Goal: Transaction & Acquisition: Purchase product/service

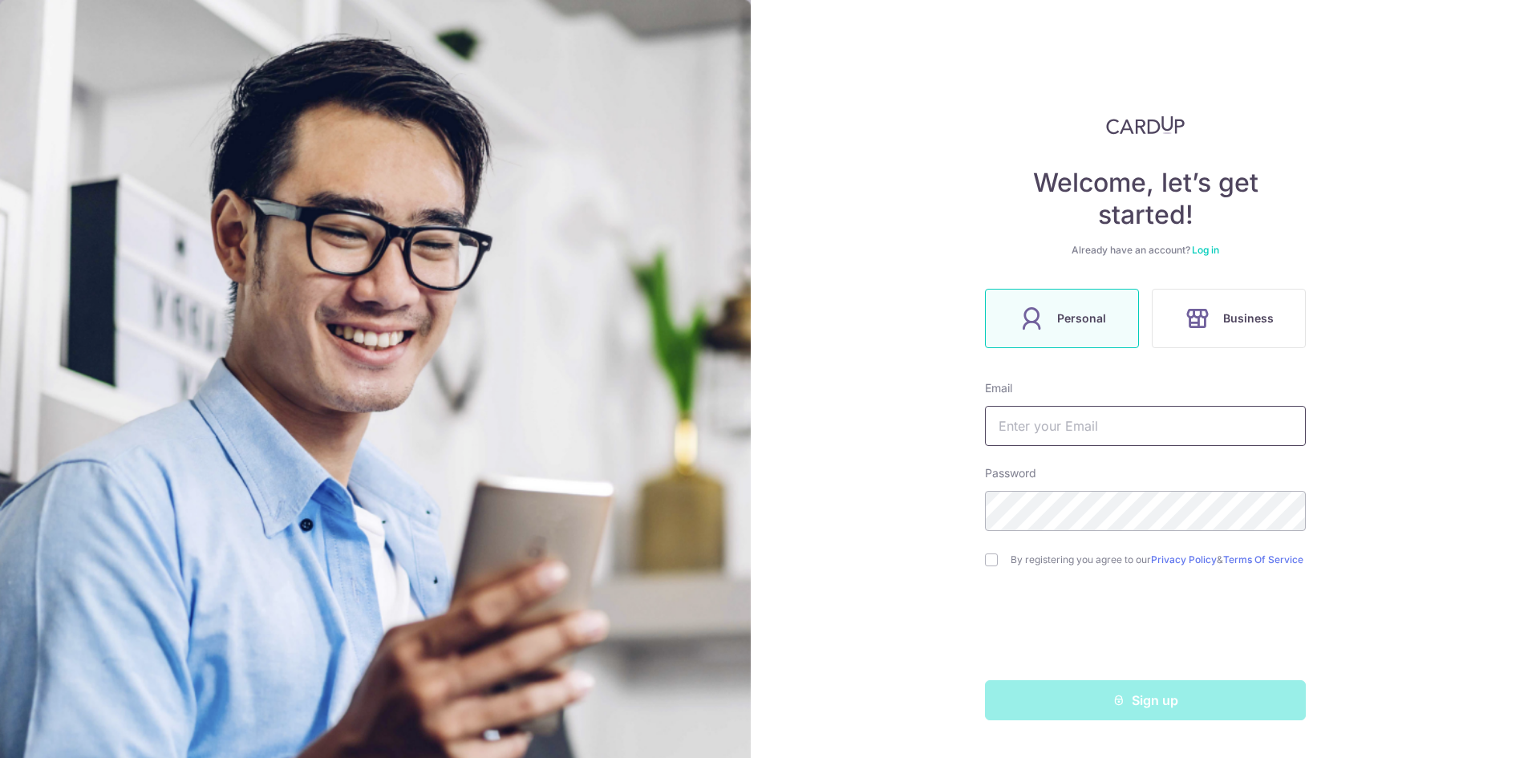
type input "[EMAIL_ADDRESS][DOMAIN_NAME]"
click at [998, 568] on div "By registering you agree to our Privacy Policy & Terms Of Service" at bounding box center [1145, 559] width 321 height 19
click at [991, 558] on input "checkbox" at bounding box center [991, 559] width 13 height 13
checkbox input "true"
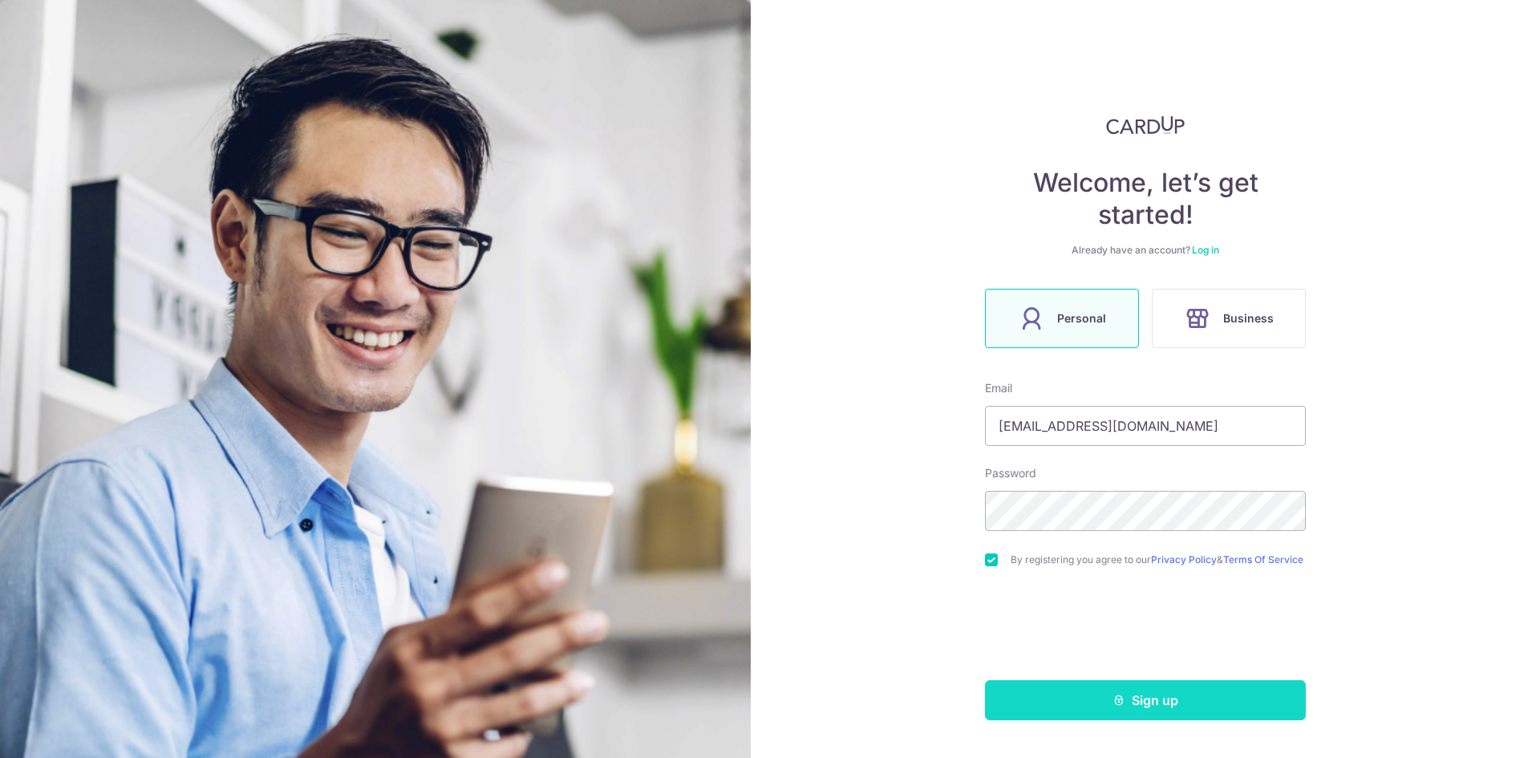
click at [1139, 700] on button "Sign up" at bounding box center [1145, 700] width 321 height 40
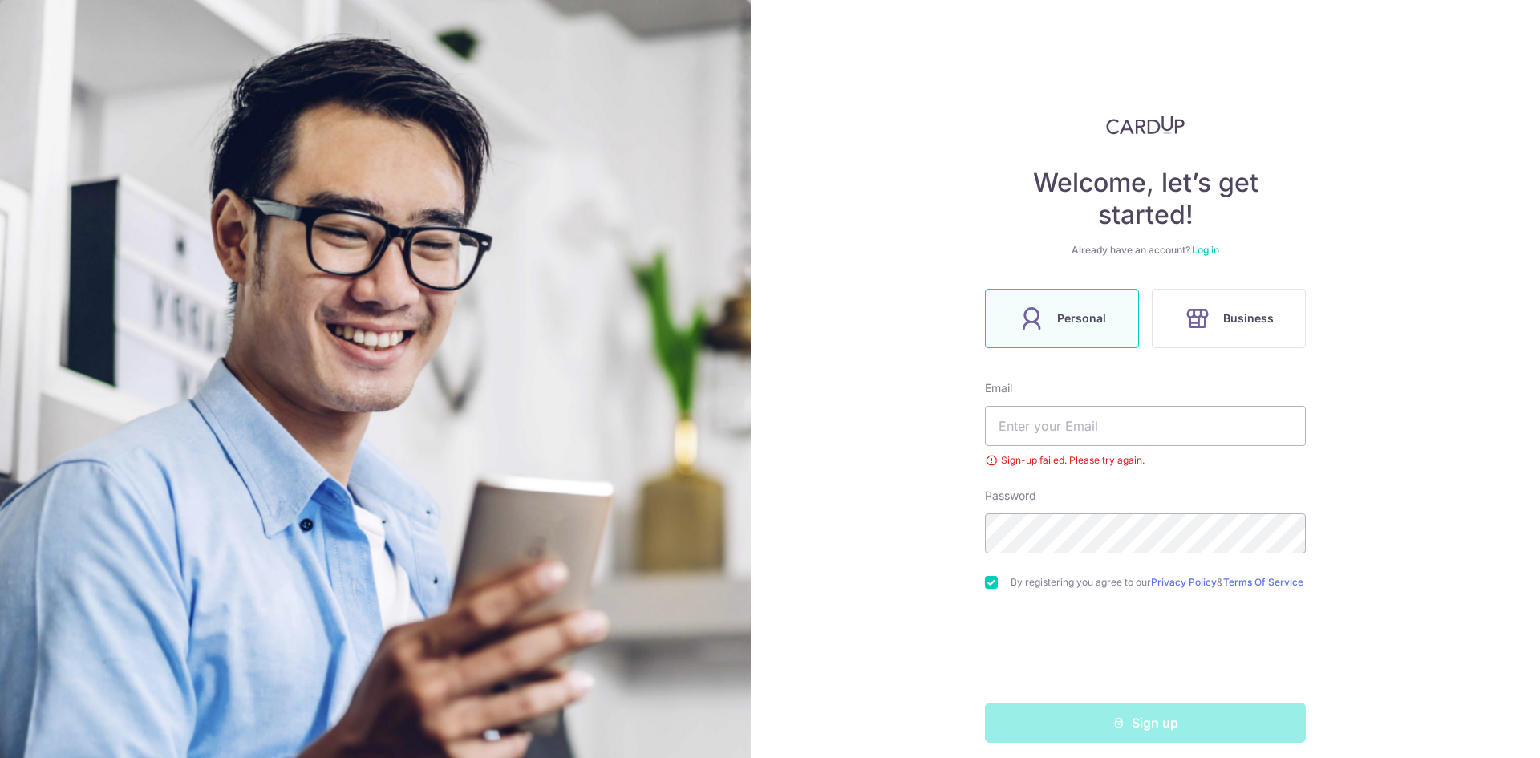
scroll to position [17, 0]
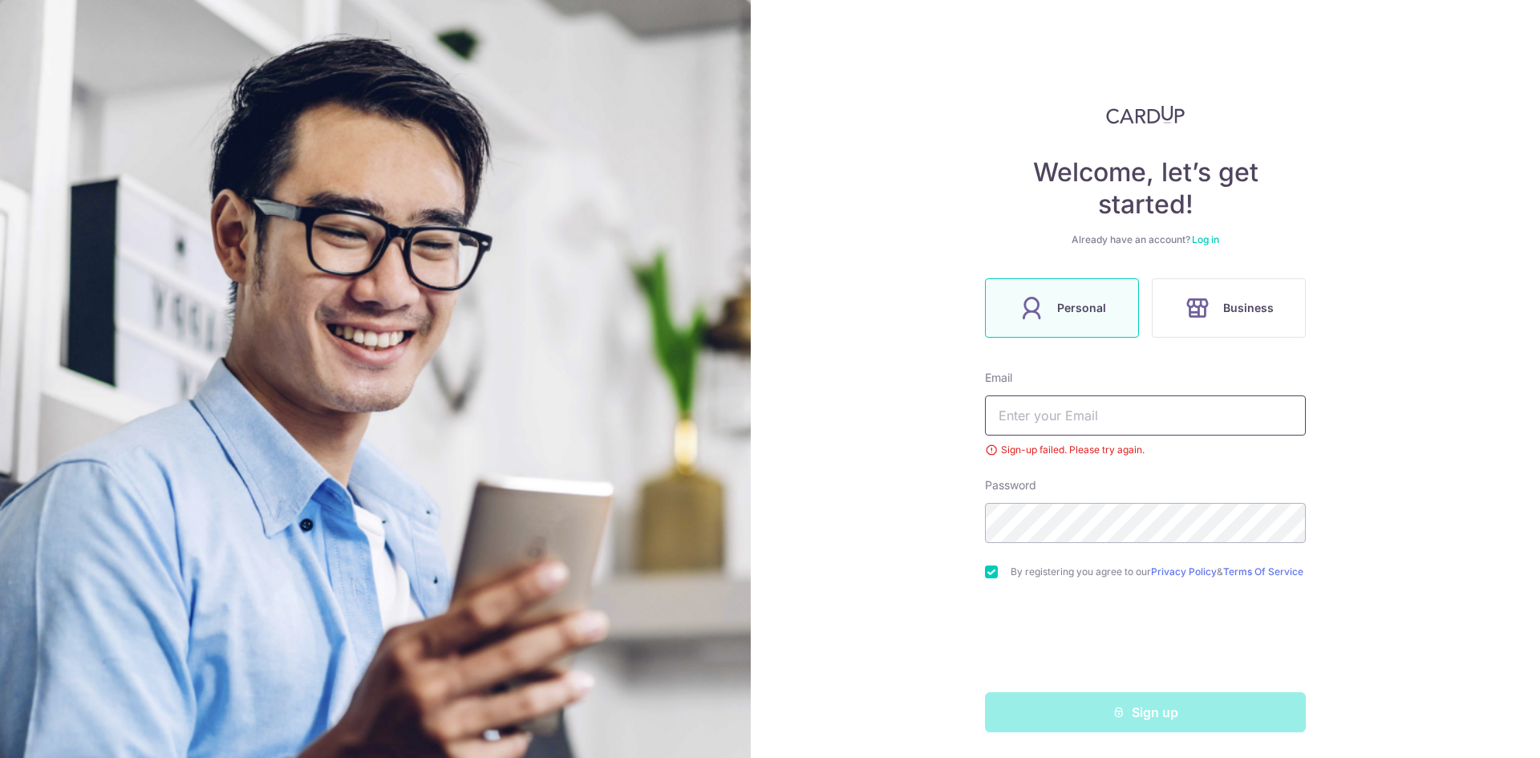
type input "[EMAIL_ADDRESS][DOMAIN_NAME]"
click at [1210, 237] on link "Log in" at bounding box center [1205, 239] width 27 height 12
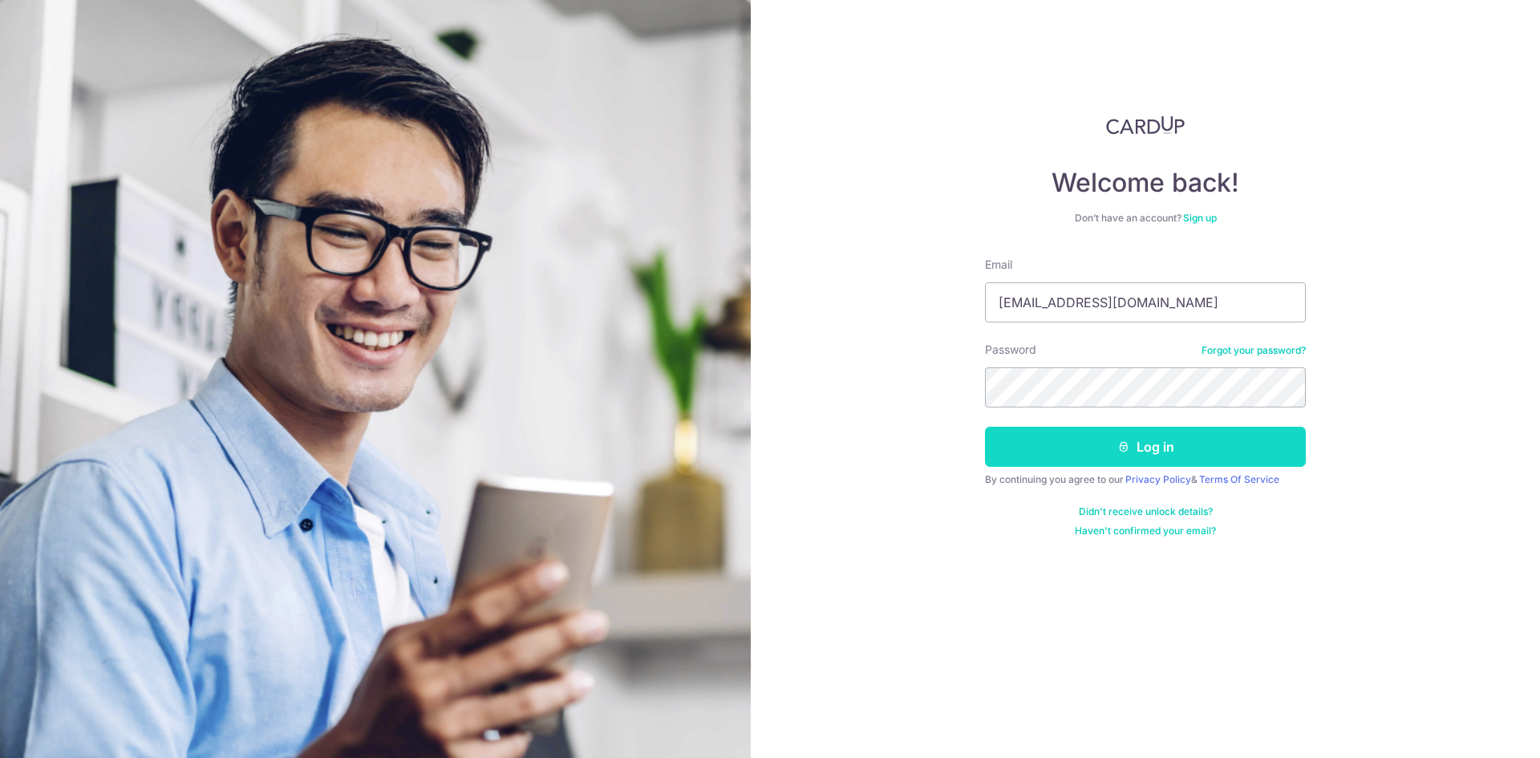
click at [1143, 445] on button "Log in" at bounding box center [1145, 447] width 321 height 40
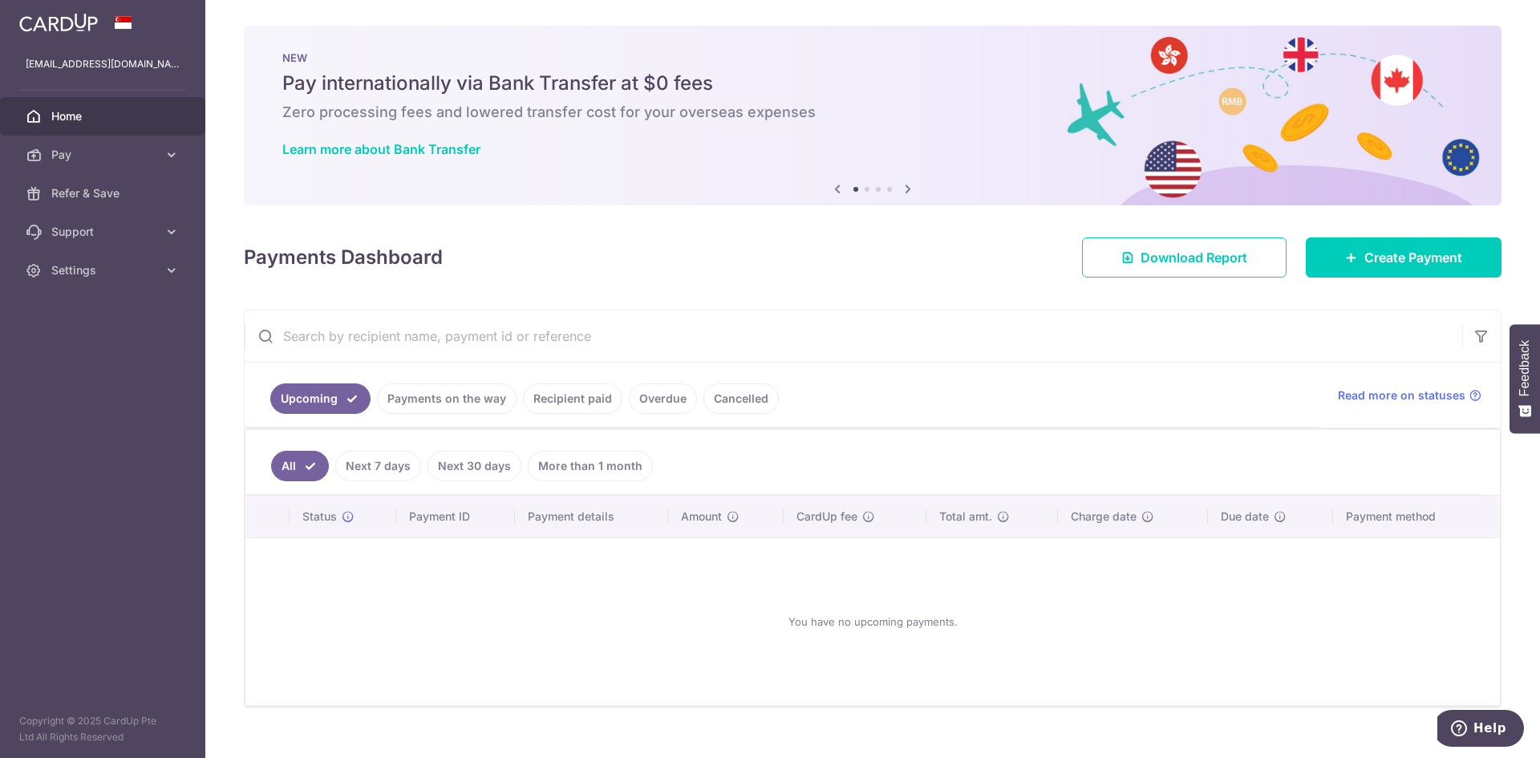
click at [545, 392] on link "Recipient paid" at bounding box center [572, 398] width 99 height 30
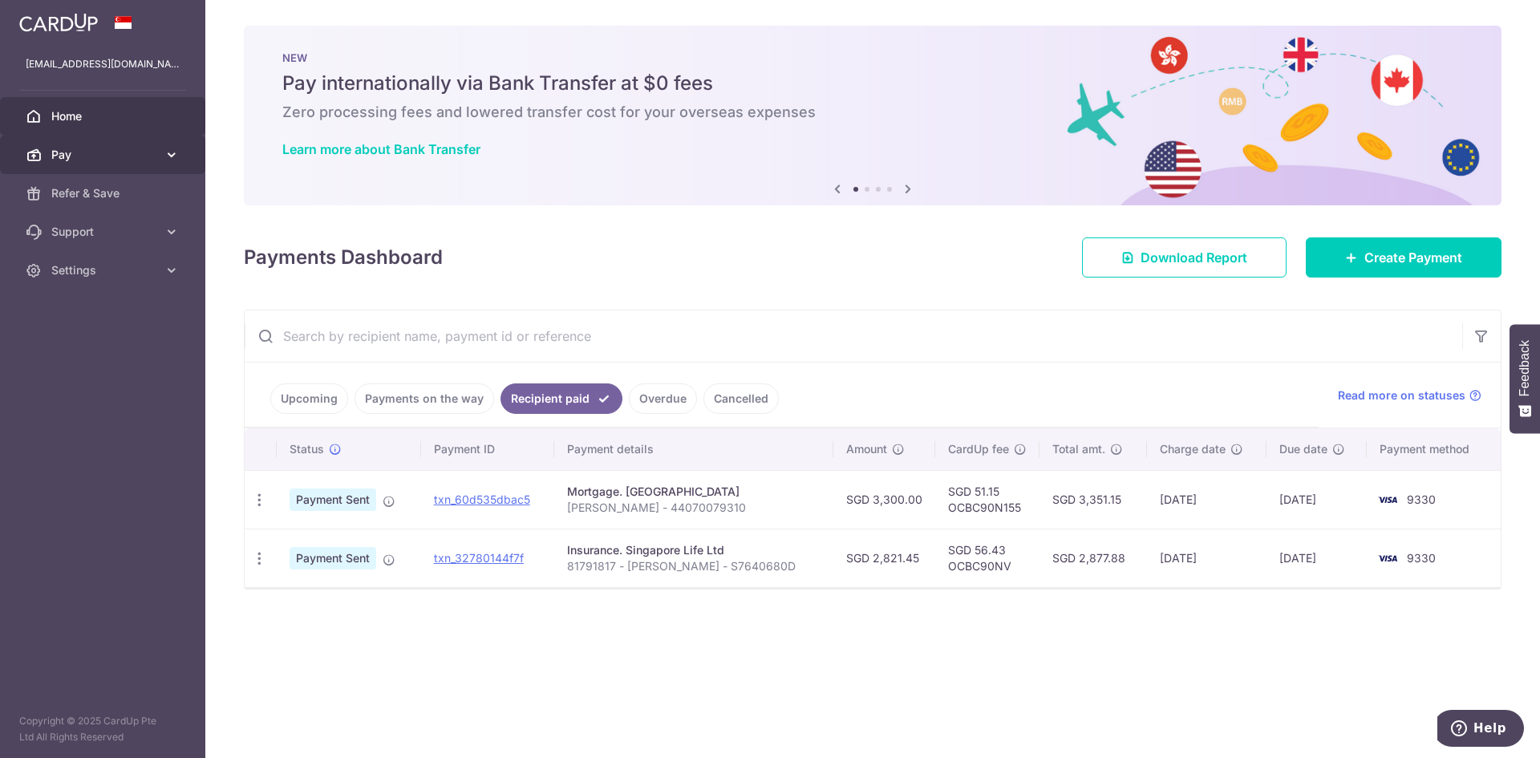
click at [165, 146] on link "Pay" at bounding box center [102, 155] width 205 height 38
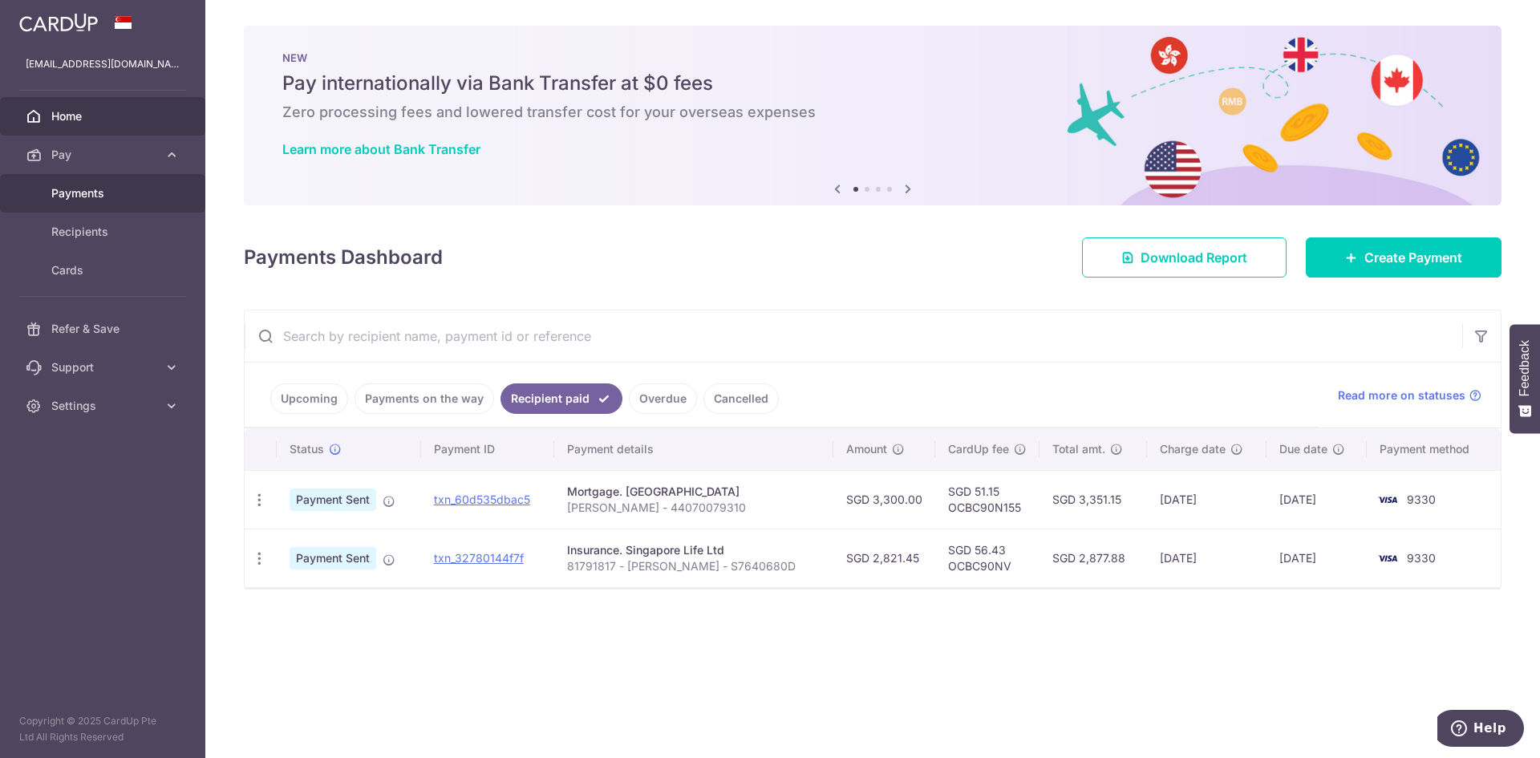
click at [86, 201] on span "Payments" at bounding box center [104, 193] width 106 height 16
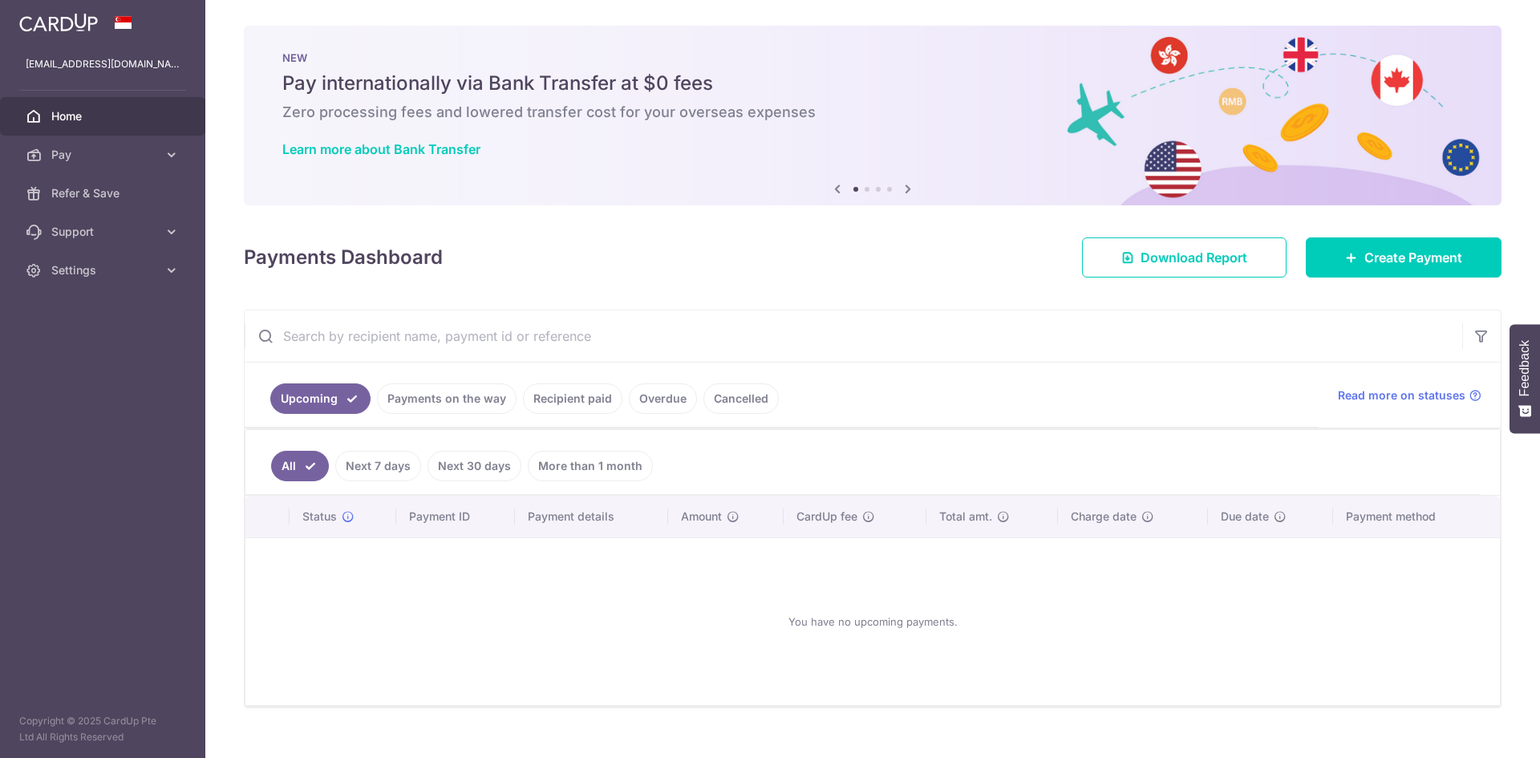
click at [166, 145] on link "Pay" at bounding box center [102, 155] width 205 height 38
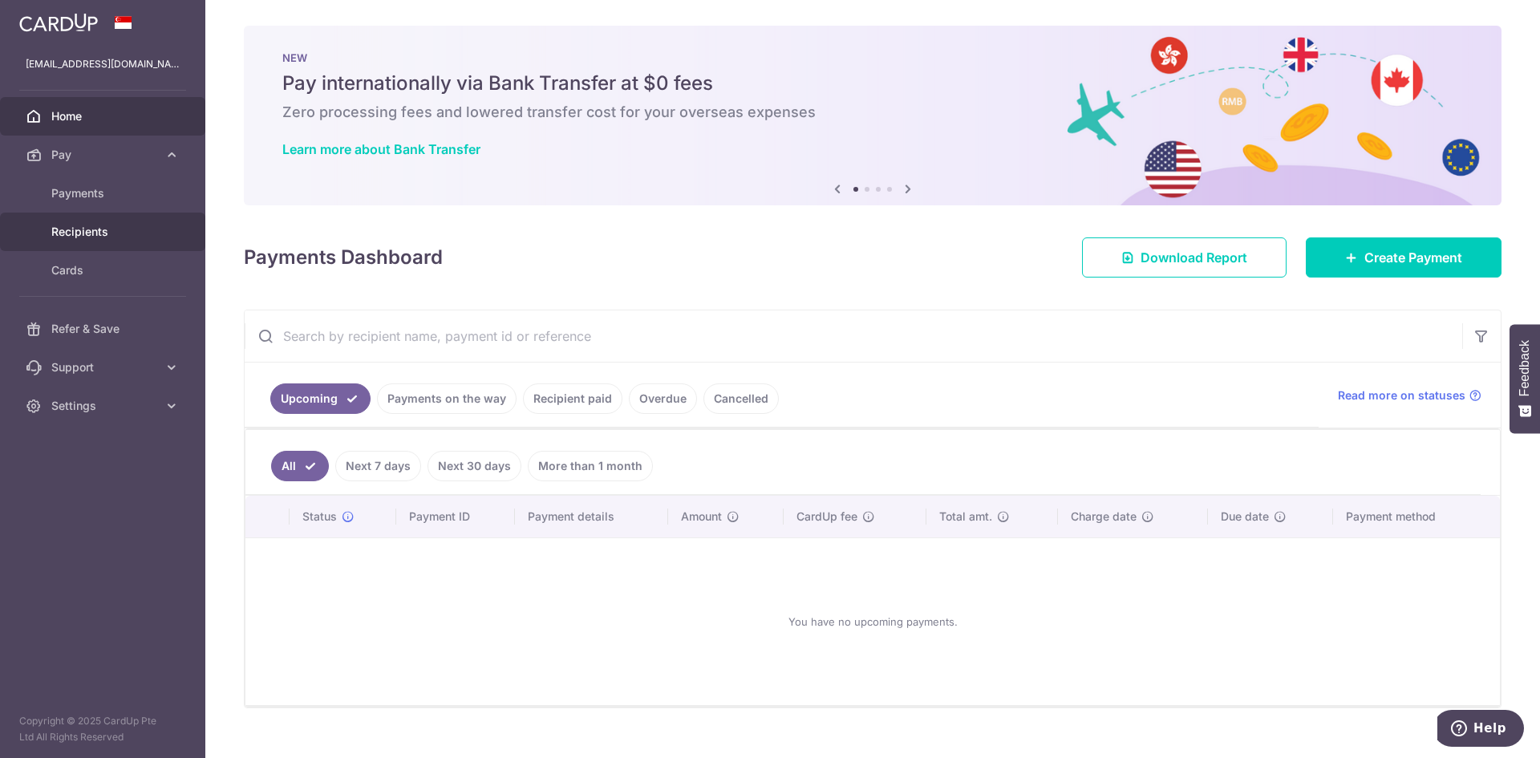
click at [102, 235] on span "Recipients" at bounding box center [104, 232] width 106 height 16
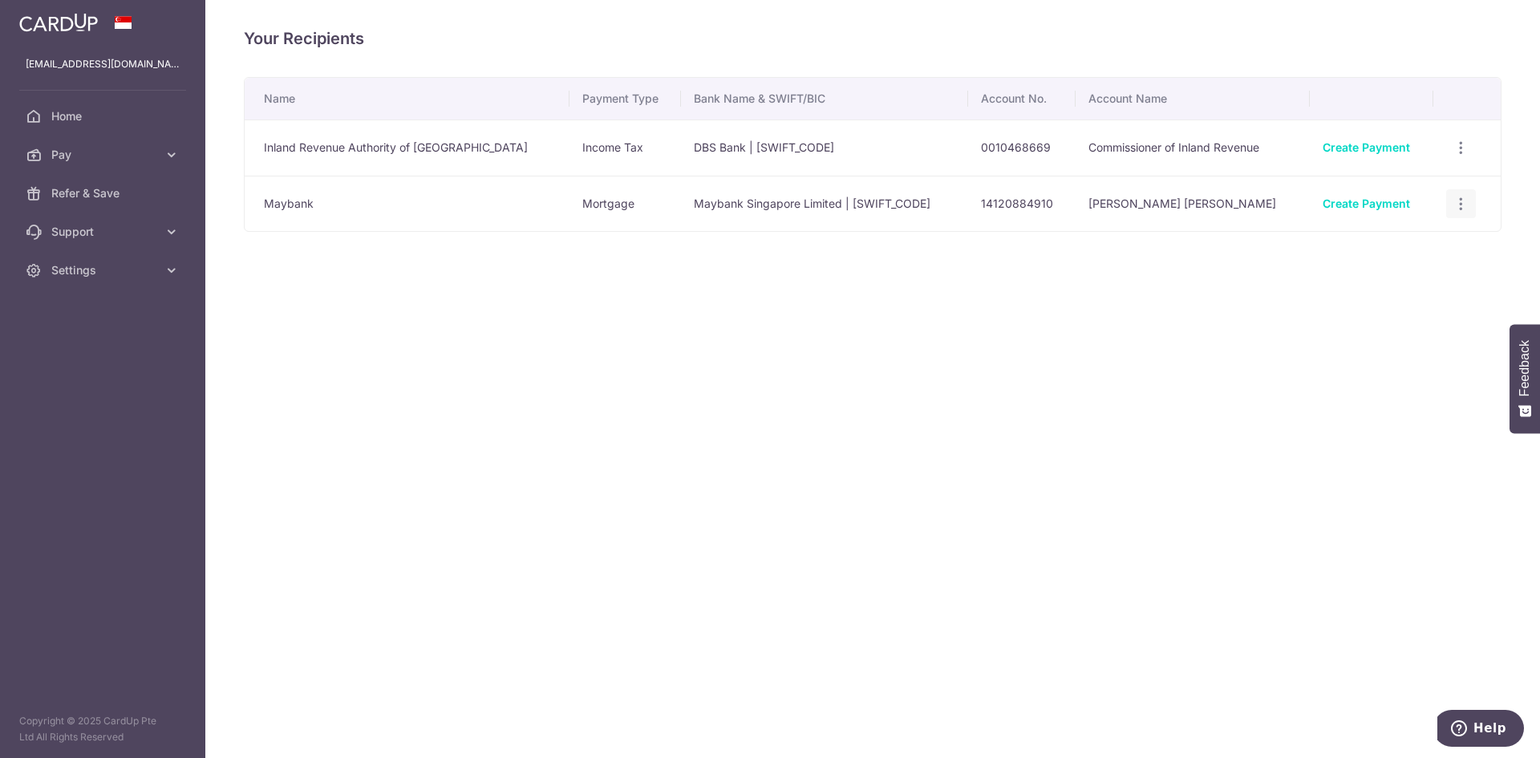
click at [1461, 206] on icon "button" at bounding box center [1460, 204] width 17 height 17
click at [539, 259] on div "Name Payment Type Bank Name & SWIFT/BIC Account No. Account Name Inland Revenue…" at bounding box center [873, 204] width 1258 height 255
click at [1347, 202] on link "Create Payment" at bounding box center [1366, 203] width 87 height 14
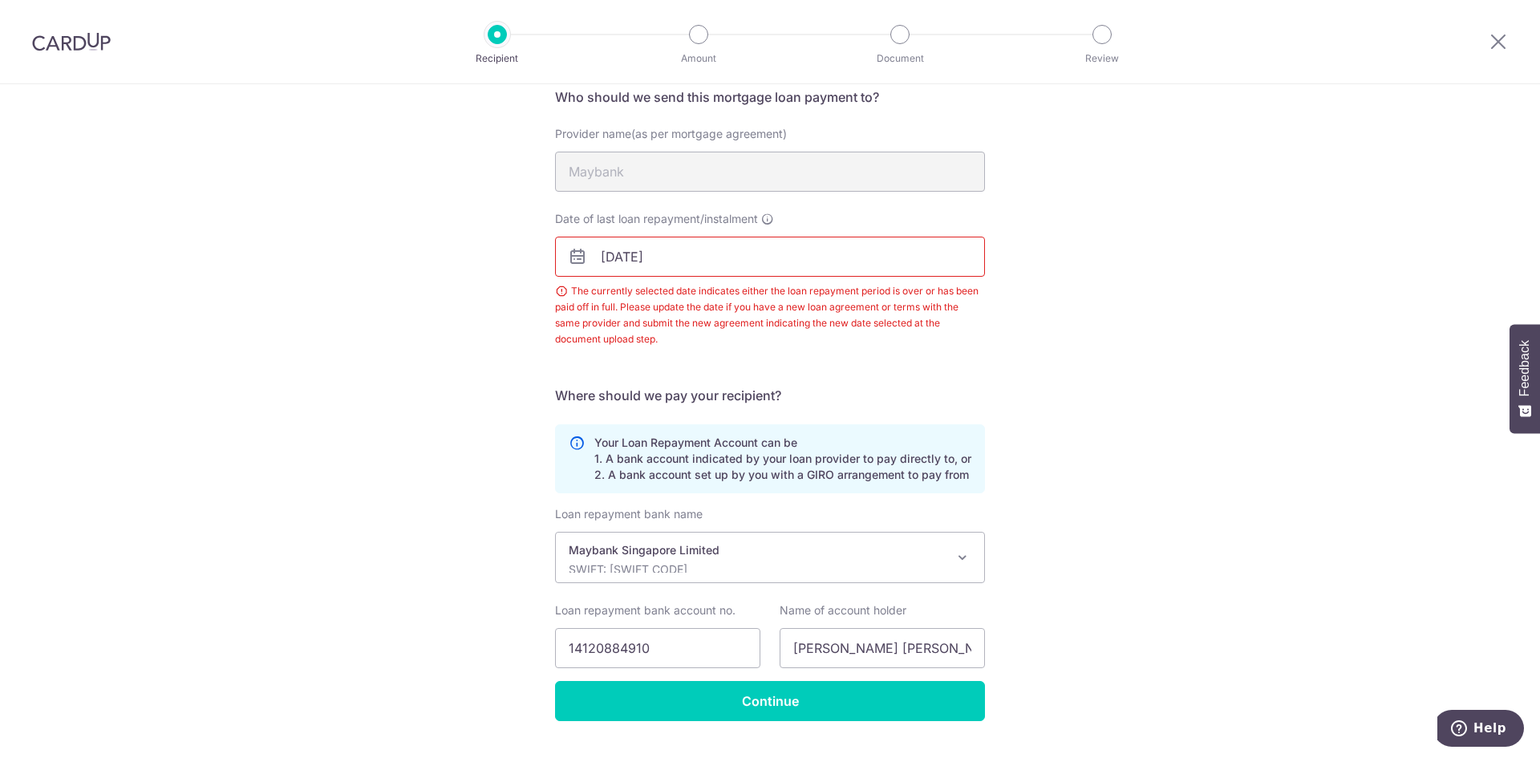
scroll to position [160, 0]
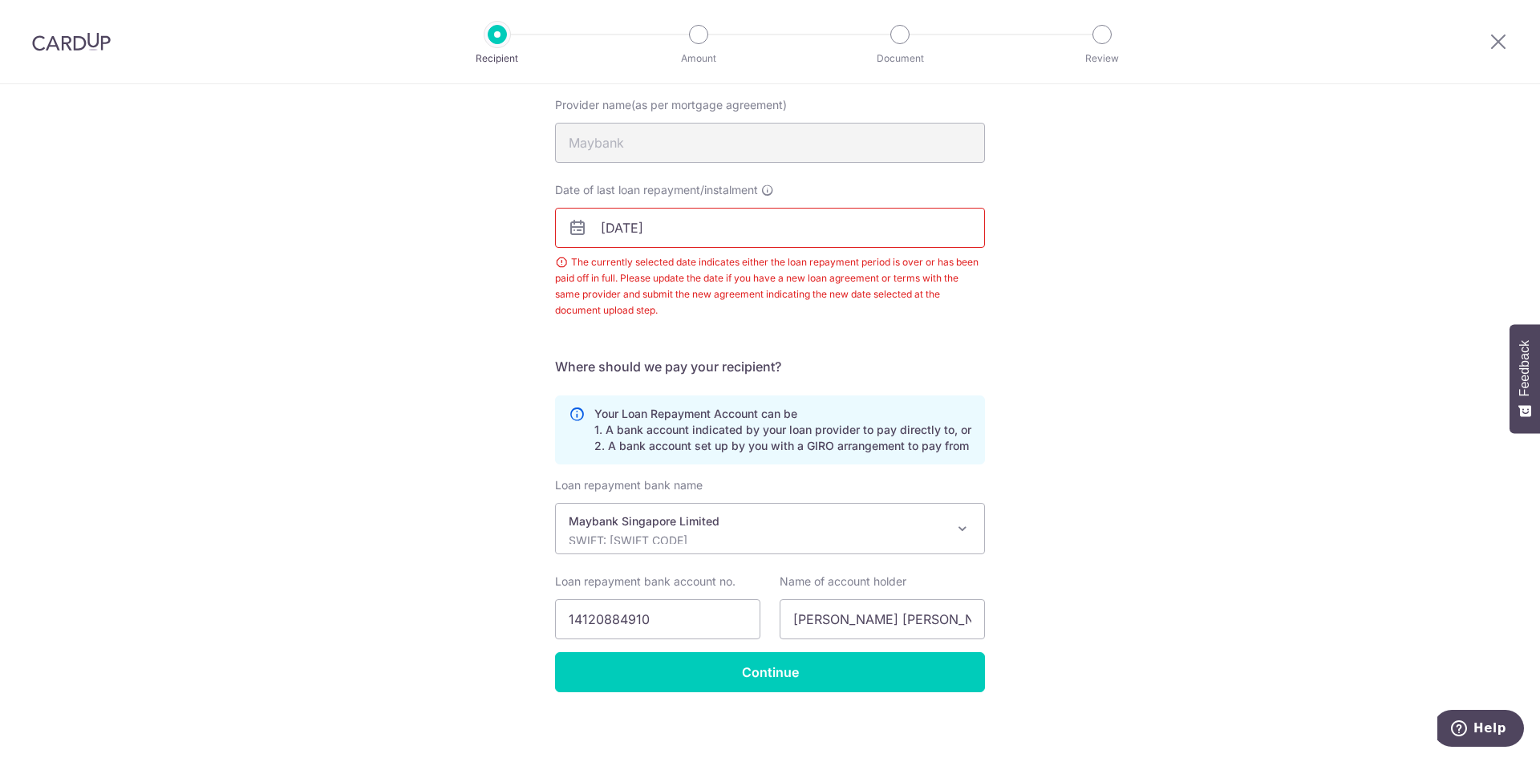
click at [709, 229] on input "30/08/2025" at bounding box center [770, 228] width 430 height 40
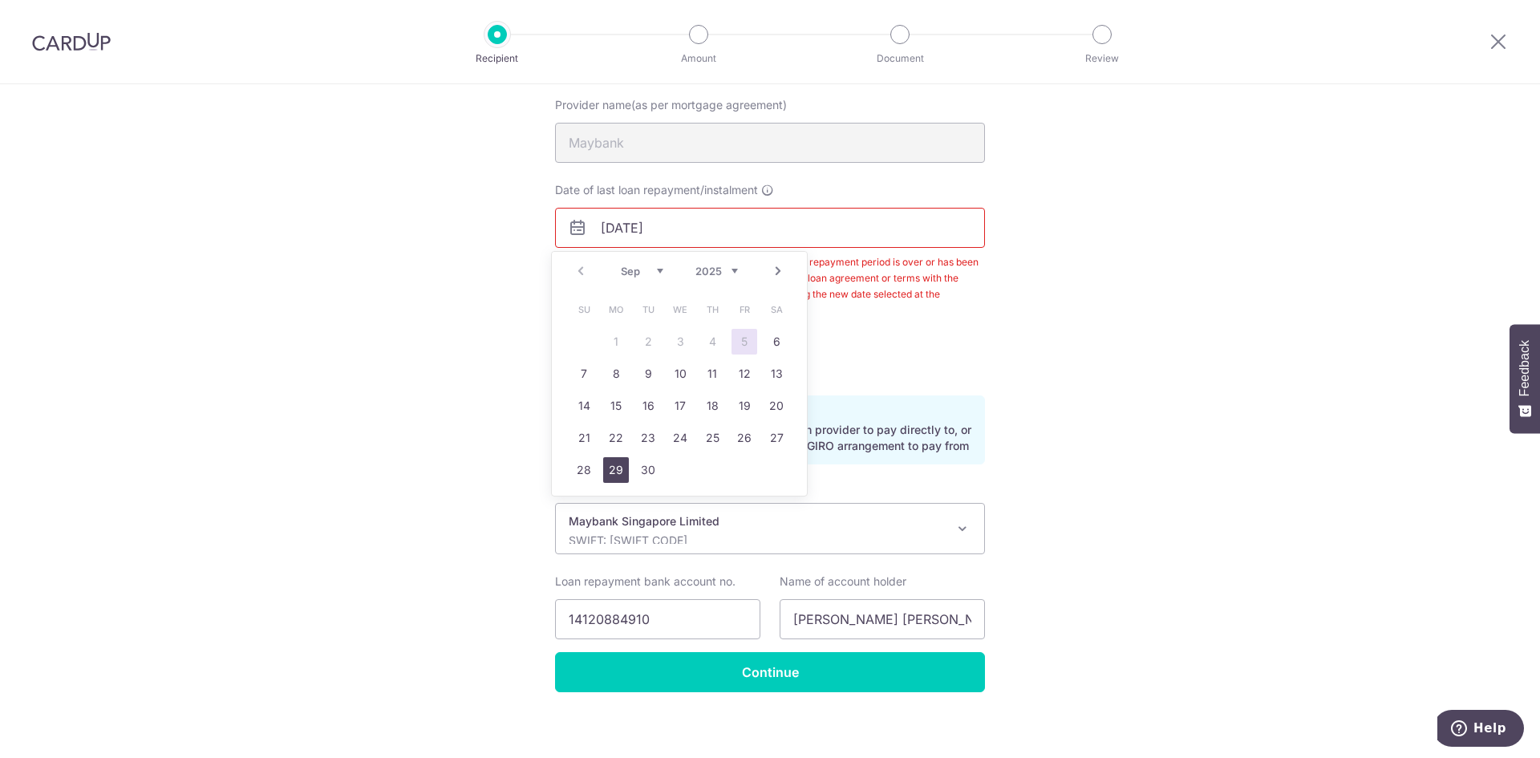
click at [622, 476] on link "29" at bounding box center [616, 470] width 26 height 26
type input "[DATE]"
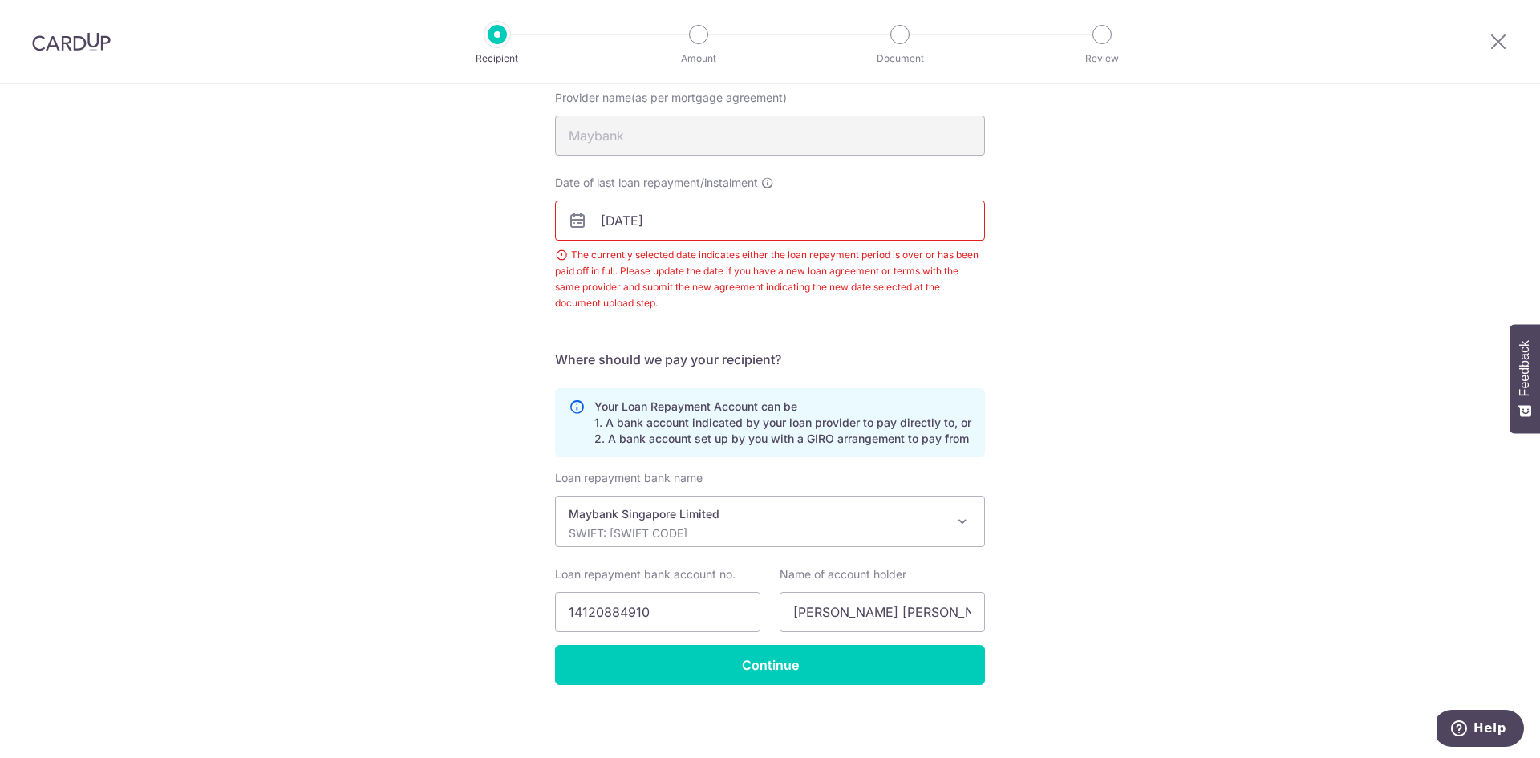
scroll to position [170, 0]
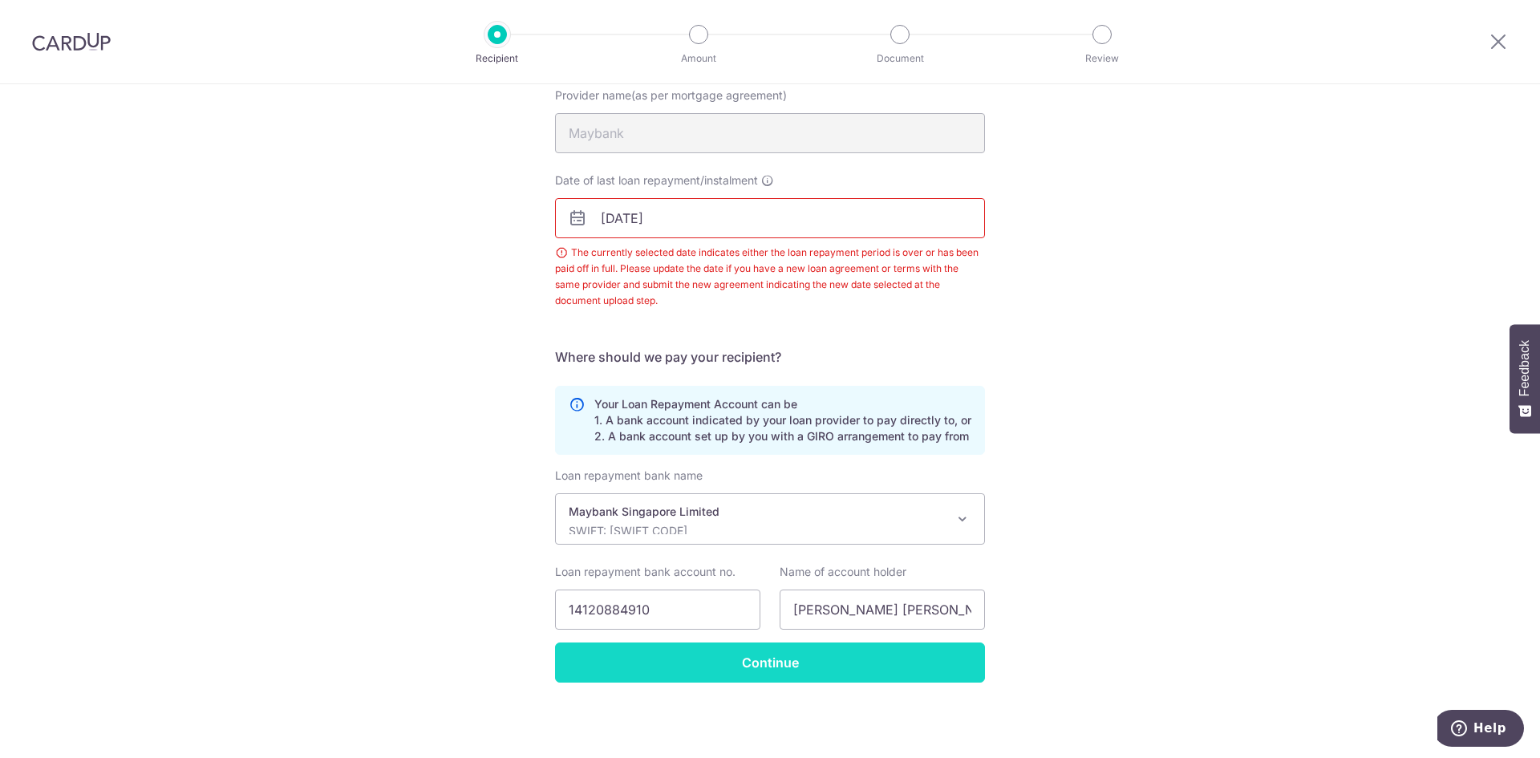
click at [727, 670] on input "Continue" at bounding box center [770, 662] width 430 height 40
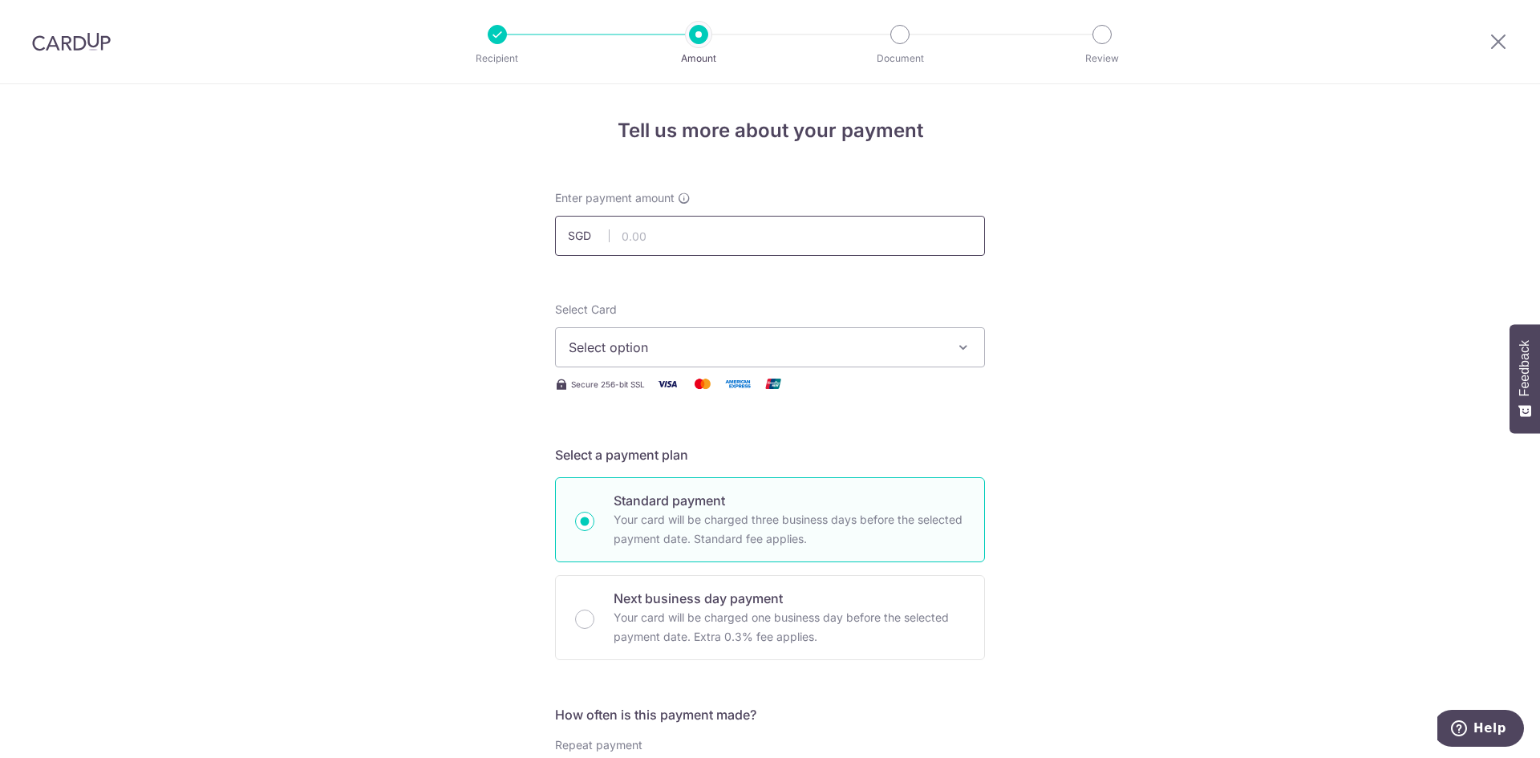
click at [717, 245] on input "text" at bounding box center [770, 236] width 430 height 40
type input "9"
type input "3,300.00"
click at [956, 346] on icon "button" at bounding box center [963, 347] width 16 height 16
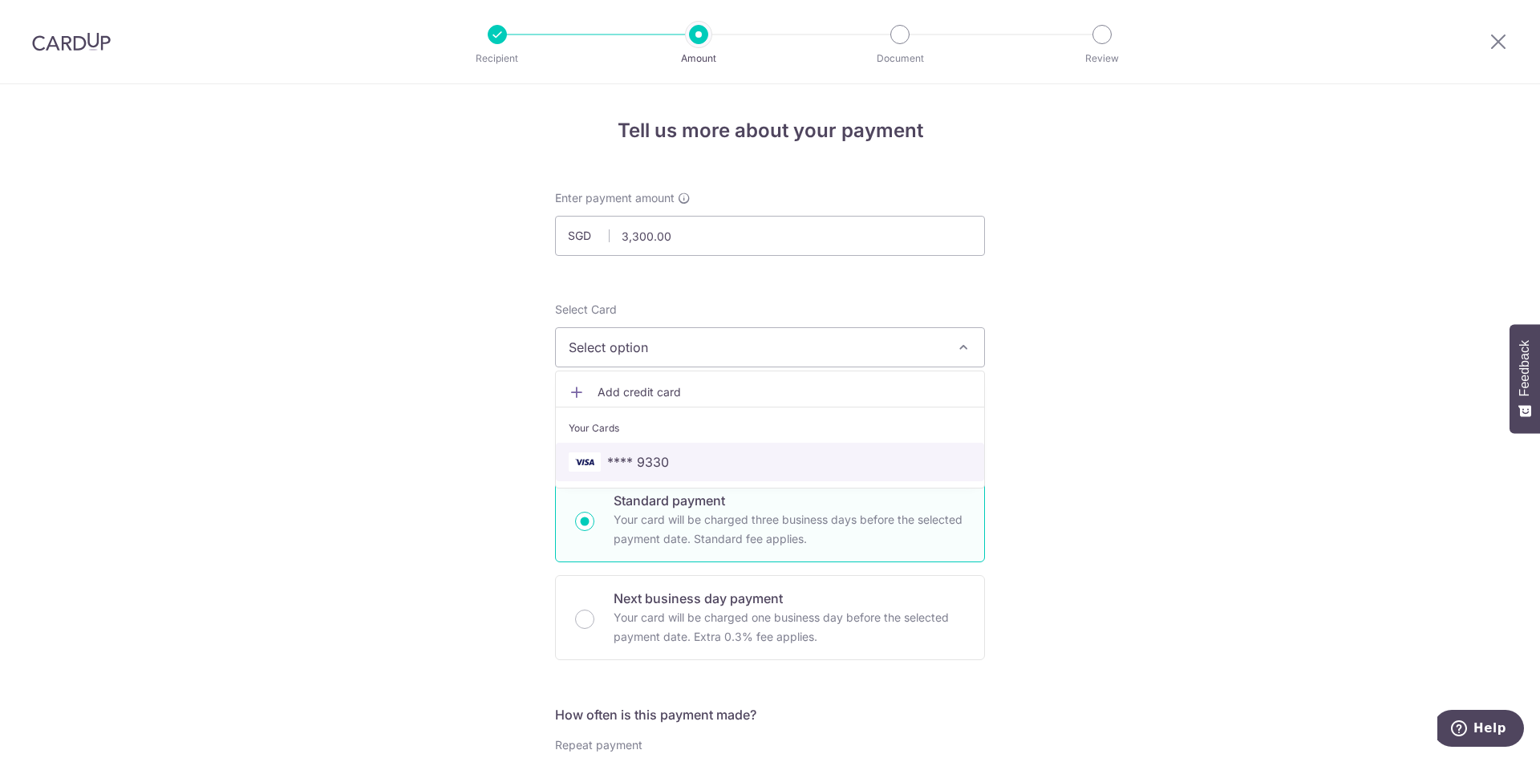
drag, startPoint x: 639, startPoint y: 468, endPoint x: 669, endPoint y: 468, distance: 29.7
click at [639, 468] on span "**** 9330" at bounding box center [638, 461] width 62 height 19
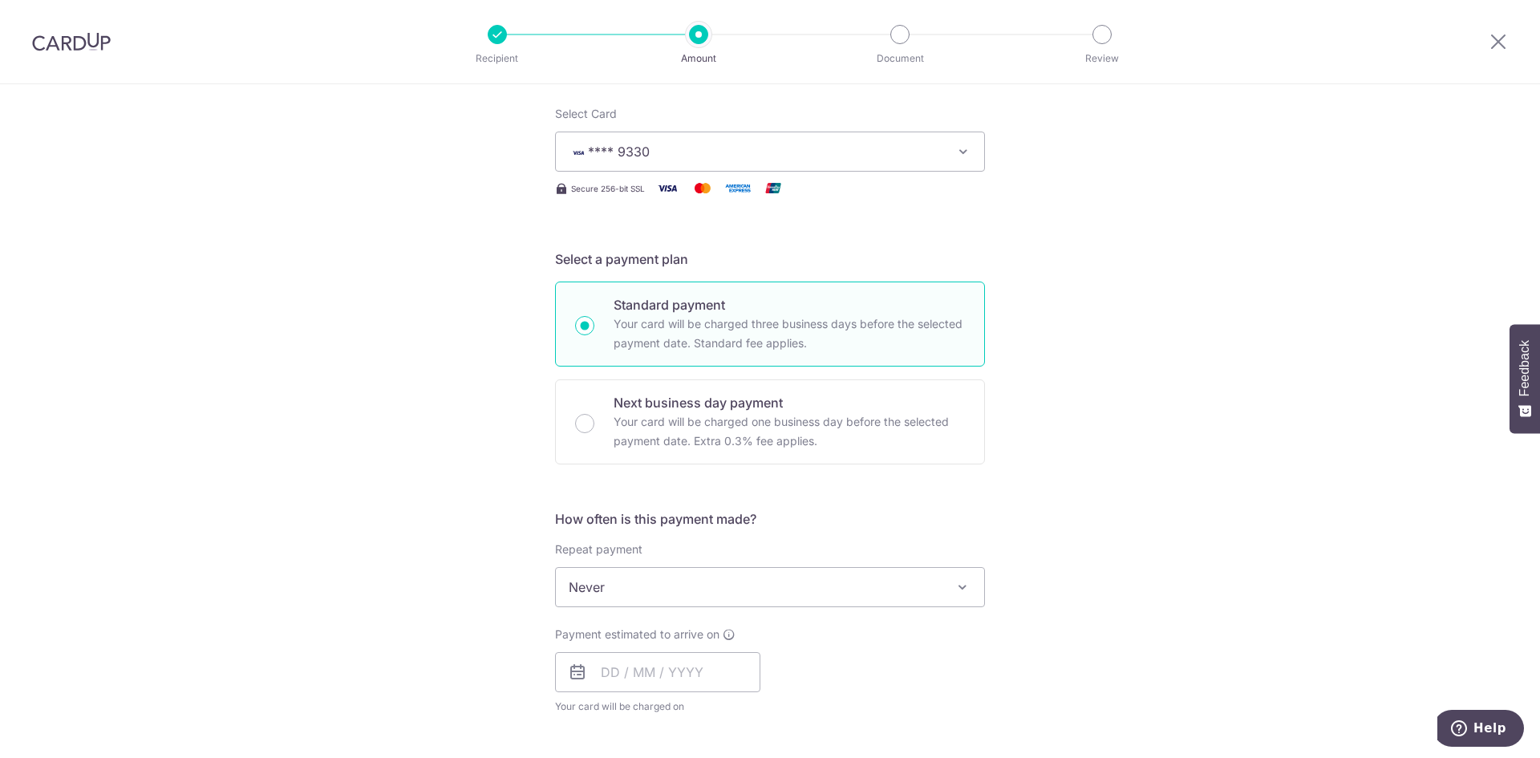
scroll to position [241, 0]
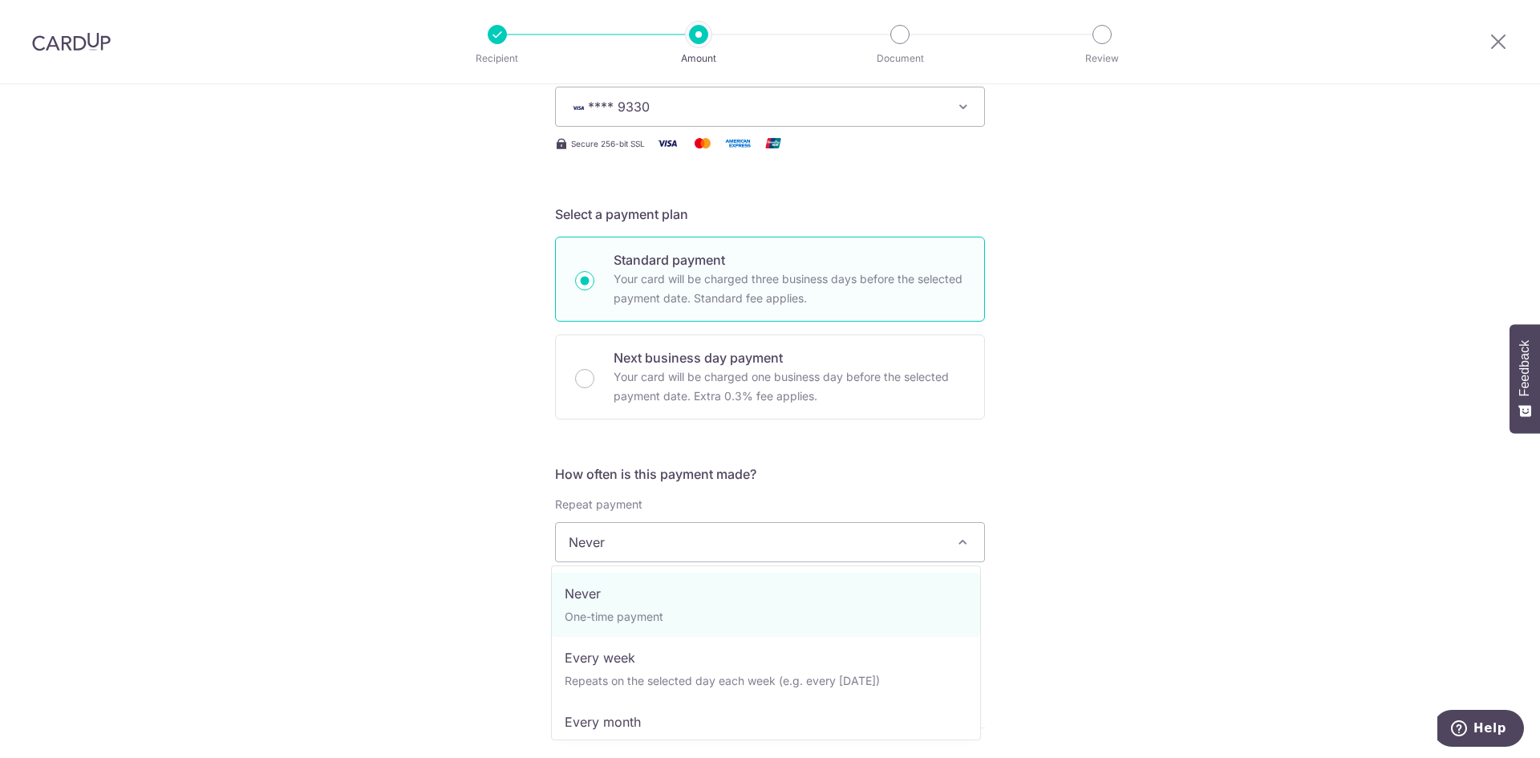
click at [954, 545] on span at bounding box center [962, 542] width 19 height 19
click at [668, 733] on span "Never One-time payment Every week Repeats on the selected day each week (e.g. e…" at bounding box center [766, 652] width 430 height 175
select select "3"
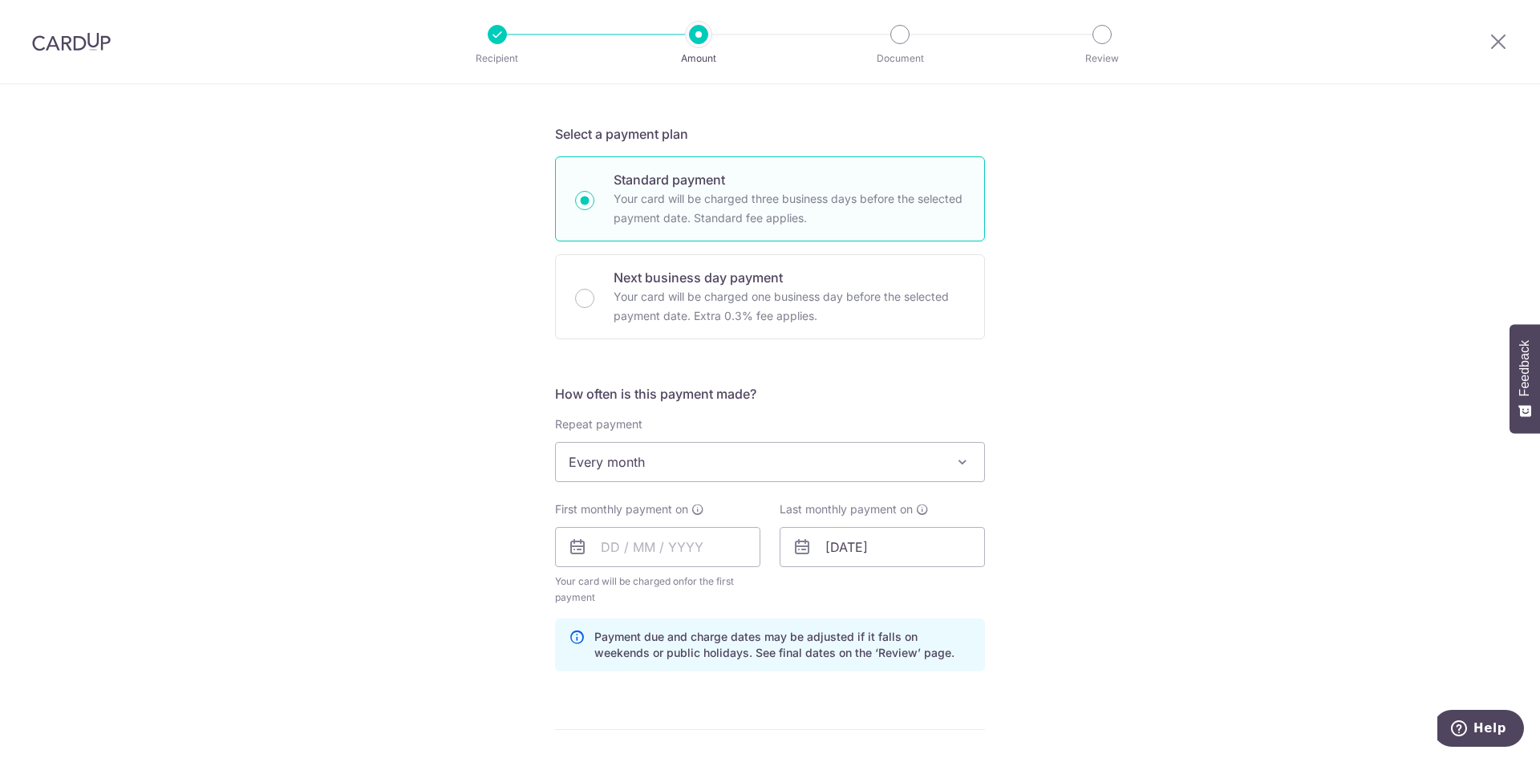
scroll to position [401, 0]
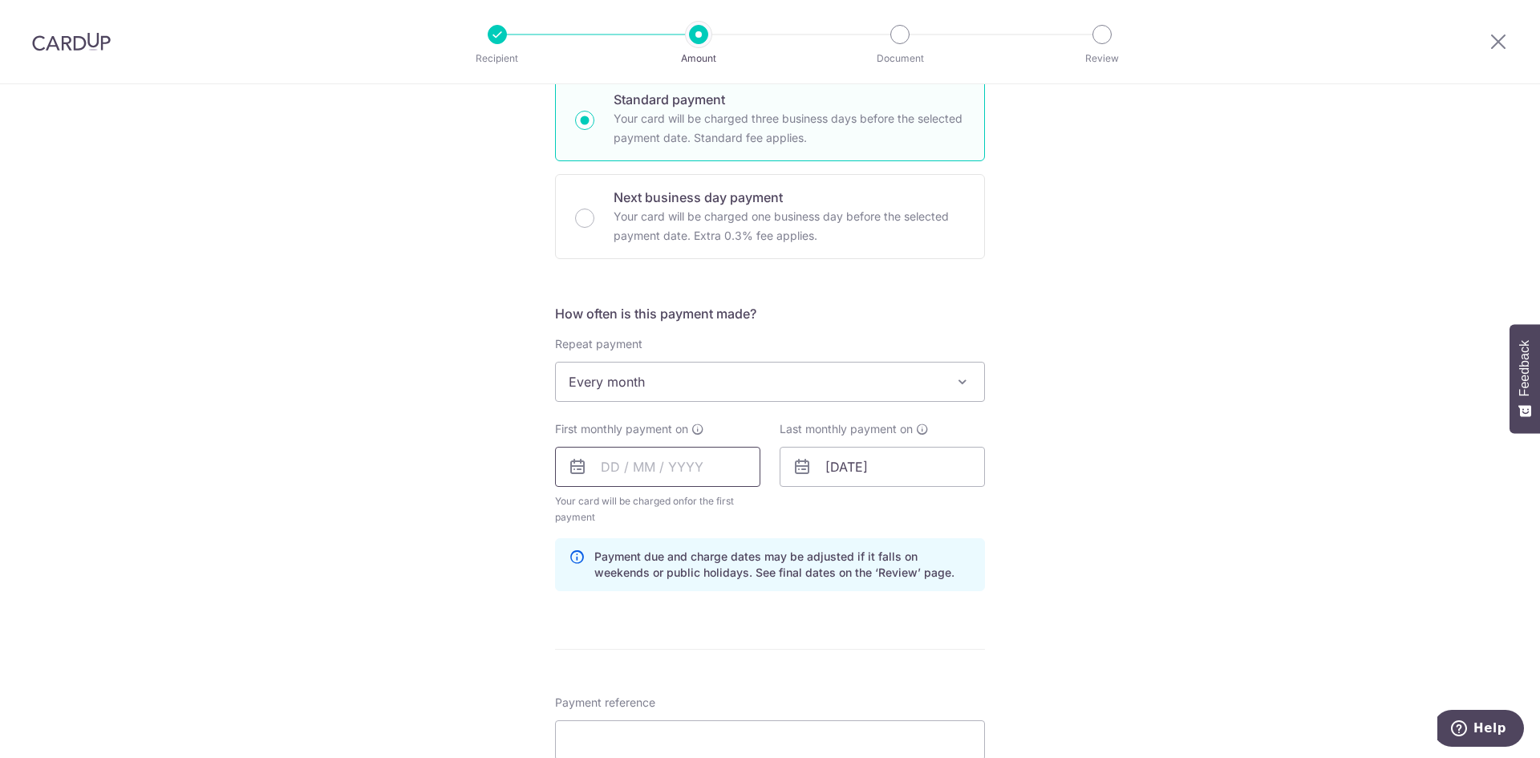
click at [638, 472] on input "text" at bounding box center [657, 467] width 205 height 40
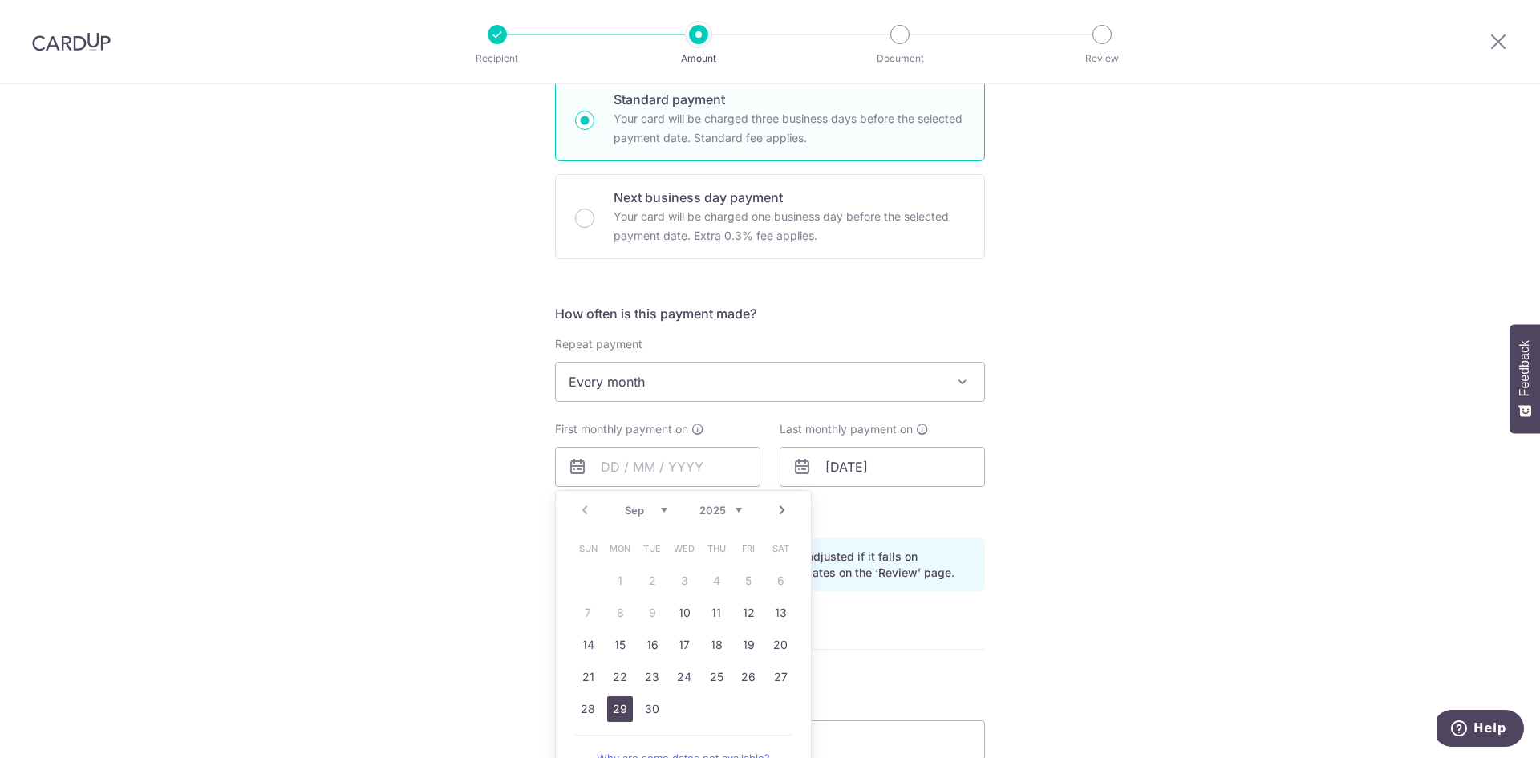
drag, startPoint x: 614, startPoint y: 716, endPoint x: 1023, endPoint y: 679, distance: 411.5
click at [614, 716] on link "29" at bounding box center [620, 709] width 26 height 26
type input "[DATE]"
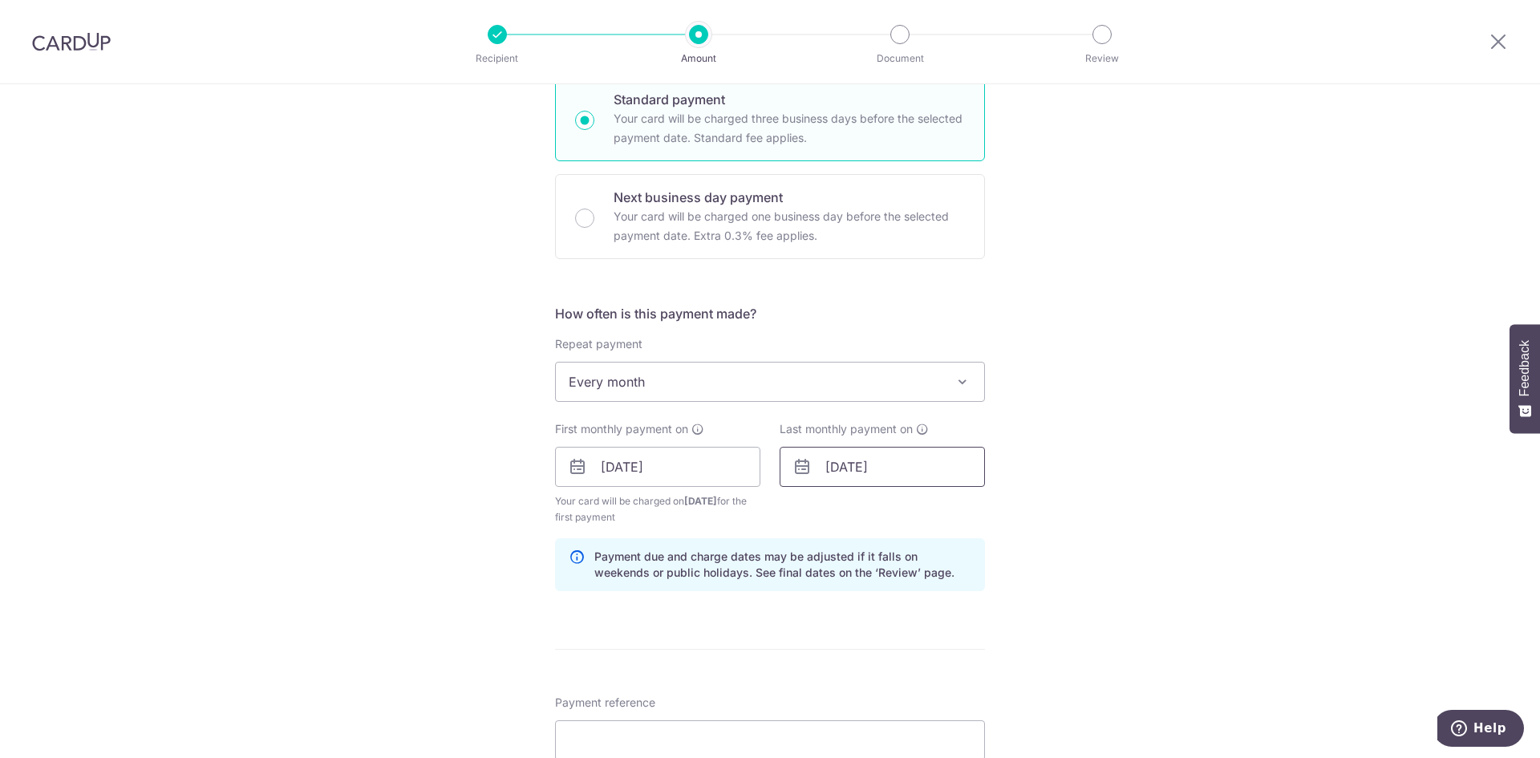
click at [898, 473] on input "[DATE]" at bounding box center [882, 467] width 205 height 40
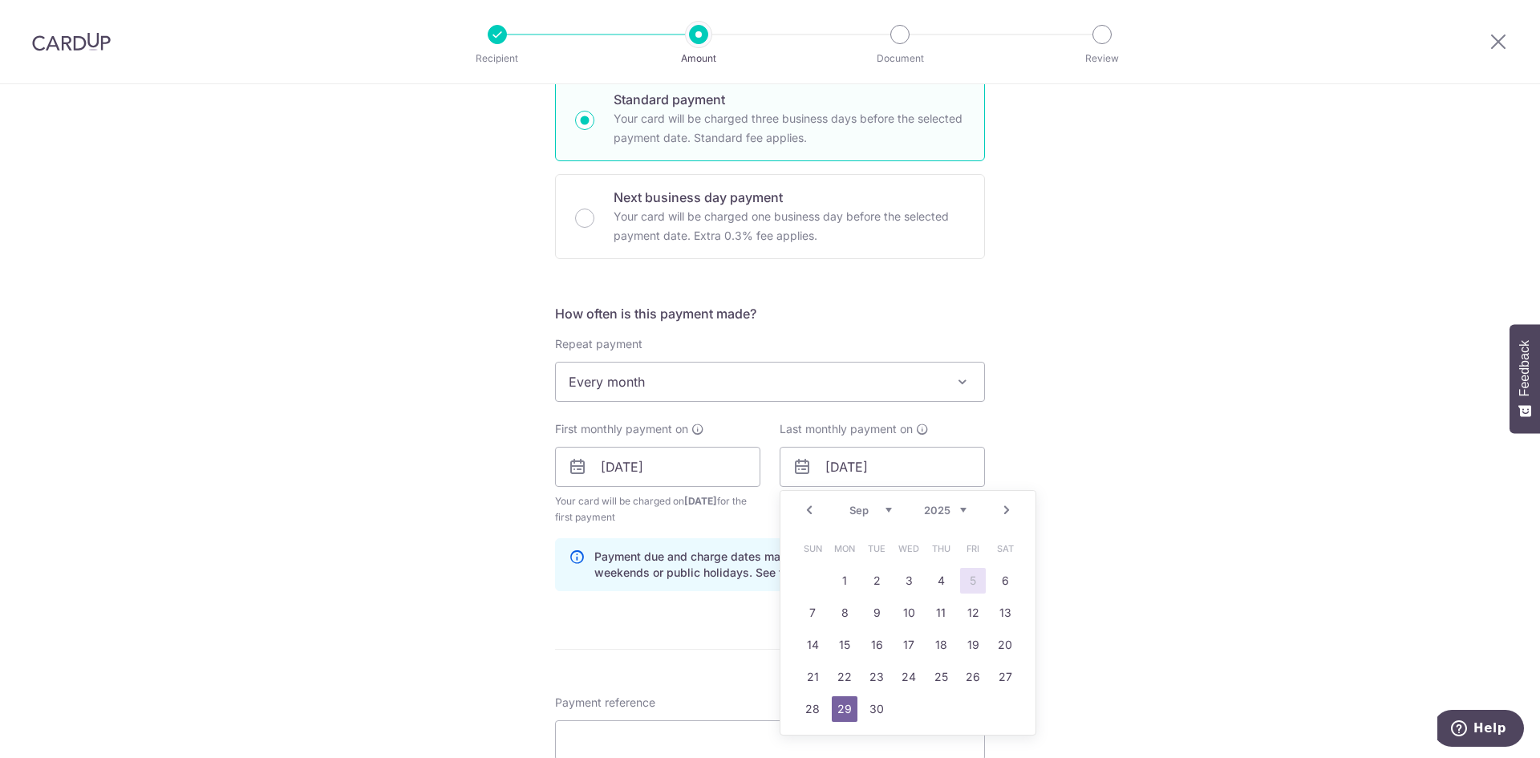
click at [958, 513] on select "2024 2025 2026 2027 2028 2029 2030 2031 2032 2033 2034 2035" at bounding box center [945, 510] width 43 height 13
click at [865, 705] on link "29" at bounding box center [877, 709] width 26 height 26
type input "[DATE]"
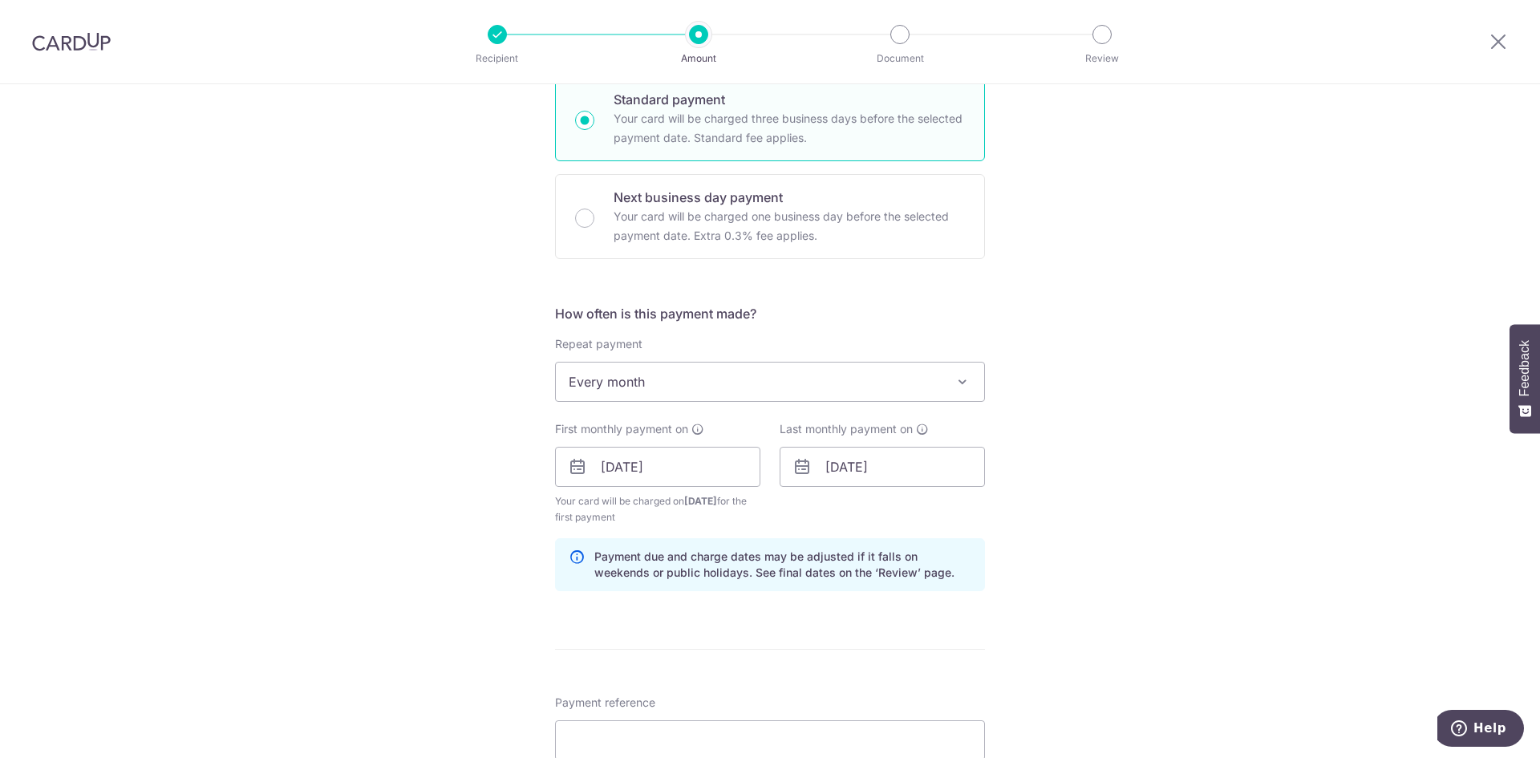
click at [1180, 508] on div "Tell us more about your payment Enter payment amount SGD 3,300.00 3300.00 Selec…" at bounding box center [770, 449] width 1540 height 1533
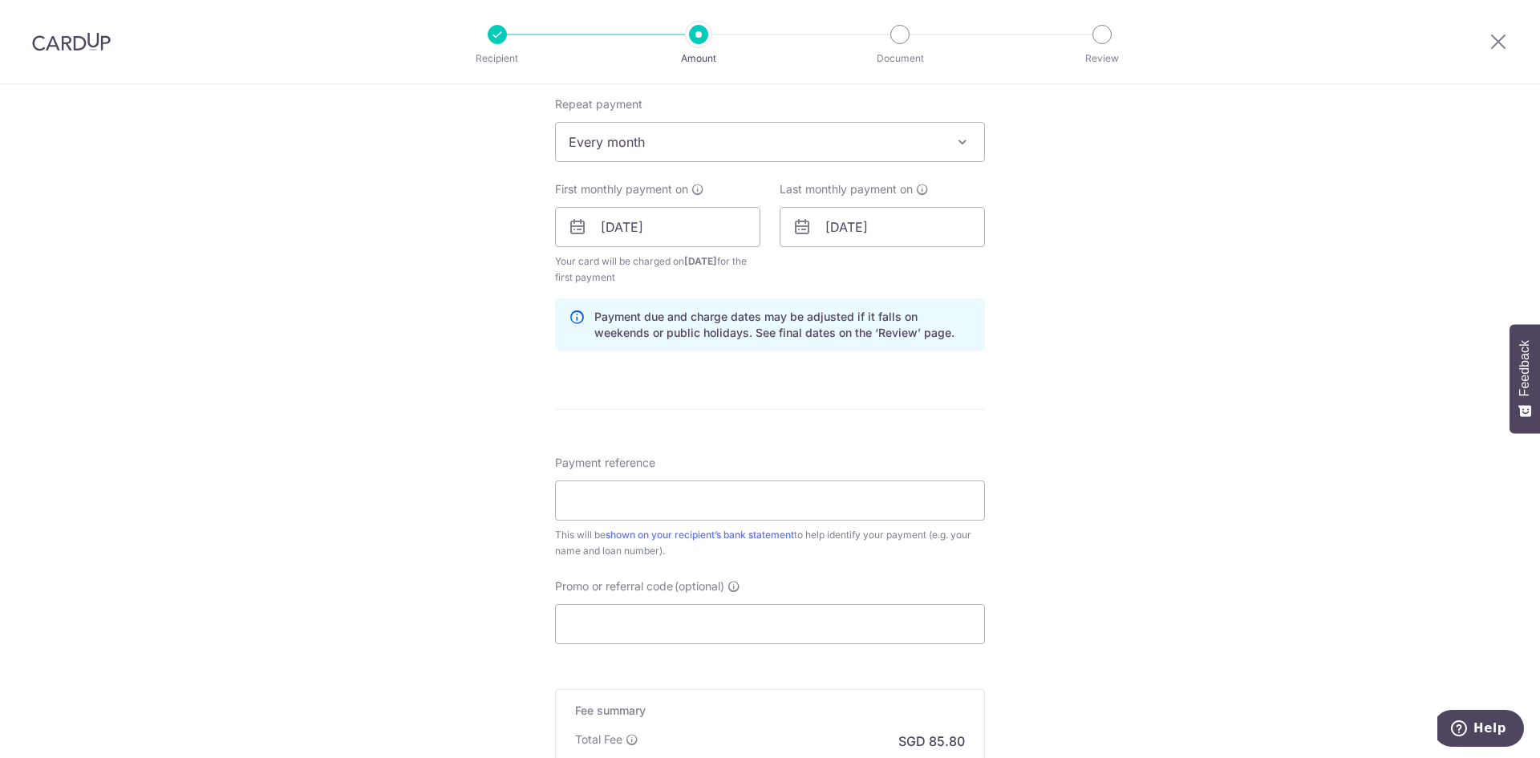
scroll to position [642, 0]
click at [623, 504] on input "Payment reference" at bounding box center [770, 500] width 430 height 40
type input "[PERSON_NAME] - 44070079310"
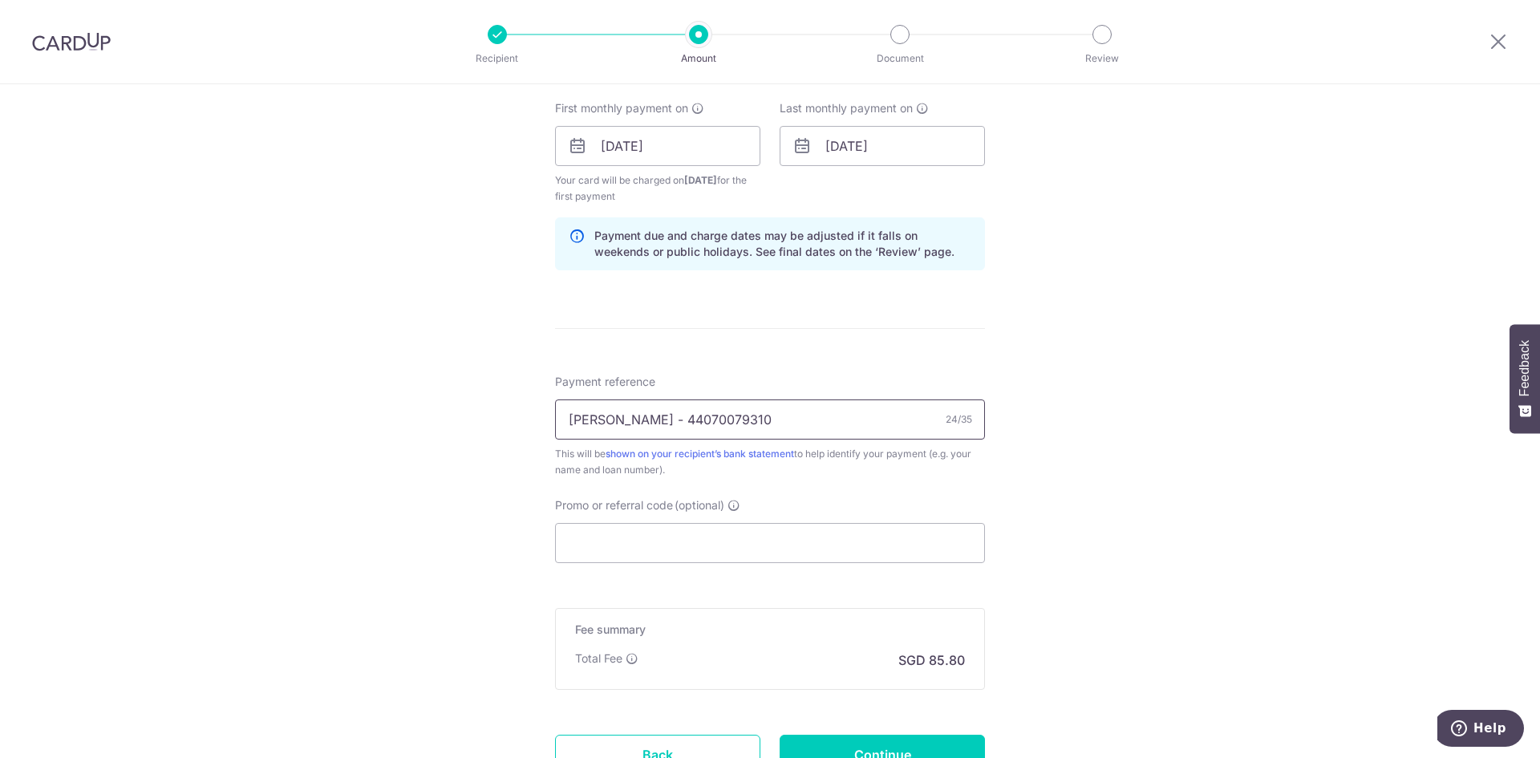
scroll to position [802, 0]
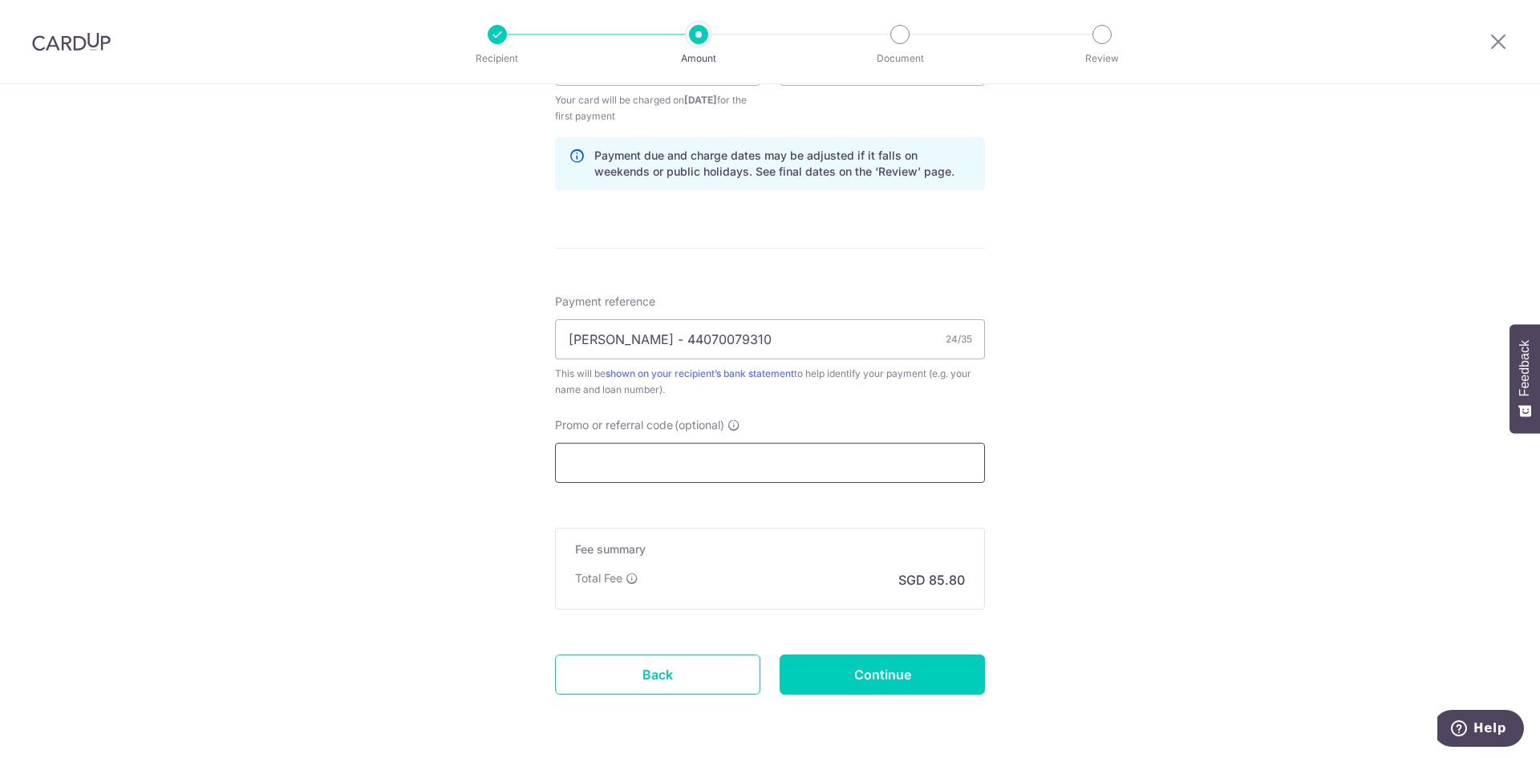
click at [594, 475] on input "Promo or referral code (optional)" at bounding box center [770, 463] width 430 height 40
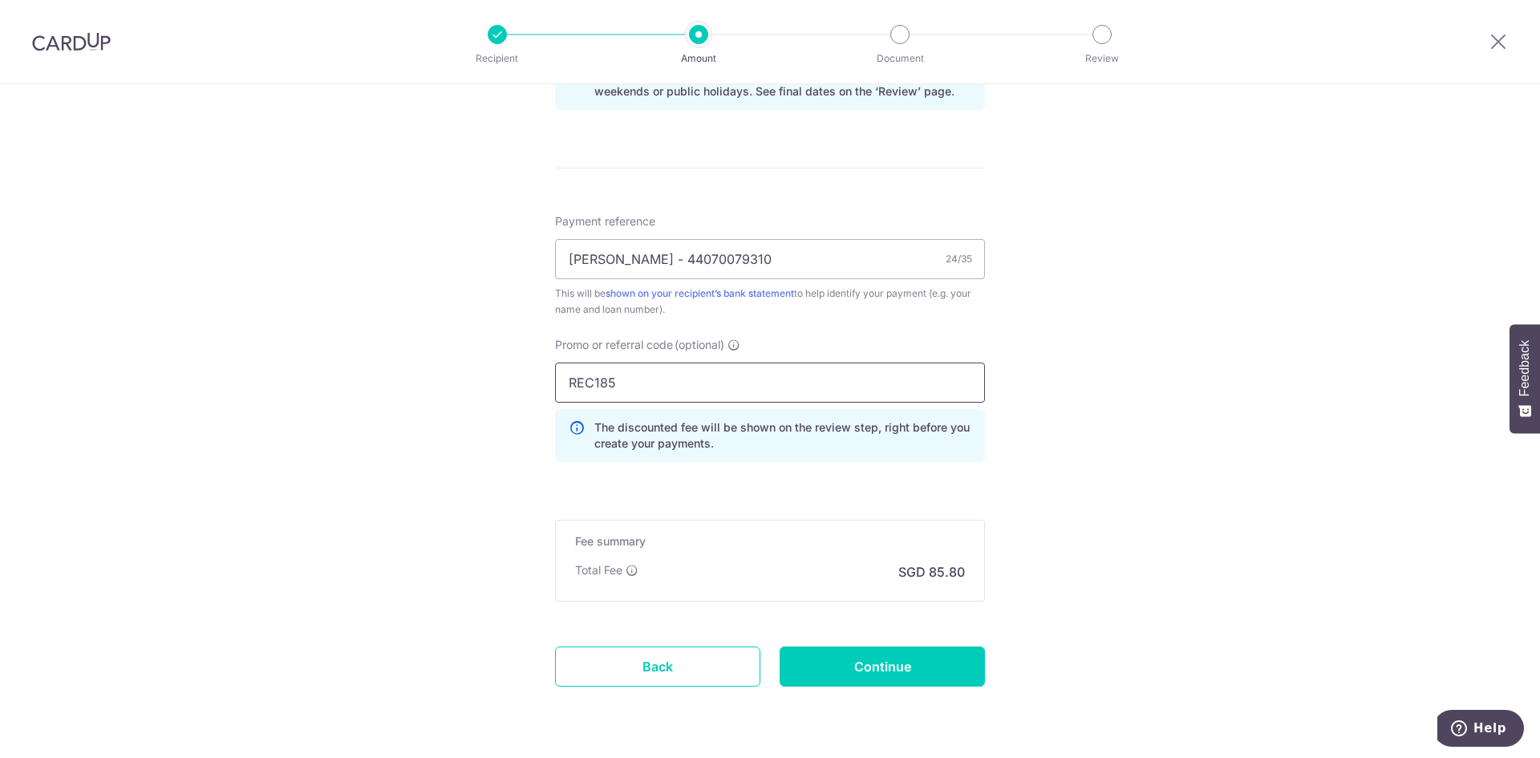
scroll to position [931, 0]
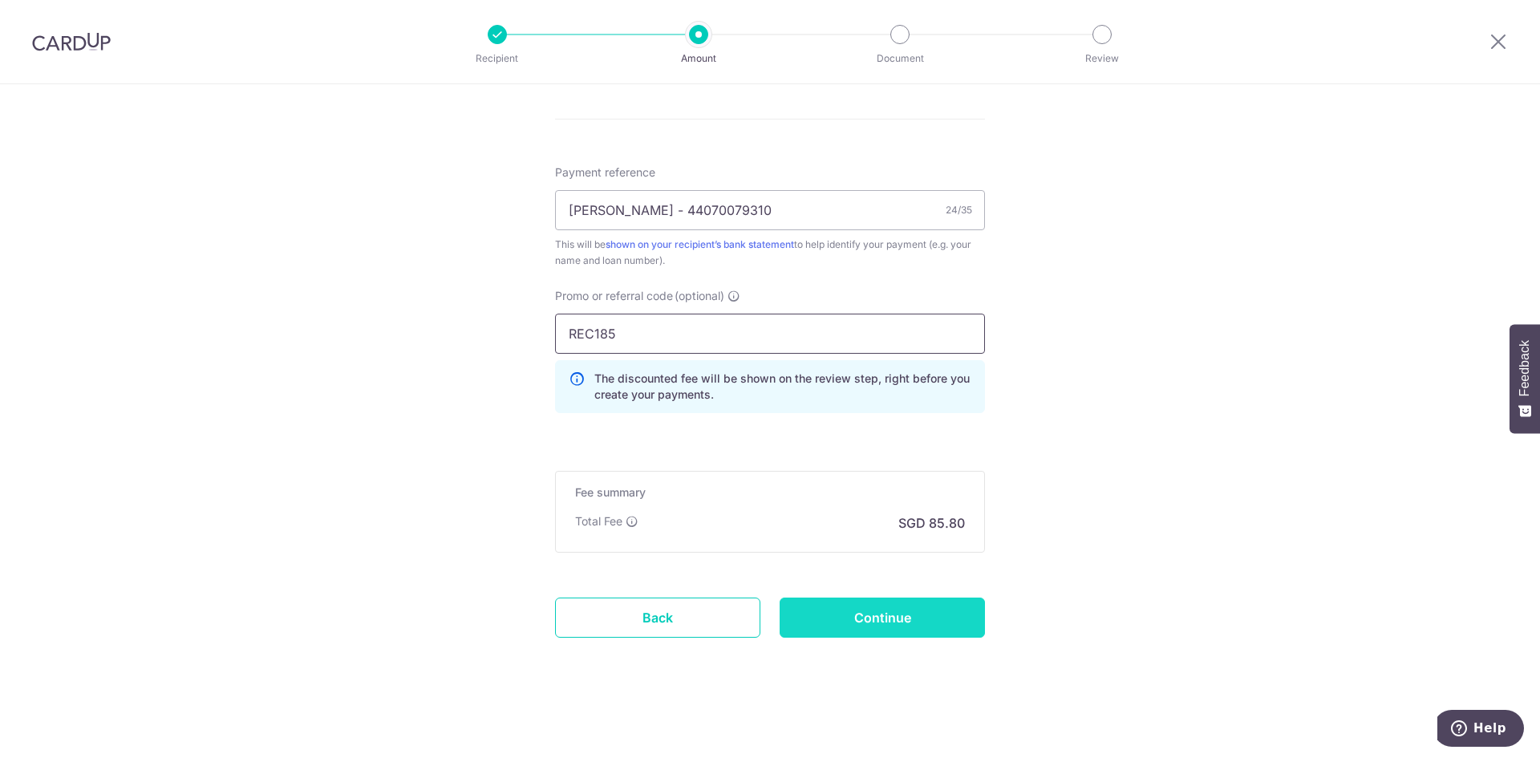
type input "REC185"
click at [885, 614] on input "Continue" at bounding box center [882, 618] width 205 height 40
type input "Create Schedule"
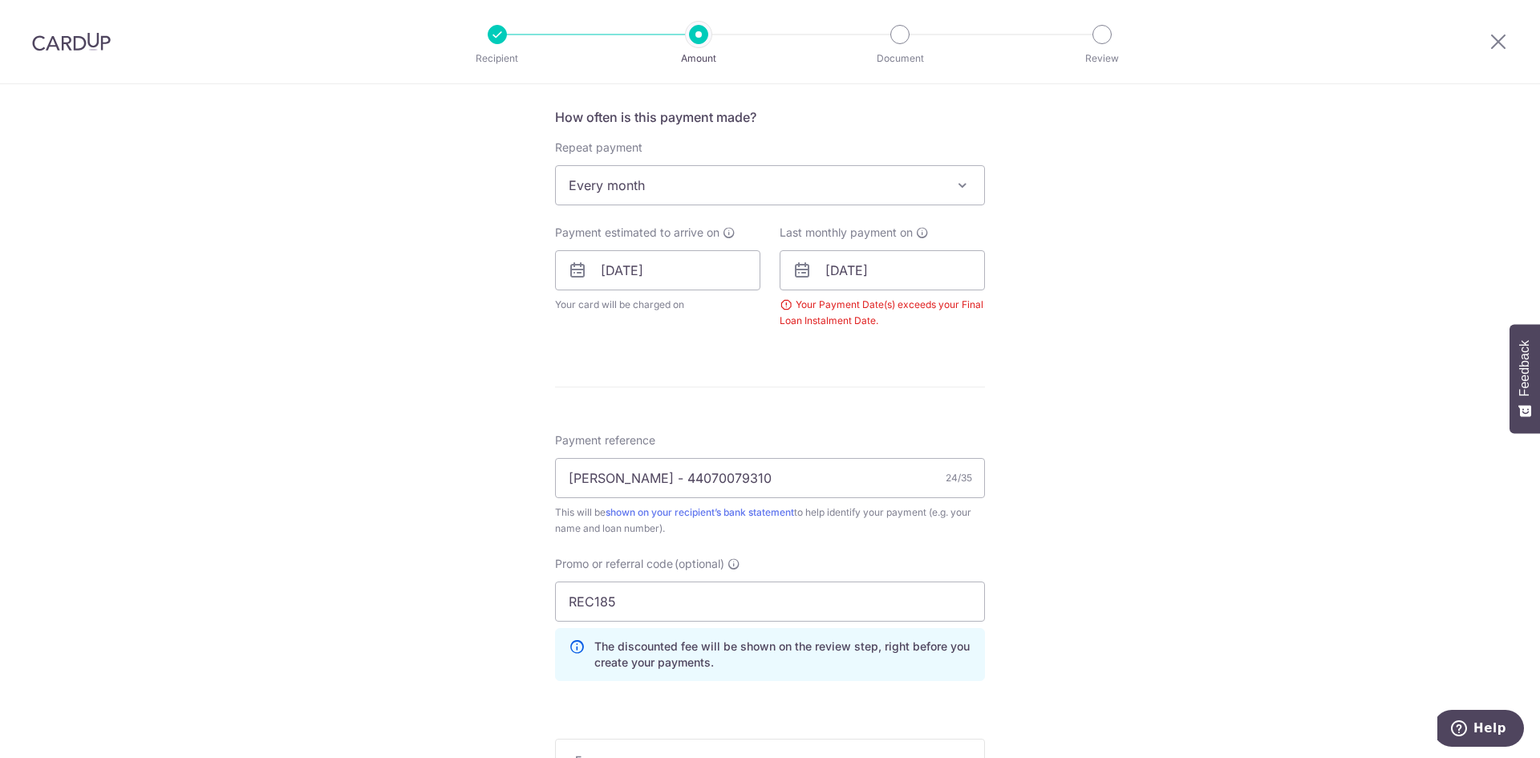
scroll to position [569, 0]
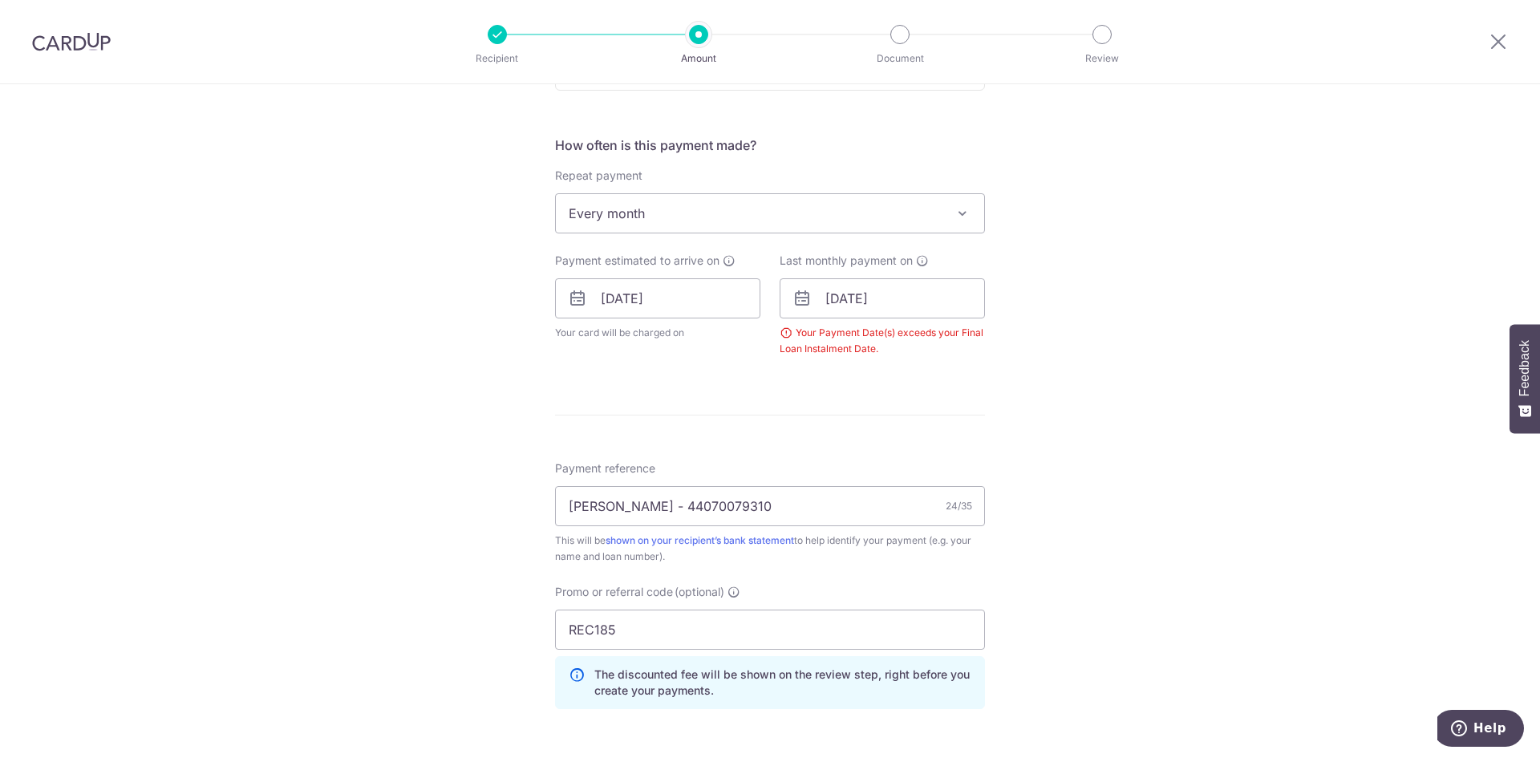
click at [994, 326] on div "Tell us more about your payment Enter payment amount SGD 3,300.00 3300.00 Selec…" at bounding box center [770, 284] width 1540 height 1539
click at [963, 330] on div "Your Payment Date(s) exceeds your Final Loan Instalment Date." at bounding box center [882, 341] width 205 height 32
click at [906, 300] on input "[DATE]" at bounding box center [882, 298] width 205 height 40
click at [808, 342] on link "Prev" at bounding box center [809, 341] width 19 height 19
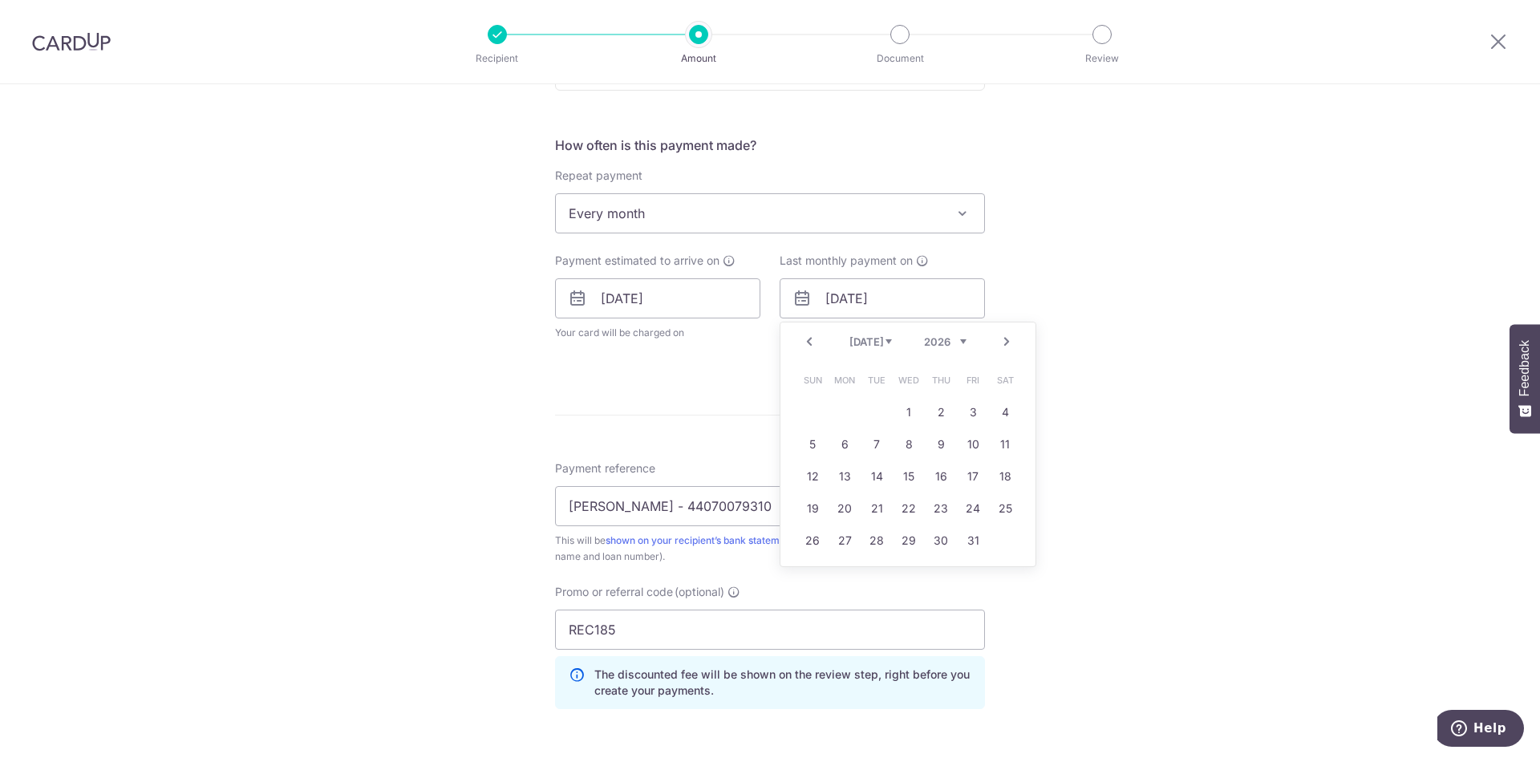
click at [806, 337] on link "Prev" at bounding box center [809, 341] width 19 height 19
click at [837, 539] on link "29" at bounding box center [845, 541] width 26 height 26
type input "29/06/2026"
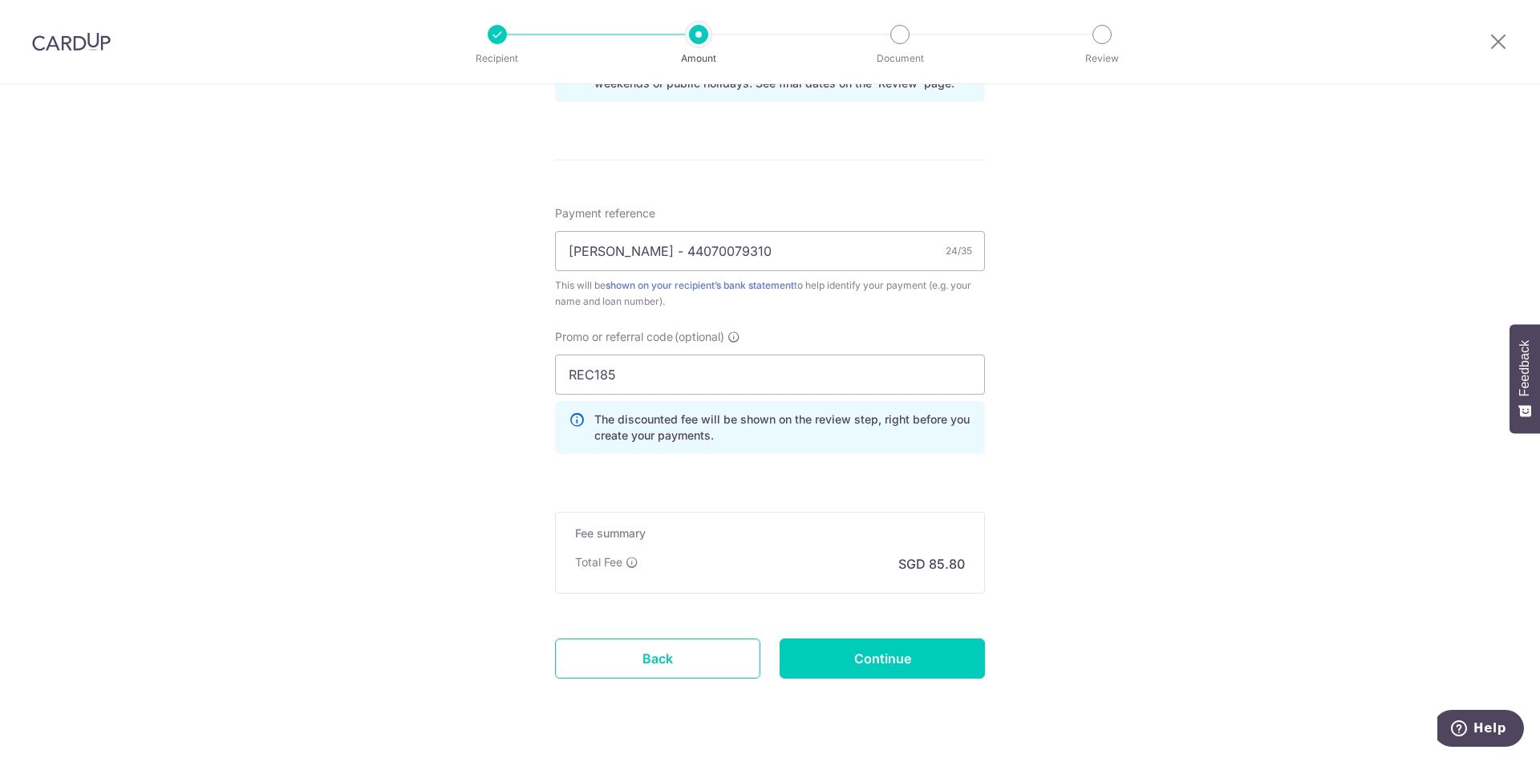
scroll to position [931, 0]
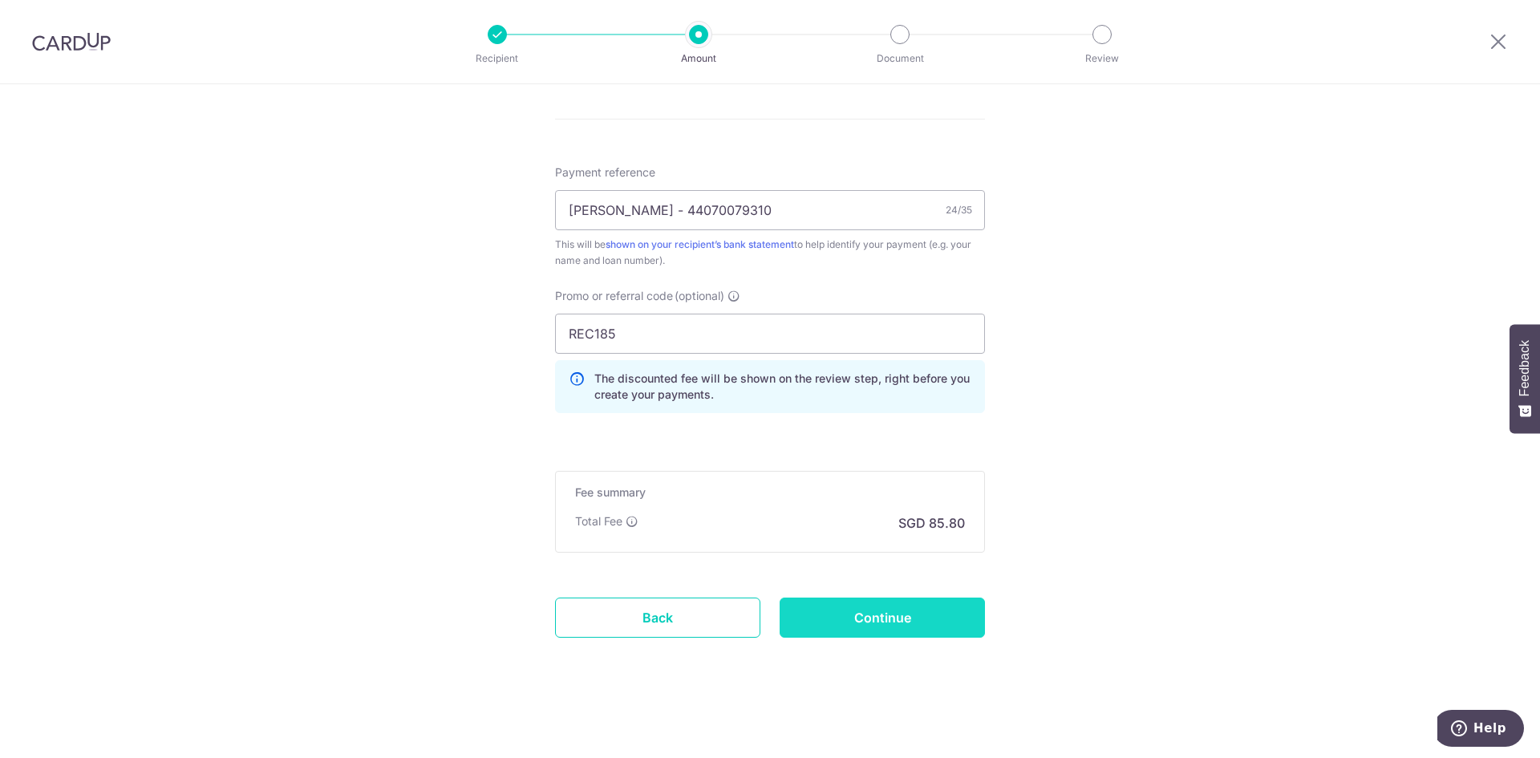
click at [872, 610] on input "Continue" at bounding box center [882, 618] width 205 height 40
type input "Create Schedule"
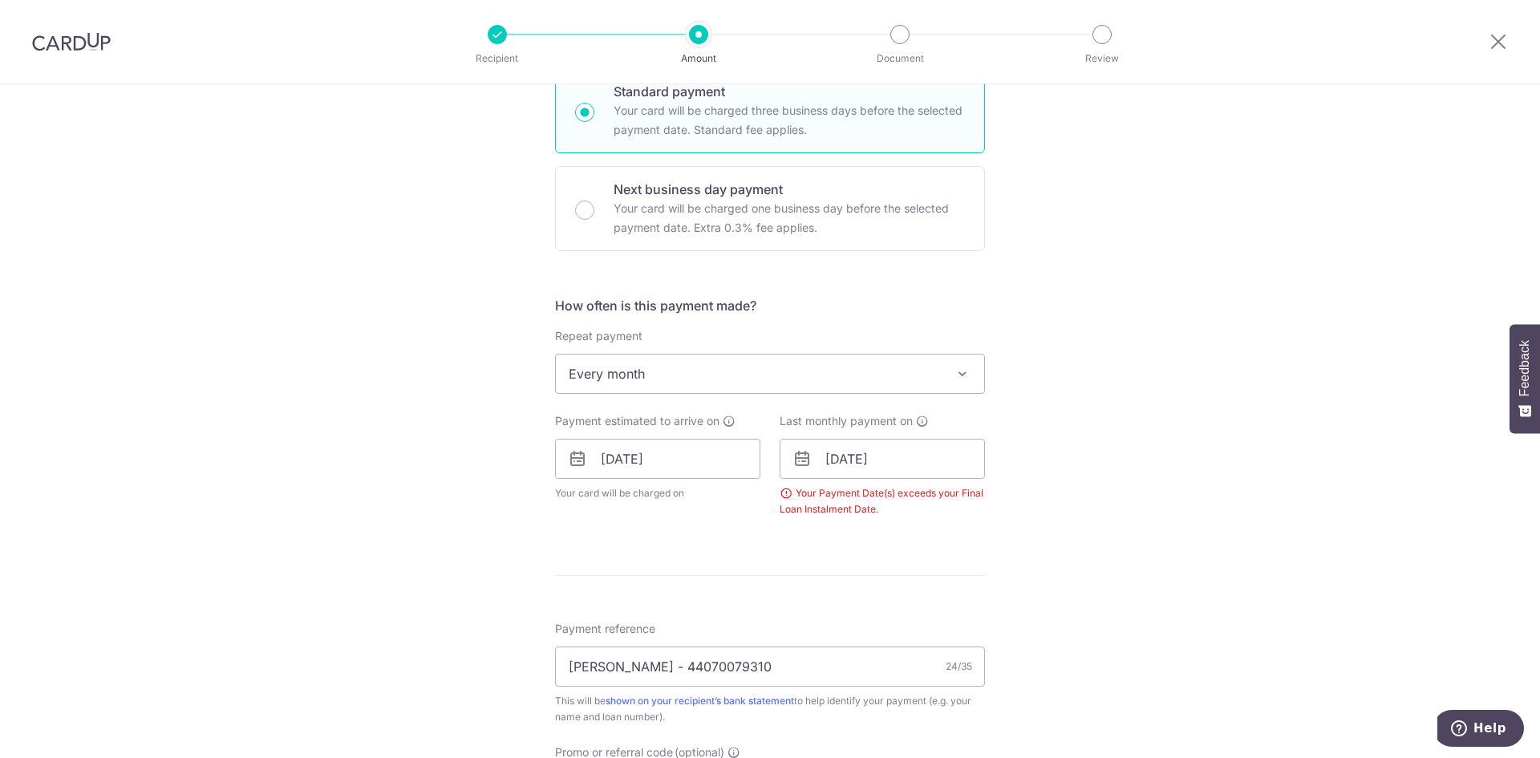
scroll to position [329, 0]
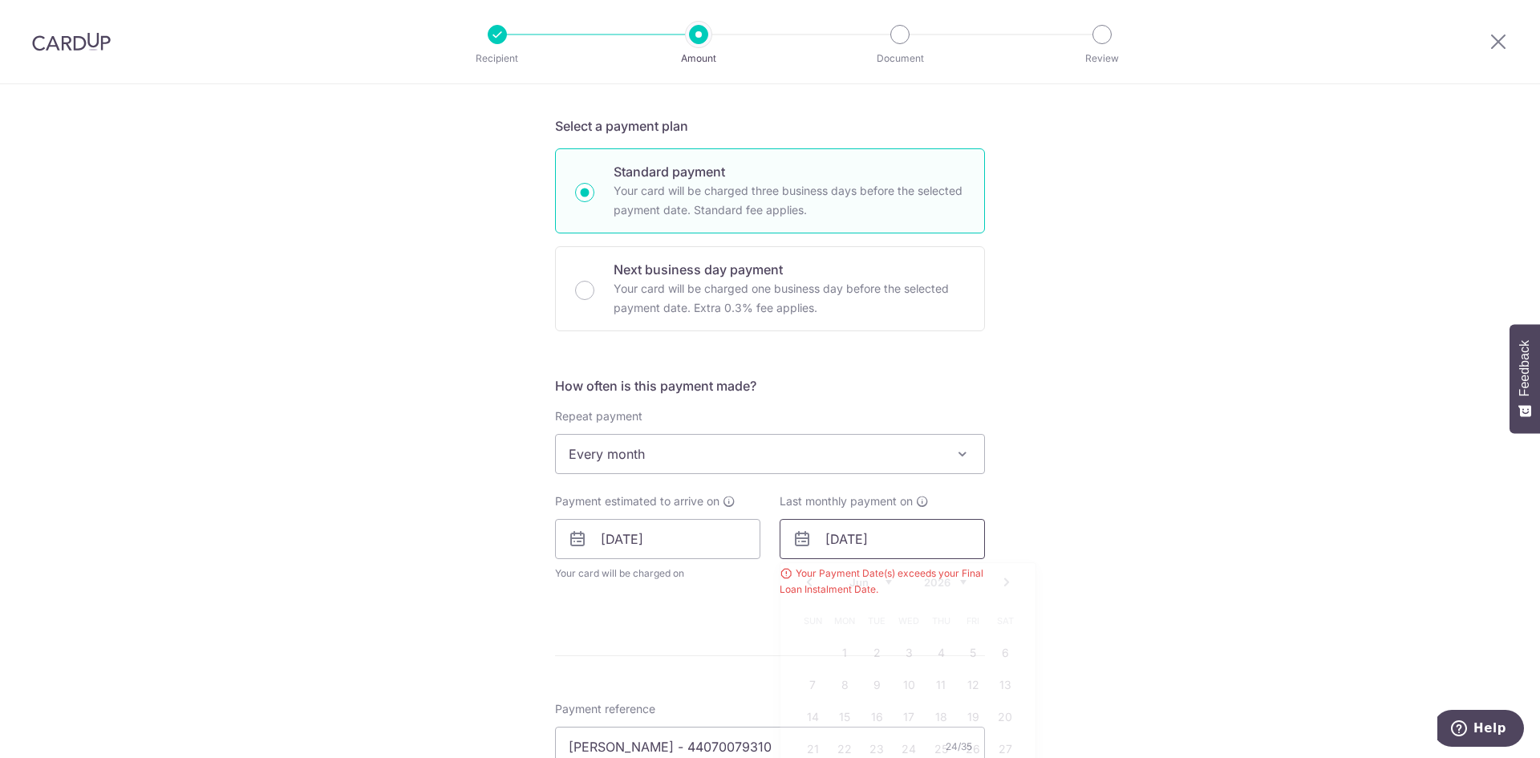
click at [929, 543] on input "29/06/2026" at bounding box center [882, 539] width 205 height 40
click at [805, 577] on link "Prev" at bounding box center [809, 582] width 19 height 19
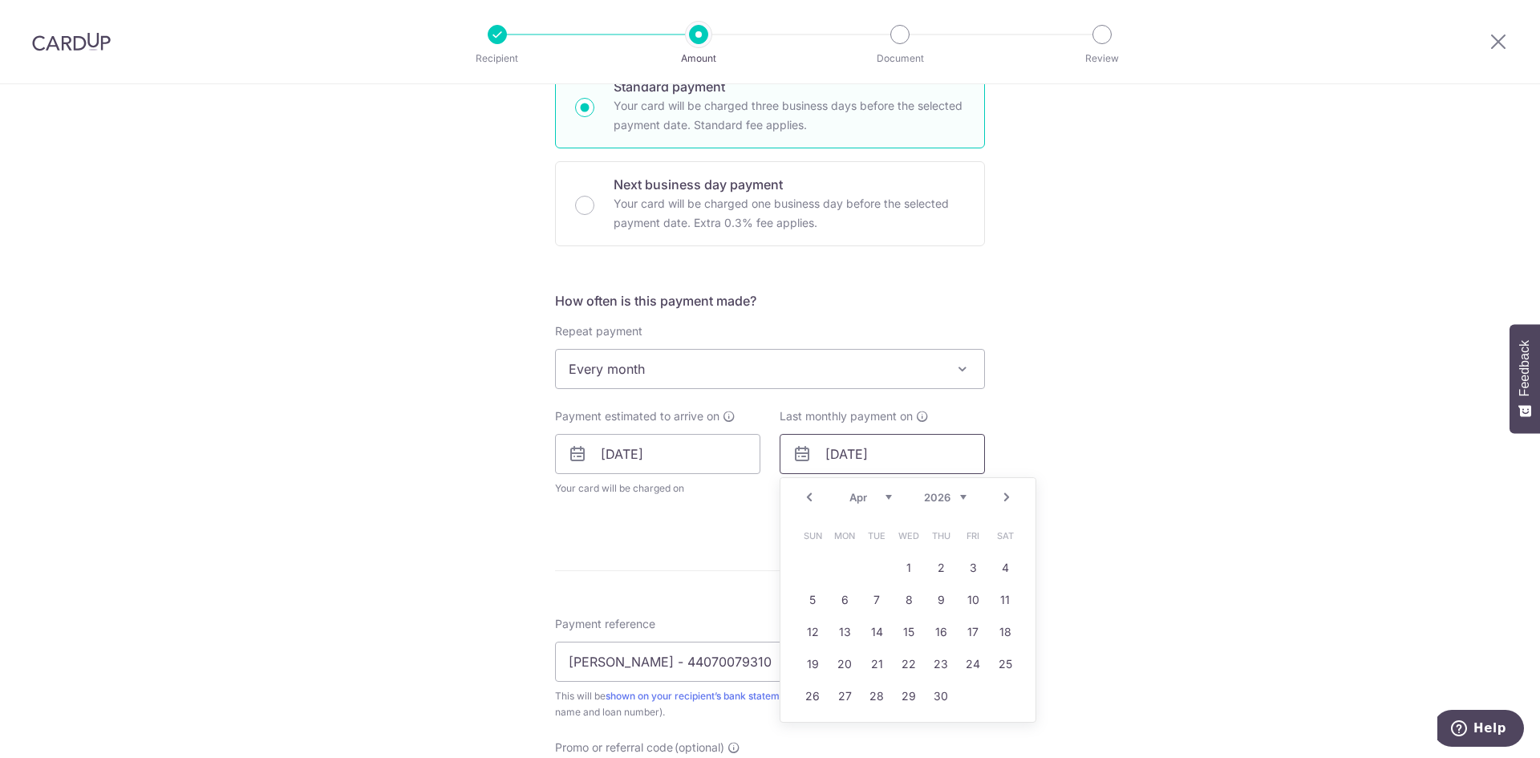
scroll to position [489, 0]
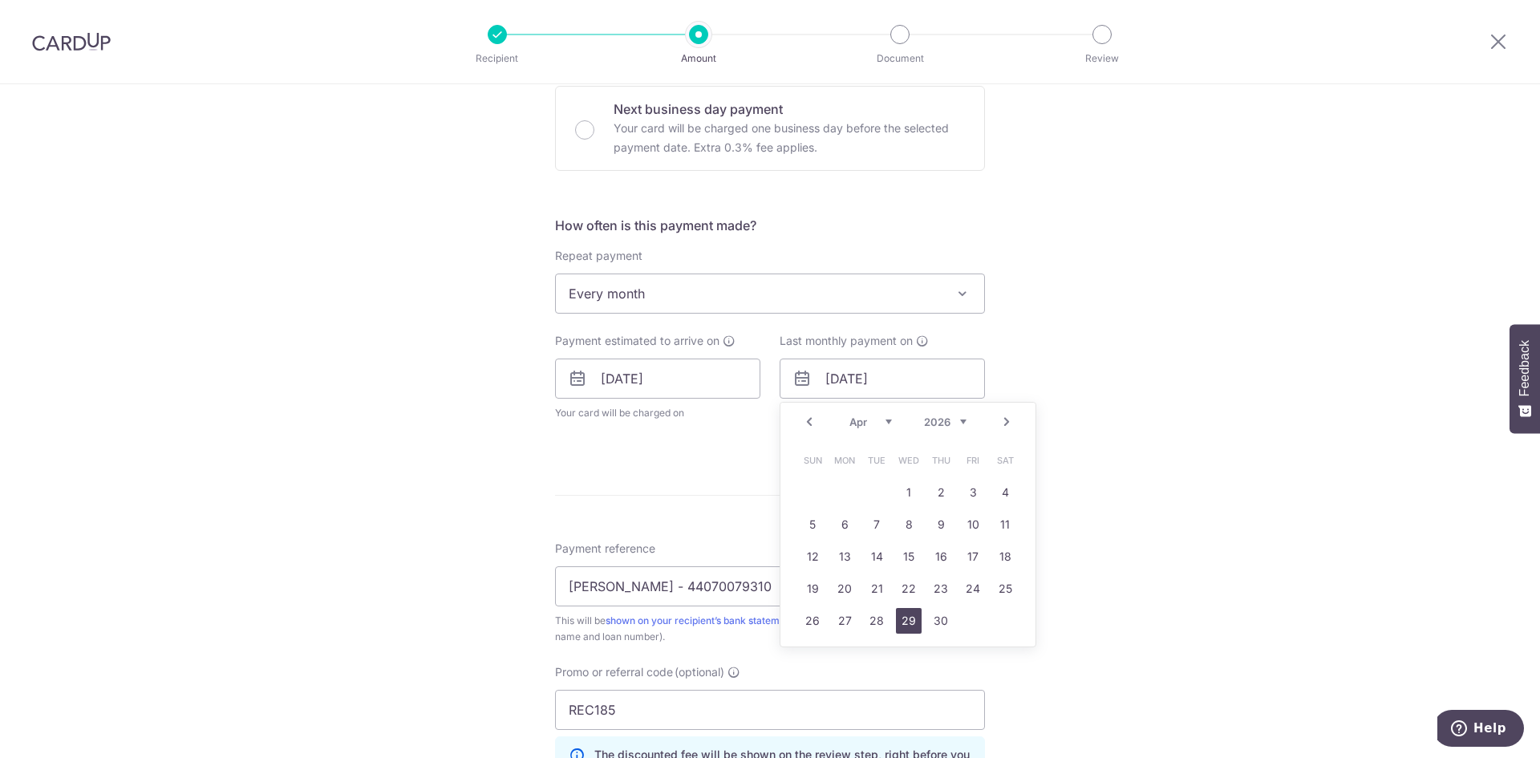
click at [900, 625] on link "29" at bounding box center [909, 621] width 26 height 26
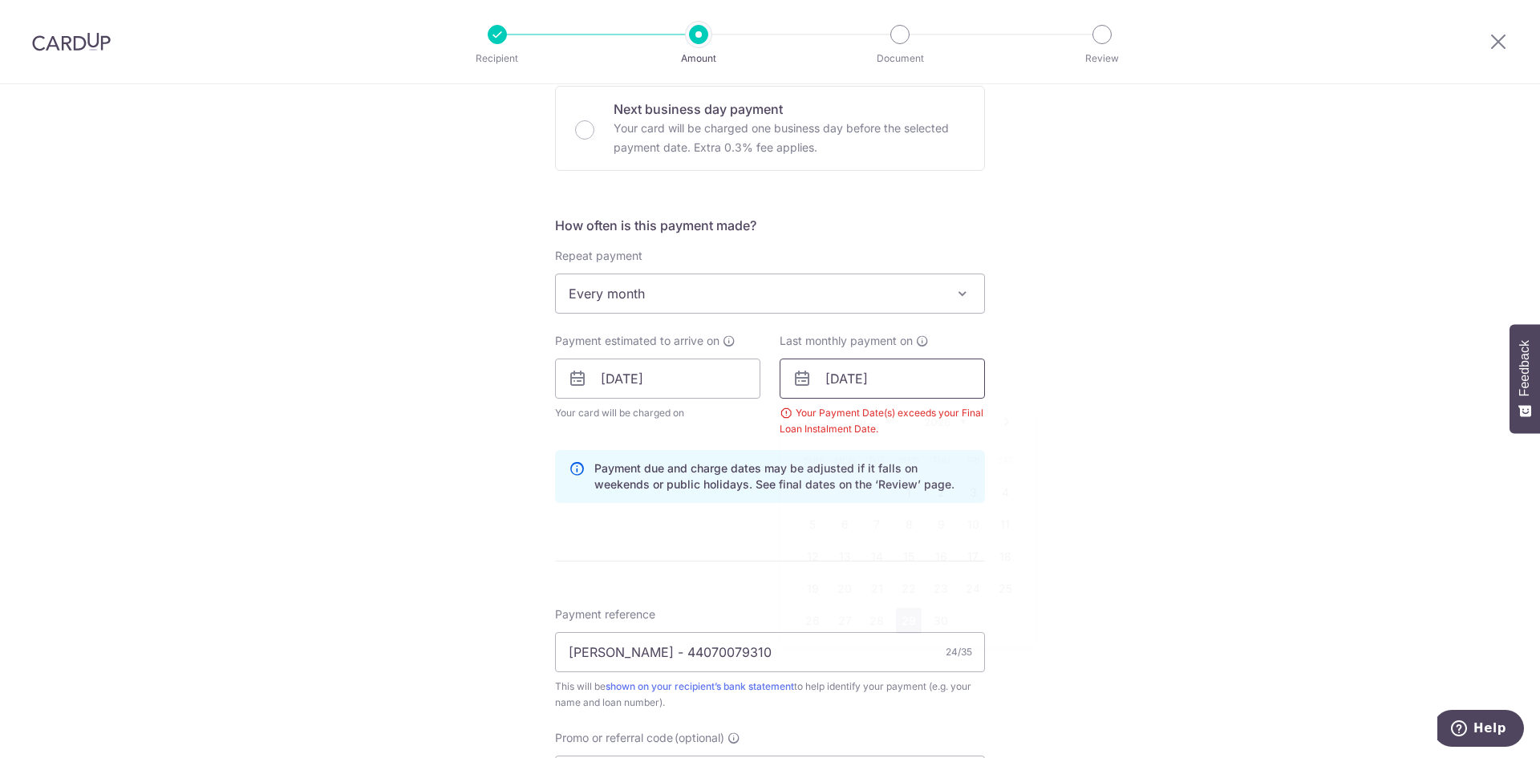
click at [896, 387] on input "29/04/2026" at bounding box center [882, 379] width 205 height 40
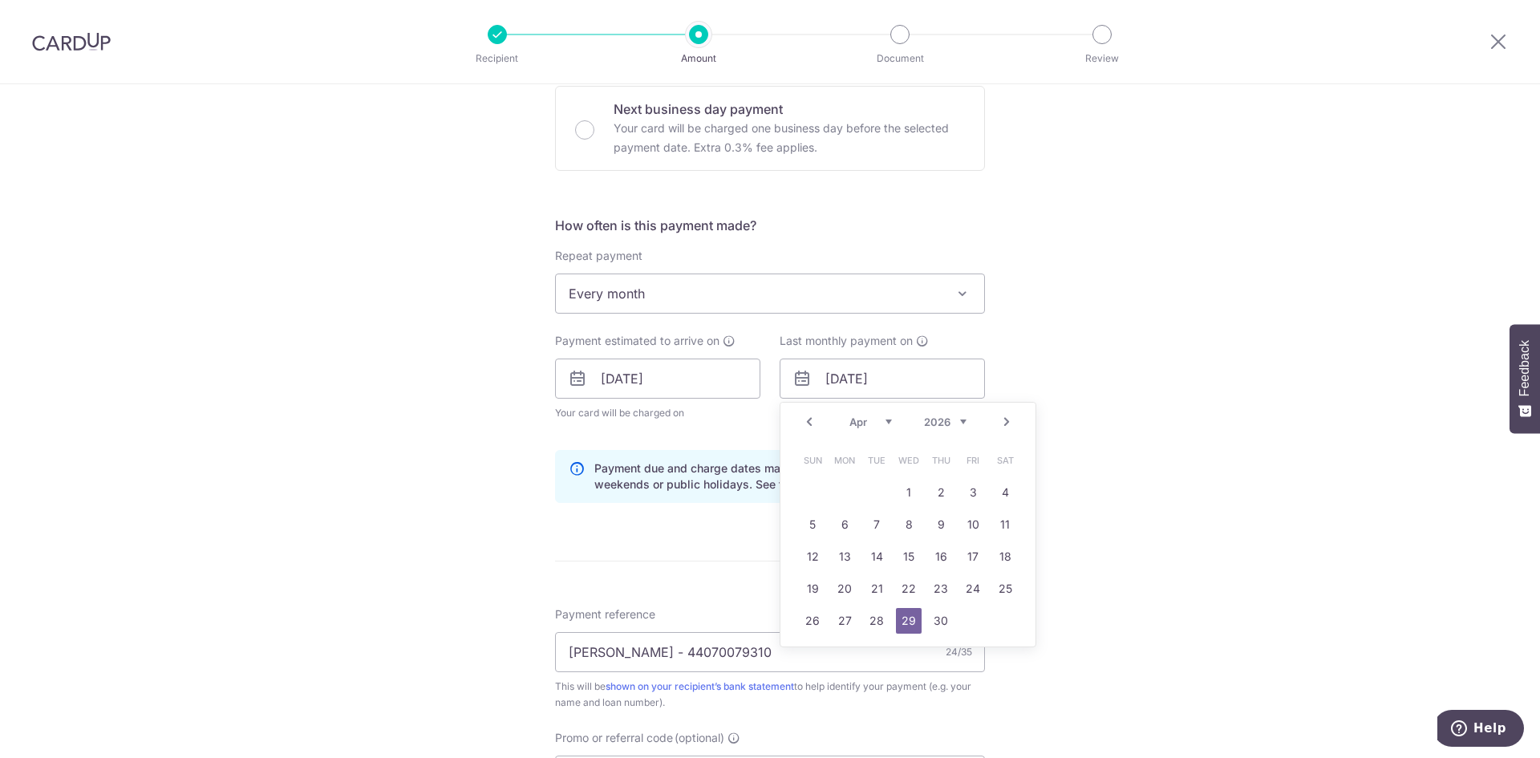
click at [804, 425] on link "Prev" at bounding box center [809, 421] width 19 height 19
click at [948, 619] on link "29" at bounding box center [941, 621] width 26 height 26
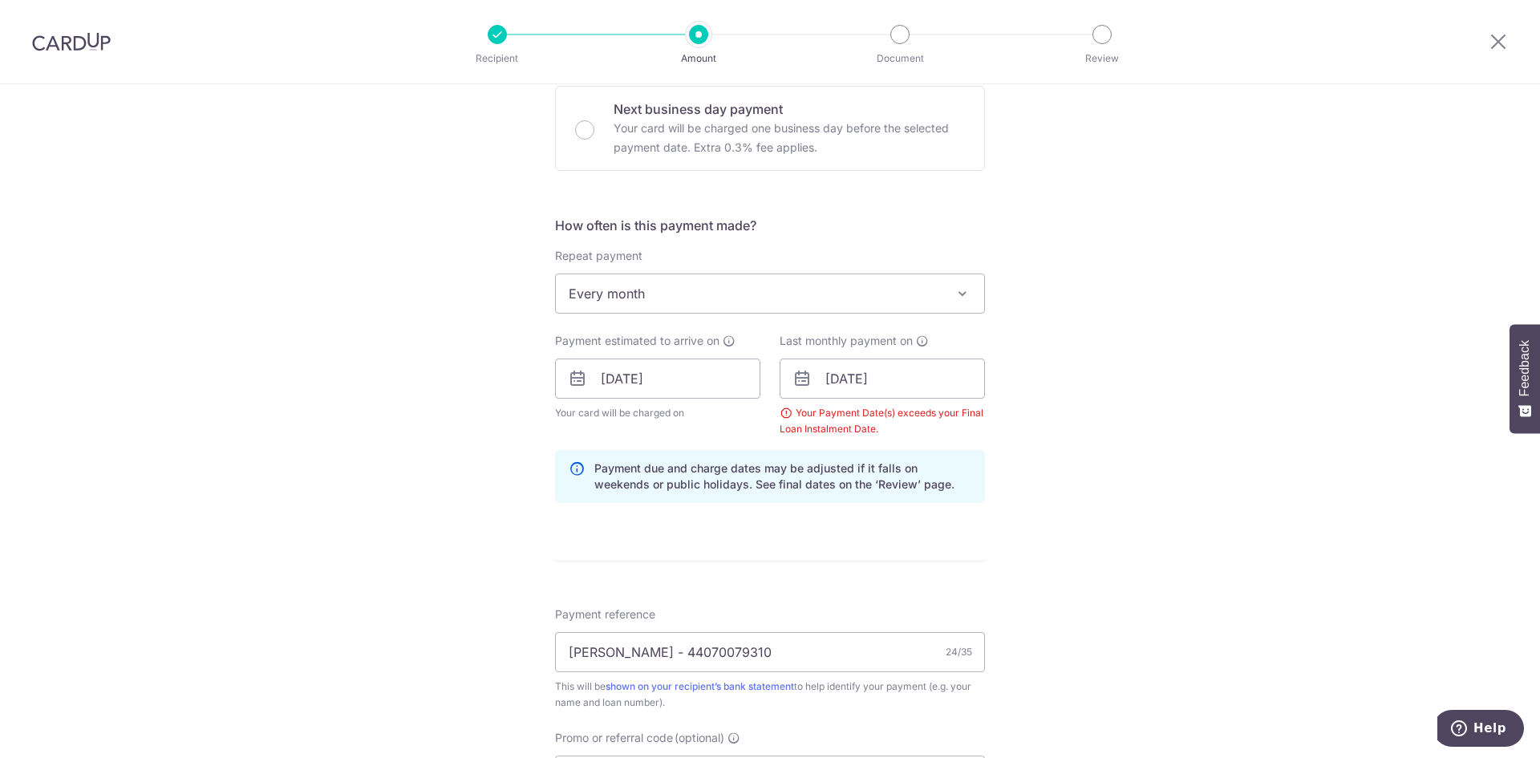
click at [796, 377] on icon at bounding box center [801, 378] width 19 height 19
click at [886, 377] on input "29/01/2026" at bounding box center [882, 379] width 205 height 40
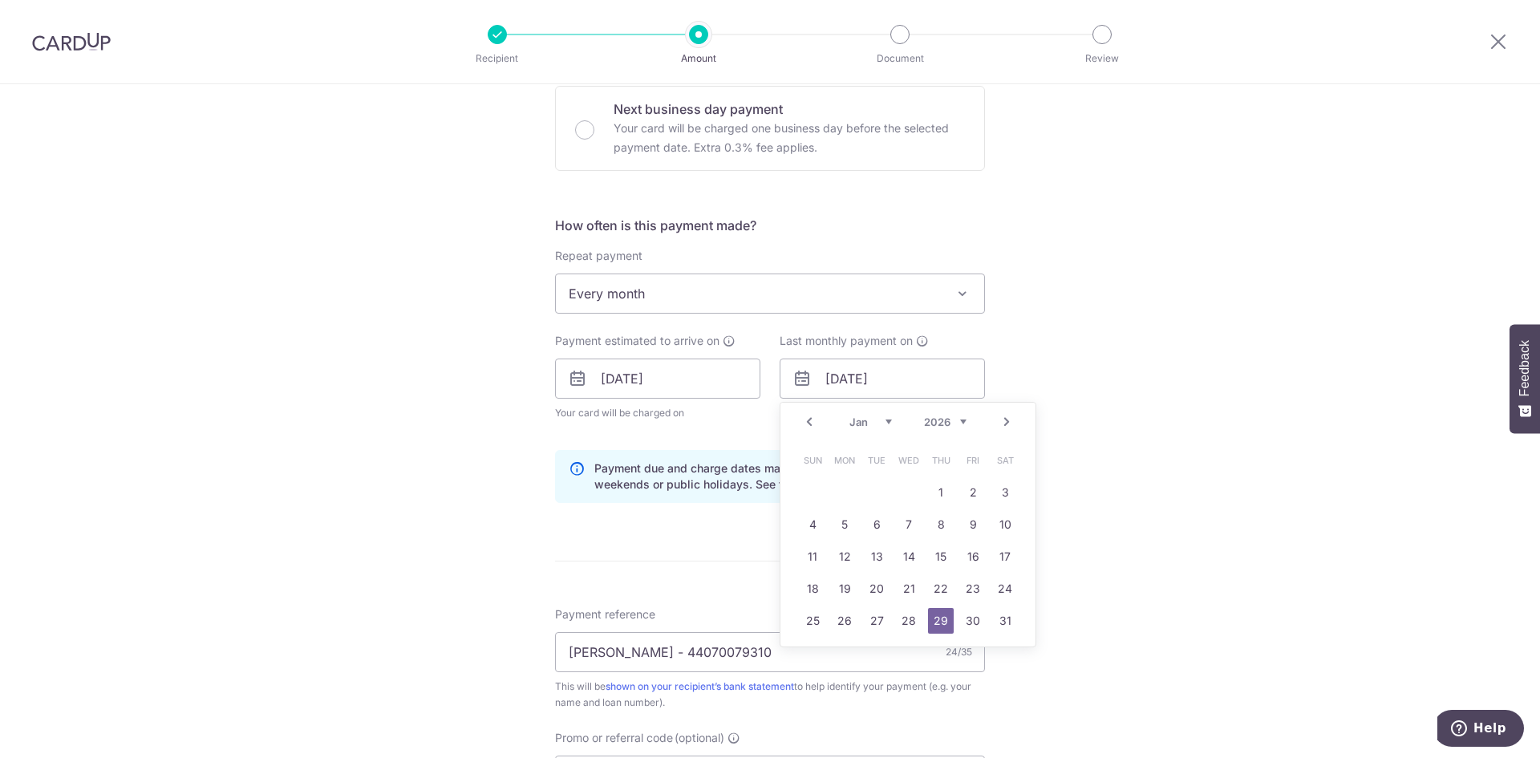
click at [808, 419] on link "Prev" at bounding box center [809, 421] width 19 height 19
click at [851, 618] on link "29" at bounding box center [845, 621] width 26 height 26
type input "29/12/2025"
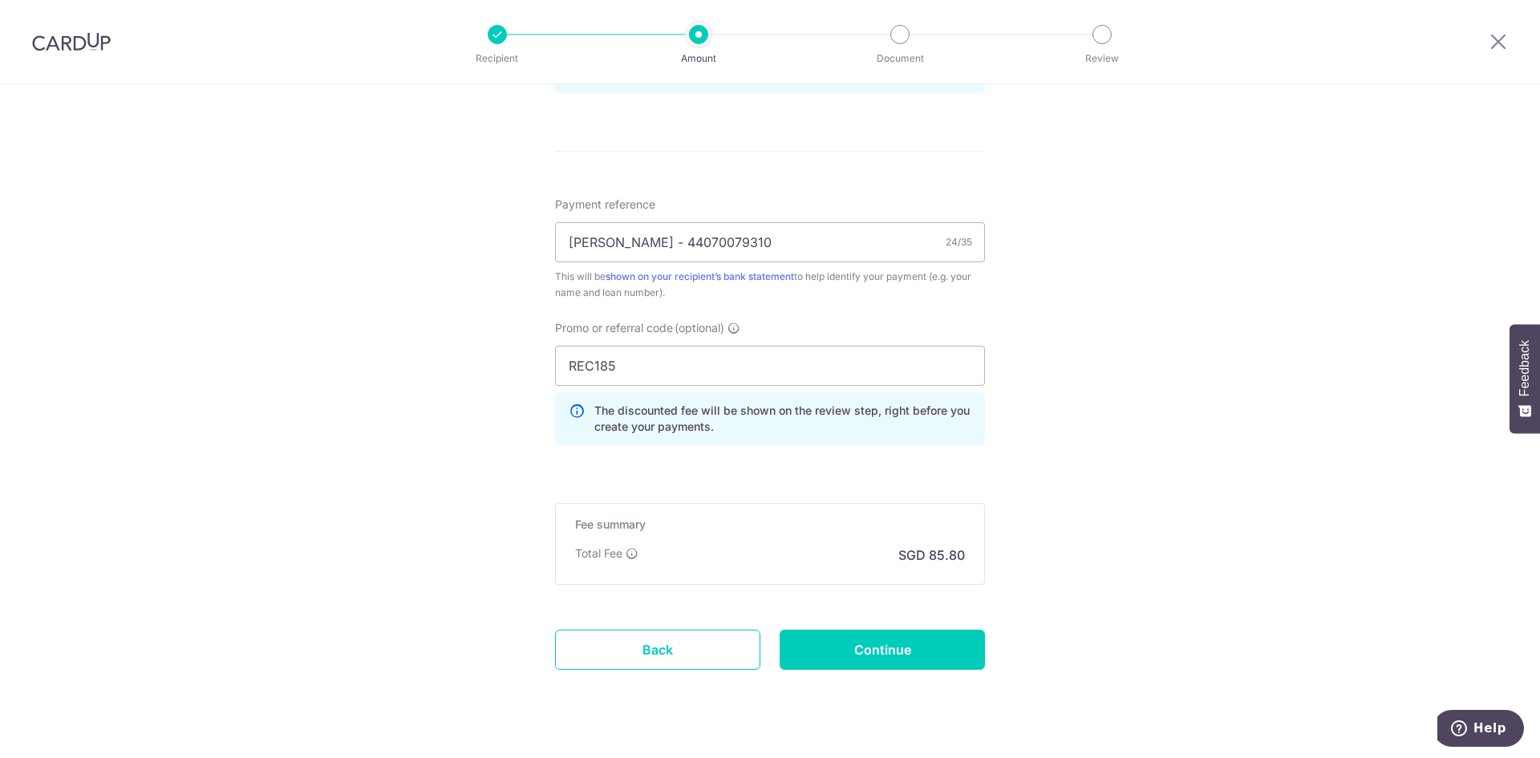
scroll to position [931, 0]
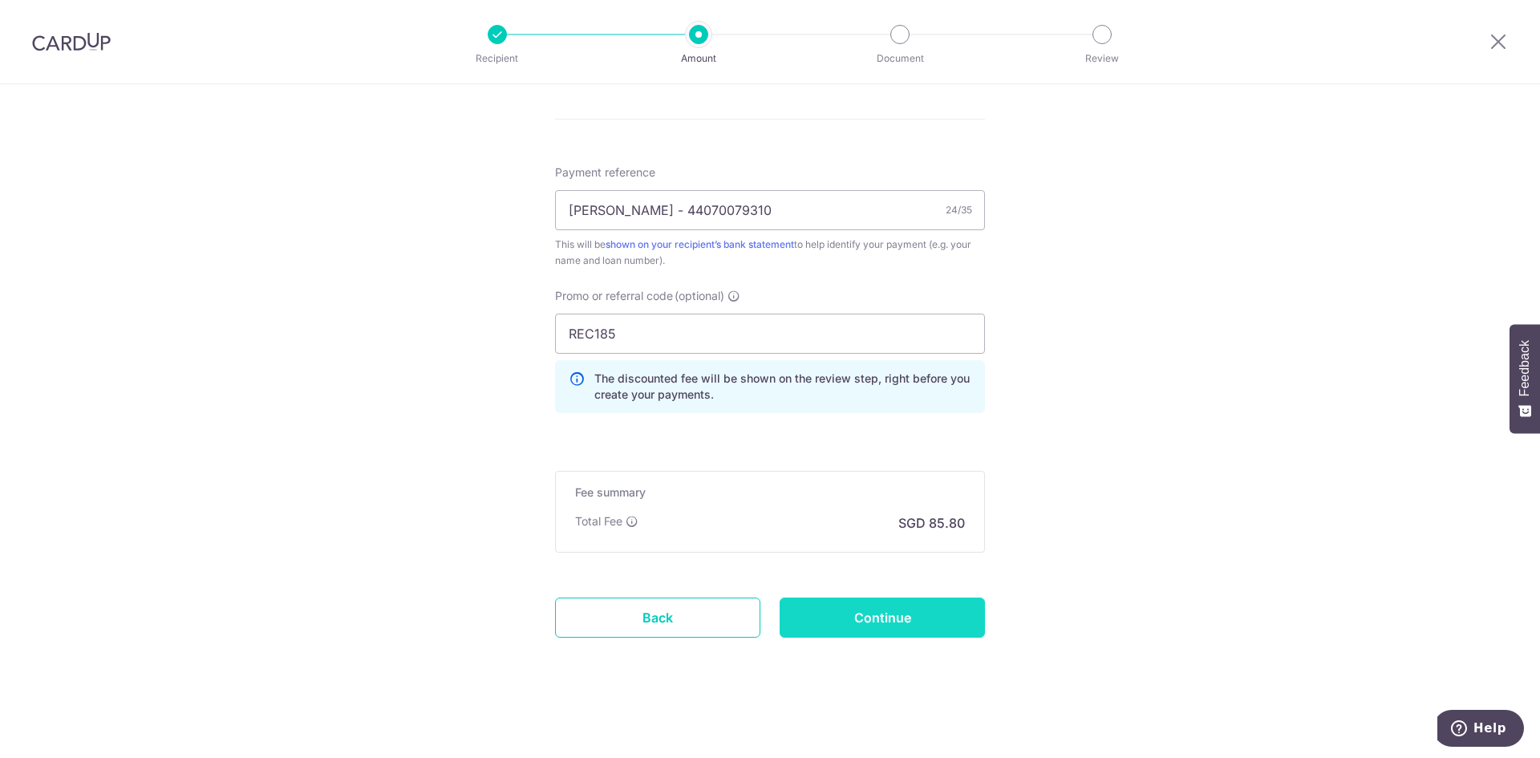
click at [911, 617] on input "Continue" at bounding box center [882, 618] width 205 height 40
type input "Create Schedule"
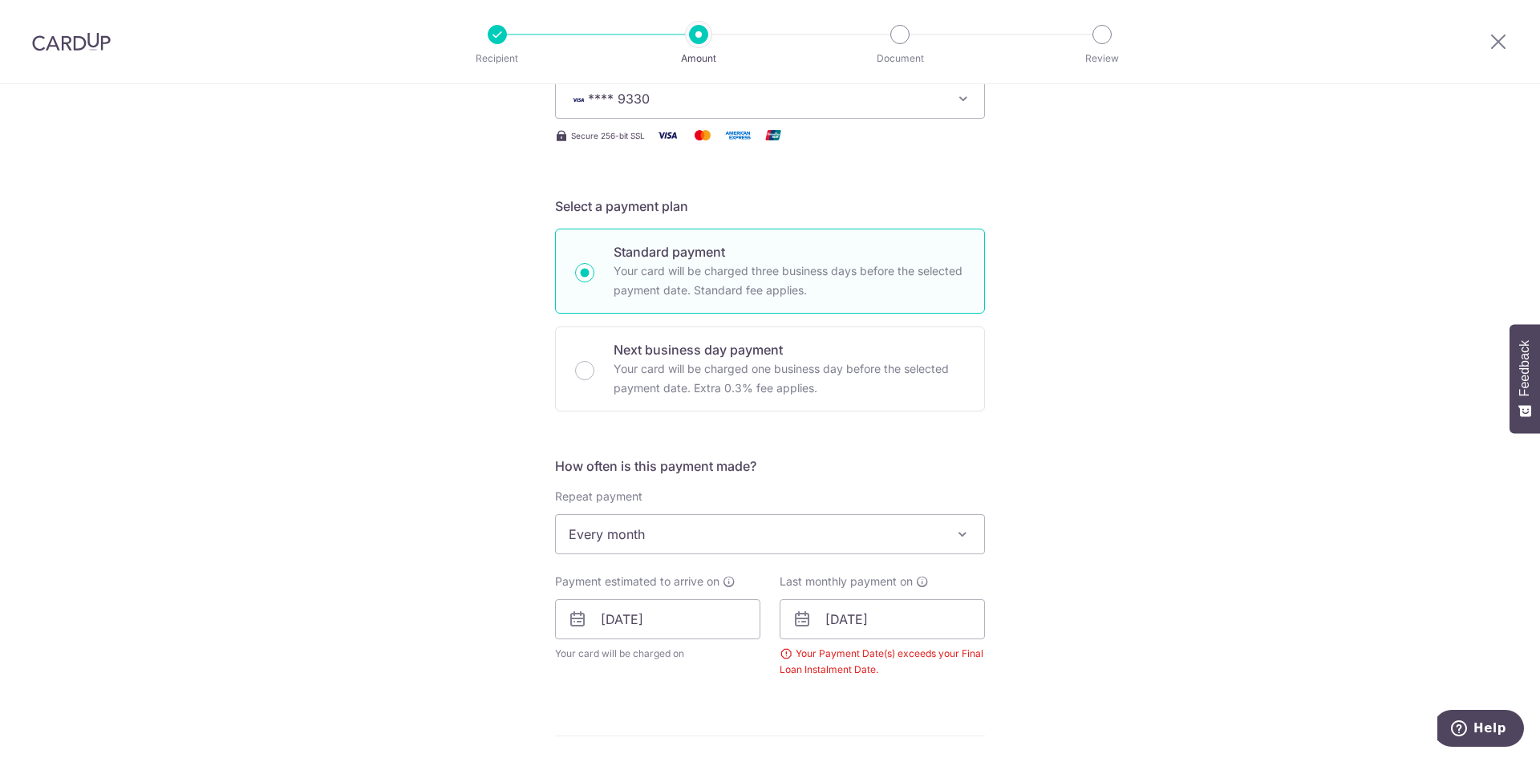
scroll to position [329, 0]
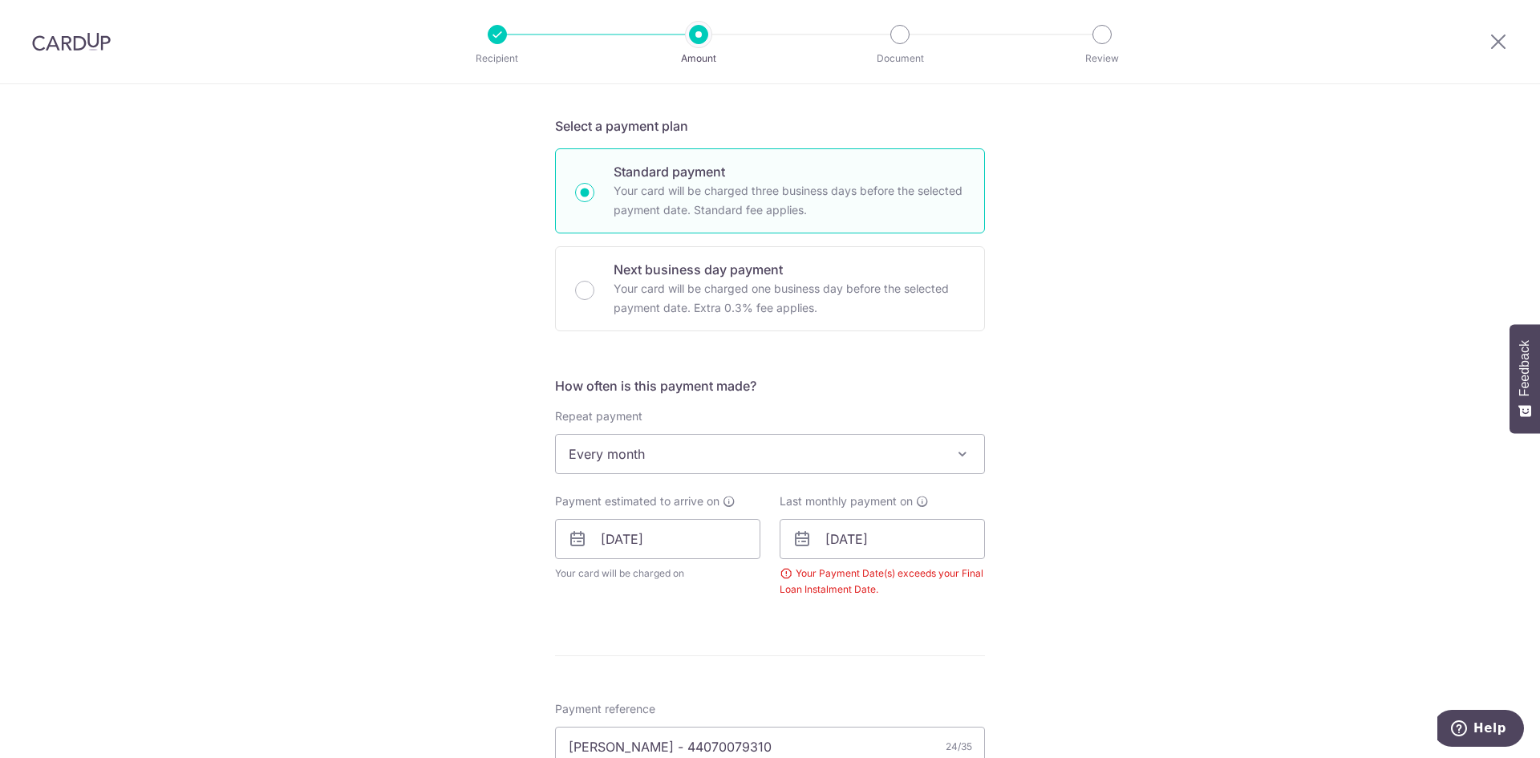
click at [1160, 484] on div "Tell us more about your payment Enter payment amount SGD 3,300.00 3300.00 Selec…" at bounding box center [770, 524] width 1540 height 1539
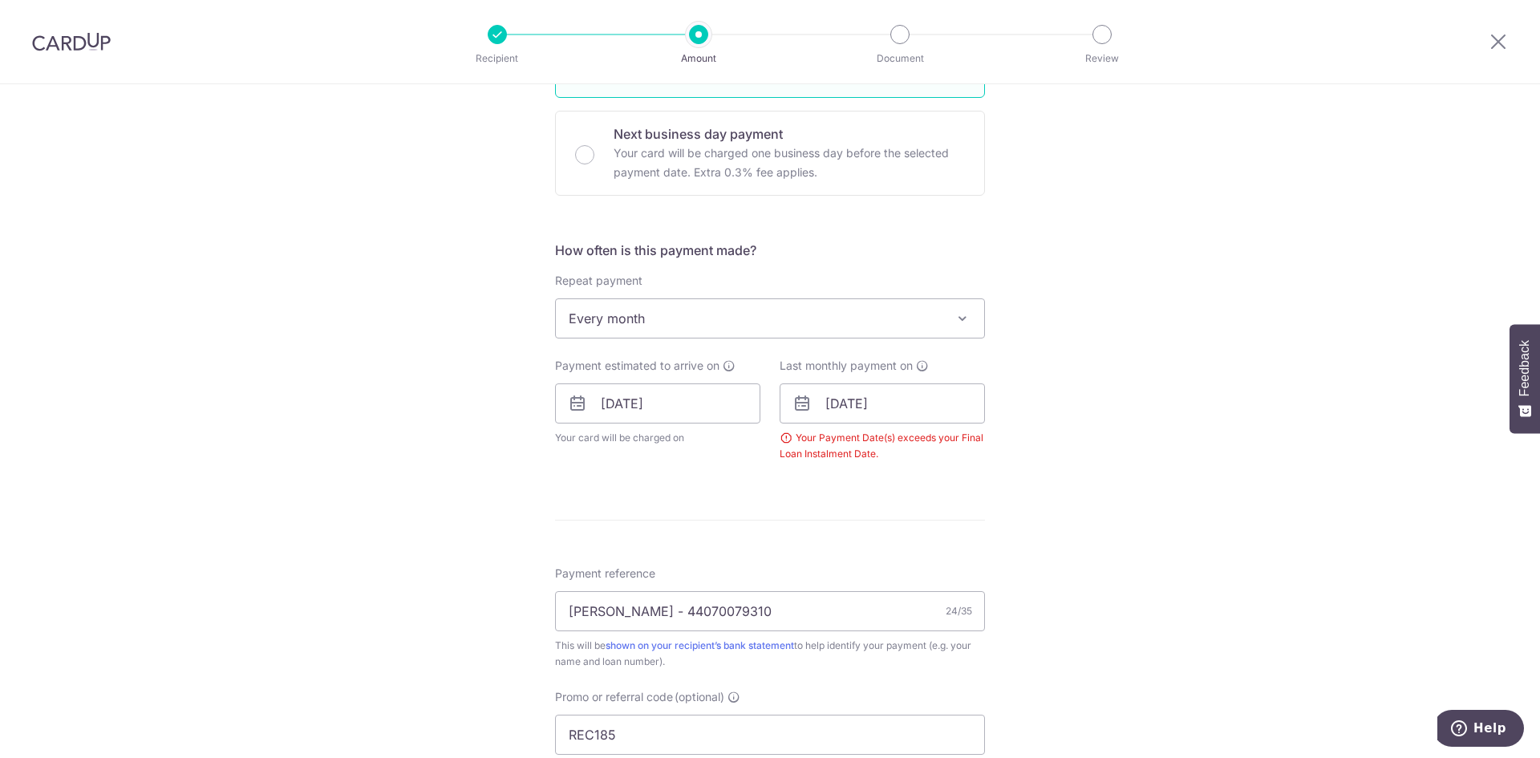
scroll to position [224, 0]
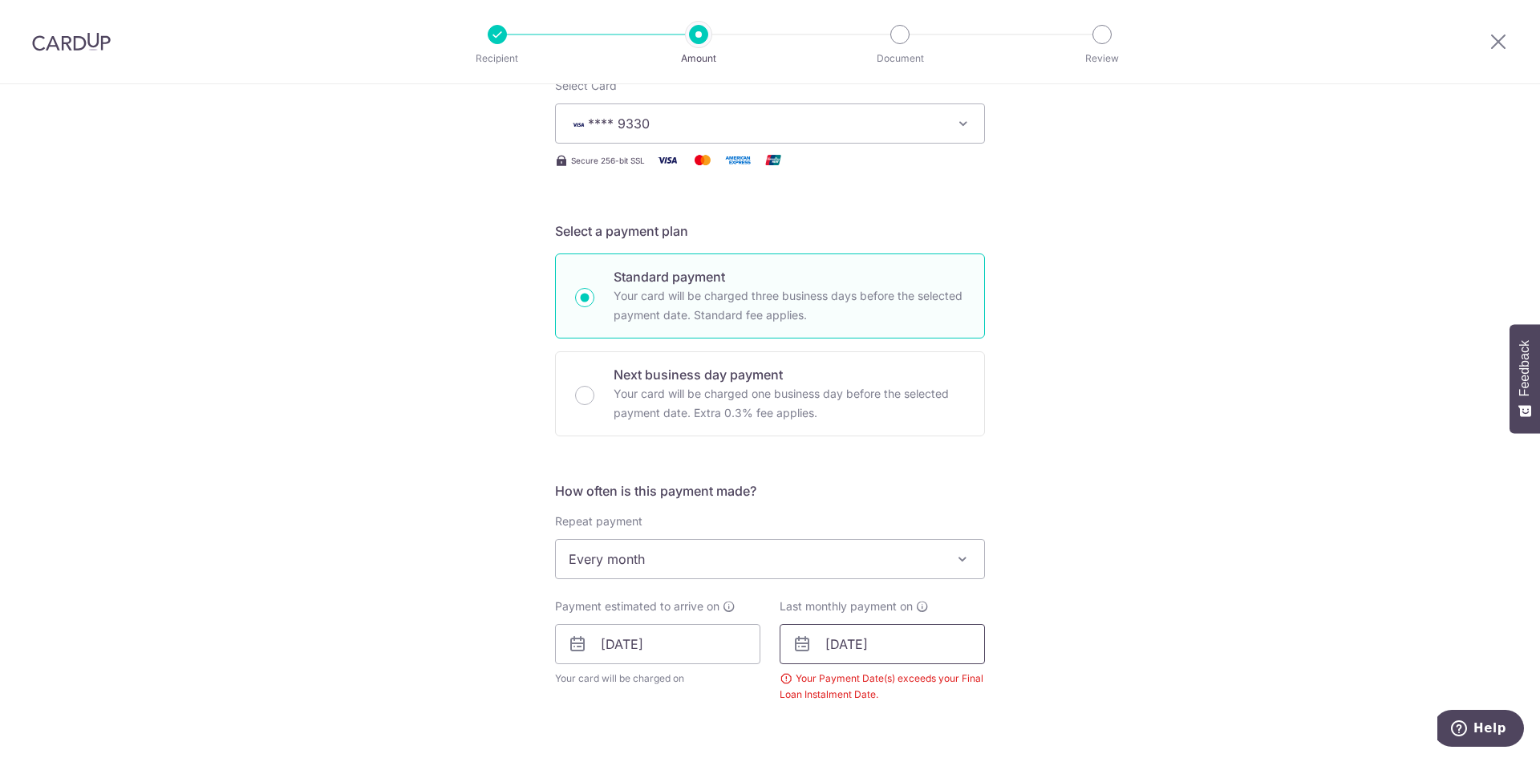
click at [889, 644] on input "[DATE]" at bounding box center [882, 644] width 205 height 40
click at [808, 691] on link "Prev" at bounding box center [809, 687] width 19 height 19
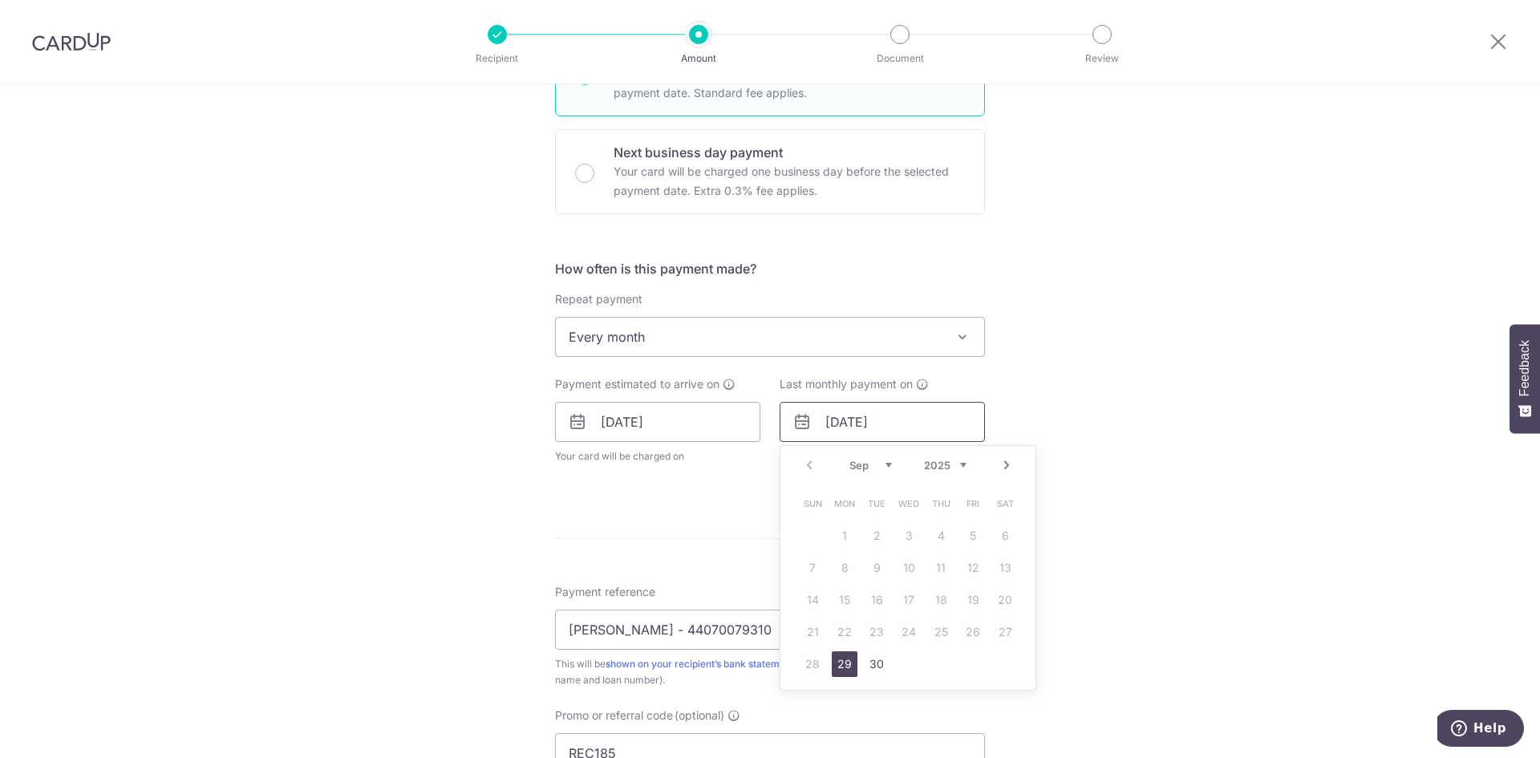
scroll to position [464, 0]
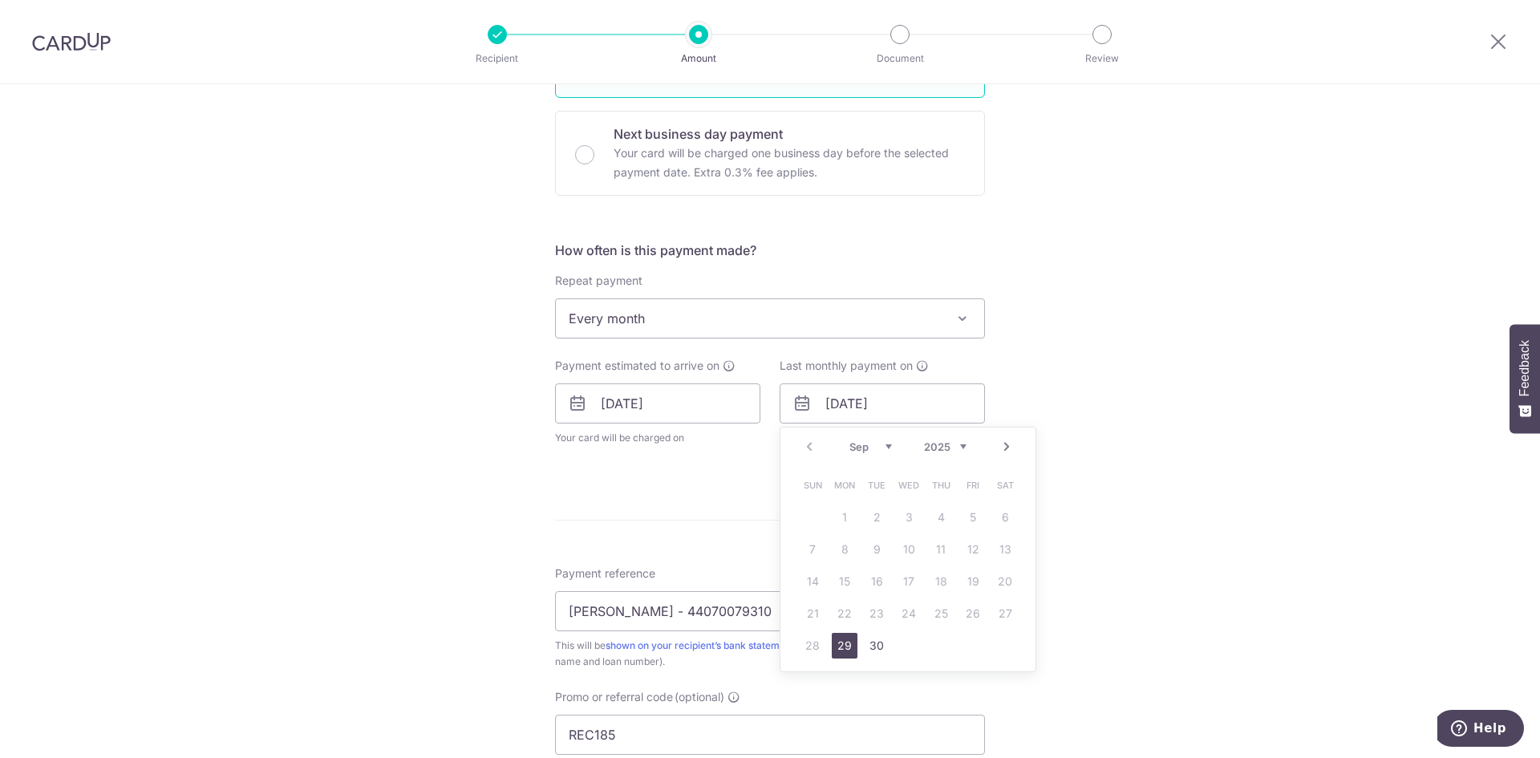
click at [845, 646] on link "29" at bounding box center [845, 646] width 26 height 26
type input "[DATE]"
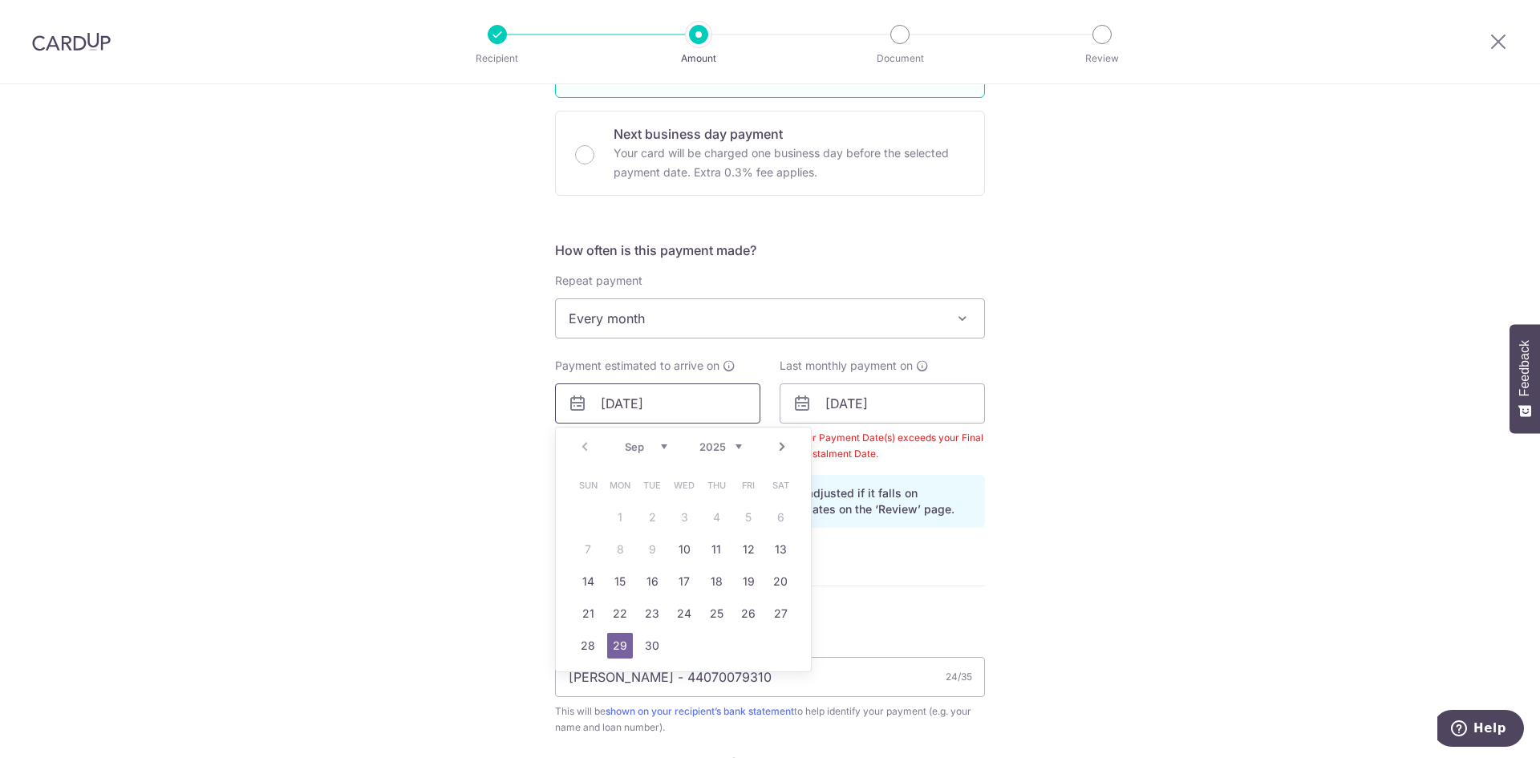
drag, startPoint x: 705, startPoint y: 411, endPoint x: 519, endPoint y: 419, distance: 186.3
click at [519, 419] on div "Tell us more about your payment Enter payment amount SGD 3,300.00 3300.00 Selec…" at bounding box center [770, 422] width 1540 height 1605
click at [1051, 432] on div "Tell us more about your payment Enter payment amount SGD 3,300.00 3300.00 Selec…" at bounding box center [770, 422] width 1540 height 1605
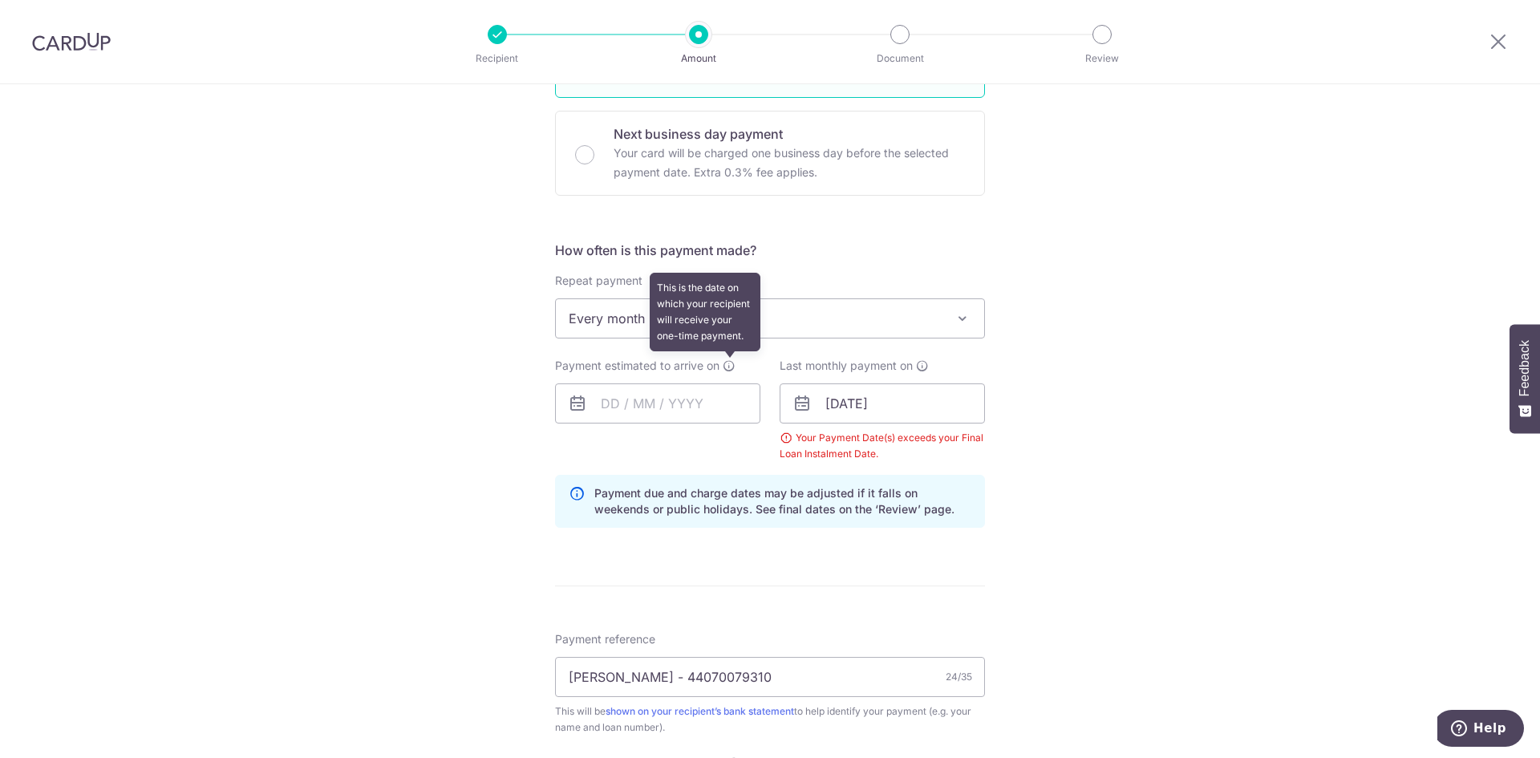
click at [727, 366] on icon at bounding box center [729, 365] width 13 height 13
click at [651, 402] on input "text" at bounding box center [657, 403] width 205 height 40
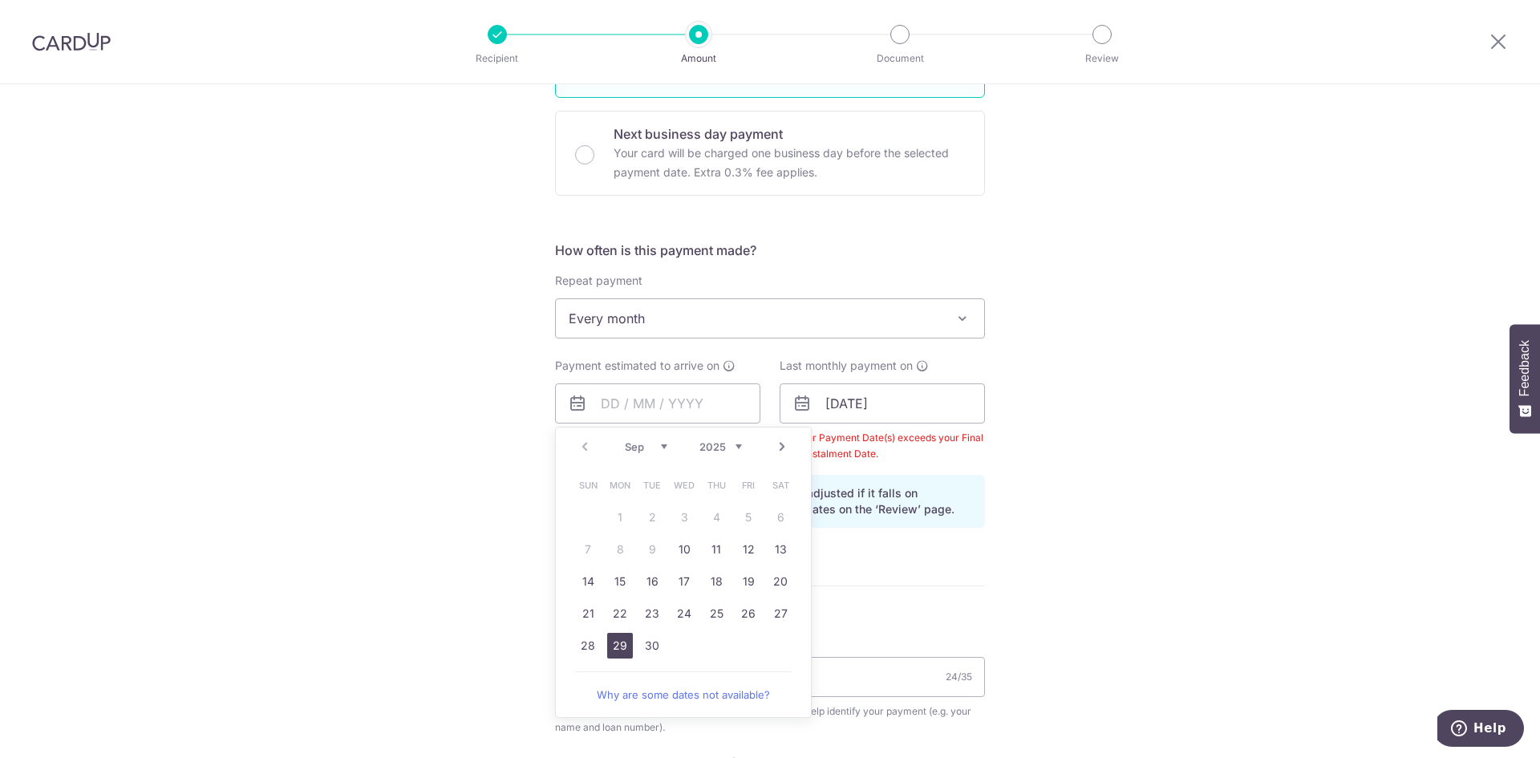
click at [623, 646] on link "29" at bounding box center [620, 646] width 26 height 26
type input "[DATE]"
drag, startPoint x: 726, startPoint y: 405, endPoint x: 531, endPoint y: 419, distance: 195.4
click at [531, 419] on div "Tell us more about your payment Enter payment amount SGD 3,300.00 3300.00 Selec…" at bounding box center [770, 422] width 1540 height 1605
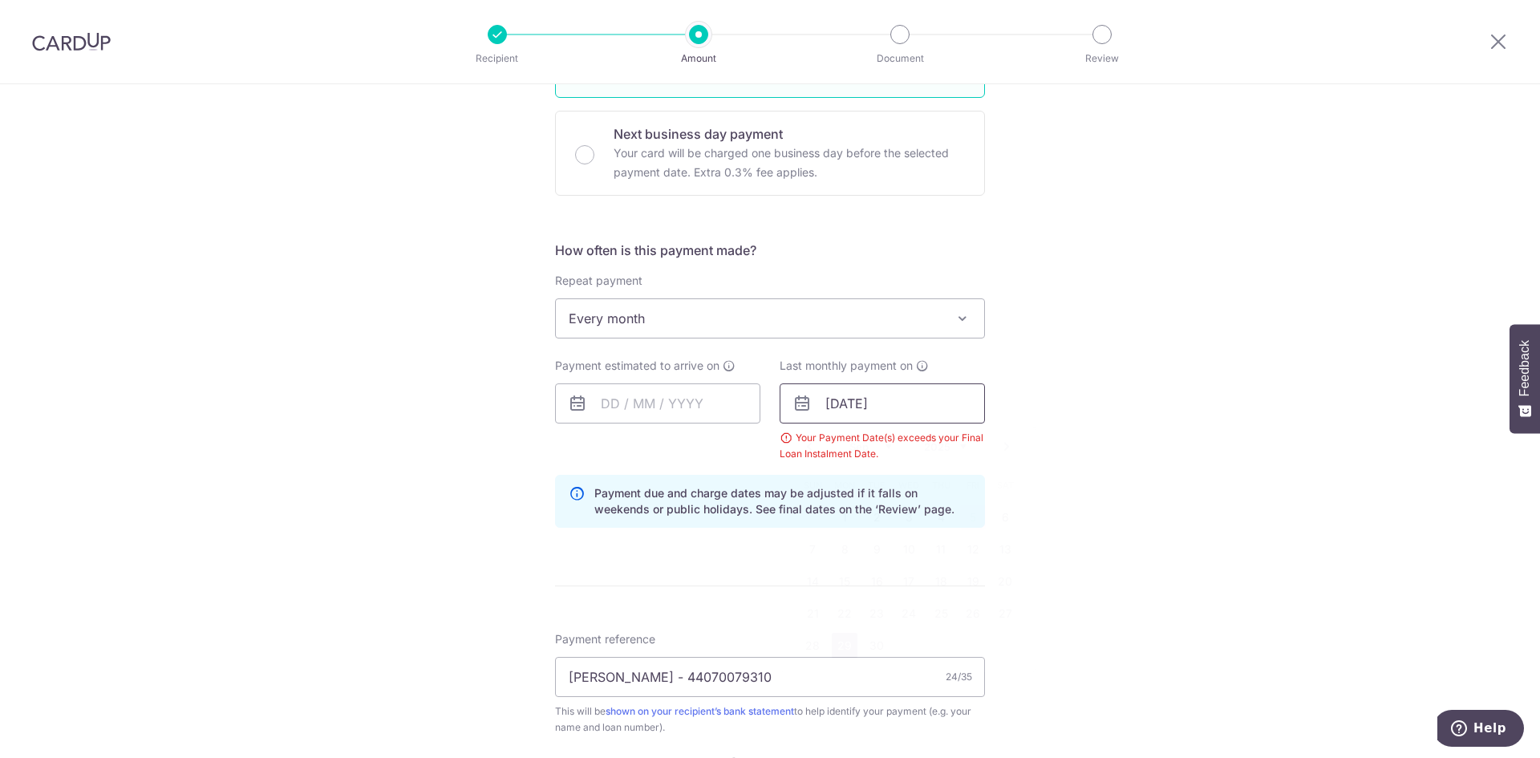
click at [931, 406] on input "[DATE]" at bounding box center [882, 403] width 205 height 40
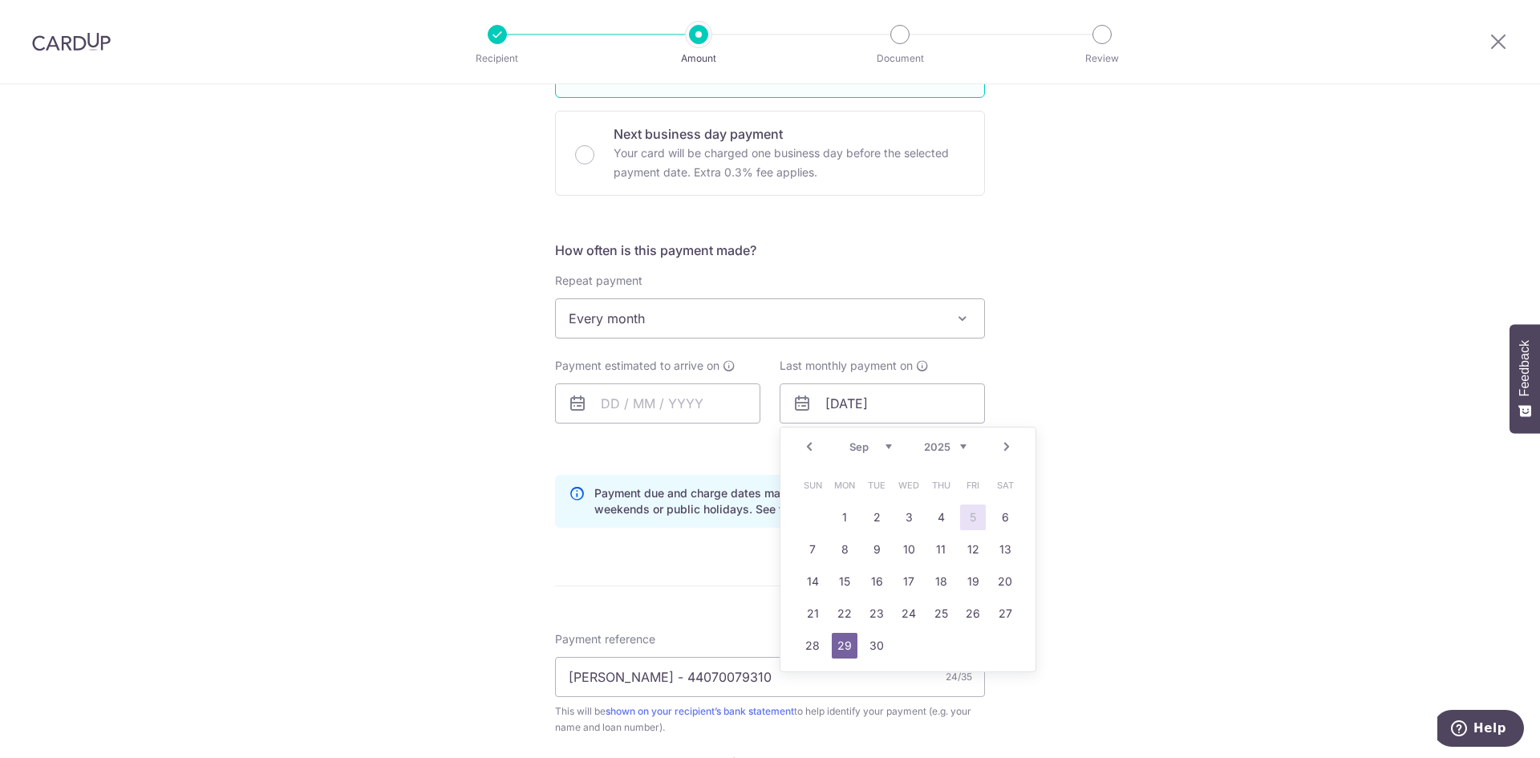
click at [961, 444] on select "2024 2025 2026 2027 2028 2029 2030 2031 2032 2033 2034 2035" at bounding box center [945, 446] width 43 height 13
drag, startPoint x: 871, startPoint y: 643, endPoint x: 881, endPoint y: 644, distance: 10.5
click at [871, 643] on link "29" at bounding box center [877, 646] width 26 height 26
type input "[DATE]"
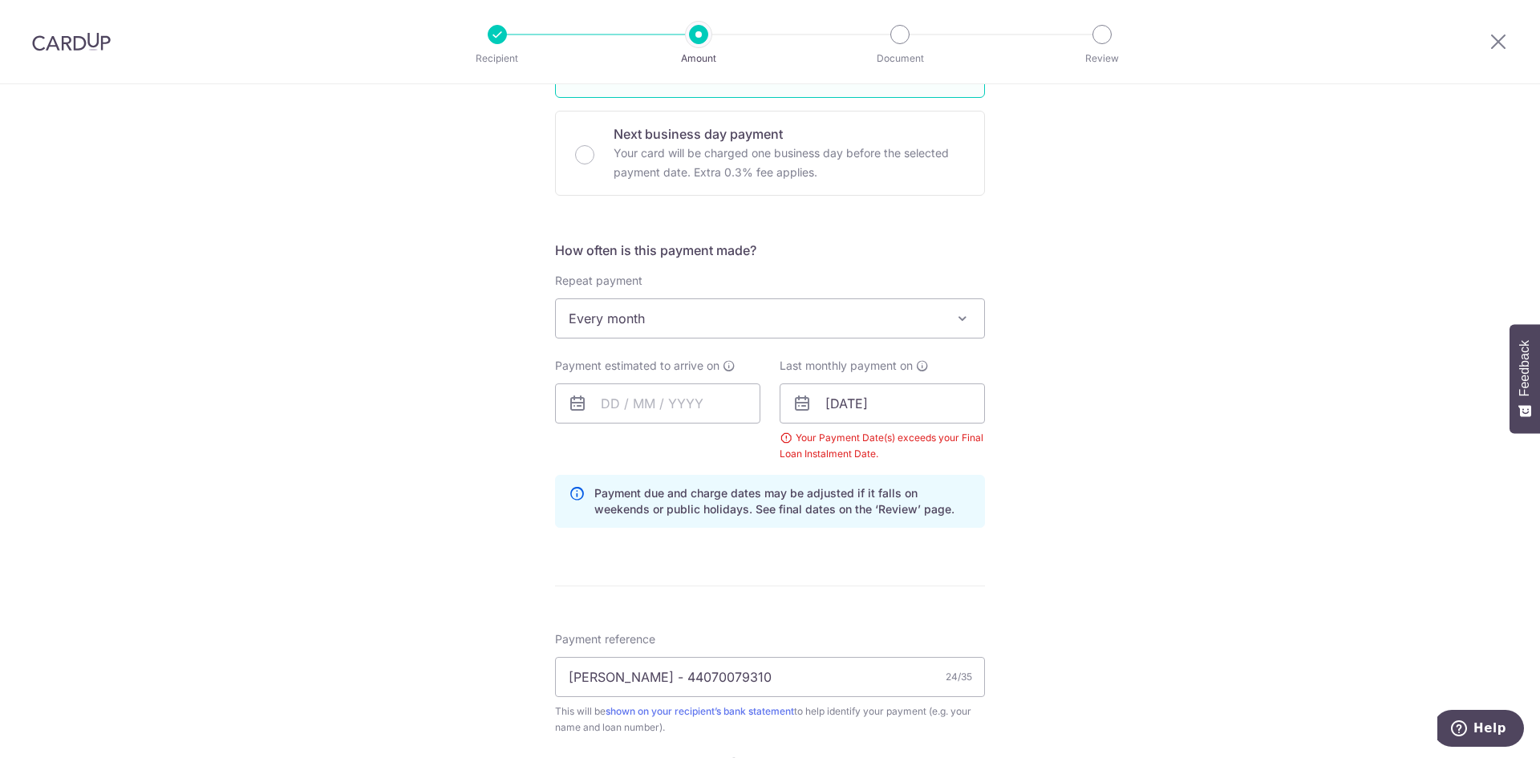
click at [1155, 529] on div "Tell us more about your payment Enter payment amount SGD 3,300.00 3300.00 Selec…" at bounding box center [770, 422] width 1540 height 1605
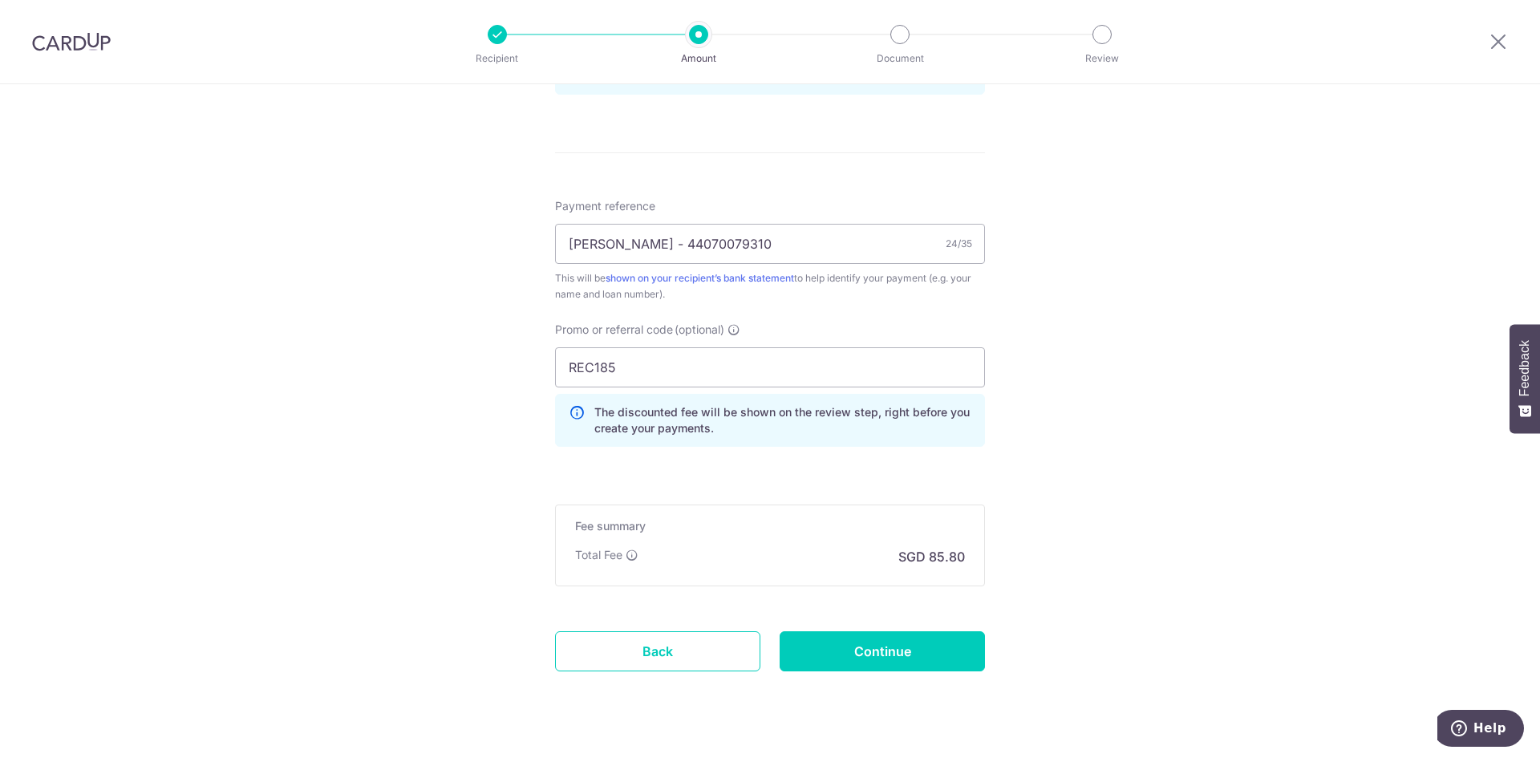
scroll to position [931, 0]
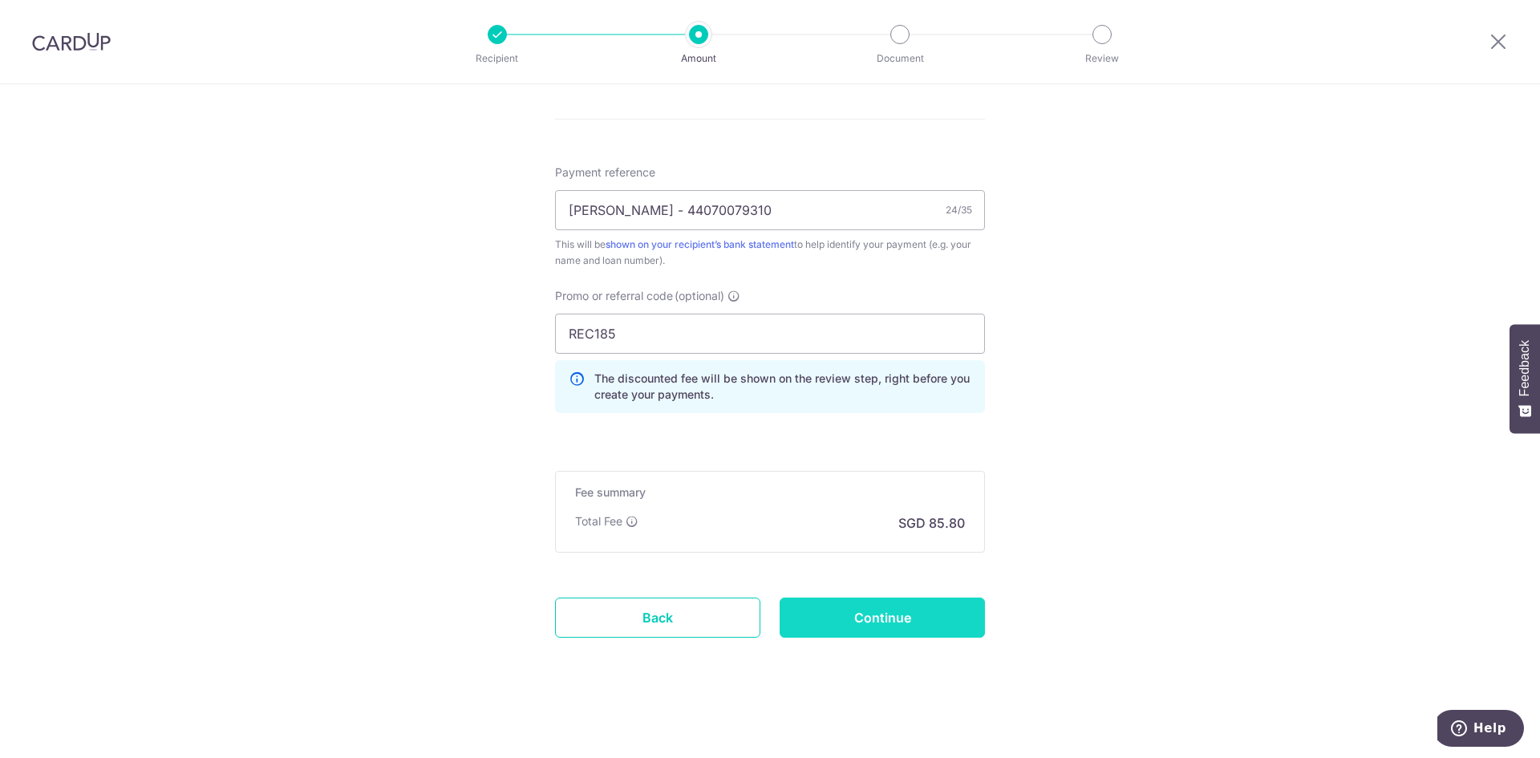
click at [862, 626] on input "Continue" at bounding box center [882, 618] width 205 height 40
type input "Create Schedule"
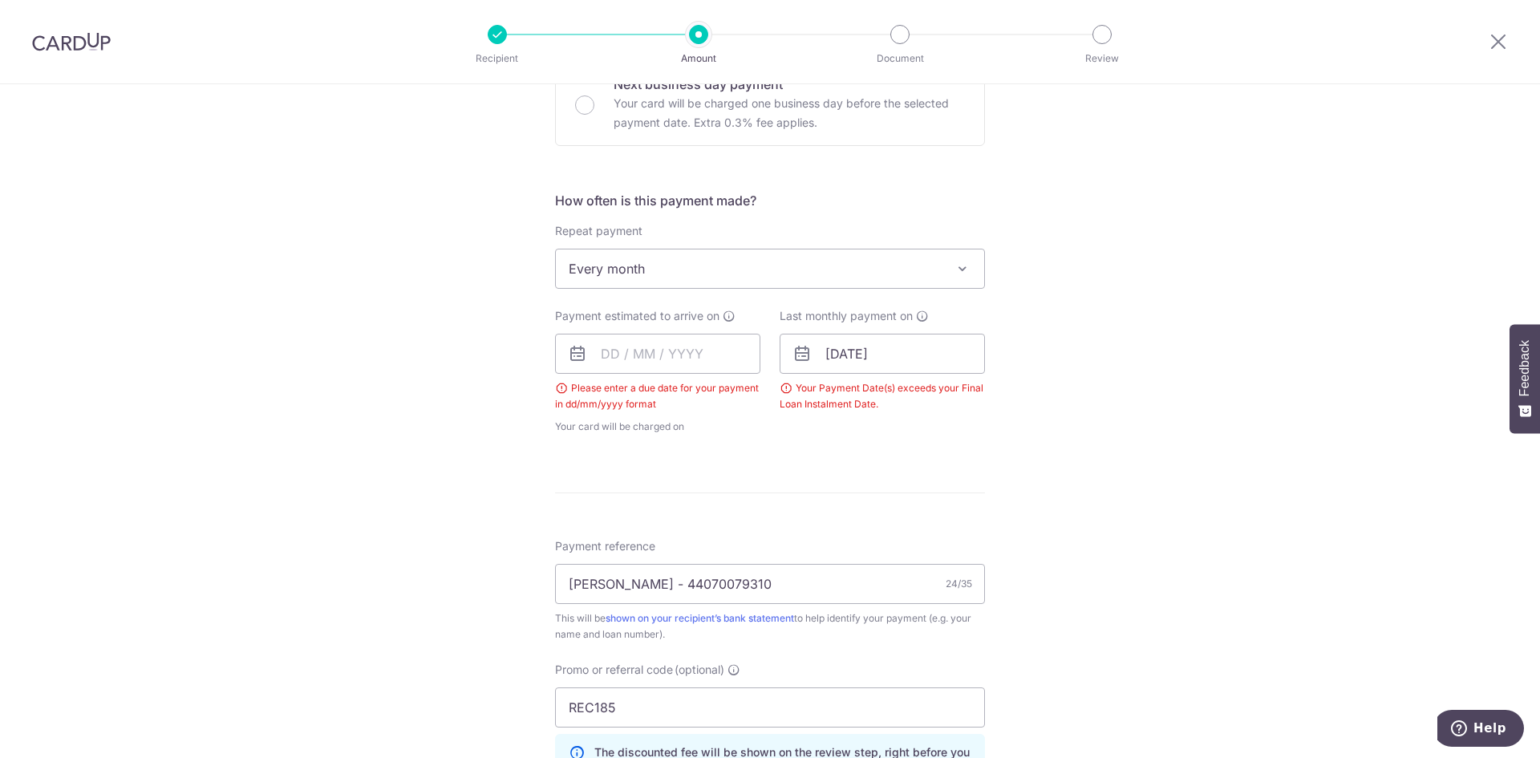
scroll to position [489, 0]
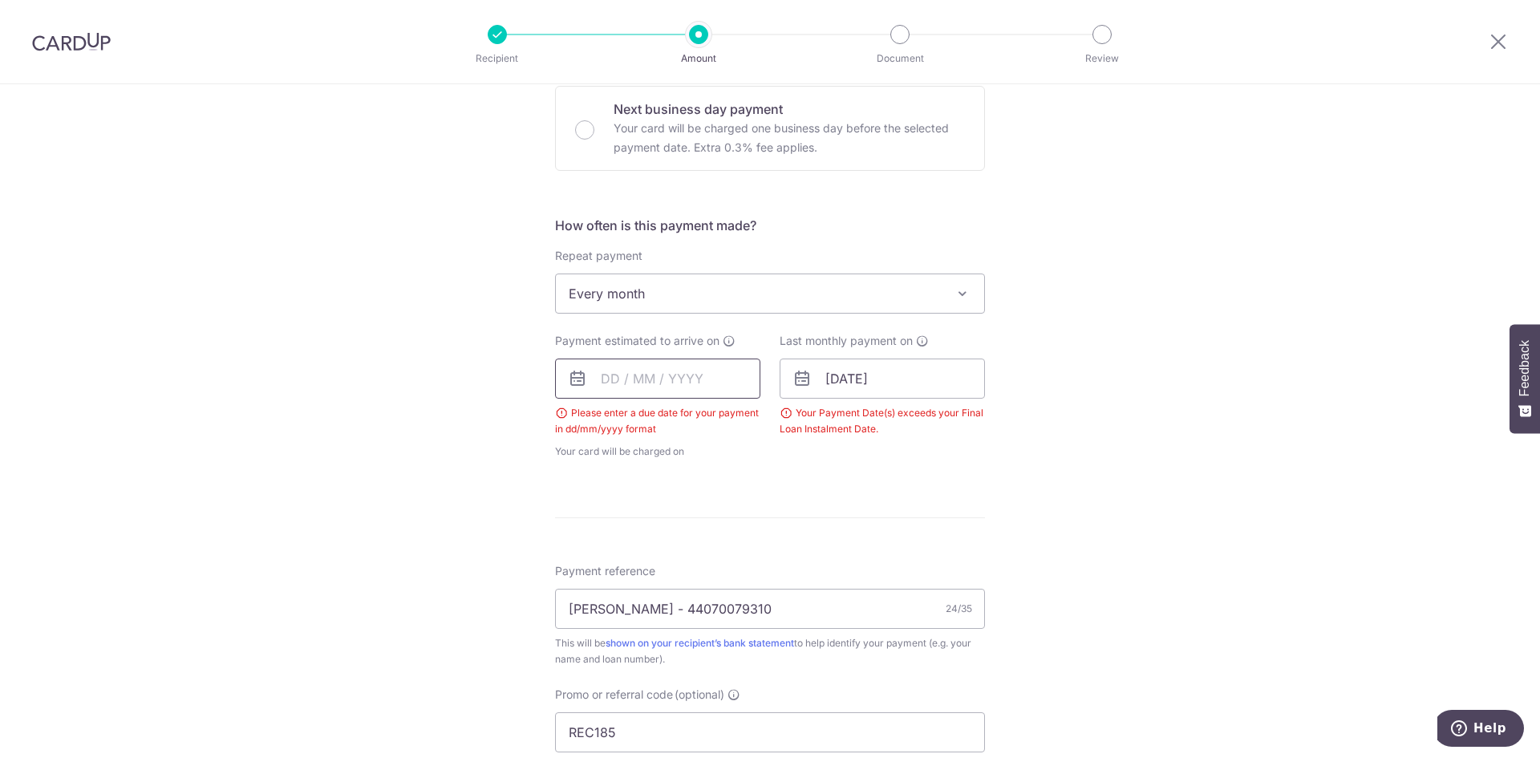
click at [663, 383] on input "text" at bounding box center [657, 379] width 205 height 40
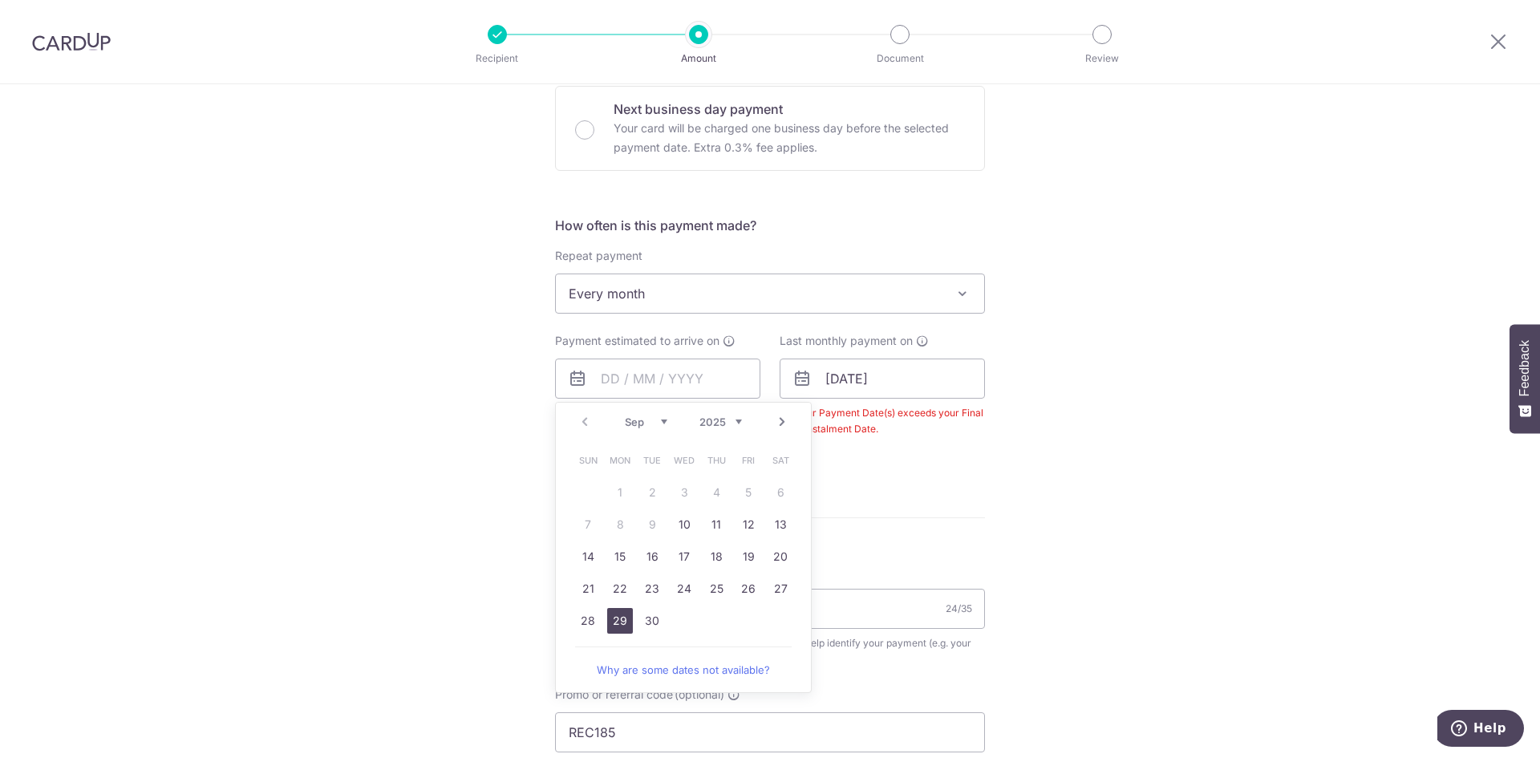
click at [620, 617] on link "29" at bounding box center [620, 621] width 26 height 26
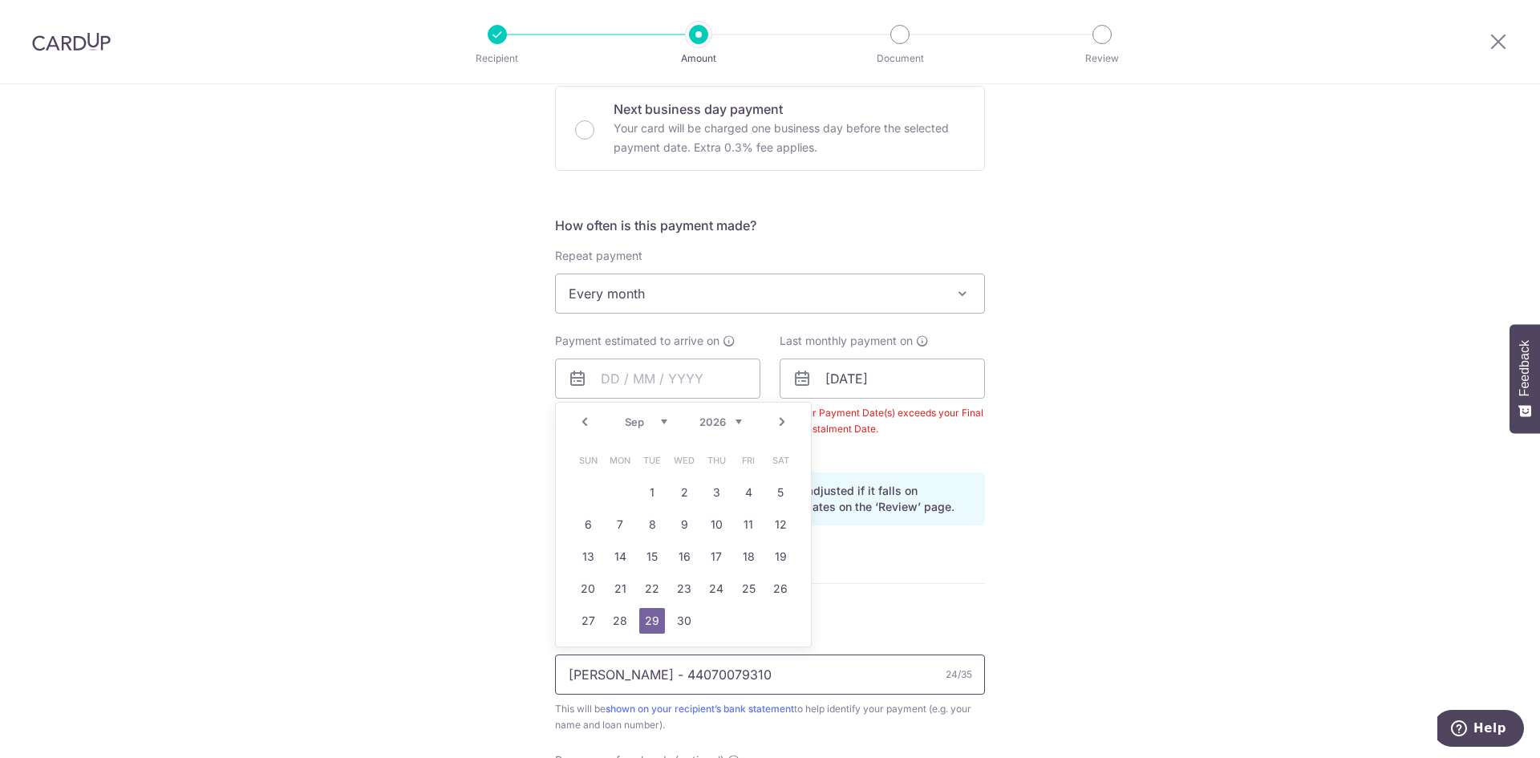
type input "29/09/2025"
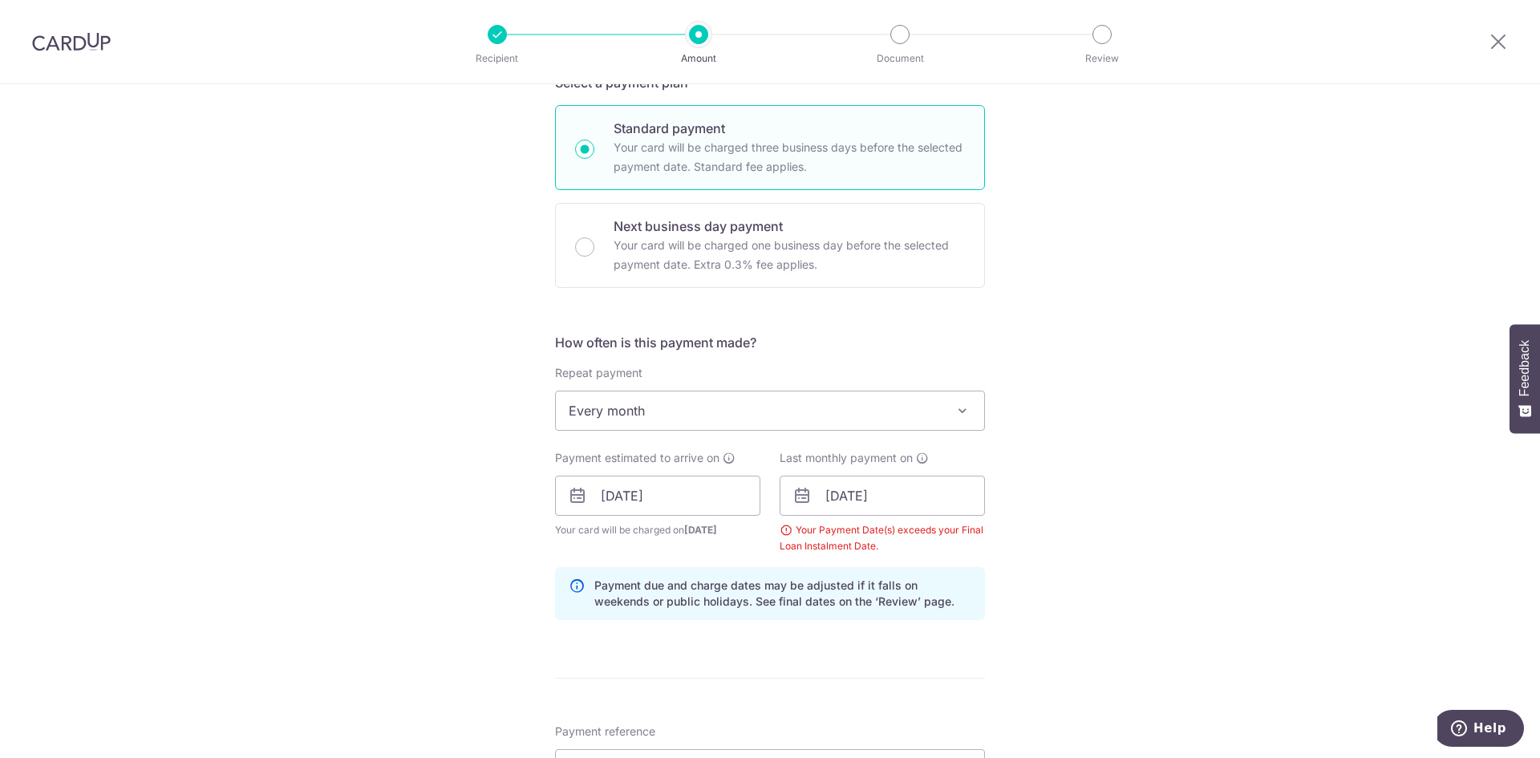
scroll to position [401, 0]
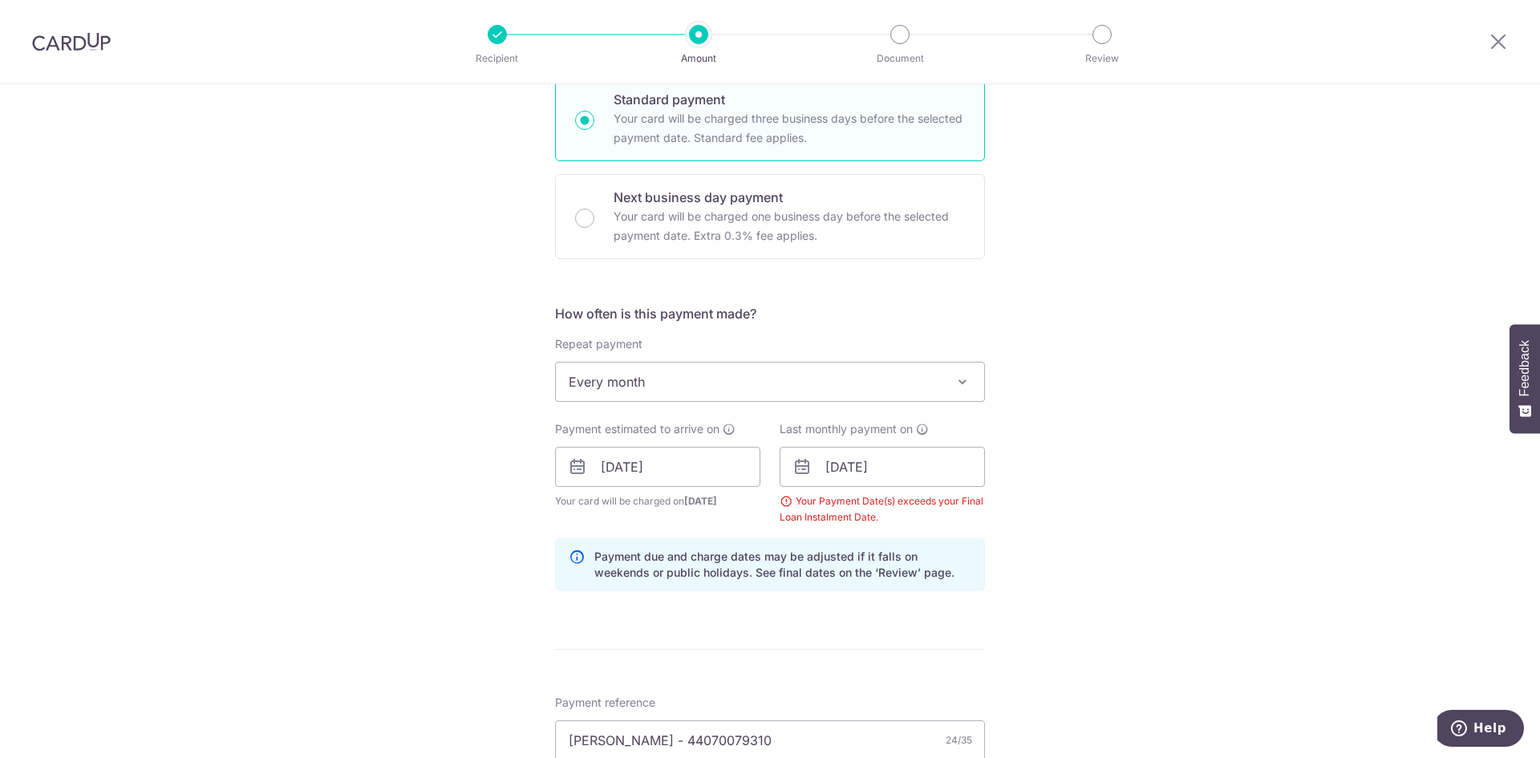
click at [836, 500] on div "Your Payment Date(s) exceeds your Final Loan Instalment Date." at bounding box center [882, 509] width 205 height 32
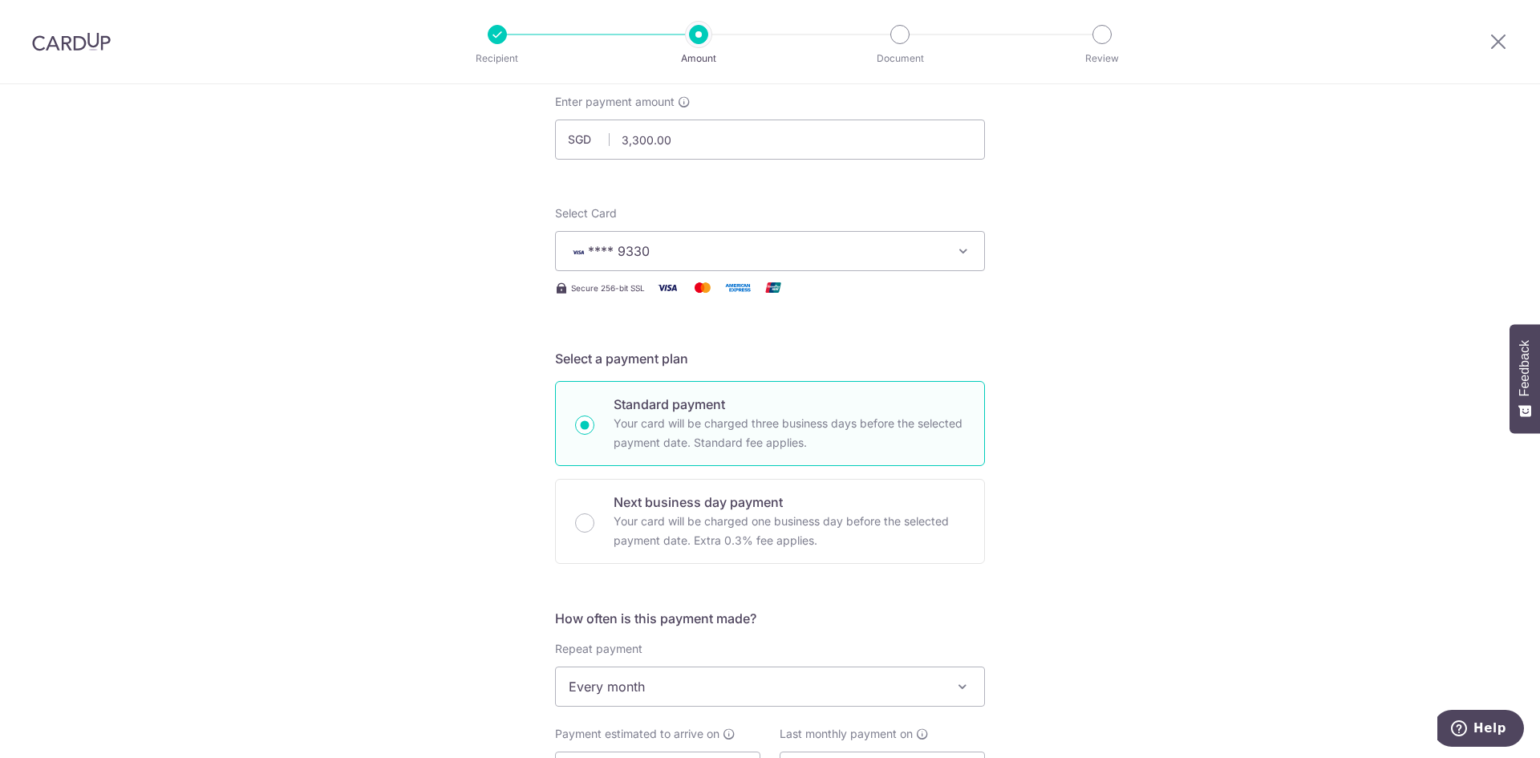
scroll to position [0, 0]
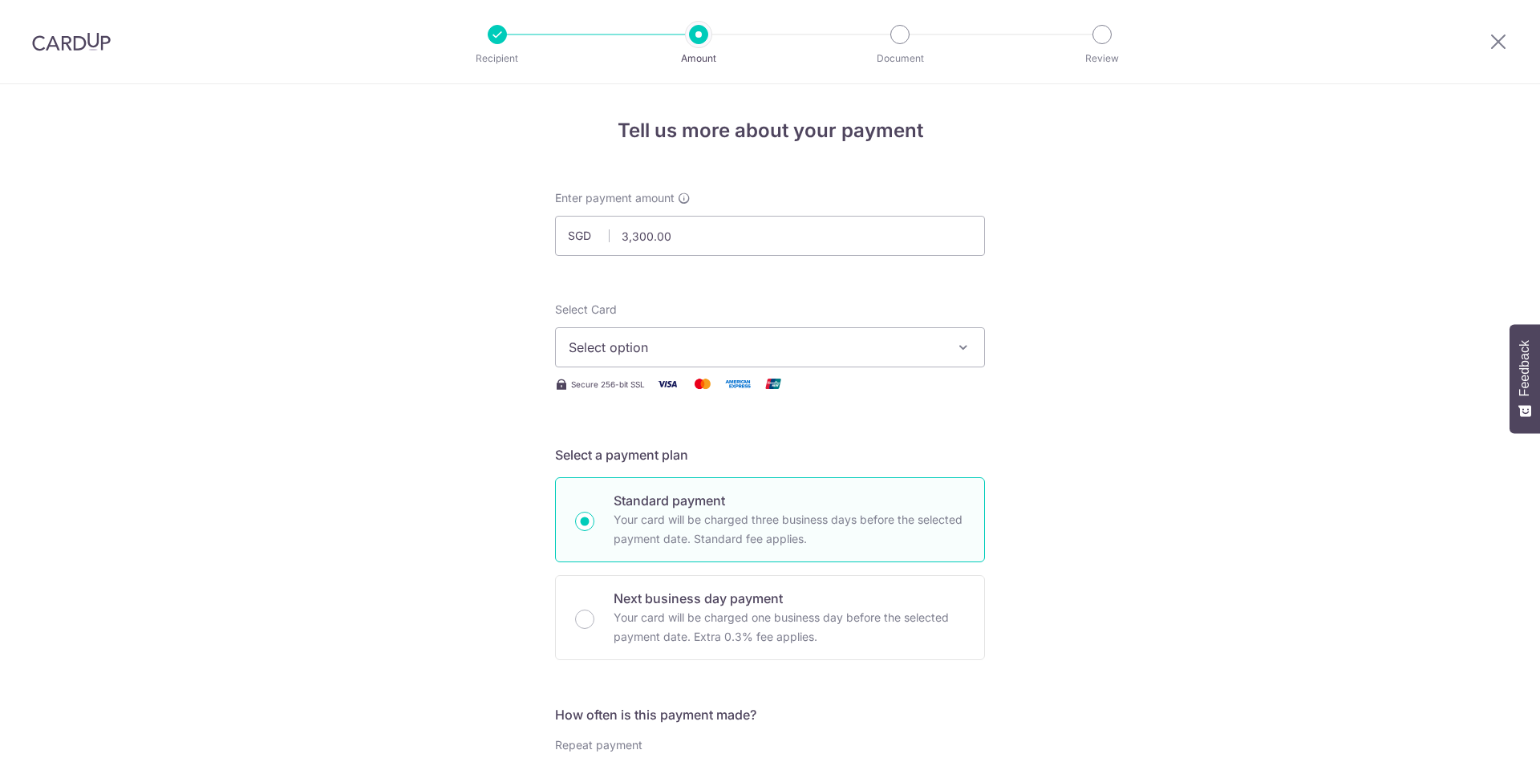
select select "3"
drag, startPoint x: 1500, startPoint y: 41, endPoint x: 828, endPoint y: 96, distance: 674.4
click at [1500, 41] on icon at bounding box center [1498, 41] width 19 height 20
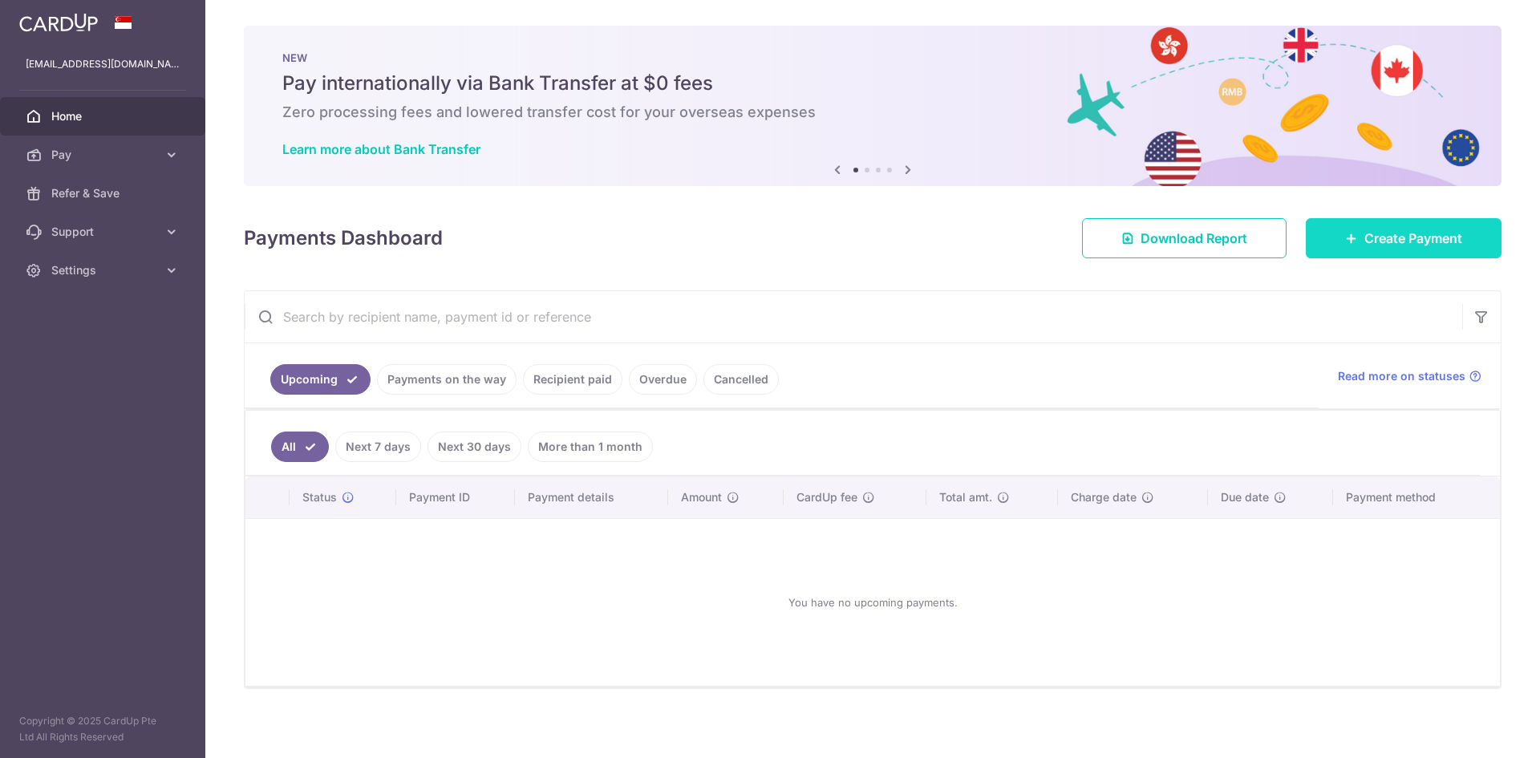
click at [1345, 236] on icon at bounding box center [1351, 238] width 13 height 13
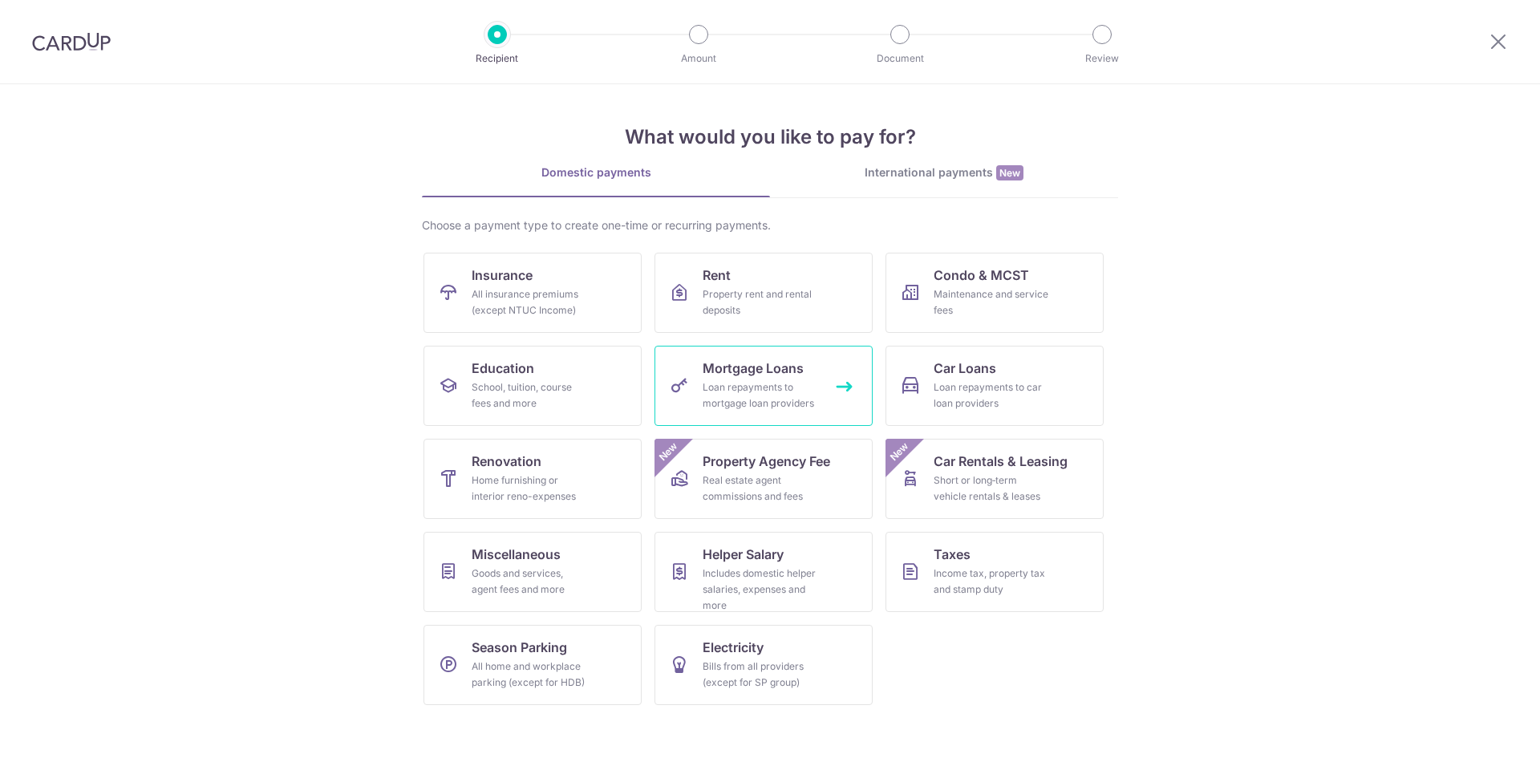
click at [771, 368] on span "Mortgage Loans" at bounding box center [753, 368] width 101 height 19
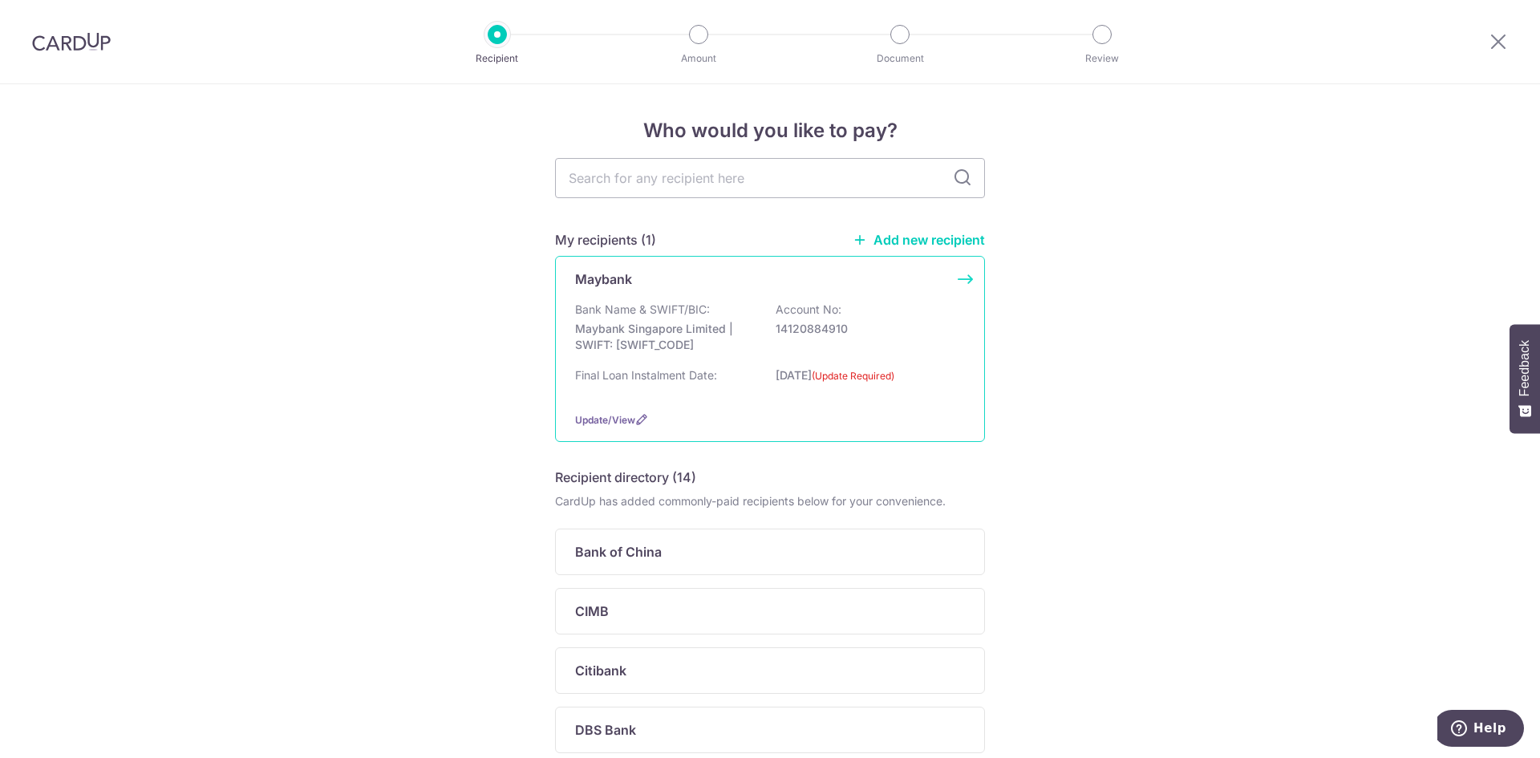
click at [633, 310] on p "Bank Name & SWIFT/BIC:" at bounding box center [642, 310] width 135 height 16
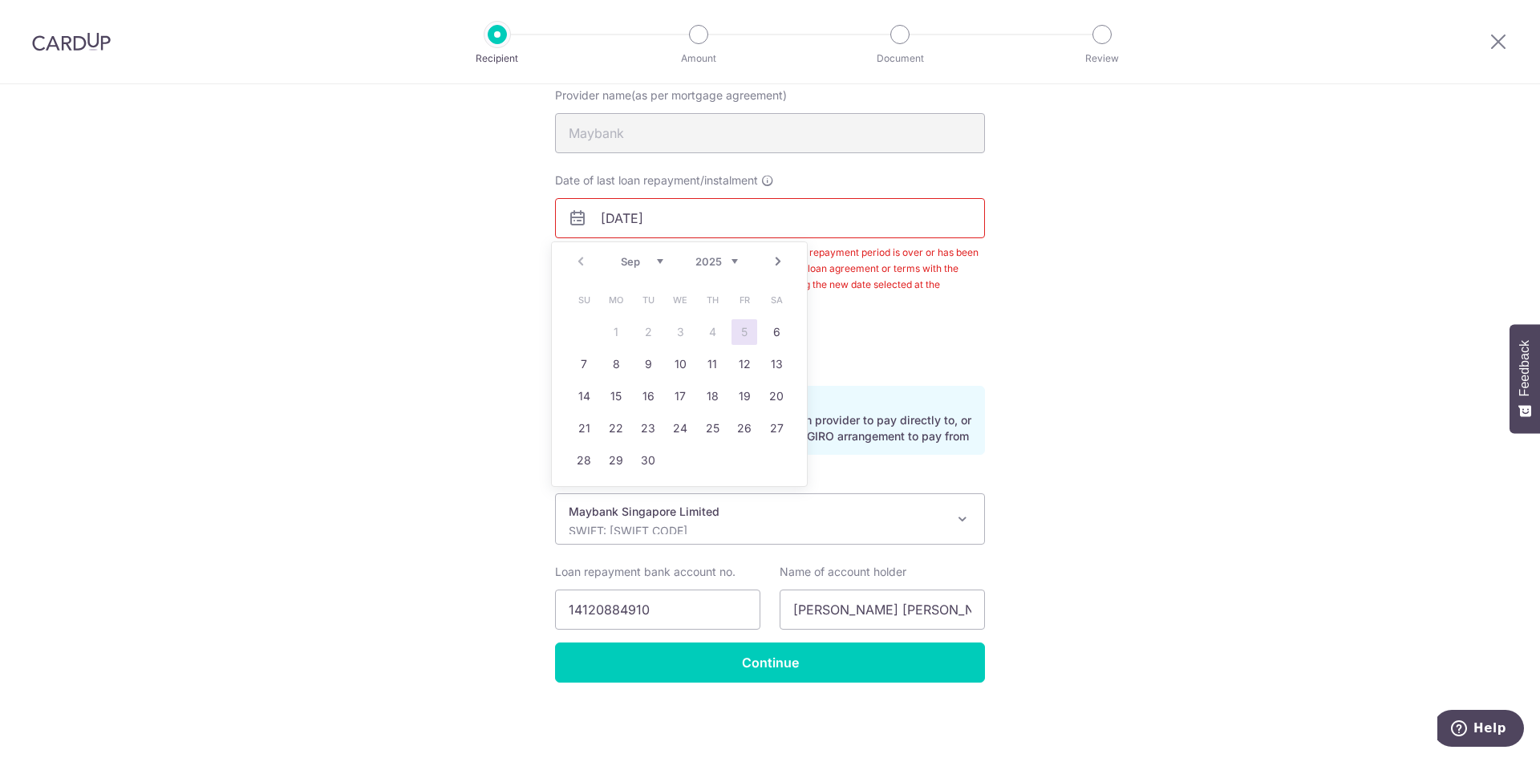
drag, startPoint x: 695, startPoint y: 215, endPoint x: 577, endPoint y: 230, distance: 119.7
click at [577, 230] on input "[DATE]" at bounding box center [770, 218] width 430 height 40
click at [734, 264] on select "2025 2026 2027 2028 2029 2030 2031 2032 2033 2034 2035" at bounding box center [716, 261] width 43 height 13
click at [578, 254] on link "Prev" at bounding box center [580, 261] width 19 height 19
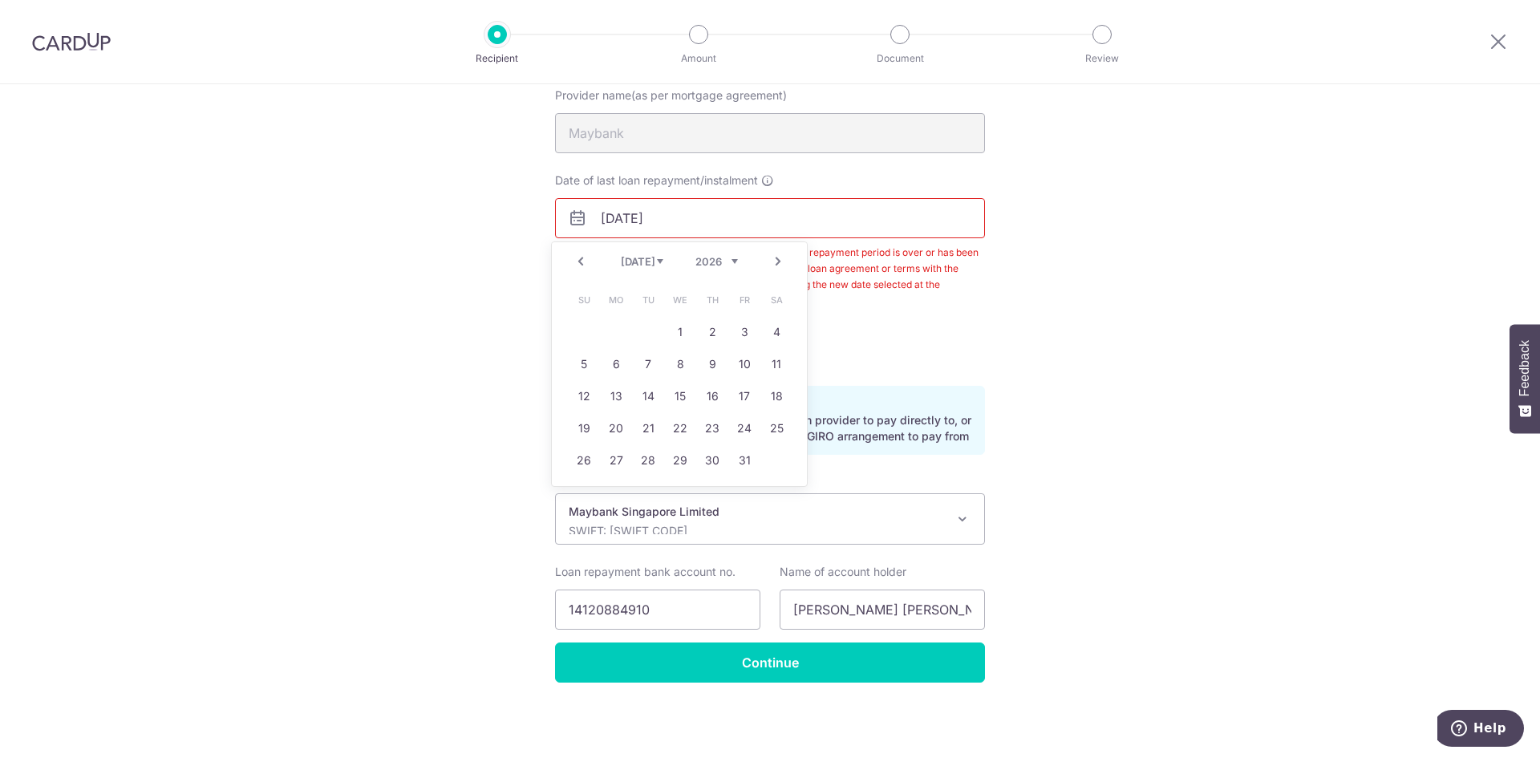
click at [574, 261] on link "Prev" at bounding box center [580, 261] width 19 height 19
click at [622, 462] on link "29" at bounding box center [616, 461] width 26 height 26
type input "29/06/2026"
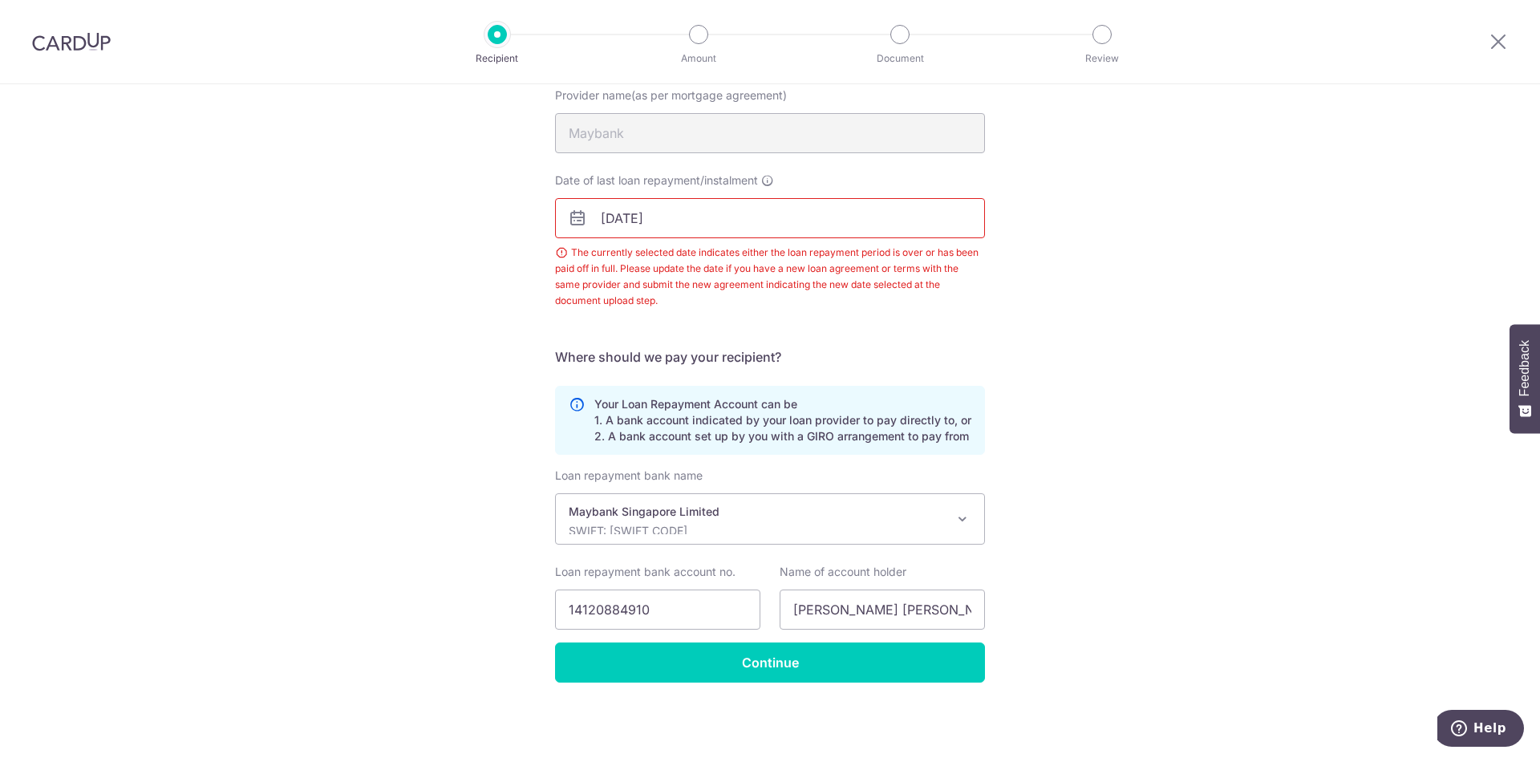
click at [1151, 325] on div "Recipient Details Your recipient does not need a CardUp account to receive your…" at bounding box center [770, 336] width 1540 height 844
click at [753, 670] on input "Continue" at bounding box center [770, 662] width 430 height 40
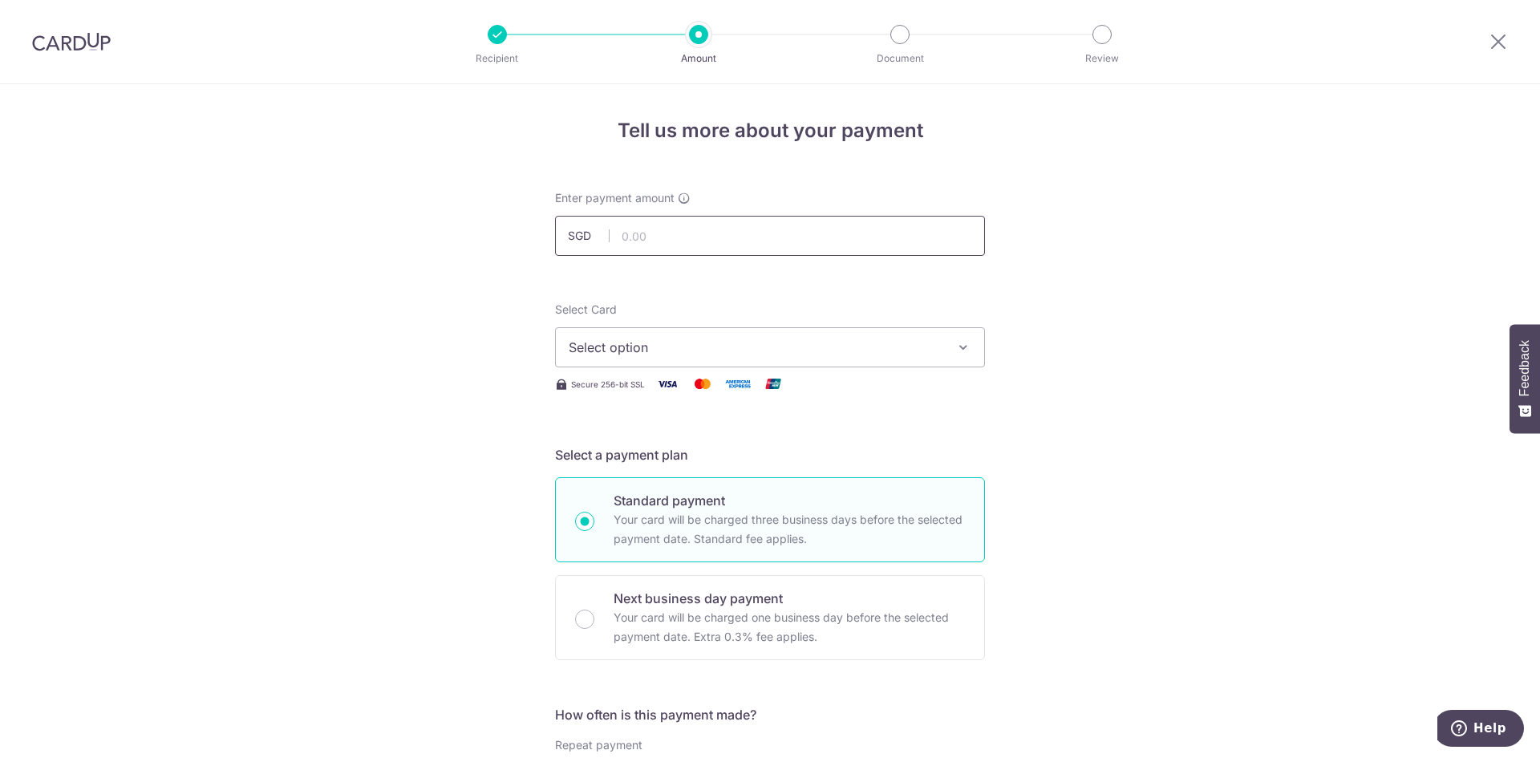
drag, startPoint x: 0, startPoint y: 0, endPoint x: 687, endPoint y: 240, distance: 728.0
click at [687, 240] on input "text" at bounding box center [770, 236] width 430 height 40
type input "3,300.00"
click at [966, 350] on icon "button" at bounding box center [963, 347] width 16 height 16
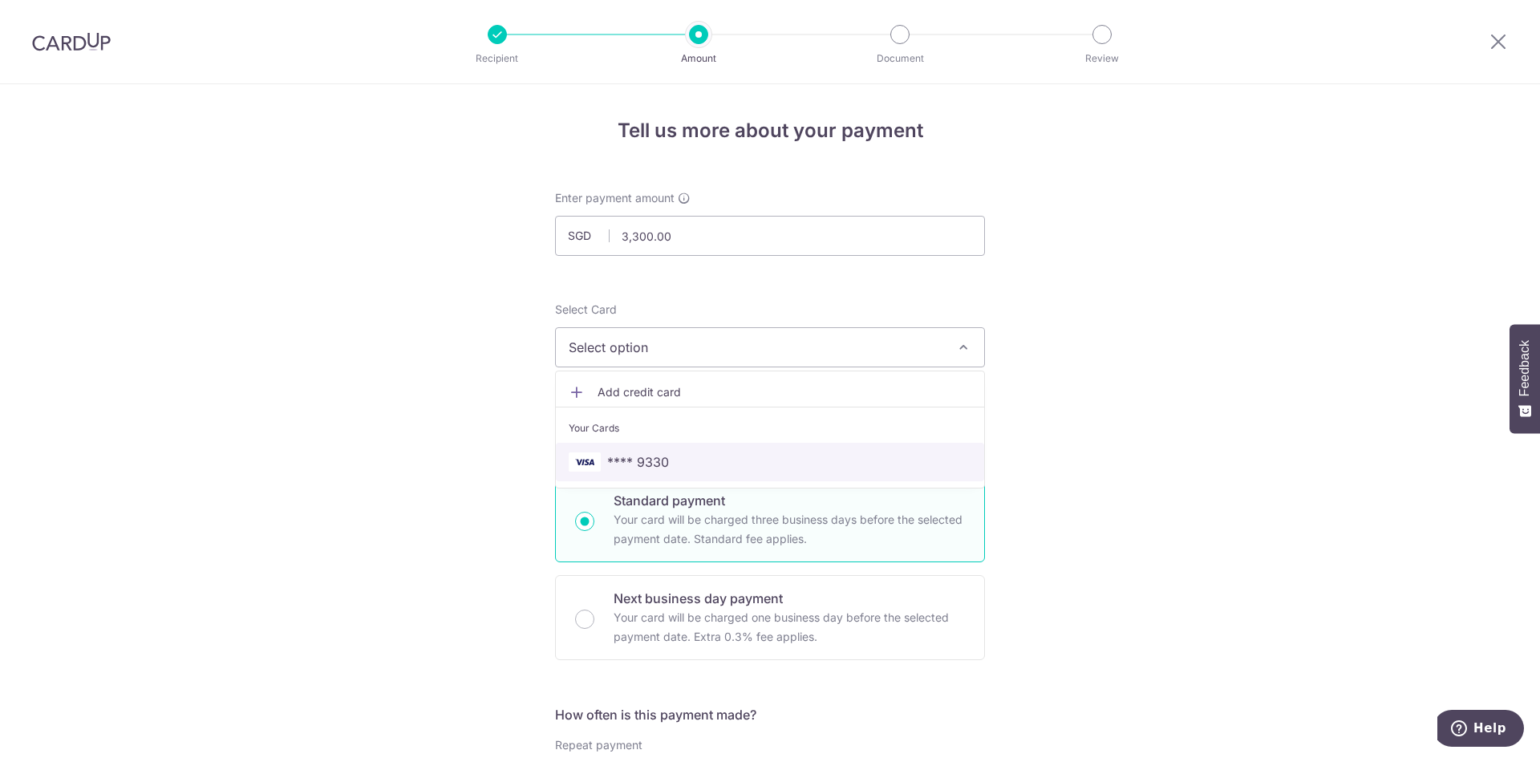
drag, startPoint x: 647, startPoint y: 459, endPoint x: 661, endPoint y: 459, distance: 13.6
click at [647, 459] on span "**** 9330" at bounding box center [638, 461] width 62 height 19
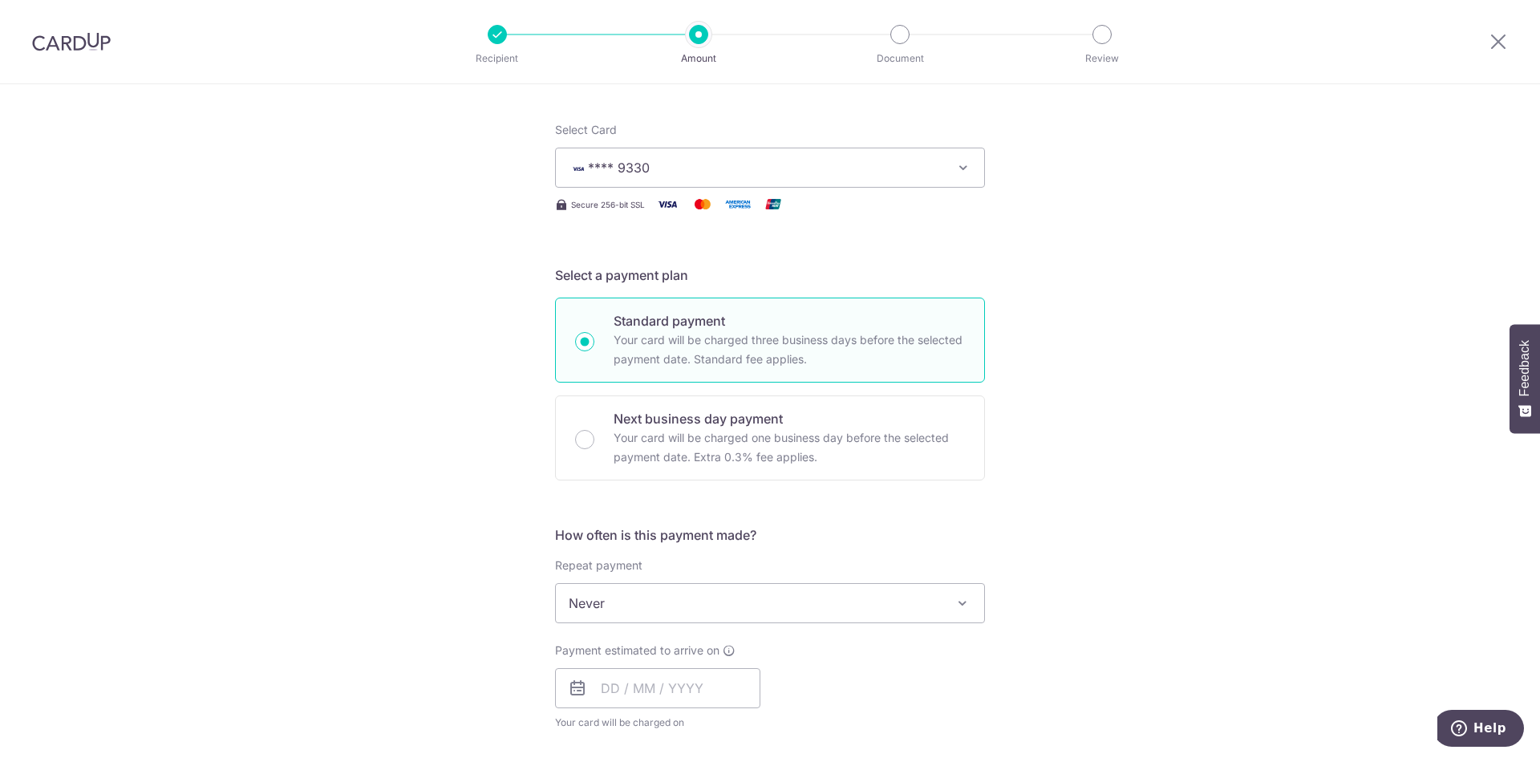
scroll to position [241, 0]
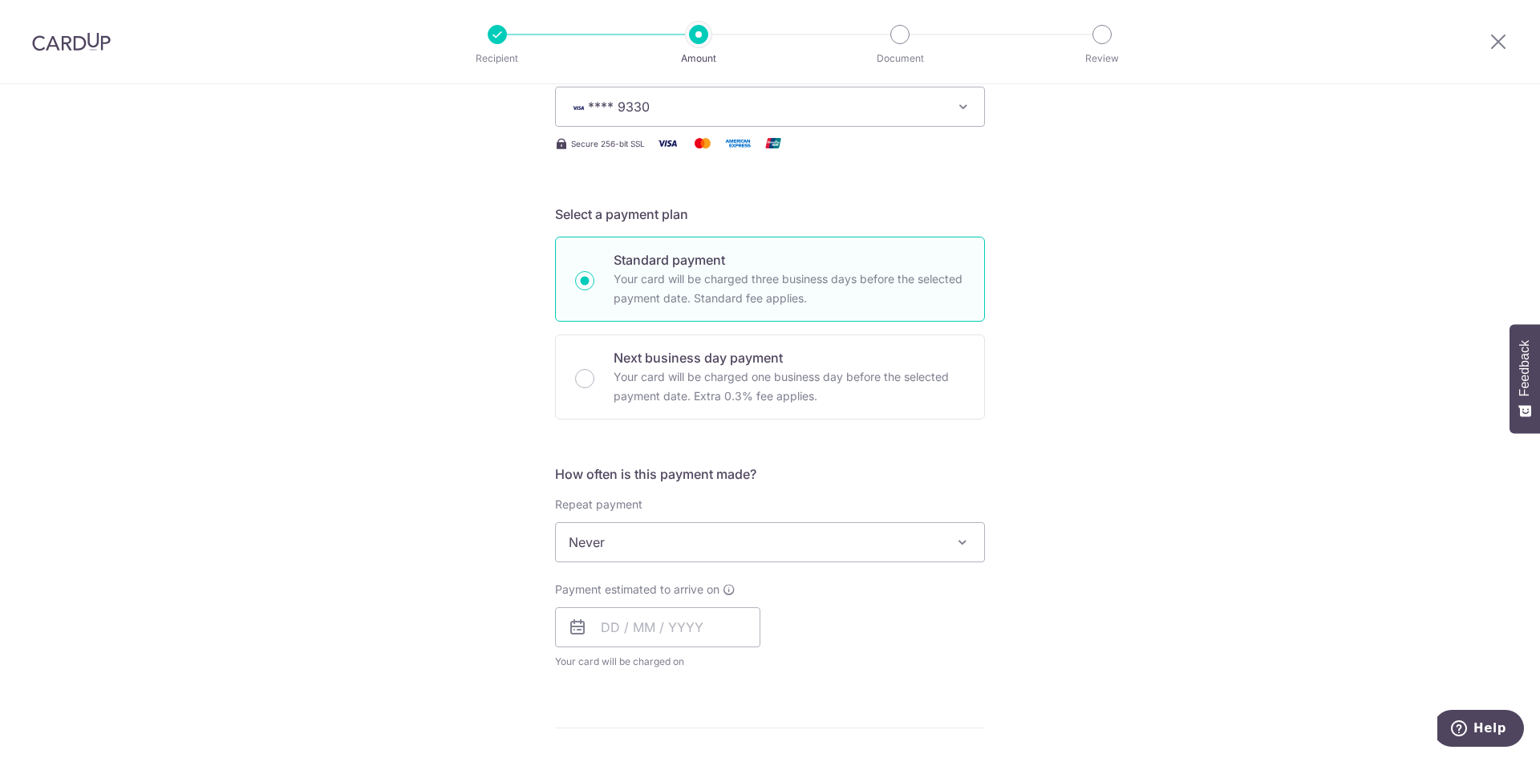
click at [956, 540] on span at bounding box center [962, 542] width 19 height 19
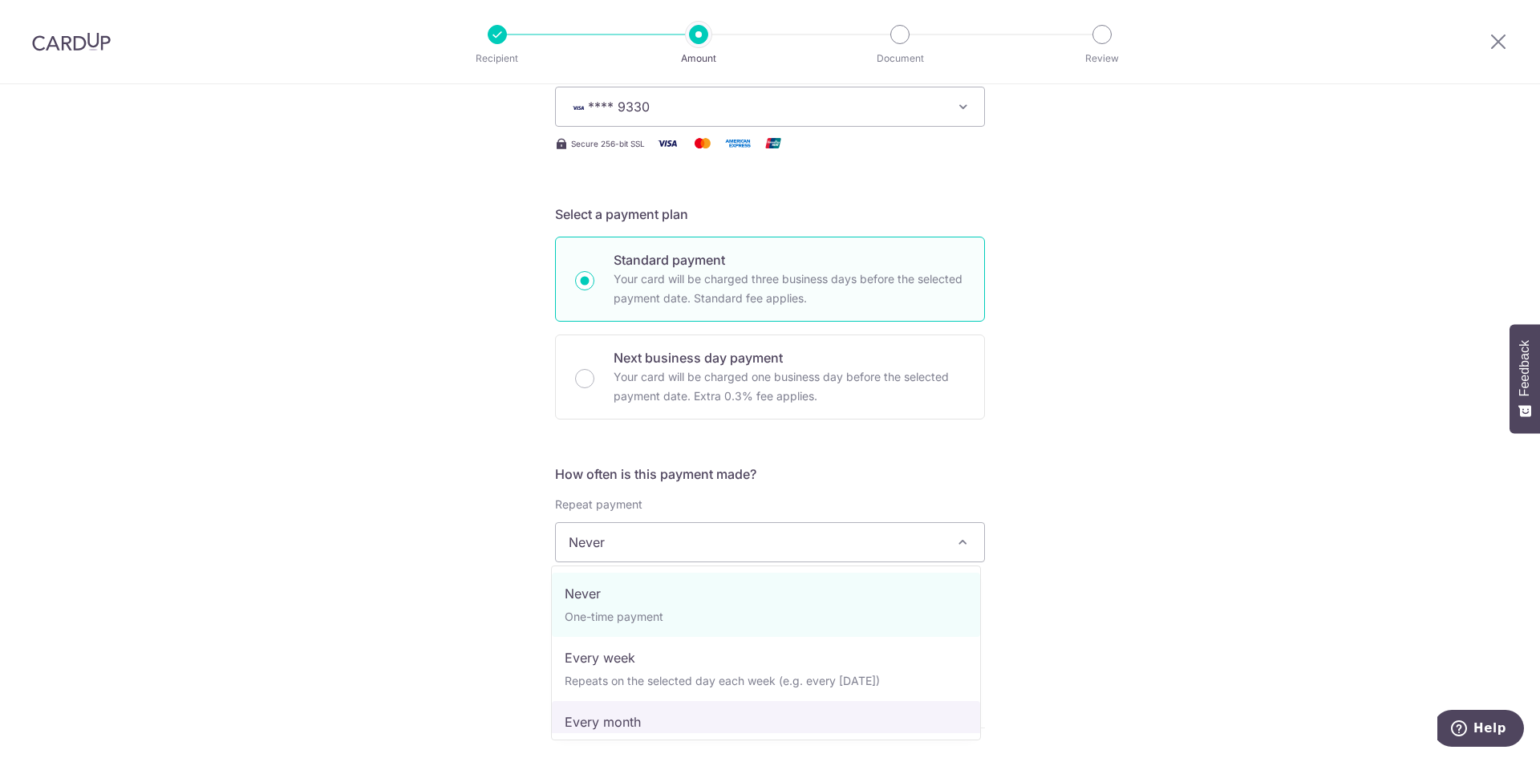
select select "3"
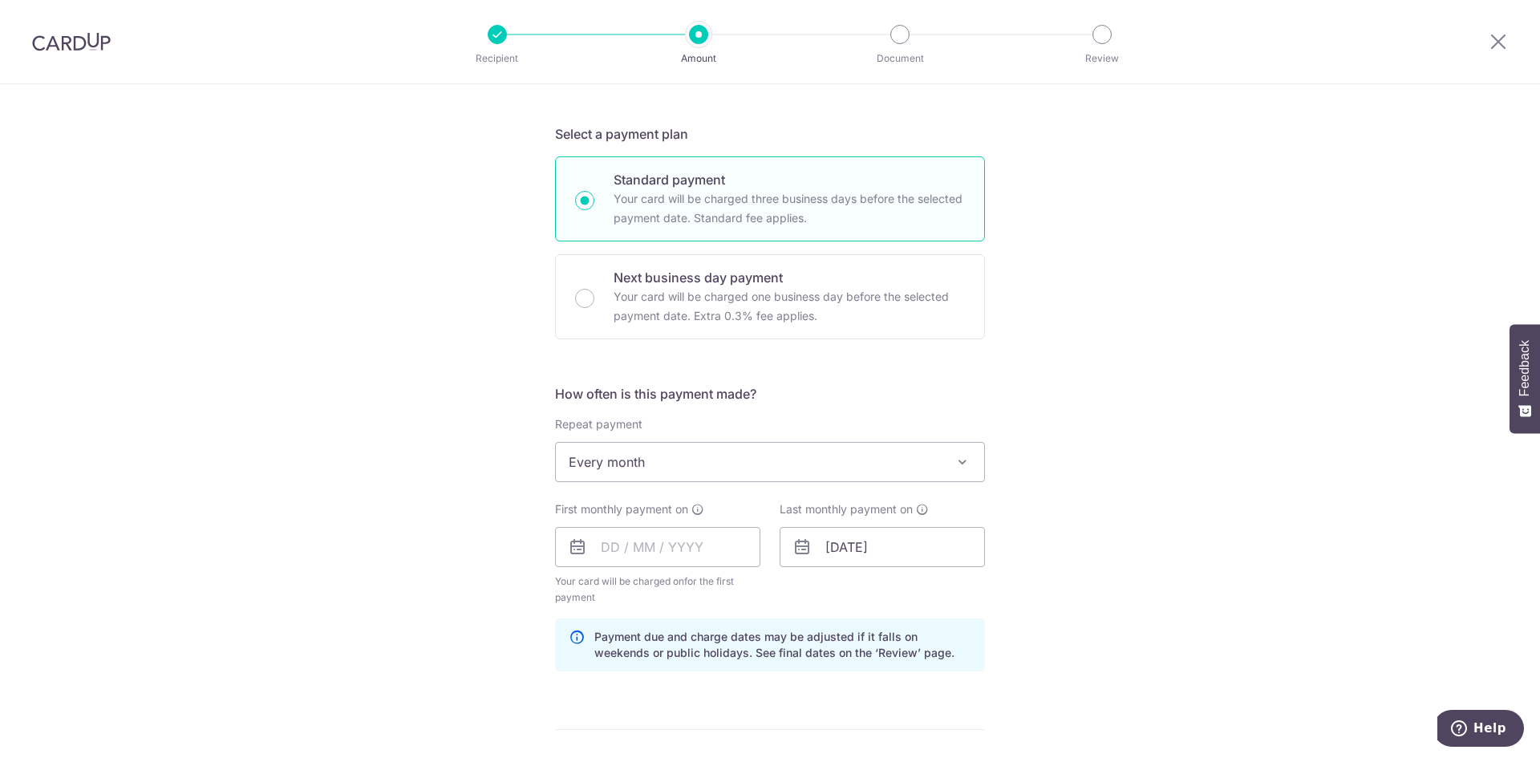
scroll to position [401, 0]
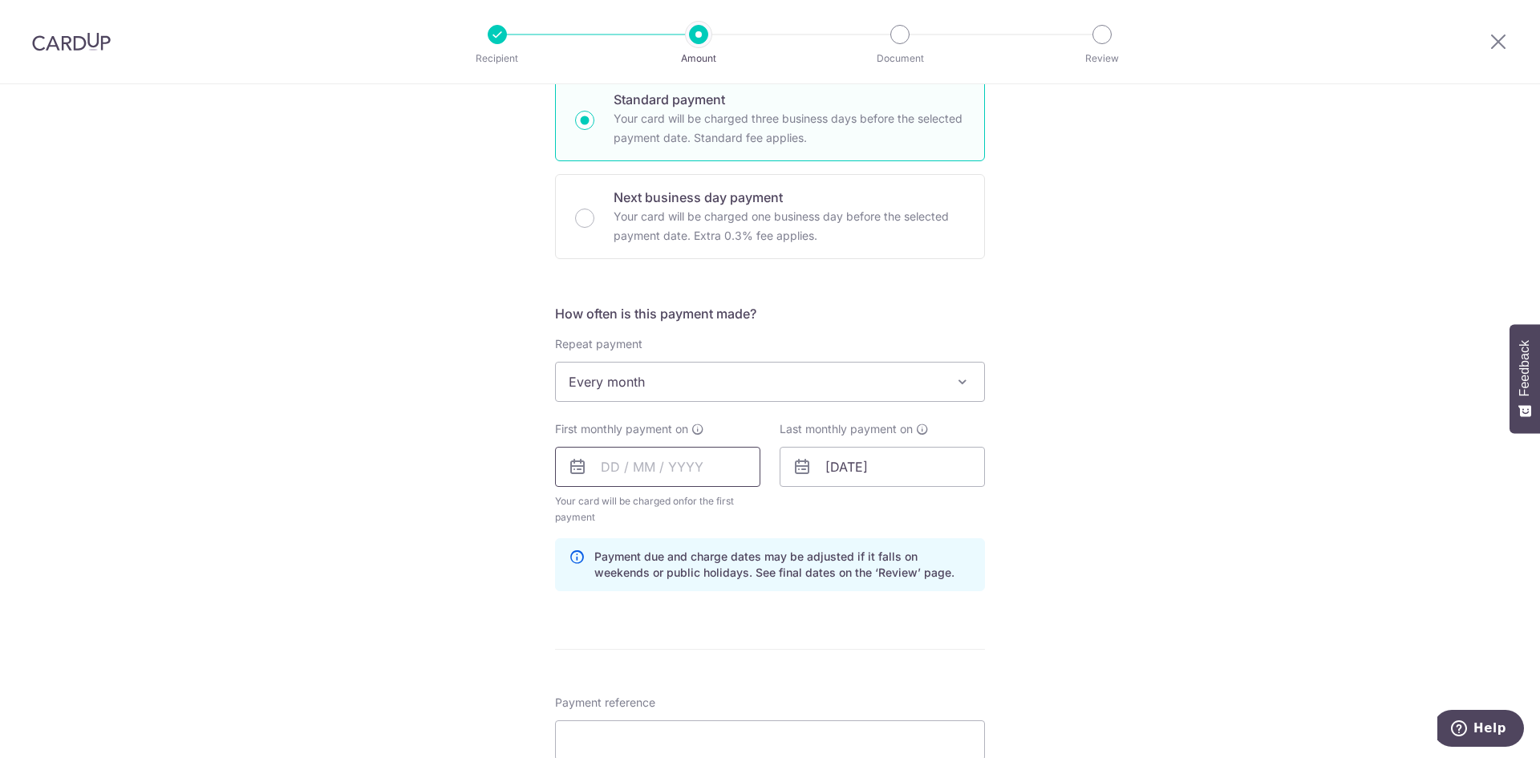
click at [597, 468] on input "text" at bounding box center [657, 467] width 205 height 40
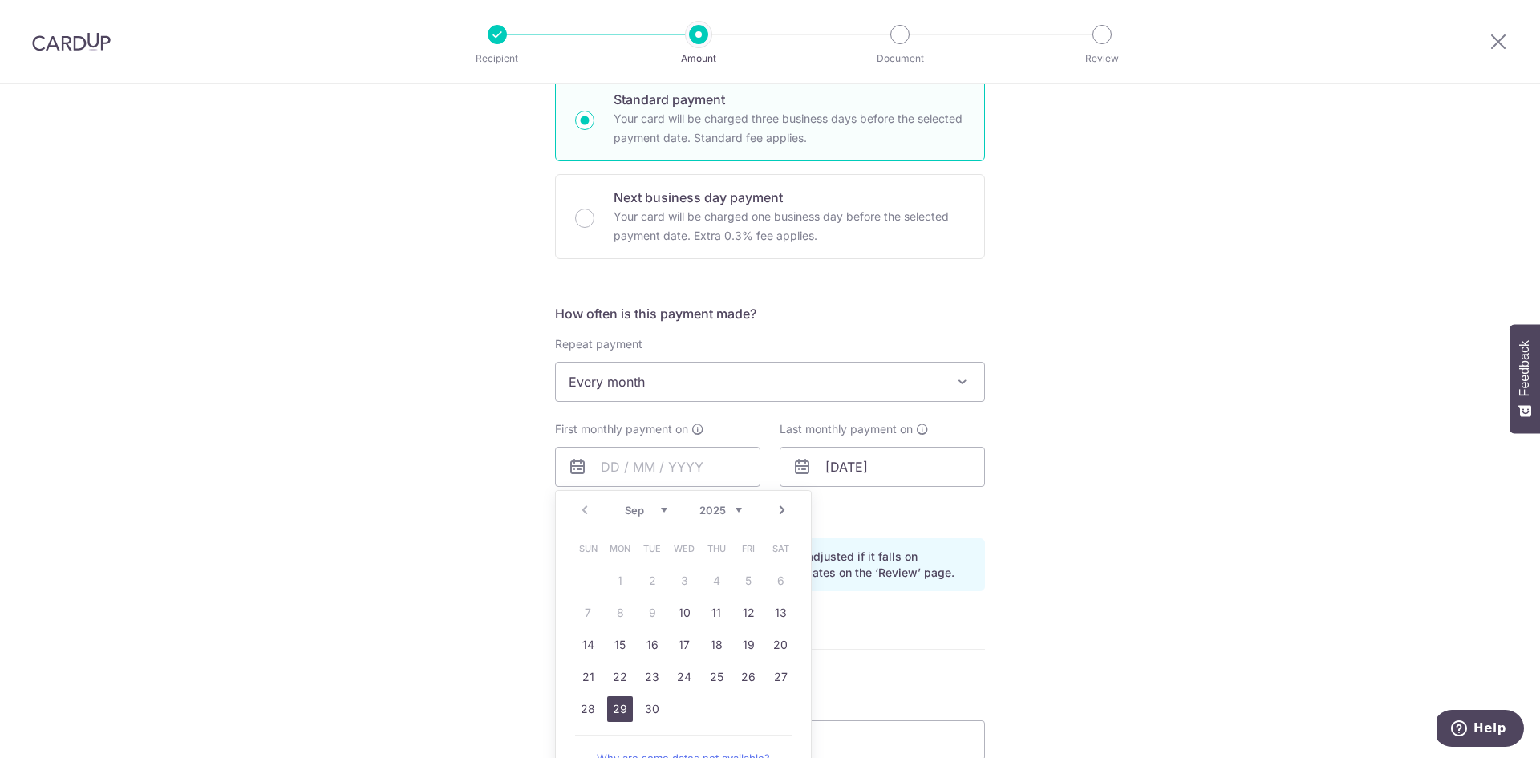
drag, startPoint x: 621, startPoint y: 706, endPoint x: 912, endPoint y: 636, distance: 299.4
click at [621, 706] on link "29" at bounding box center [620, 709] width 26 height 26
type input "[DATE]"
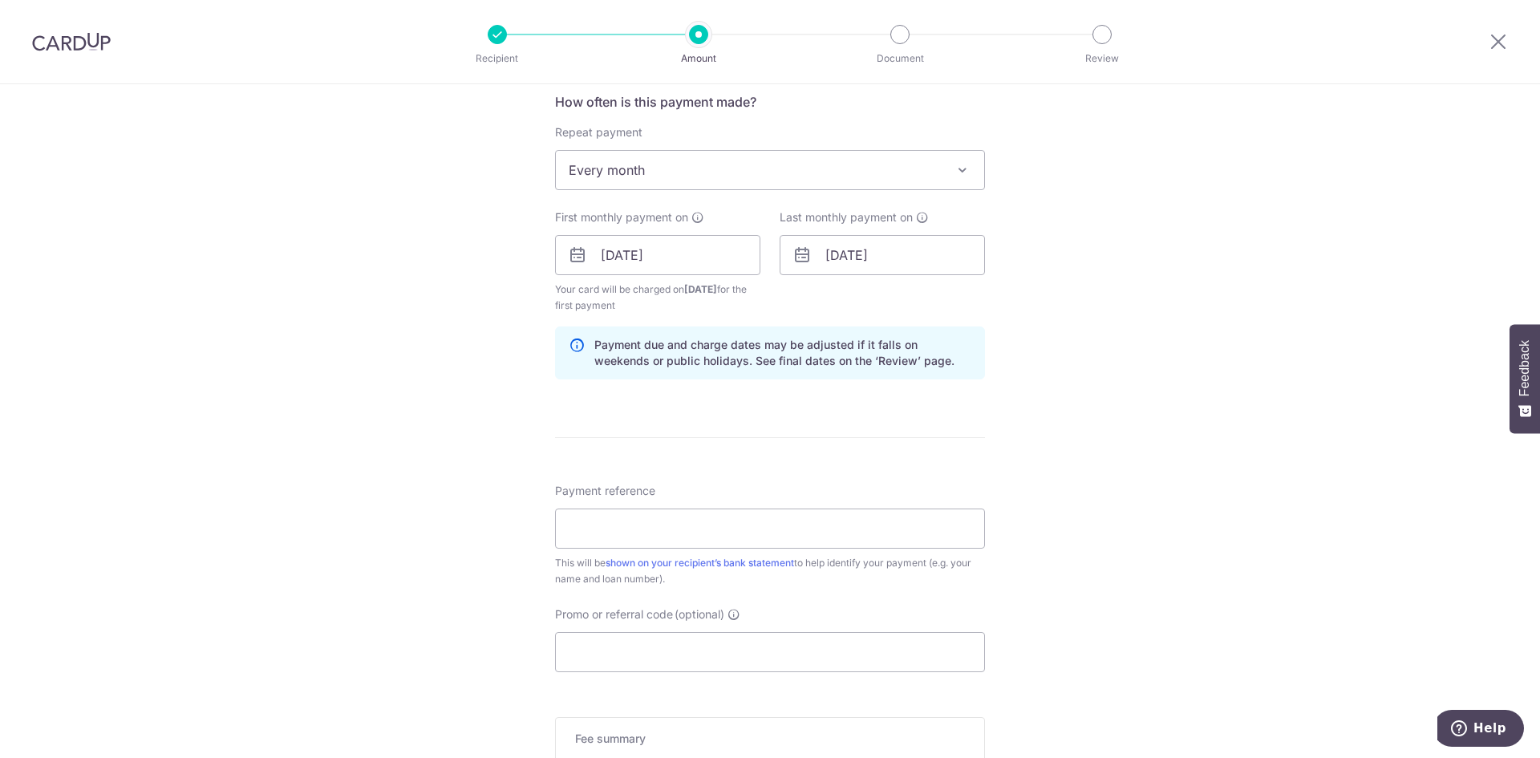
scroll to position [642, 0]
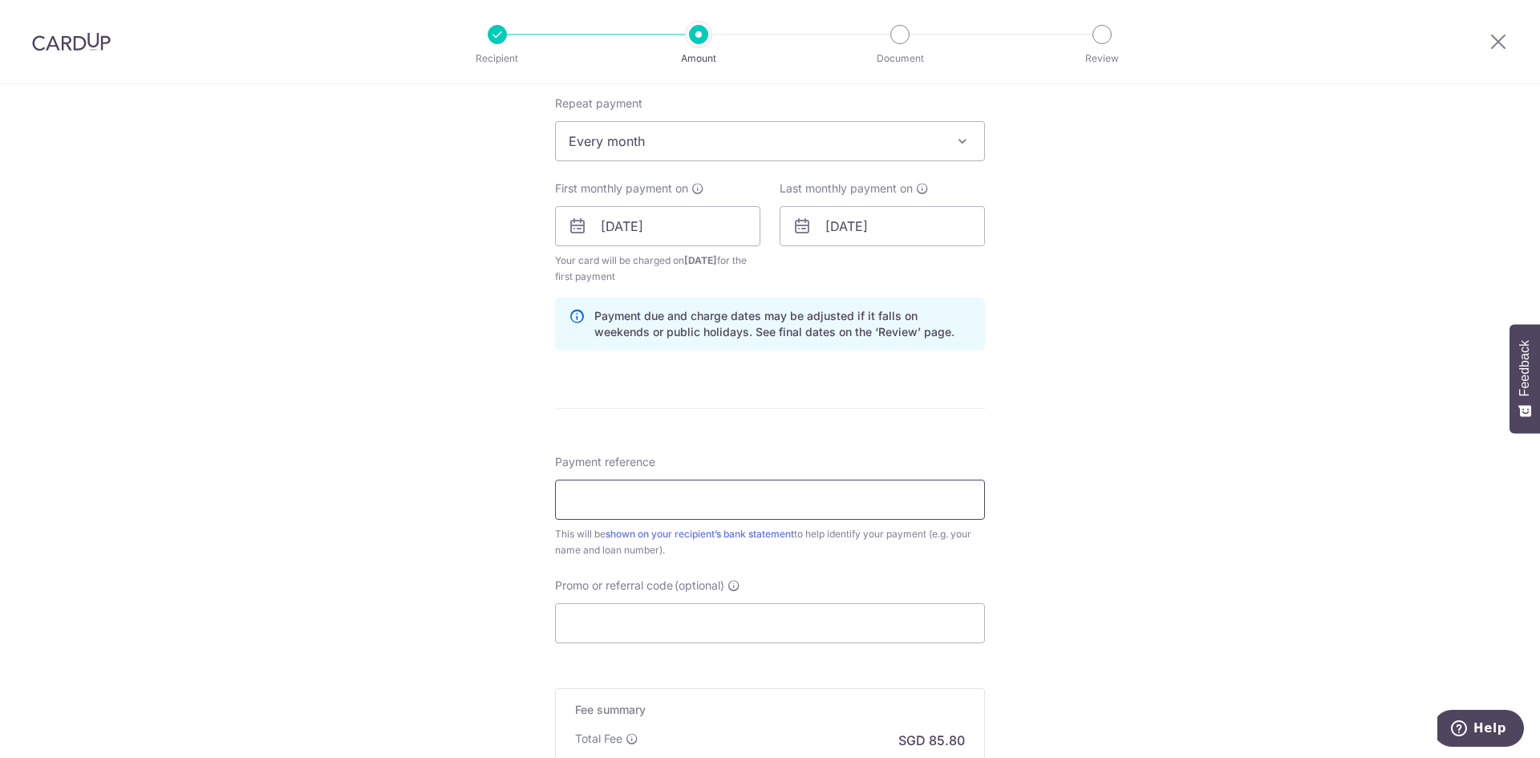
click at [748, 493] on input "Payment reference" at bounding box center [770, 500] width 430 height 40
type input "Joanne Oei - 44070079310"
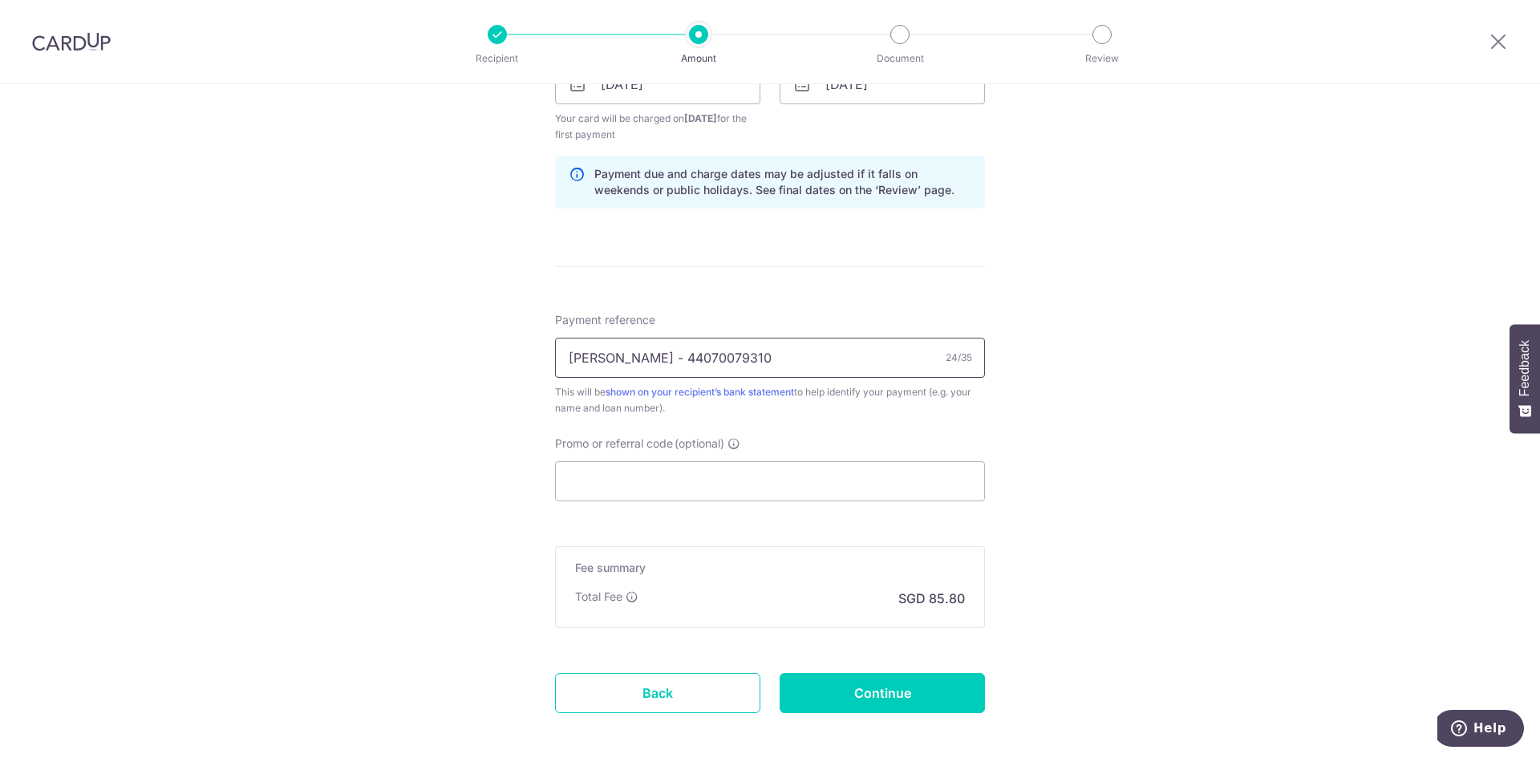
scroll to position [802, 0]
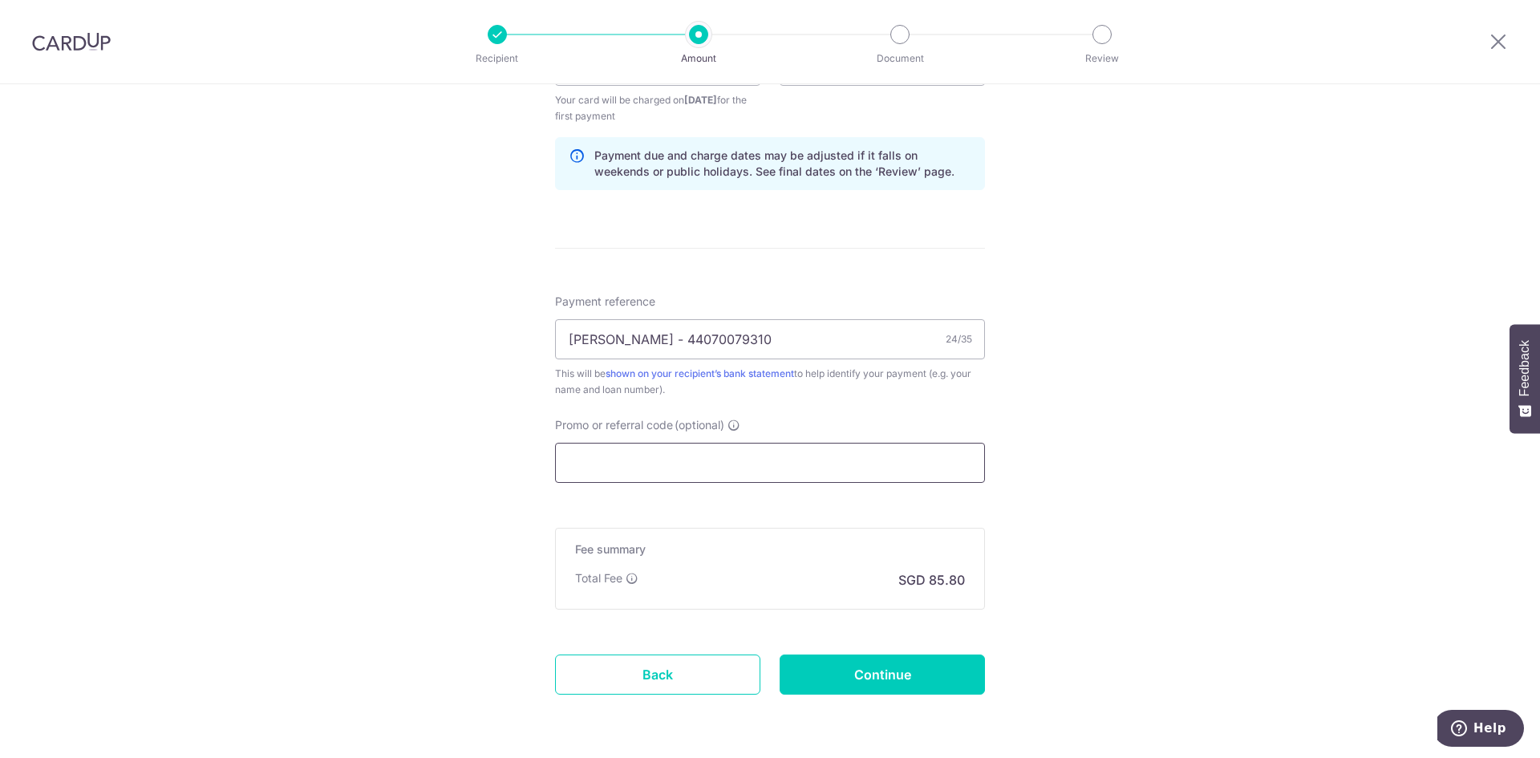
click at [658, 453] on input "Promo or referral code (optional)" at bounding box center [770, 463] width 430 height 40
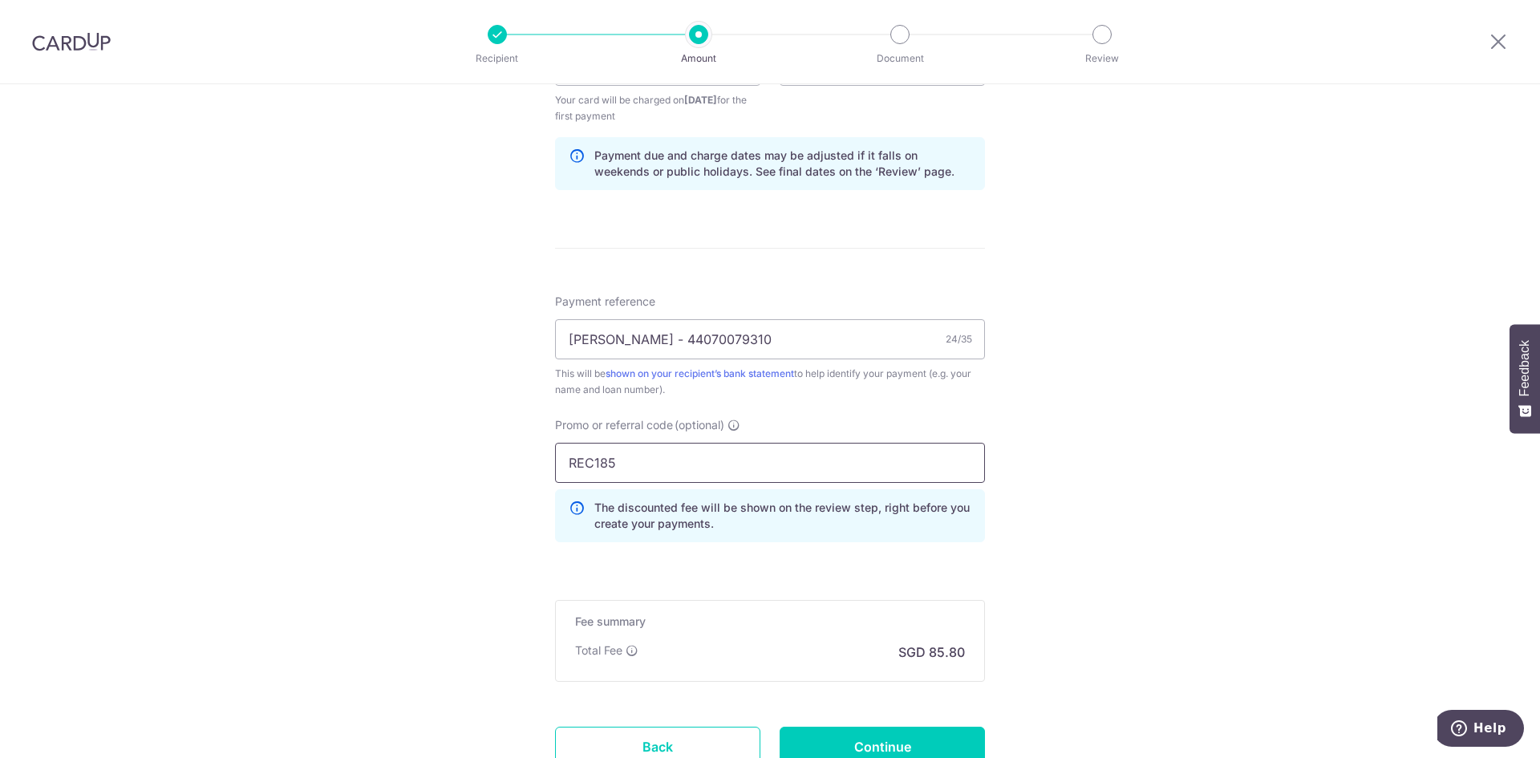
type input "REC185"
click at [1107, 552] on div "Tell us more about your payment Enter payment amount SGD 3,300.00 3300.00 Selec…" at bounding box center [770, 84] width 1540 height 1605
click at [877, 739] on input "Continue" at bounding box center [882, 747] width 205 height 40
type input "Create Schedule"
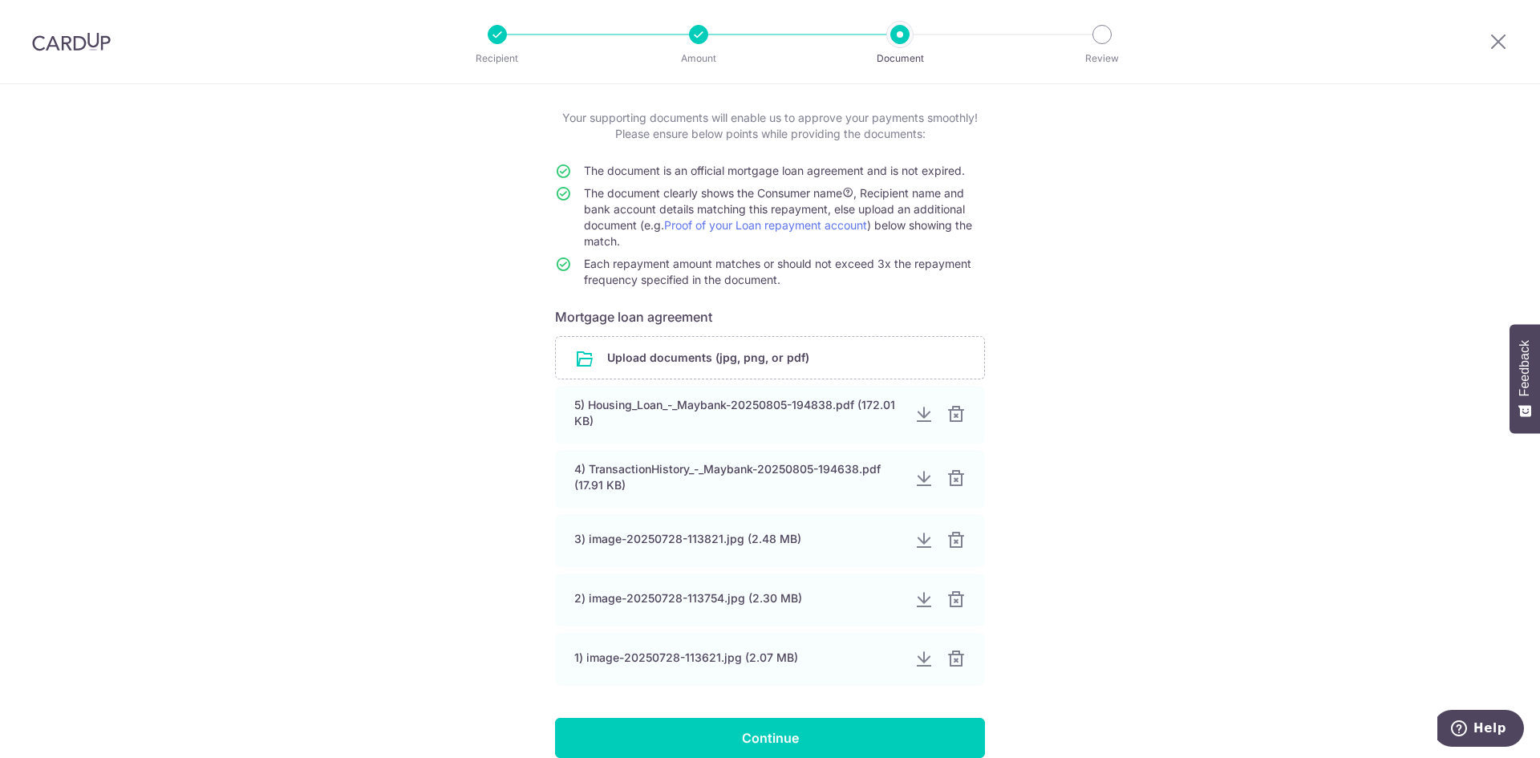
scroll to position [160, 0]
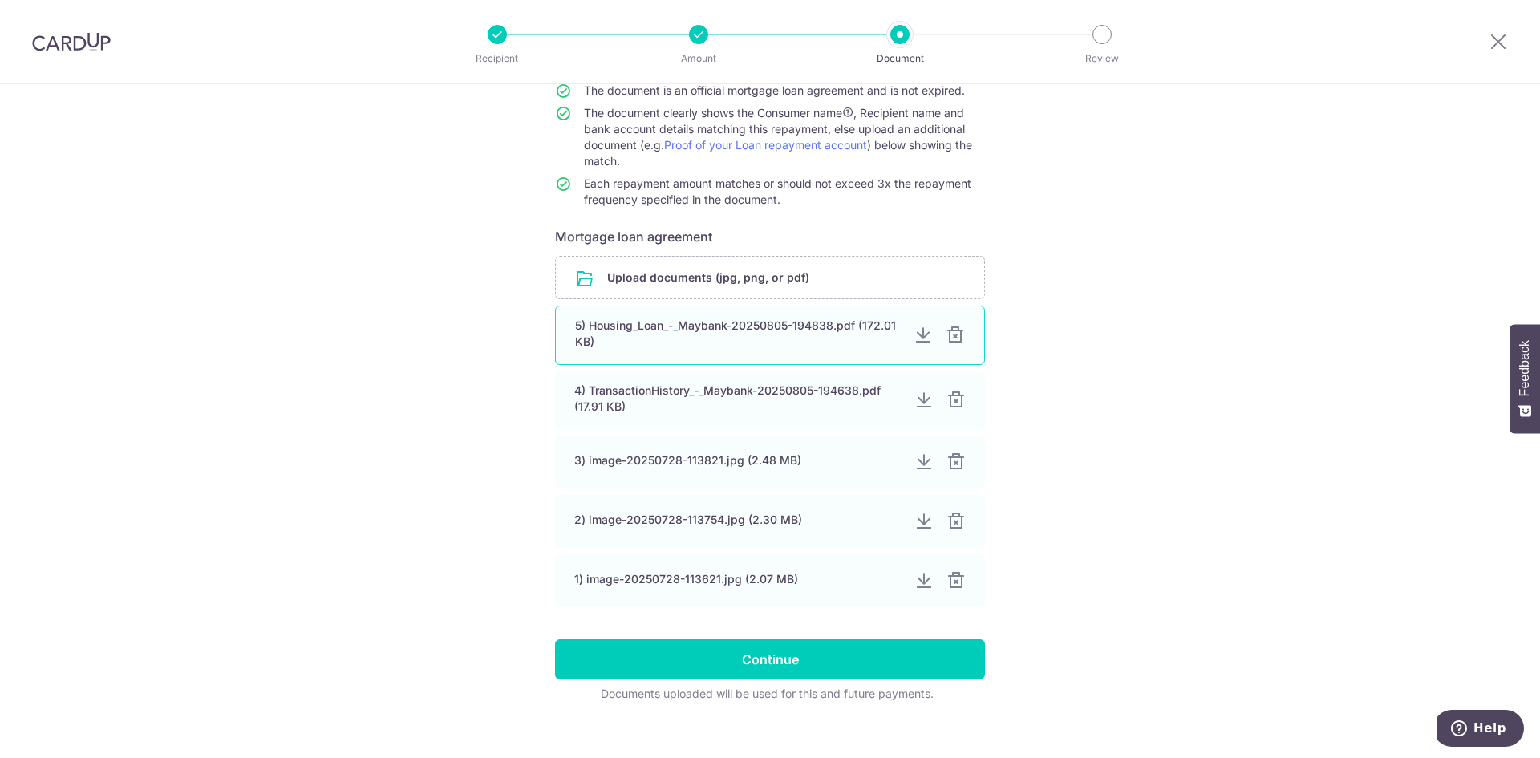
click at [914, 334] on div at bounding box center [923, 335] width 19 height 19
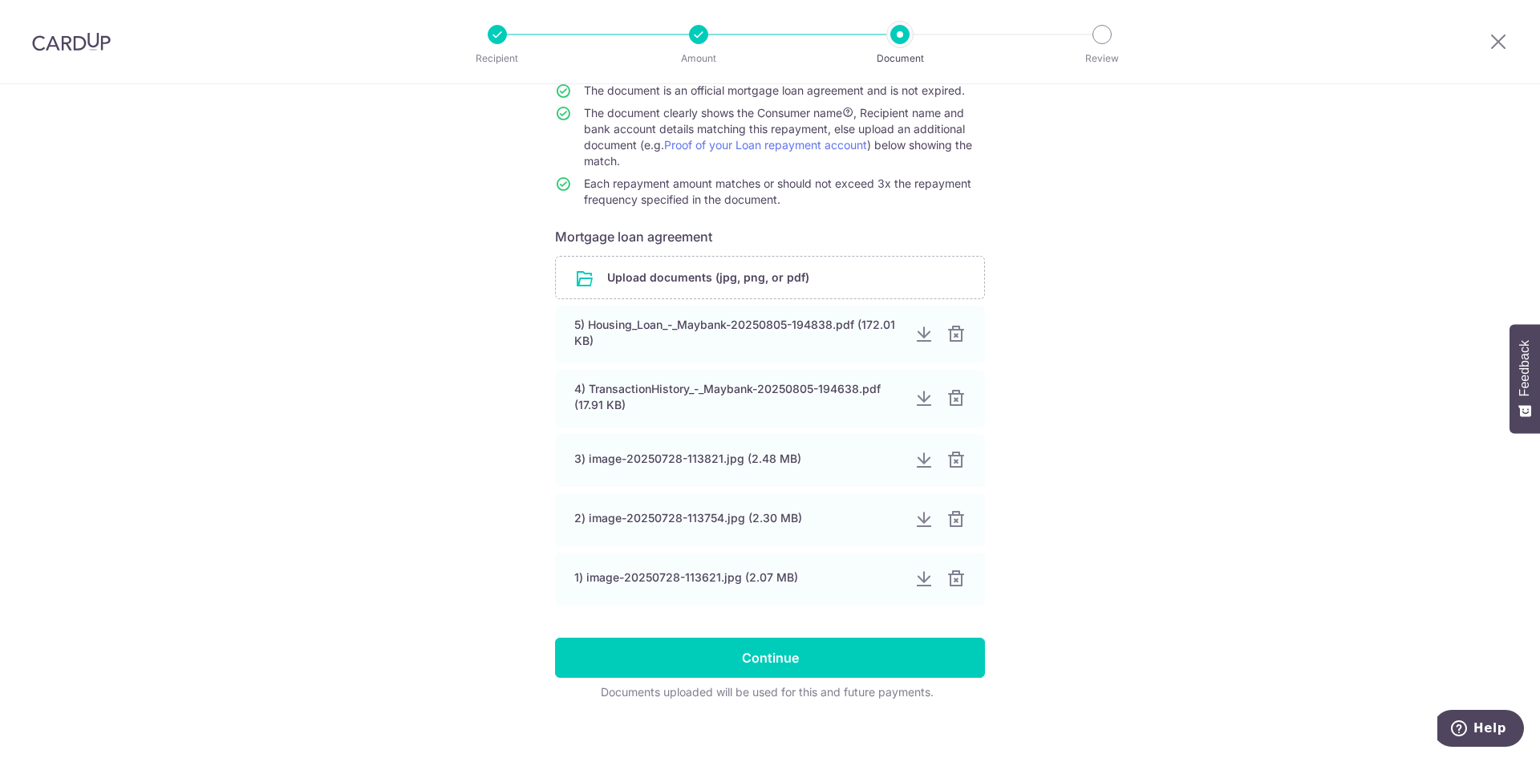
scroll to position [178, 0]
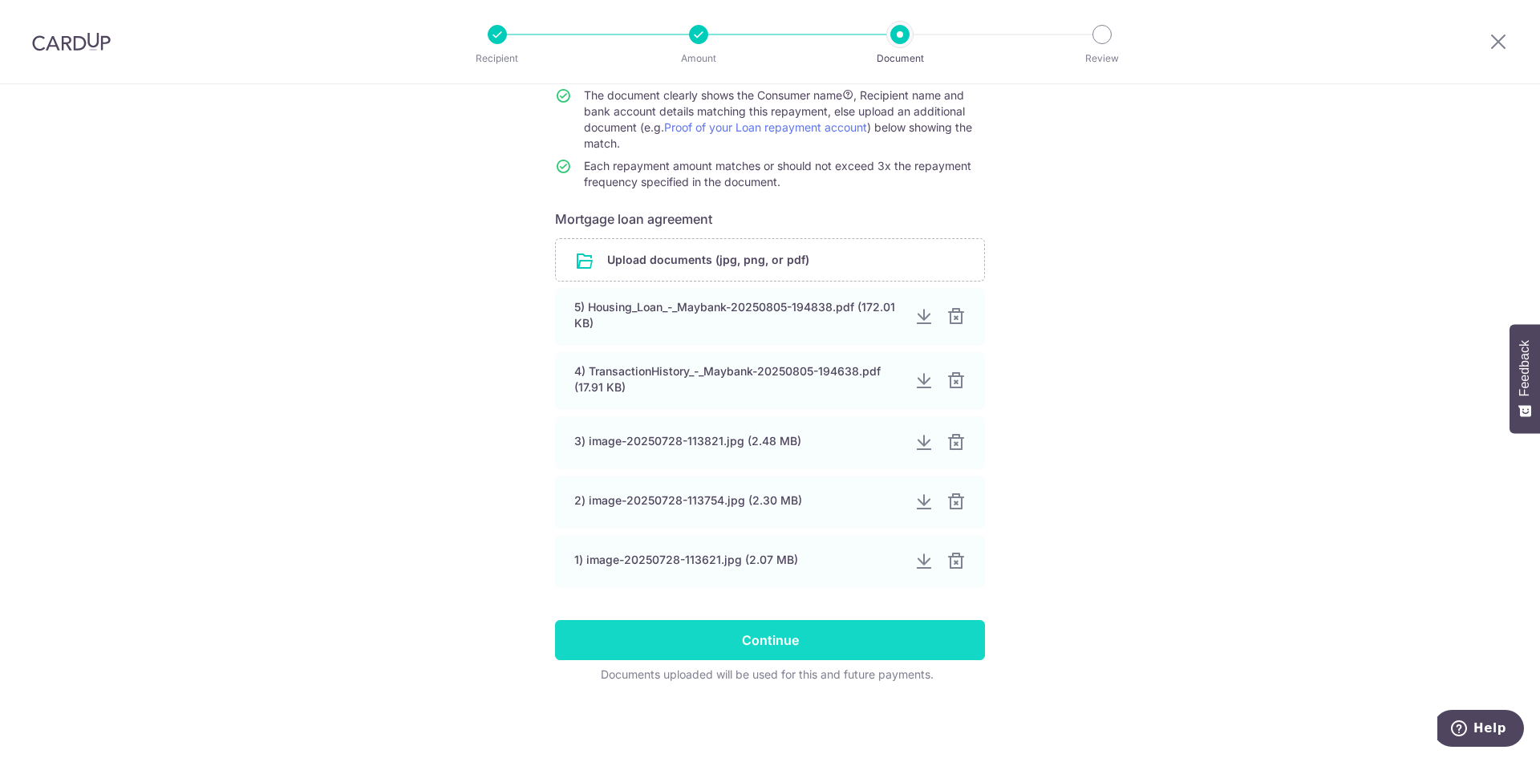
click at [702, 643] on input "Continue" at bounding box center [770, 640] width 430 height 40
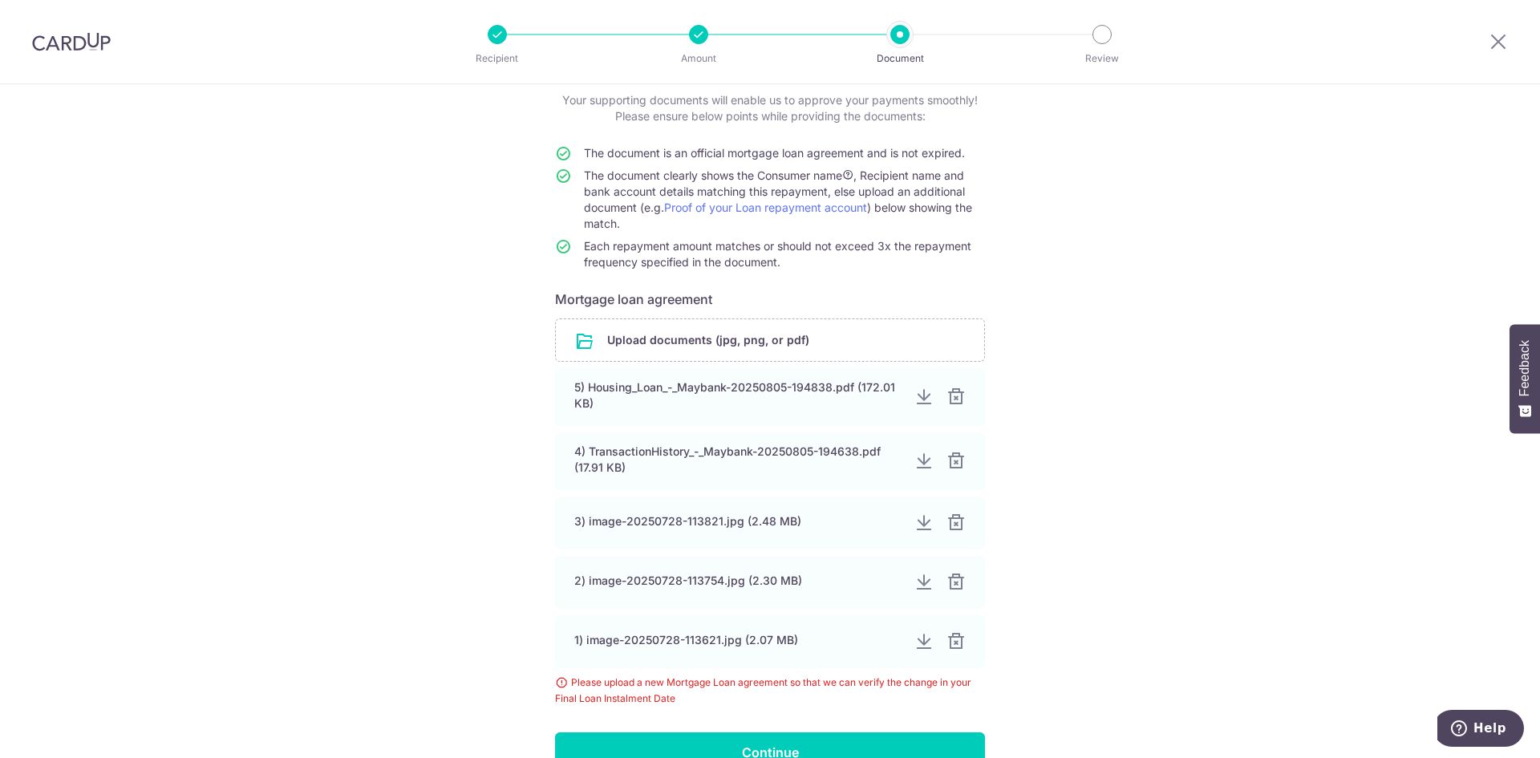
scroll to position [210, 0]
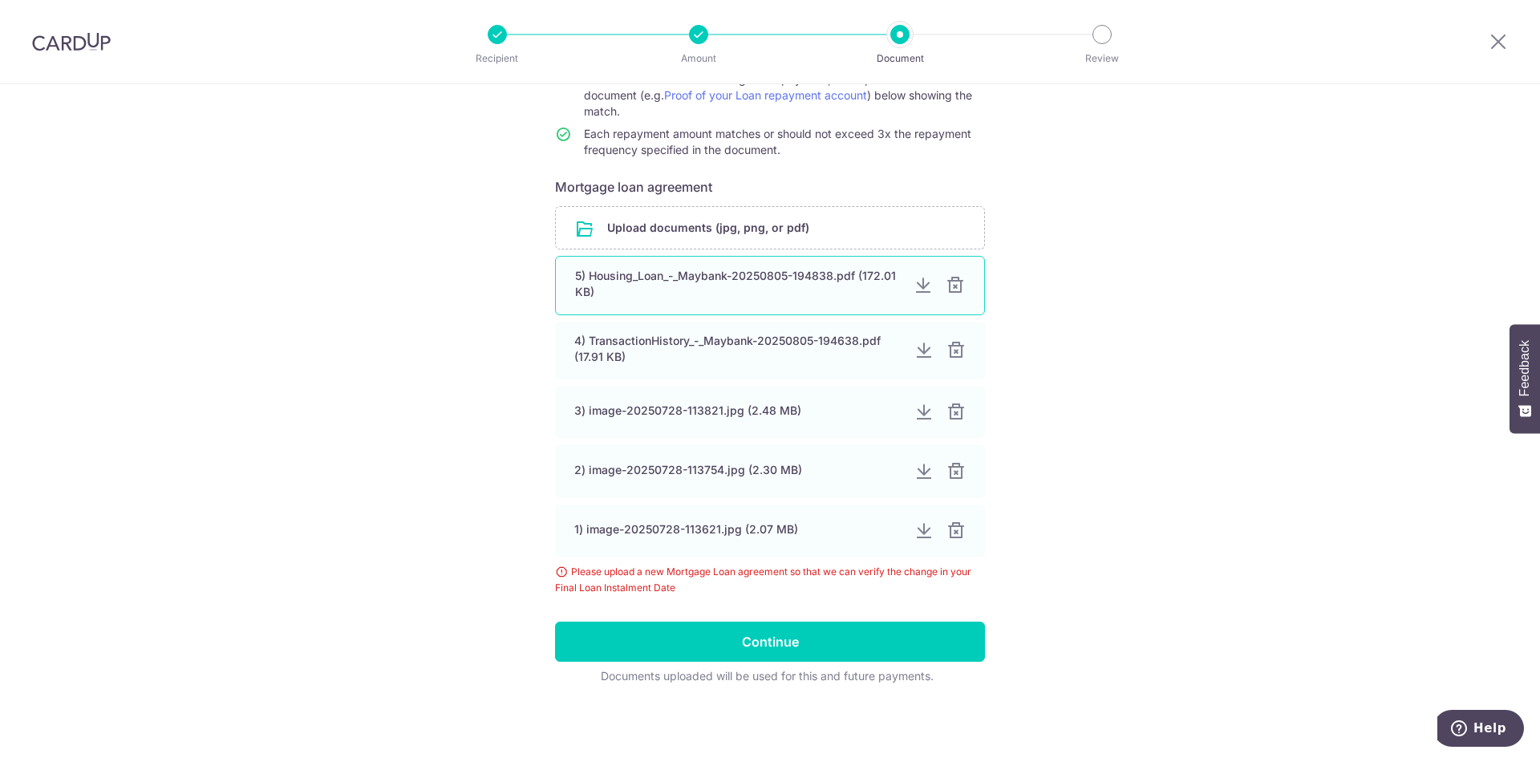
click at [916, 287] on div at bounding box center [923, 285] width 19 height 19
click at [915, 348] on div at bounding box center [923, 349] width 19 height 19
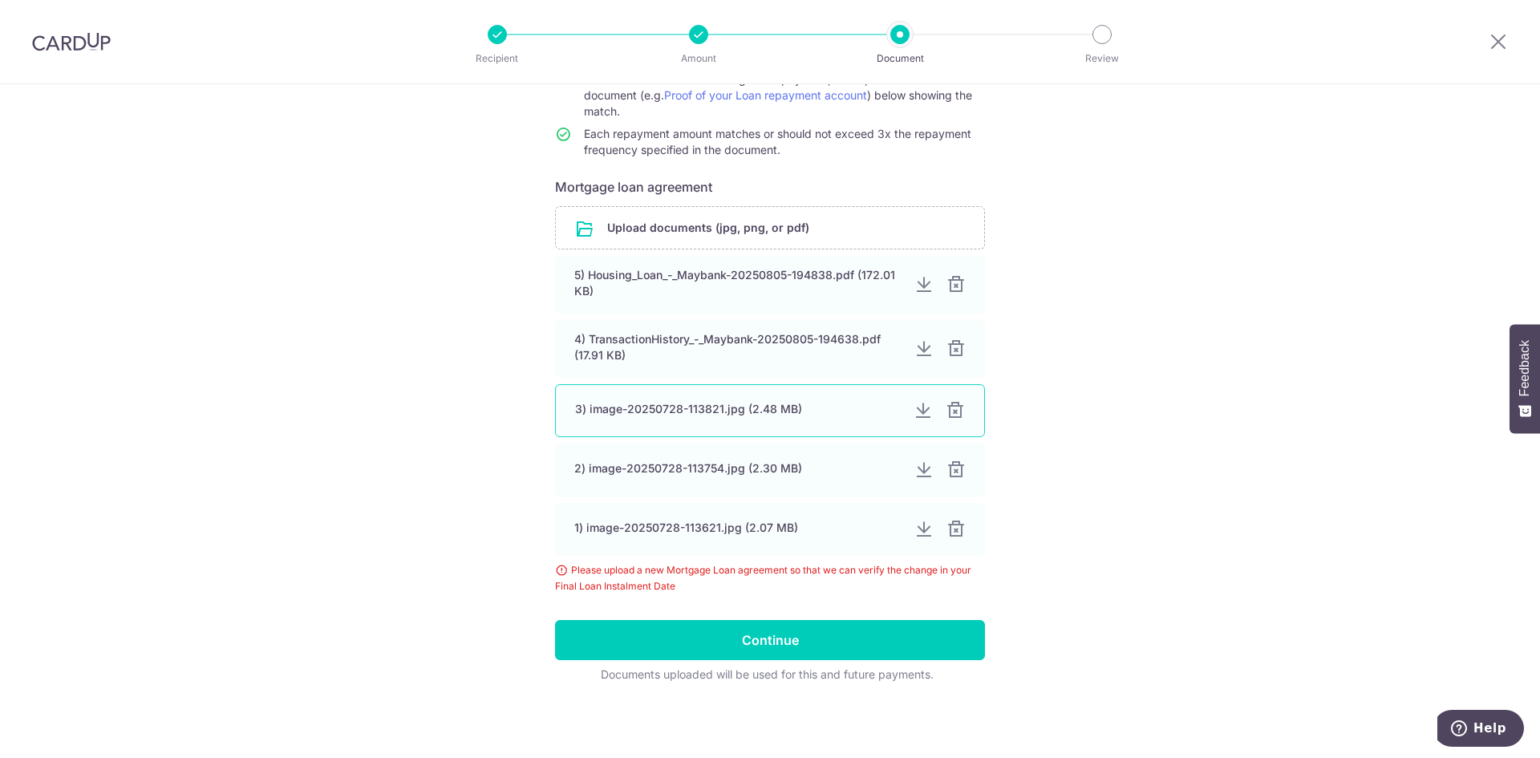
click at [914, 412] on div at bounding box center [923, 410] width 19 height 19
click at [919, 409] on div at bounding box center [923, 410] width 19 height 19
click at [1323, 178] on div "Help us verify your payment Your supporting documents will enable us to approve…" at bounding box center [770, 316] width 1540 height 884
click at [919, 473] on div at bounding box center [923, 469] width 19 height 19
click at [923, 529] on div at bounding box center [923, 529] width 19 height 19
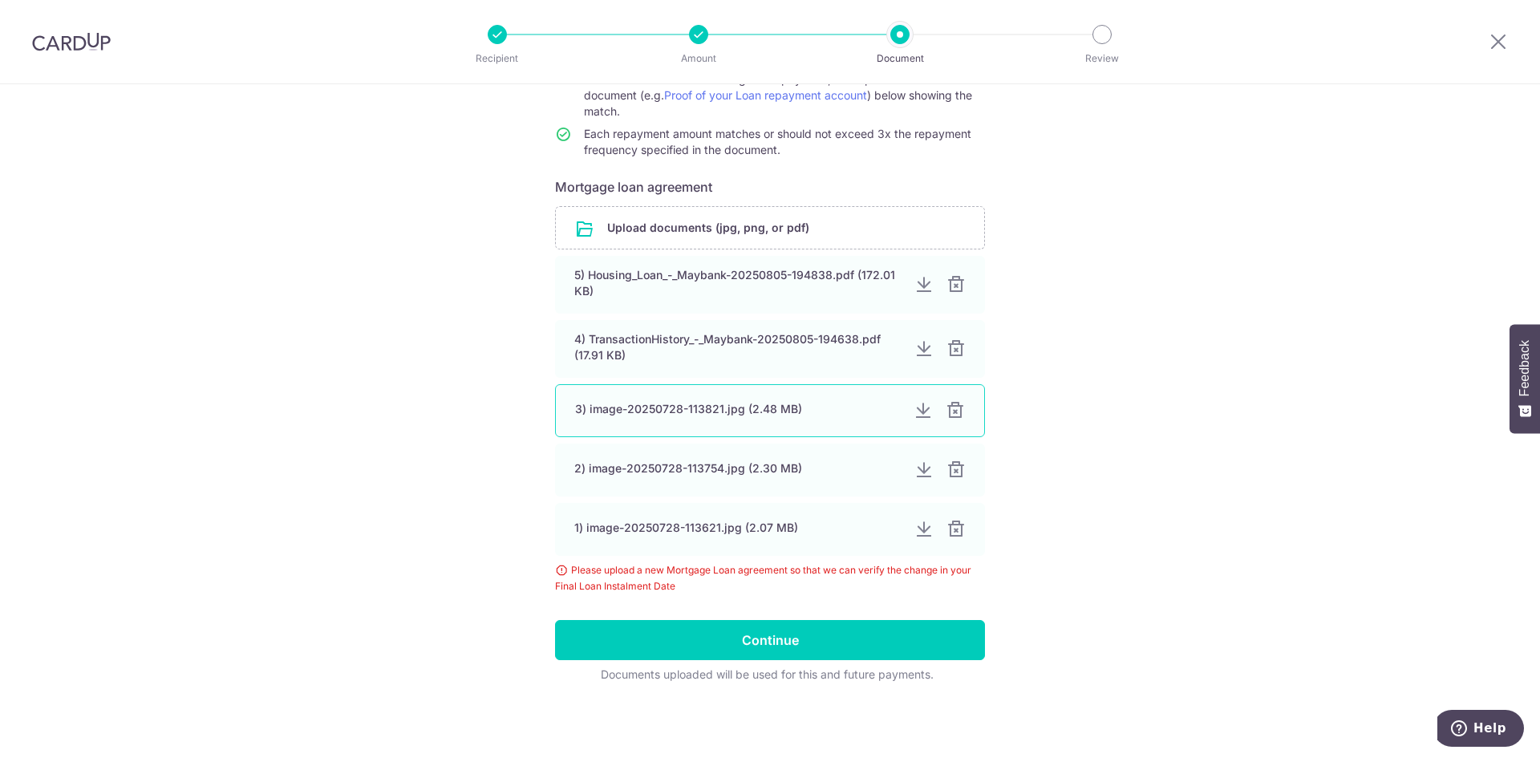
click at [920, 407] on div at bounding box center [923, 410] width 19 height 19
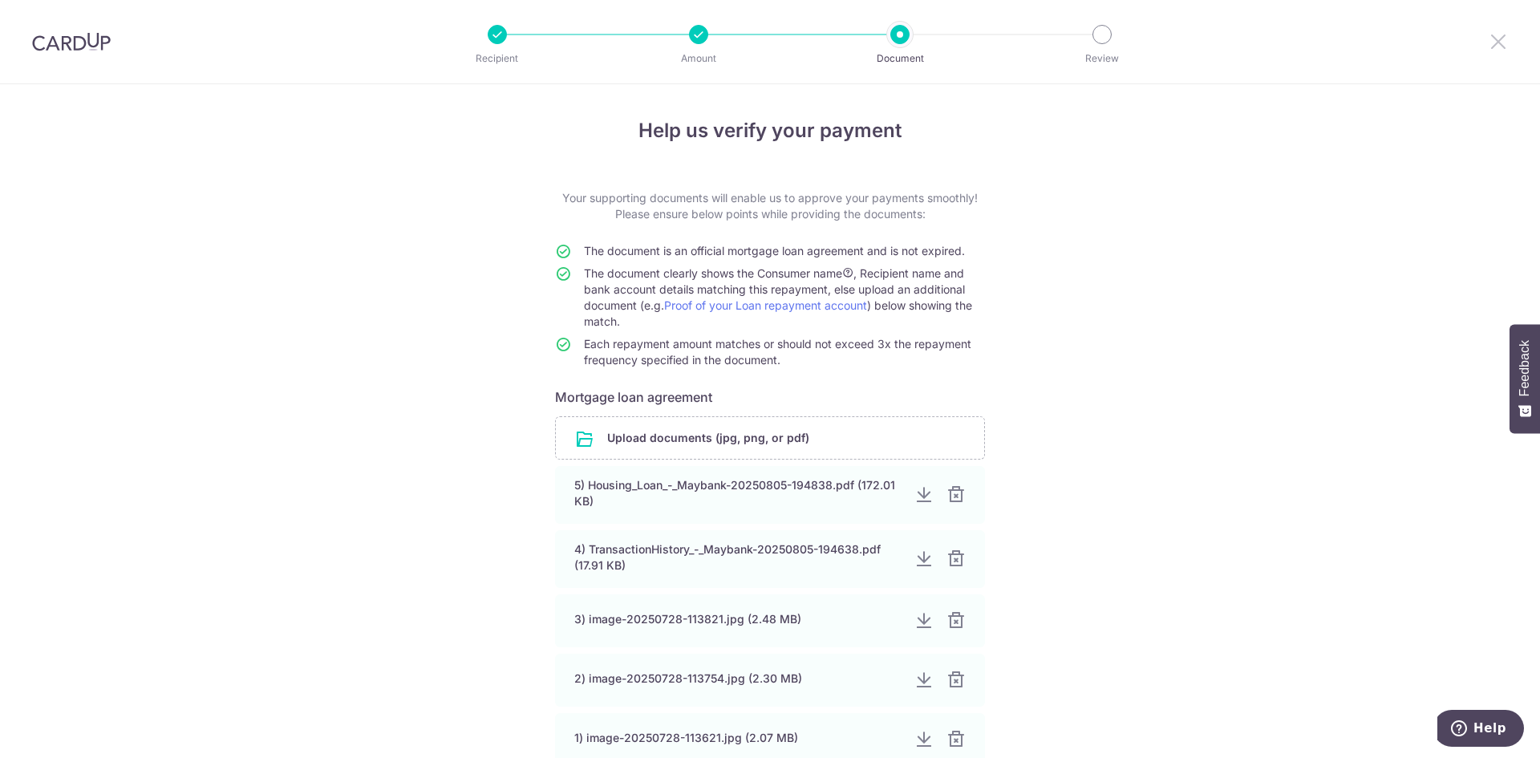
click at [1497, 41] on icon at bounding box center [1498, 41] width 19 height 20
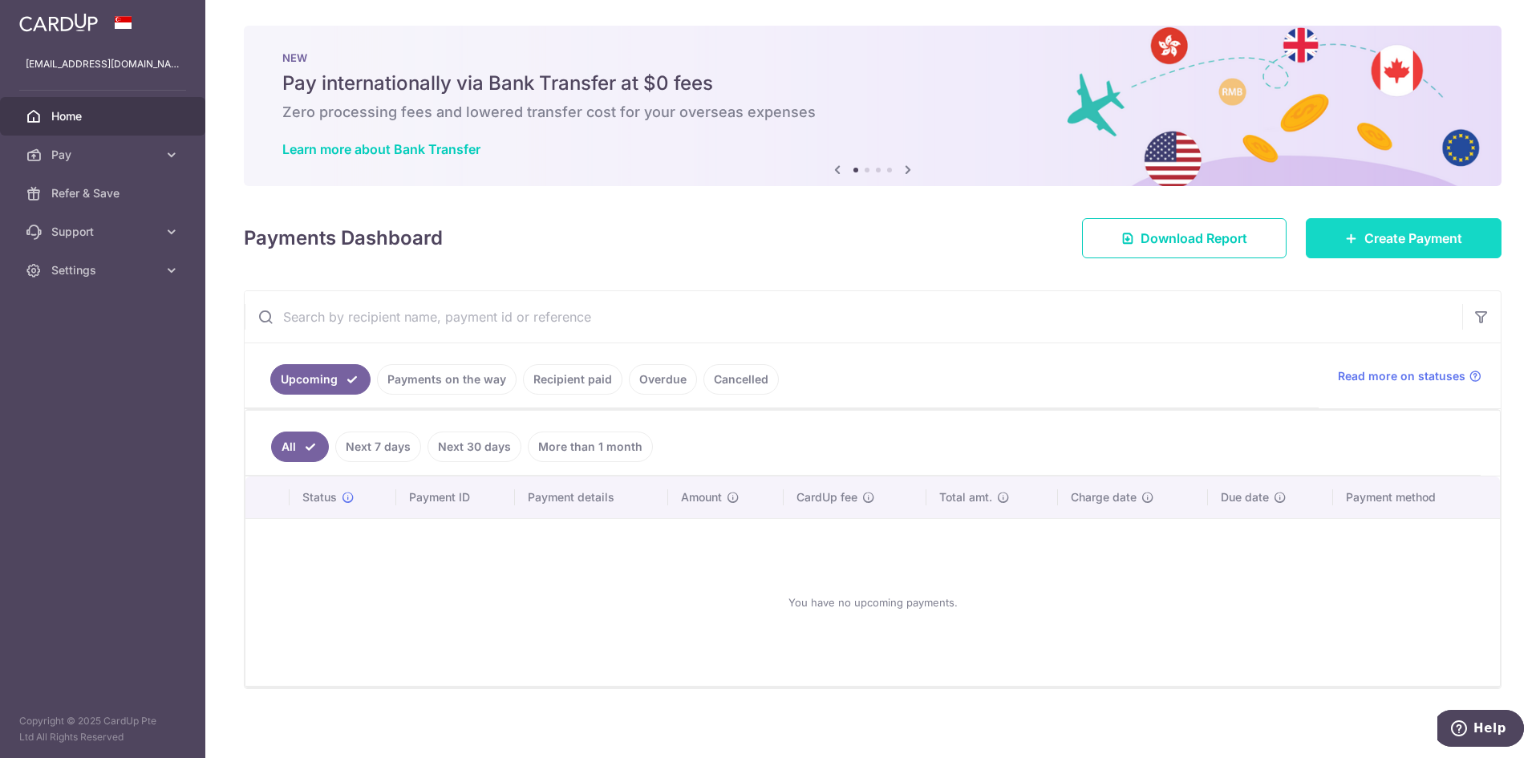
click at [1388, 236] on span "Create Payment" at bounding box center [1413, 238] width 98 height 19
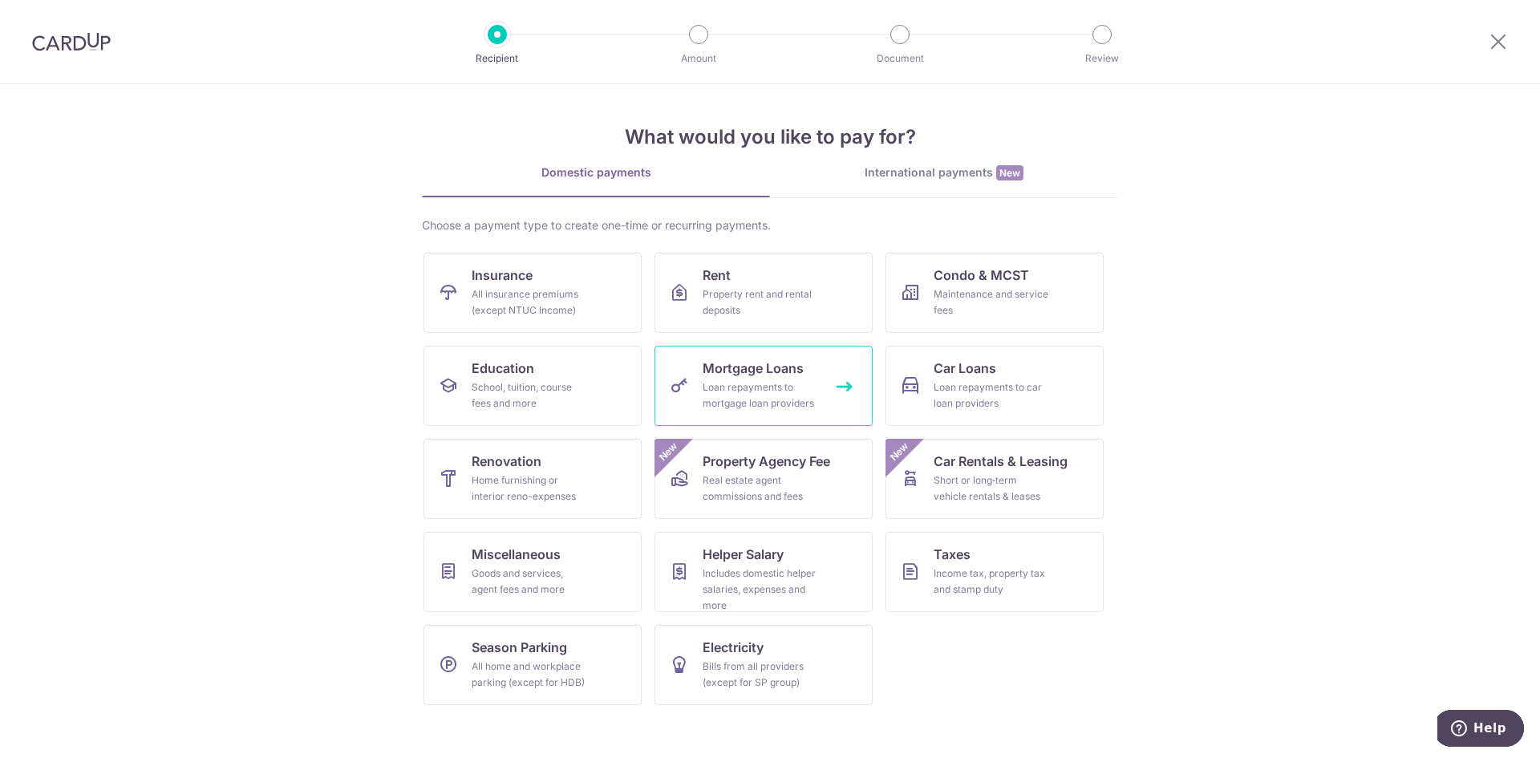
click at [719, 370] on span "Mortgage Loans" at bounding box center [753, 368] width 101 height 19
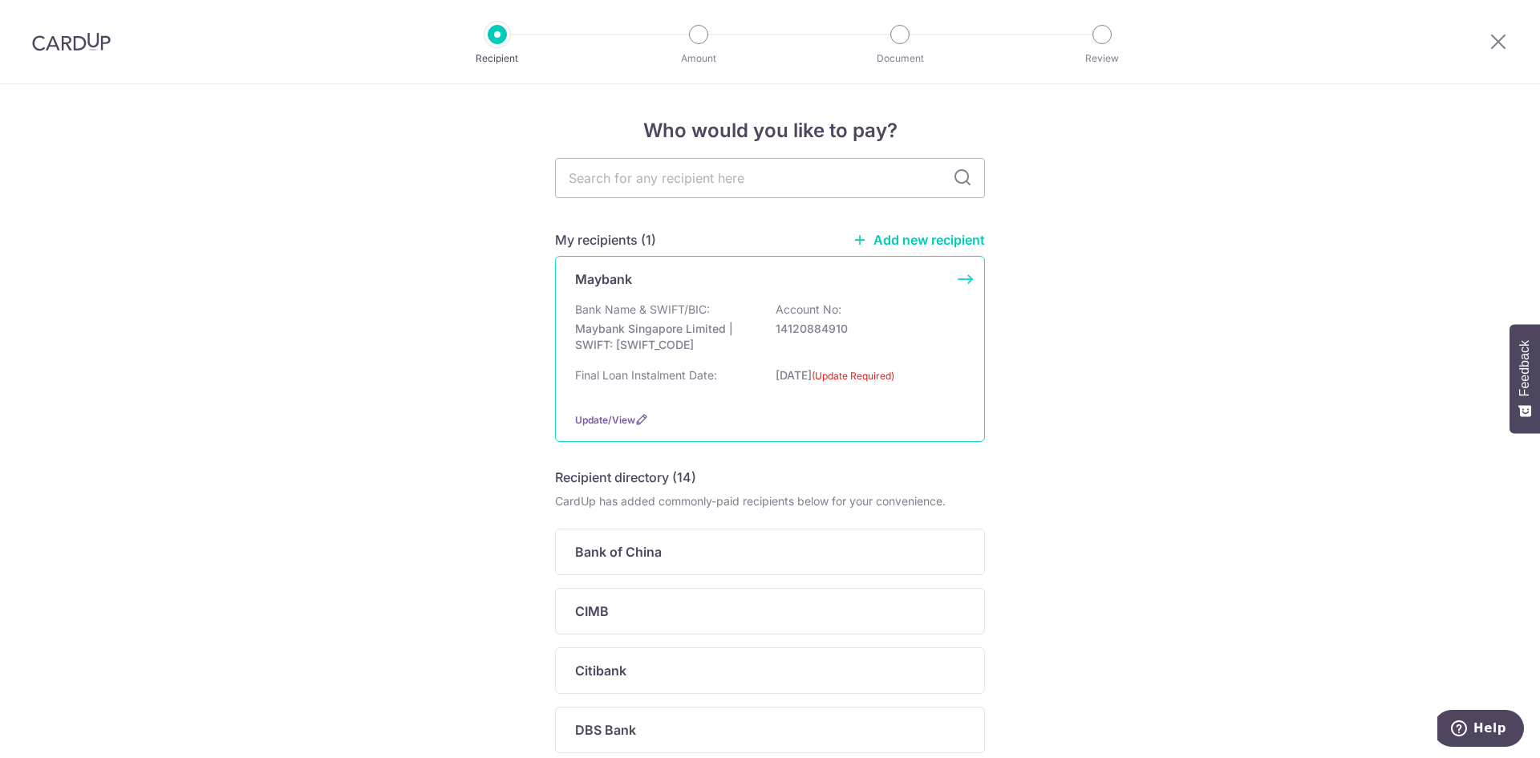
click at [676, 346] on p "Maybank Singapore Limited | SWIFT: [SWIFT_CODE]" at bounding box center [665, 337] width 180 height 32
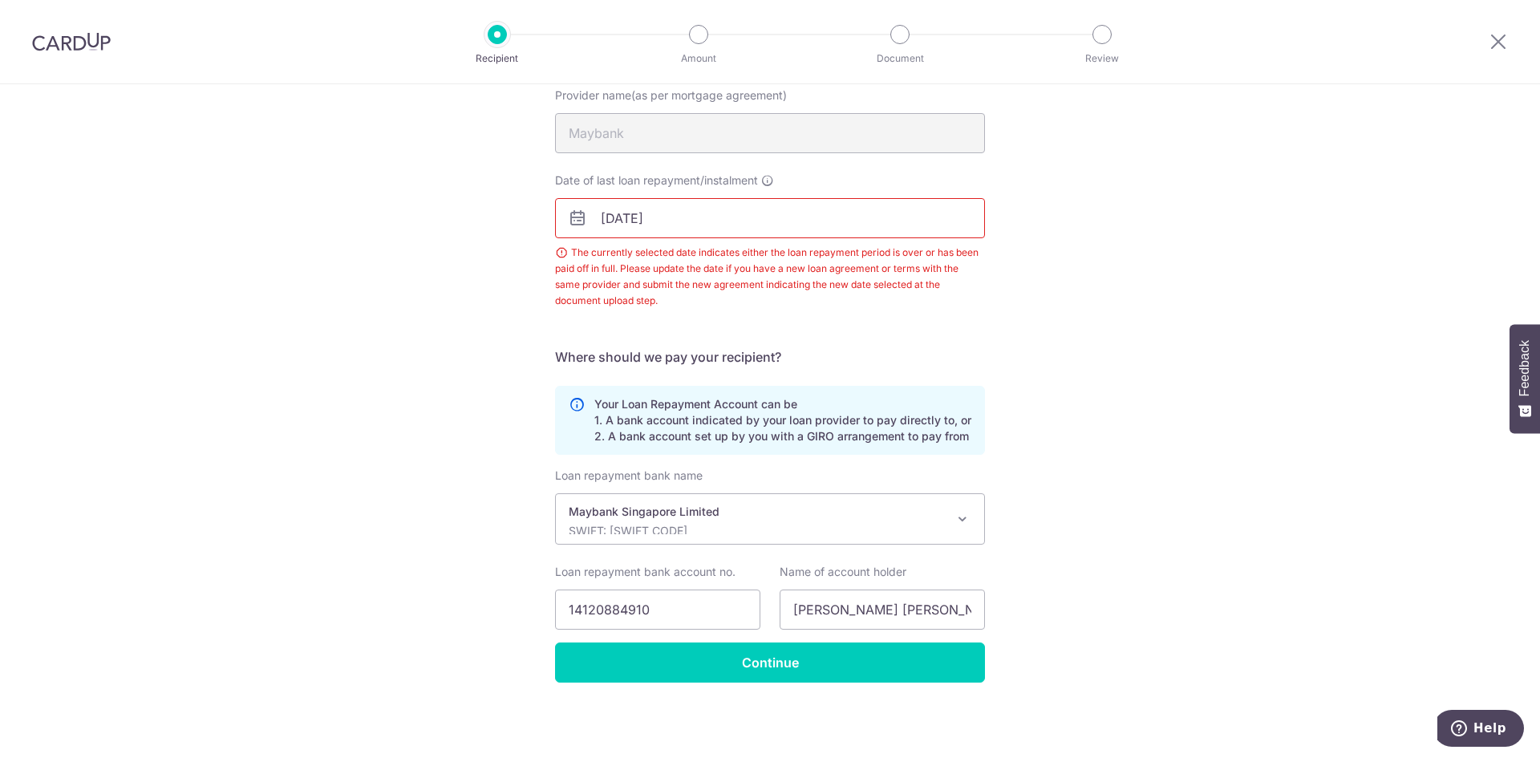
click at [695, 224] on input "[DATE]" at bounding box center [770, 218] width 430 height 40
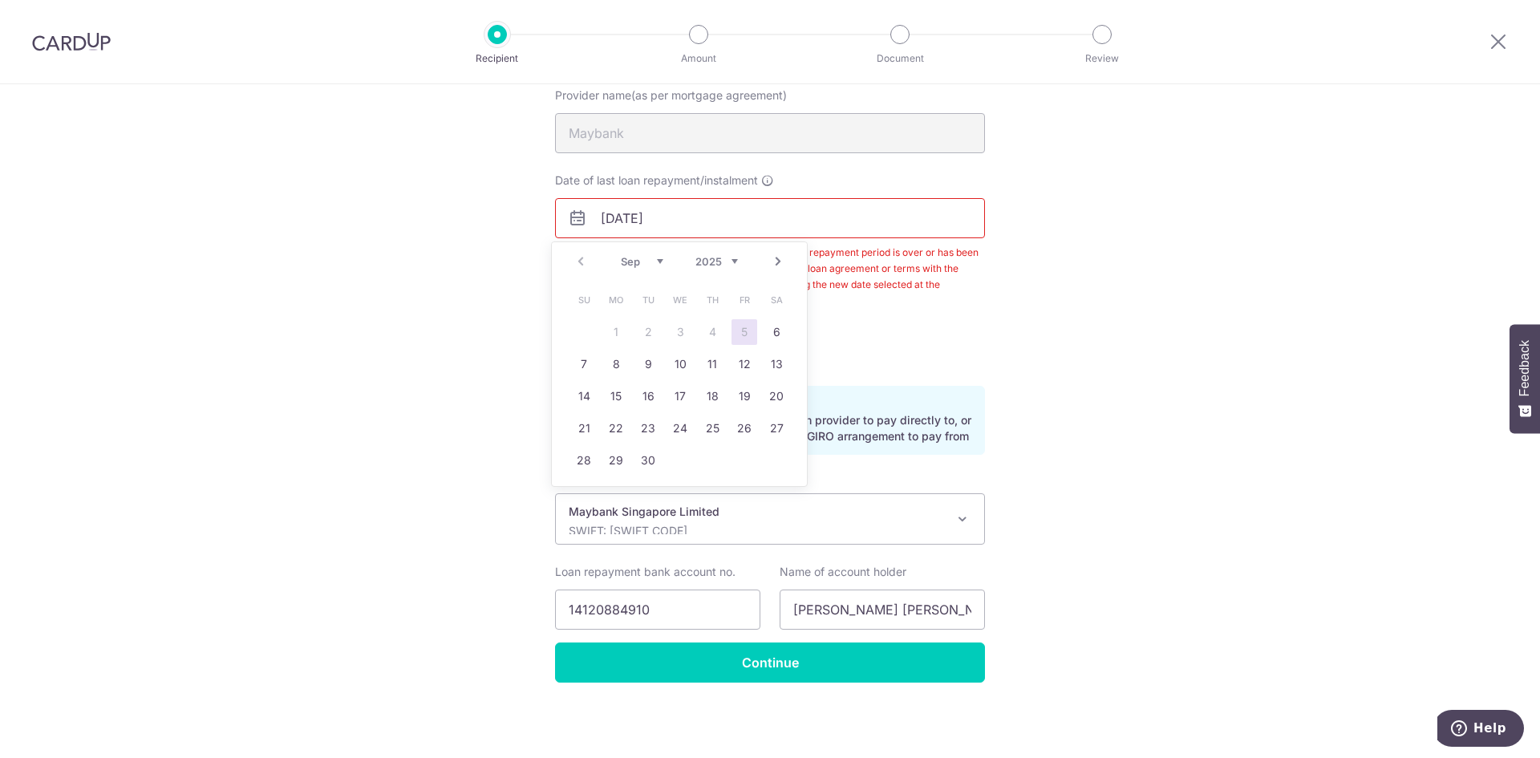
click at [736, 259] on select "2025 2026 2027 2028 2029 2030 2031 2032 2033 2034 2035" at bounding box center [716, 261] width 43 height 13
click at [578, 263] on link "Prev" at bounding box center [580, 261] width 19 height 19
click at [652, 456] on link "29" at bounding box center [648, 461] width 26 height 26
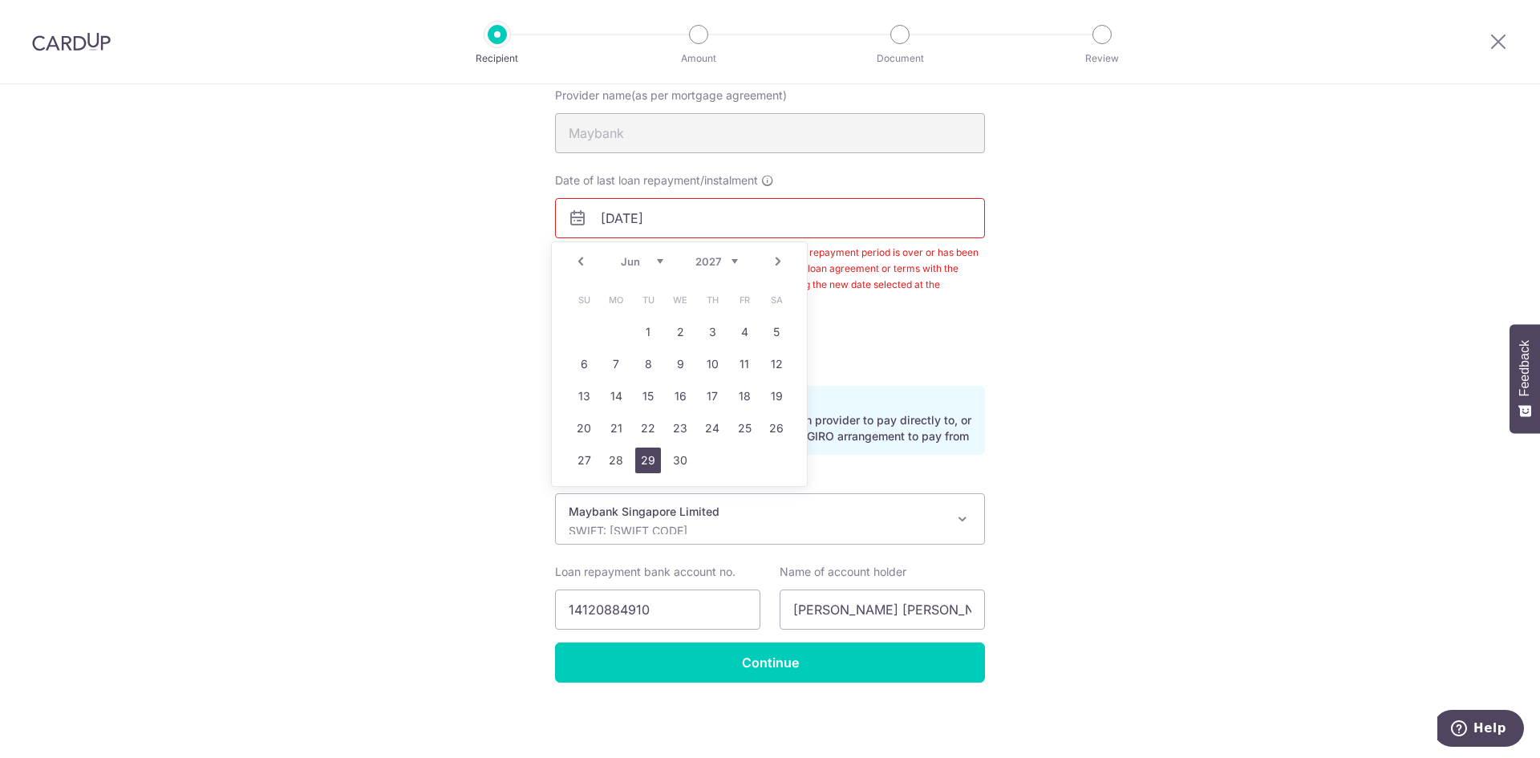
type input "[DATE]"
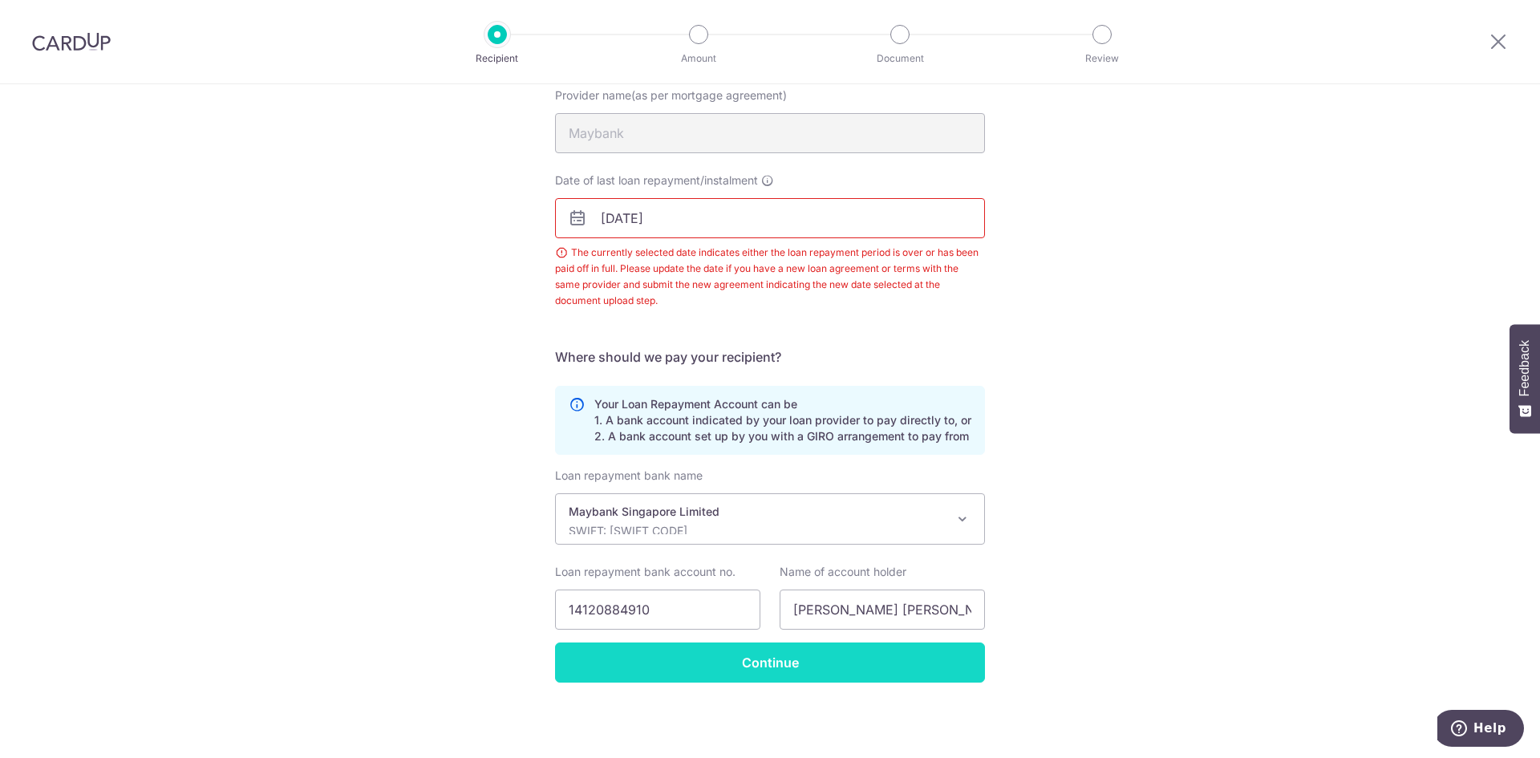
click at [749, 661] on input "Continue" at bounding box center [770, 662] width 430 height 40
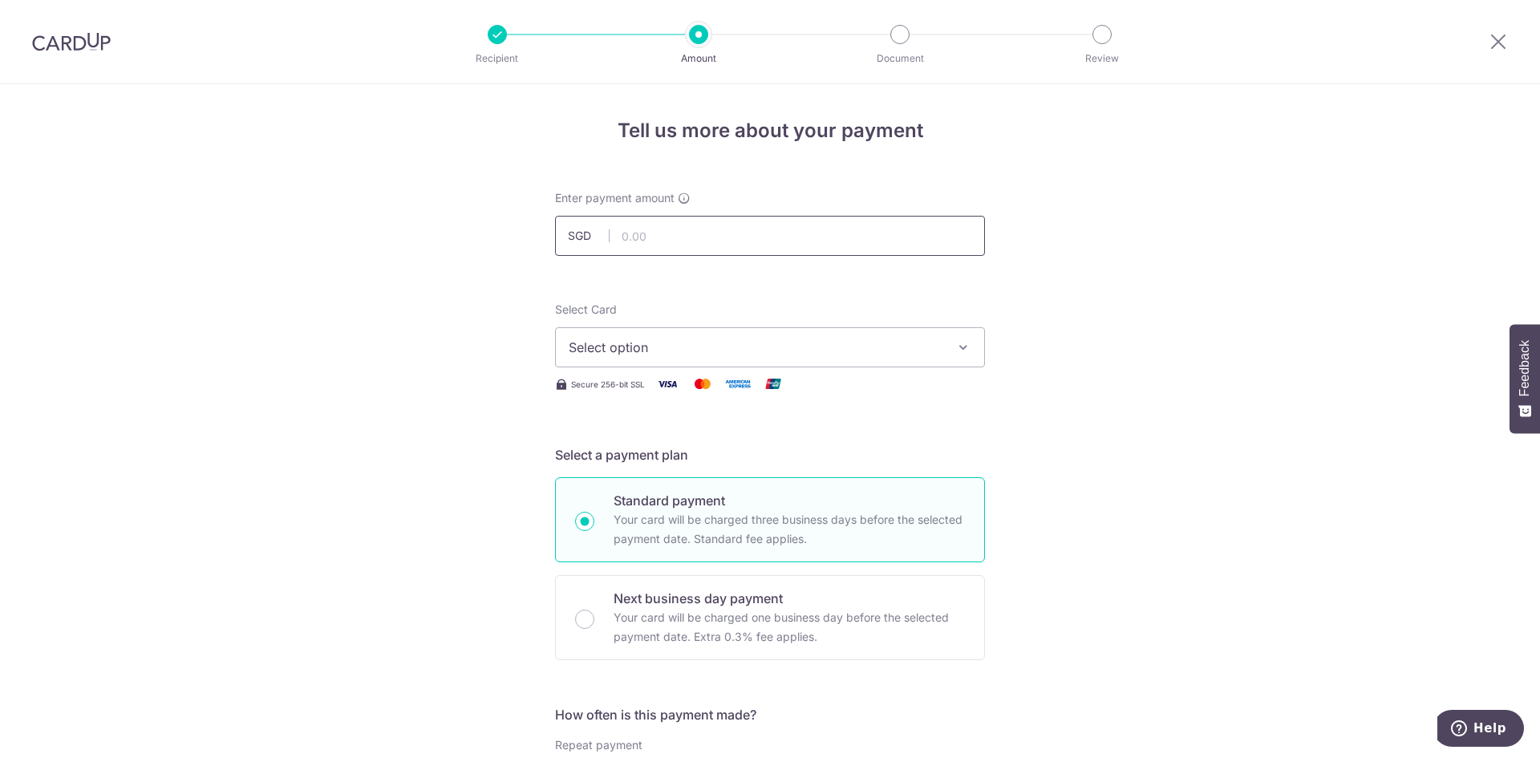
click at [756, 235] on input "text" at bounding box center [770, 236] width 430 height 40
type input "3,300.00"
click at [961, 344] on icon "button" at bounding box center [963, 347] width 16 height 16
click at [665, 452] on span "**** 9330" at bounding box center [770, 461] width 403 height 19
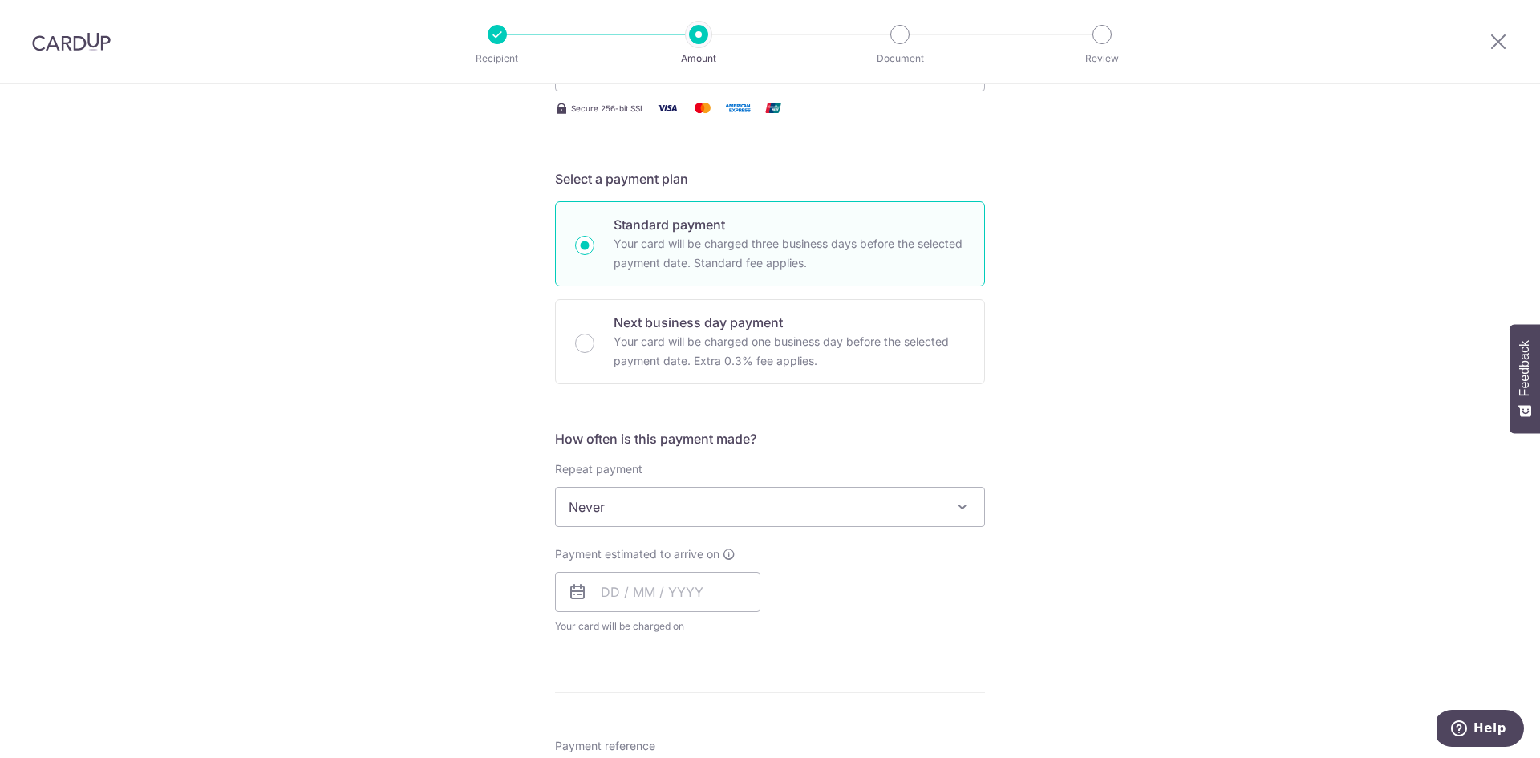
scroll to position [321, 0]
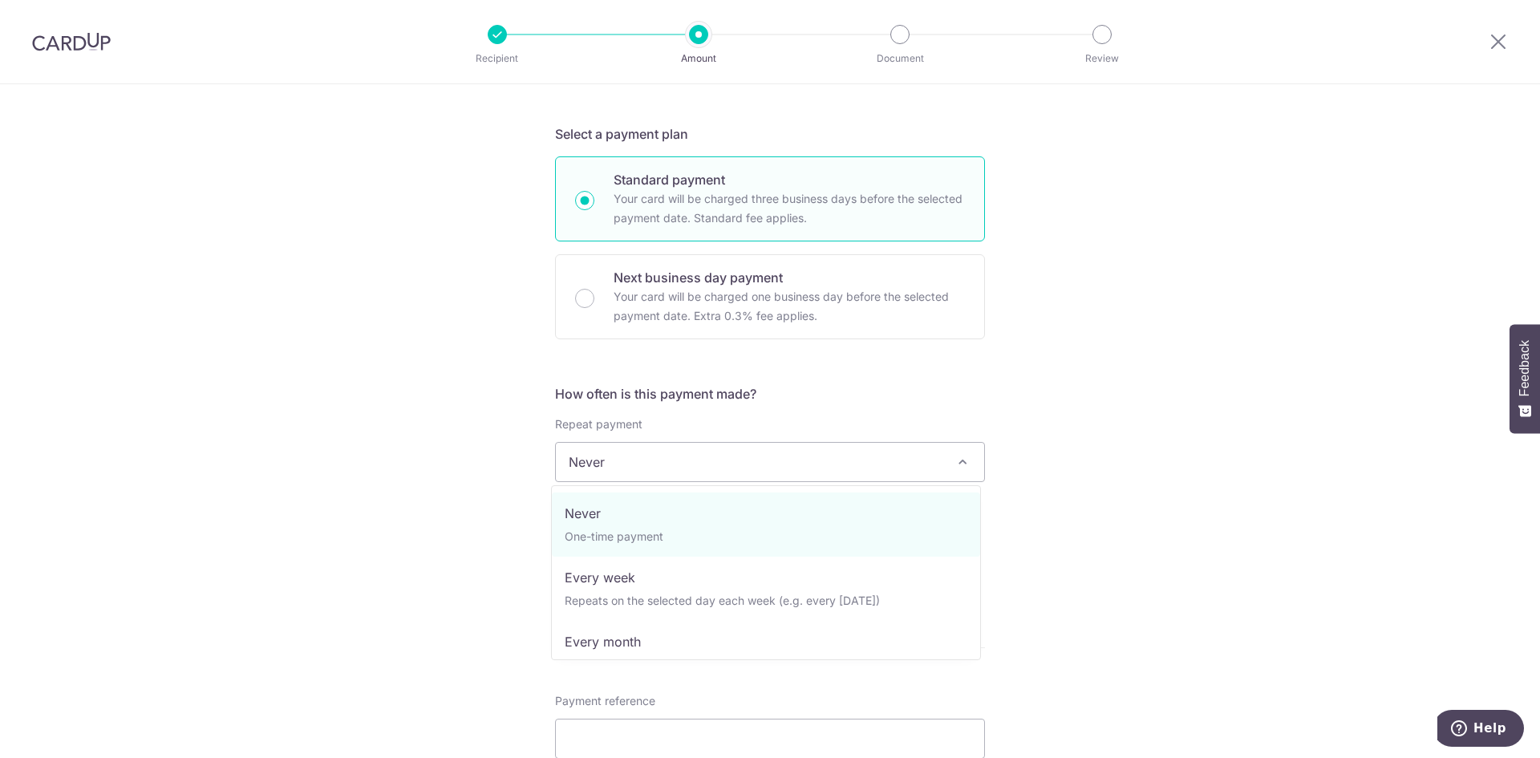
click at [962, 455] on span at bounding box center [962, 461] width 19 height 19
select select "3"
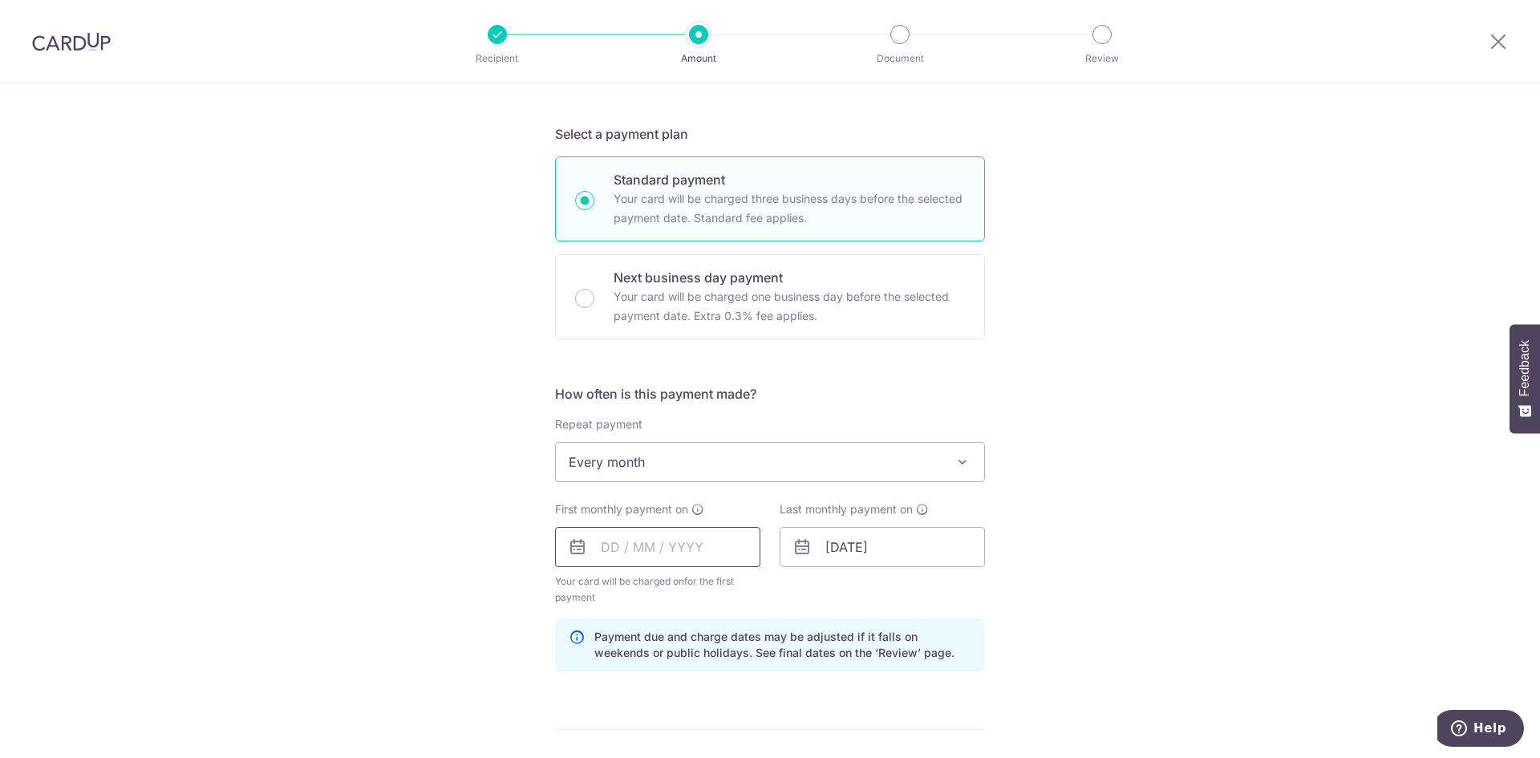
click at [622, 541] on input "text" at bounding box center [657, 547] width 205 height 40
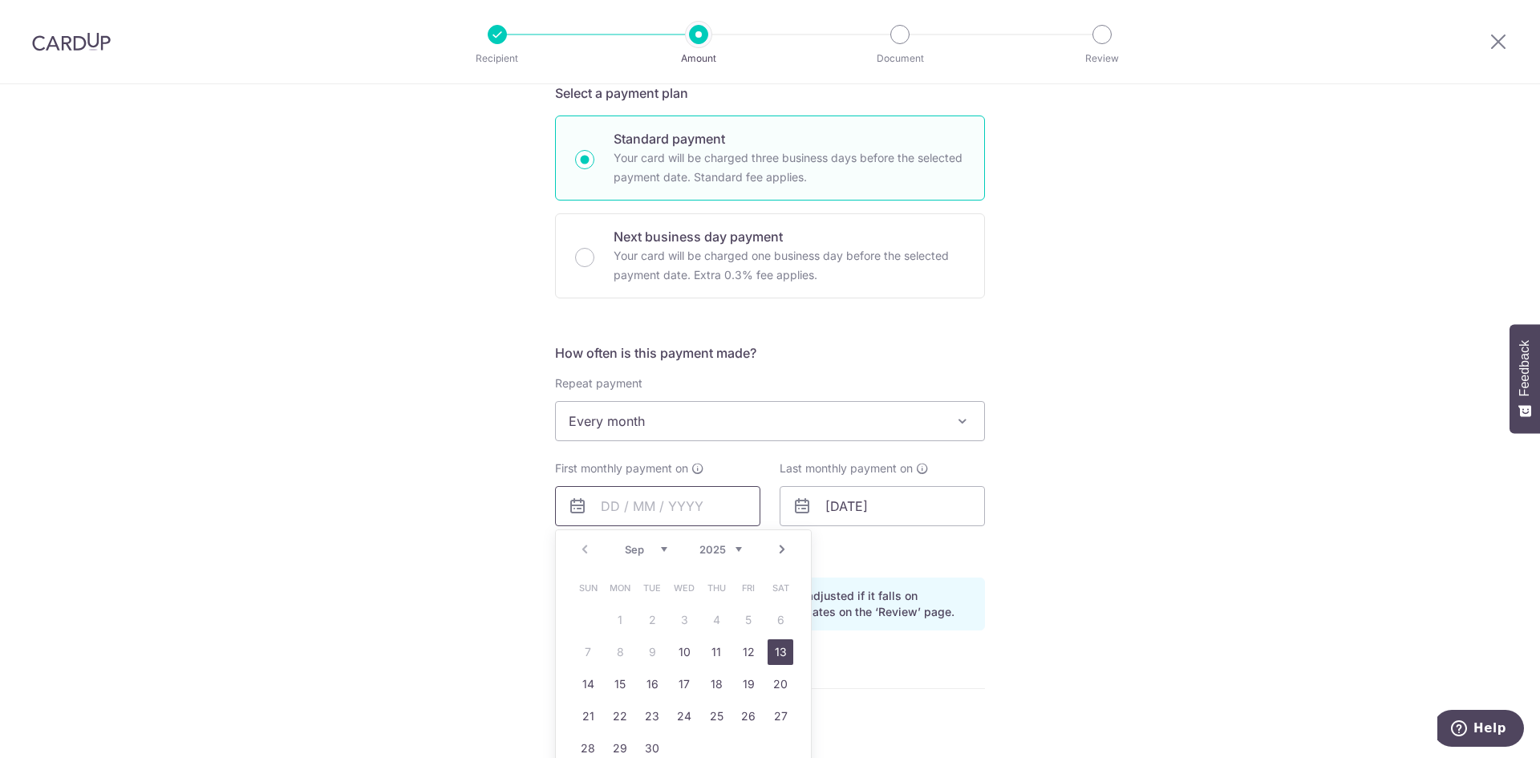
scroll to position [401, 0]
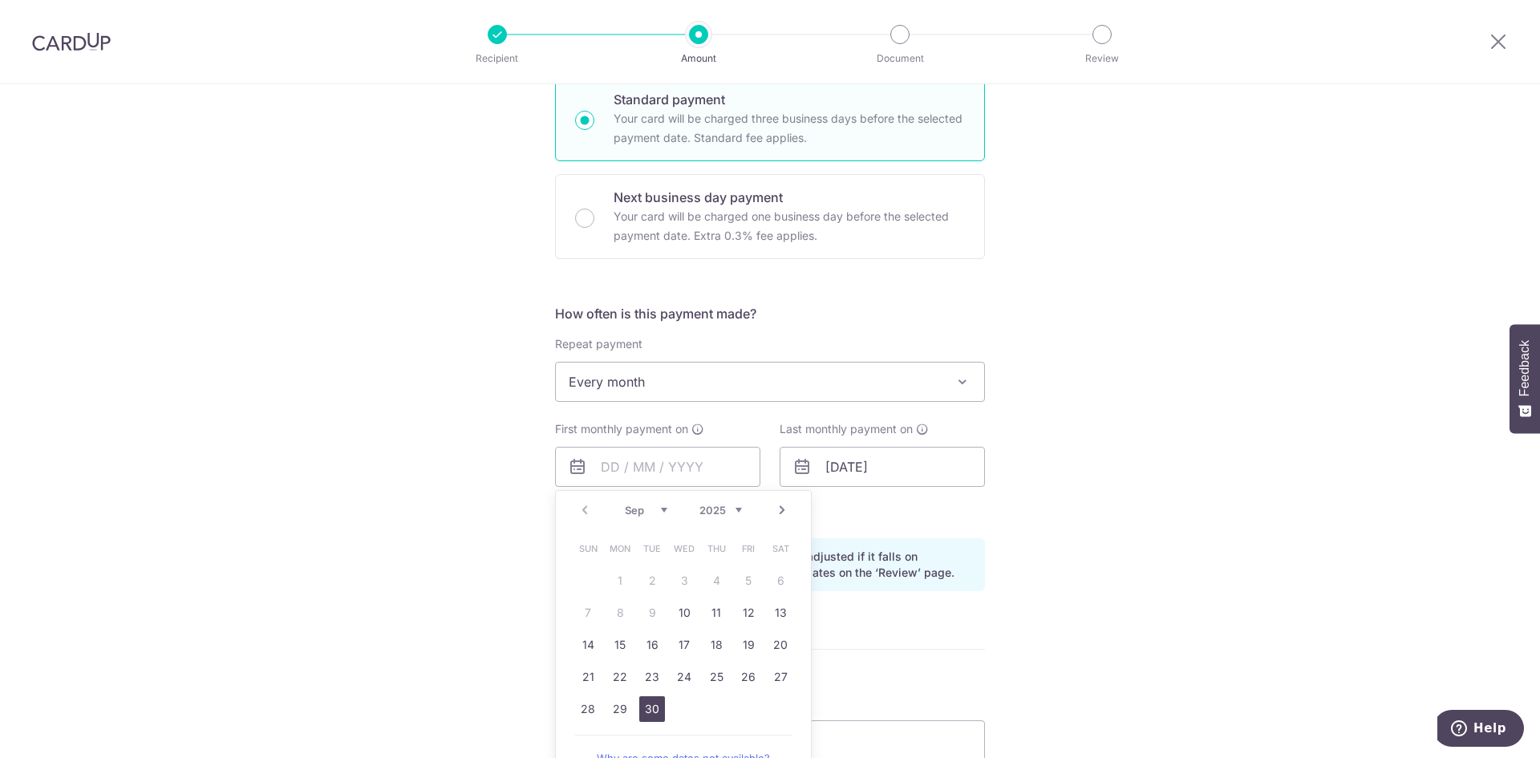
drag, startPoint x: 643, startPoint y: 707, endPoint x: 1051, endPoint y: 626, distance: 416.0
click at [643, 707] on link "30" at bounding box center [652, 709] width 26 height 26
type input "[DATE]"
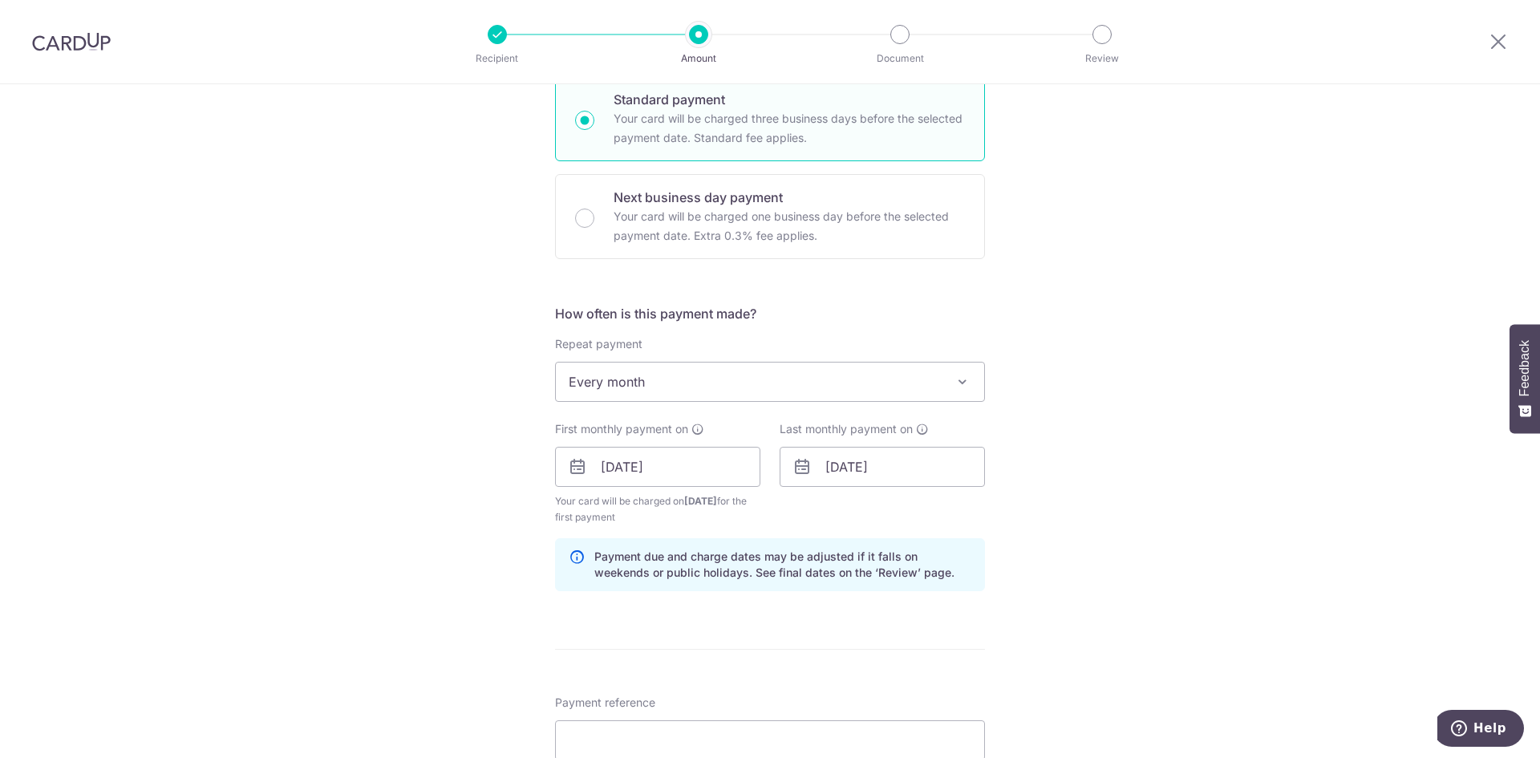
click at [1157, 534] on div "Tell us more about your payment Enter payment amount SGD 3,300.00 3300.00 Selec…" at bounding box center [770, 449] width 1540 height 1533
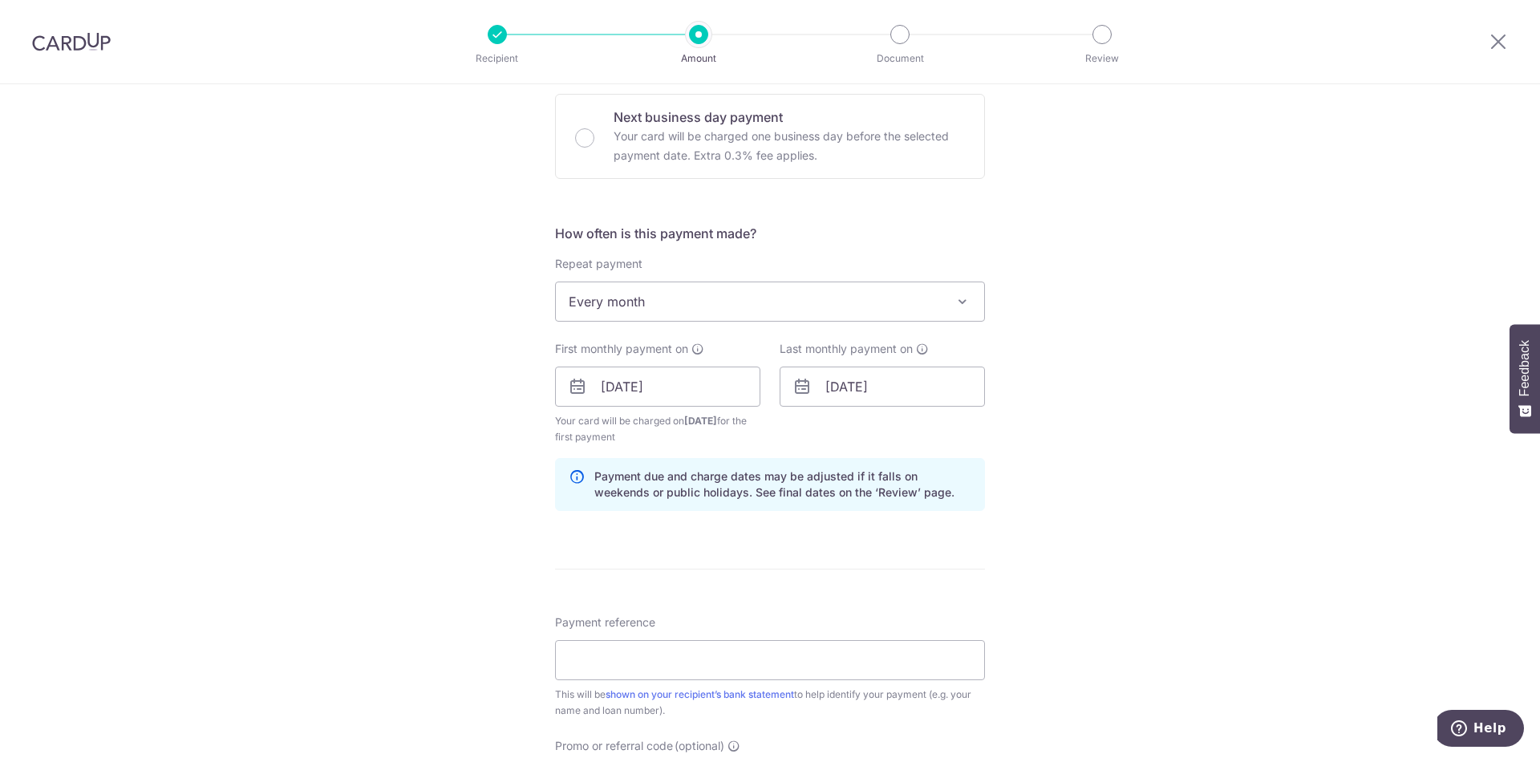
scroll to position [561, 0]
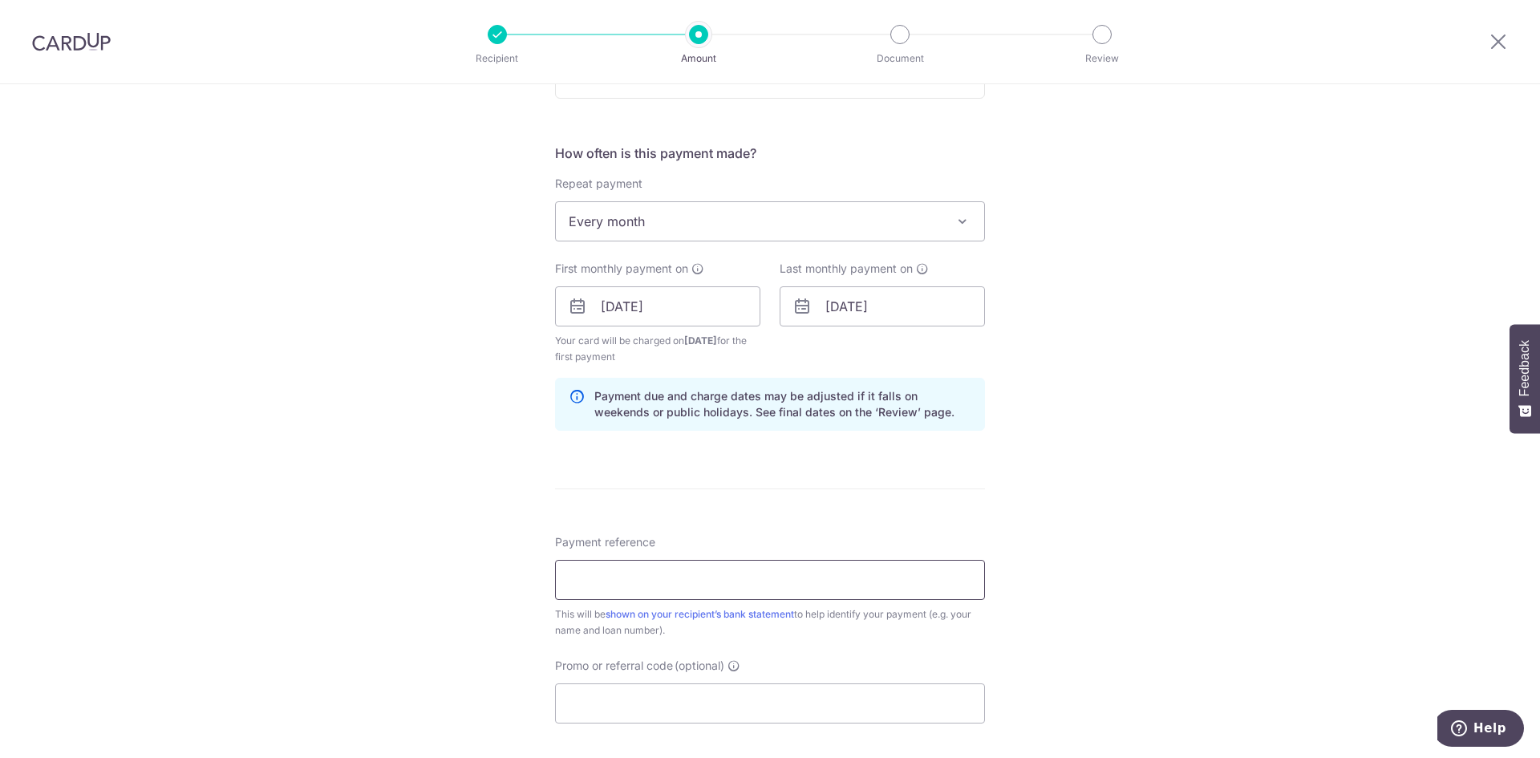
click at [661, 587] on input "Payment reference" at bounding box center [770, 580] width 430 height 40
type input "[PERSON_NAME] - 44070079310"
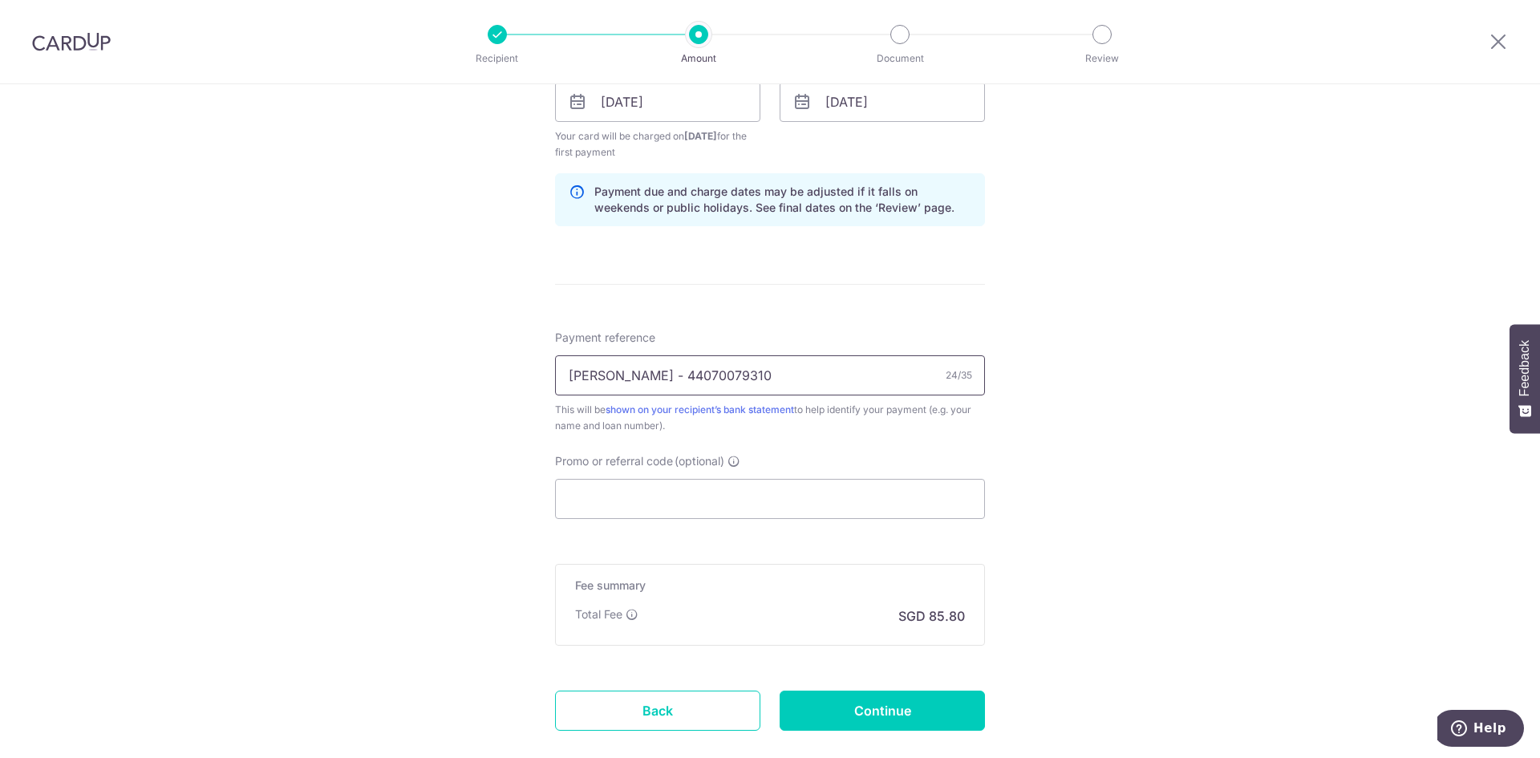
scroll to position [802, 0]
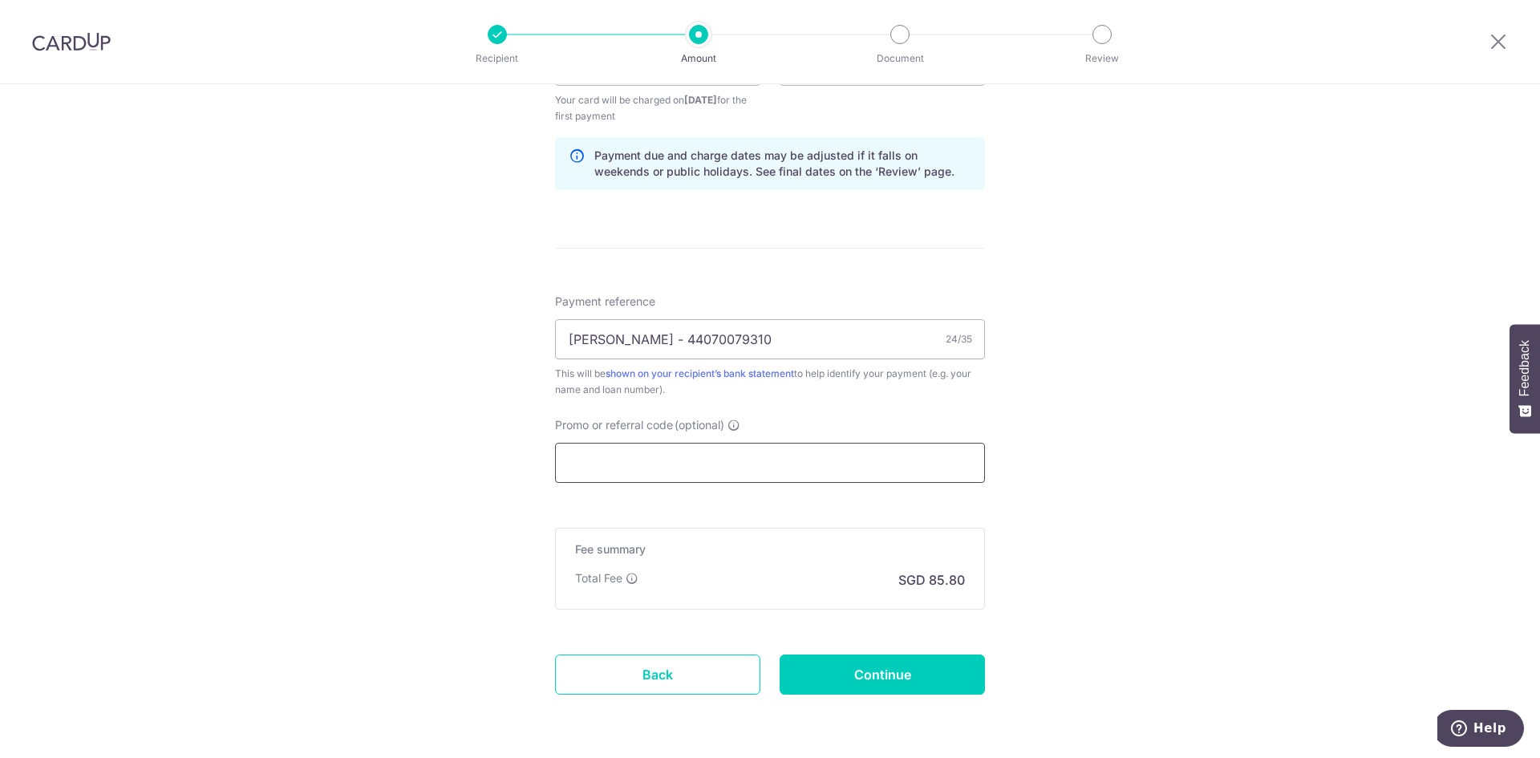
click at [693, 450] on input "Promo or referral code (optional)" at bounding box center [770, 463] width 430 height 40
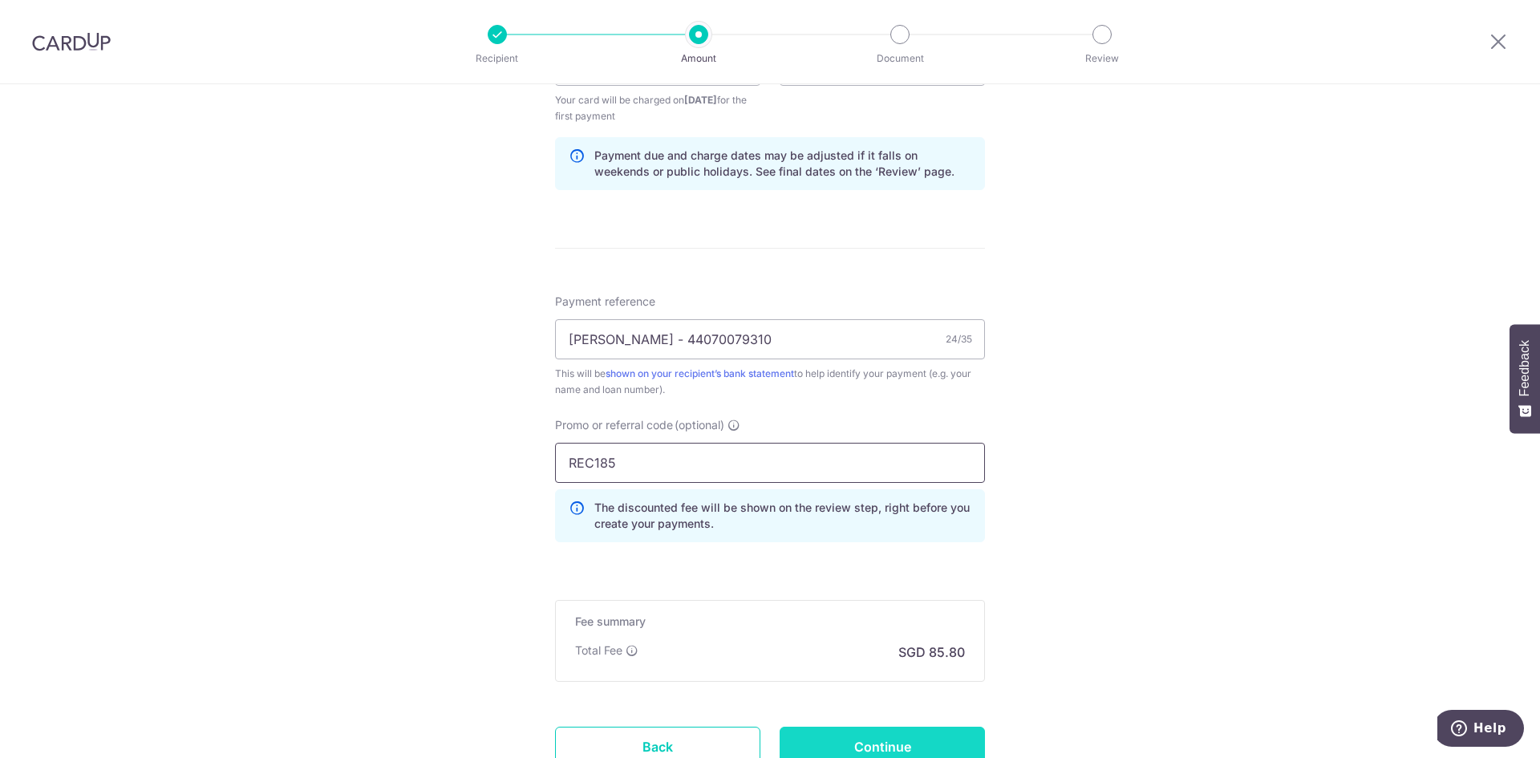
type input "REC185"
click at [870, 736] on input "Continue" at bounding box center [882, 747] width 205 height 40
type input "Create Schedule"
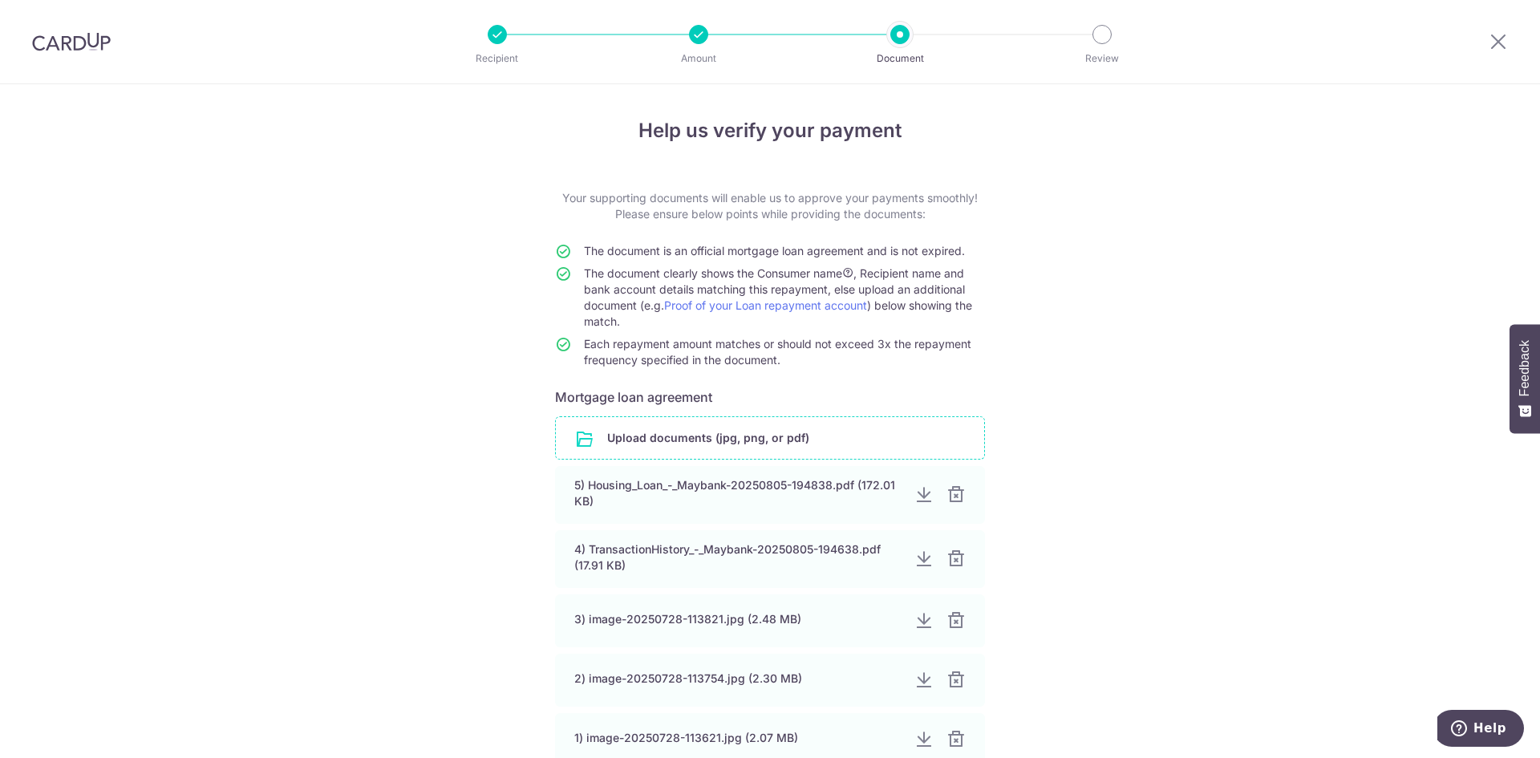
click at [731, 438] on input "file" at bounding box center [770, 438] width 428 height 42
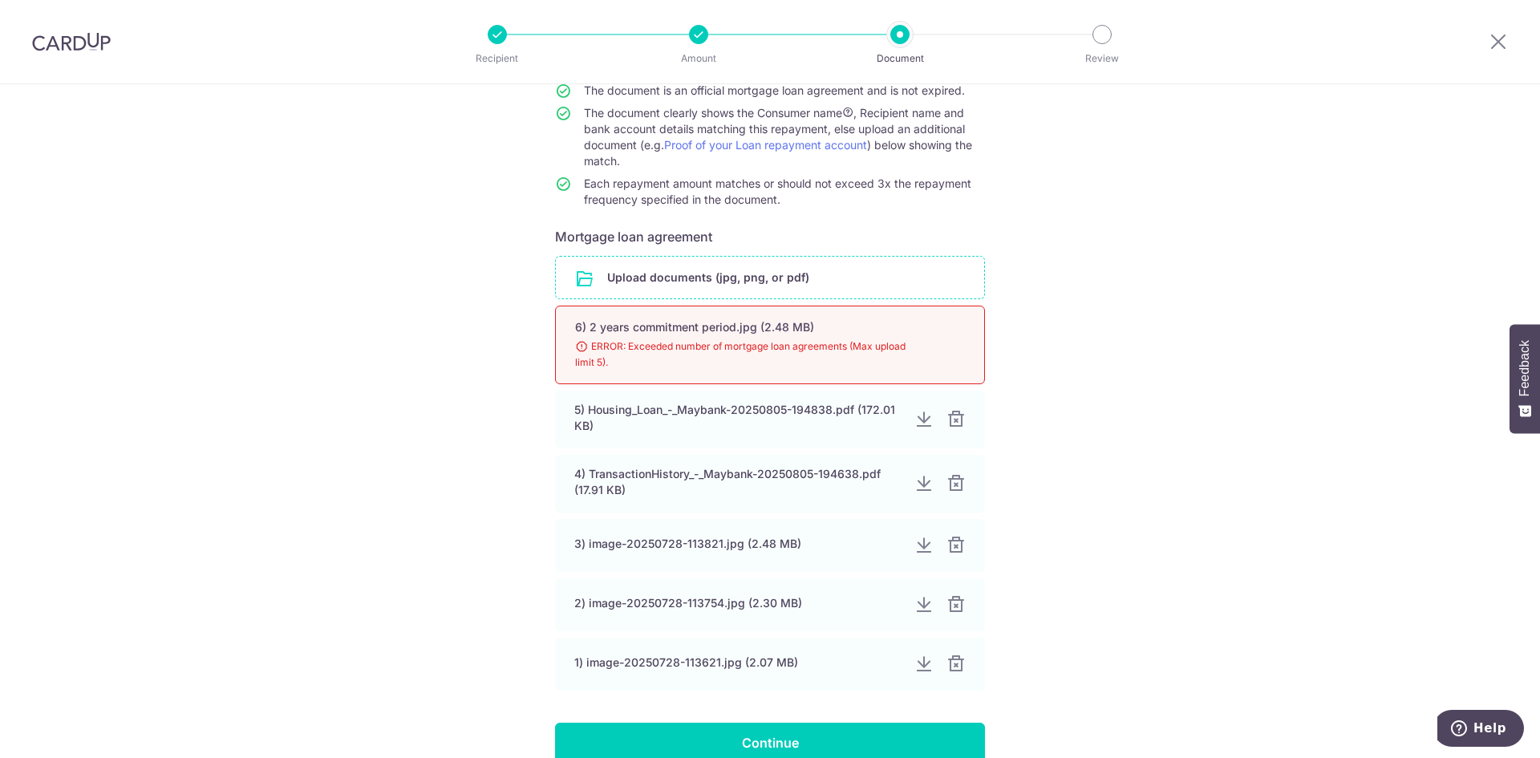
scroll to position [241, 0]
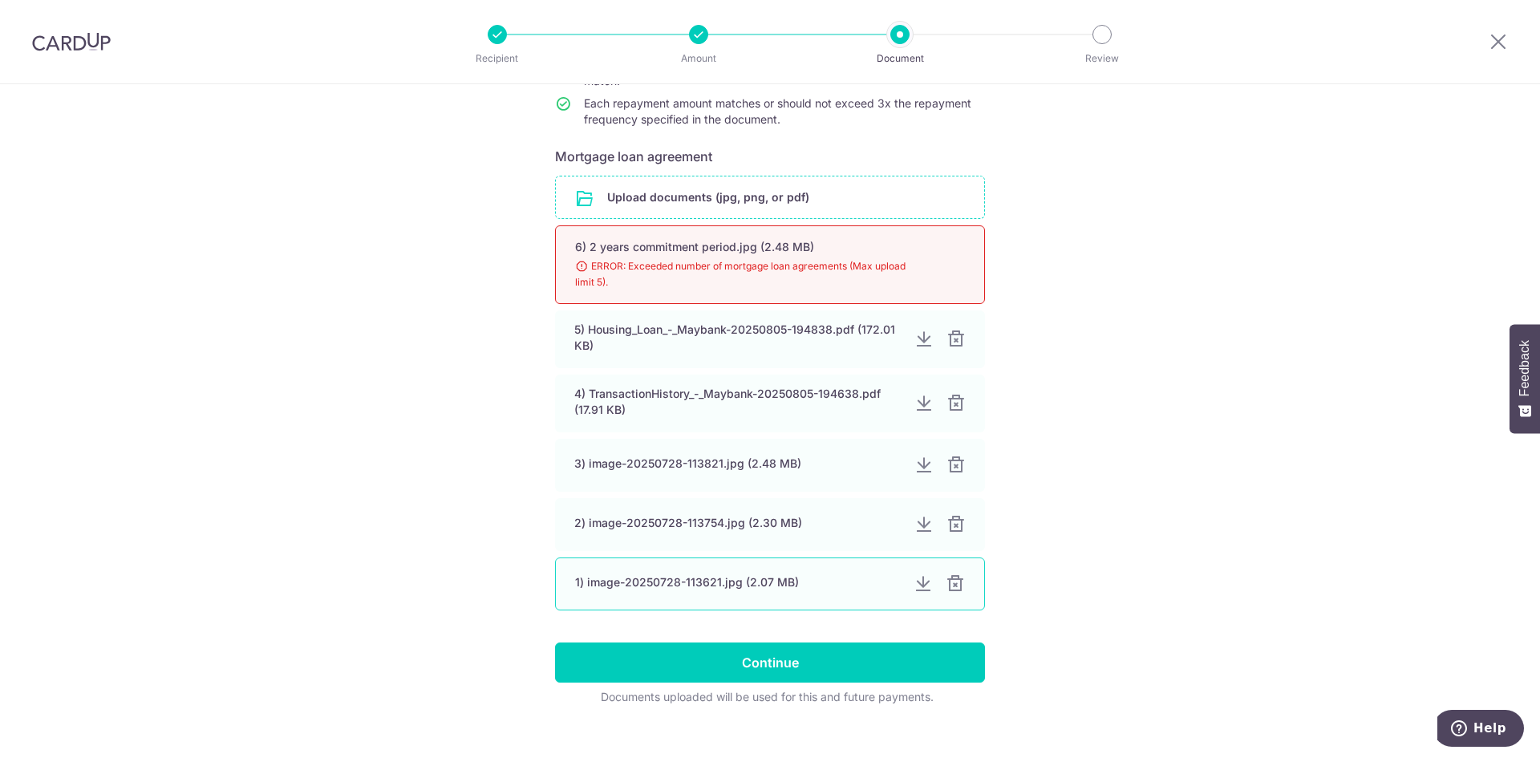
click at [956, 585] on div at bounding box center [955, 583] width 19 height 19
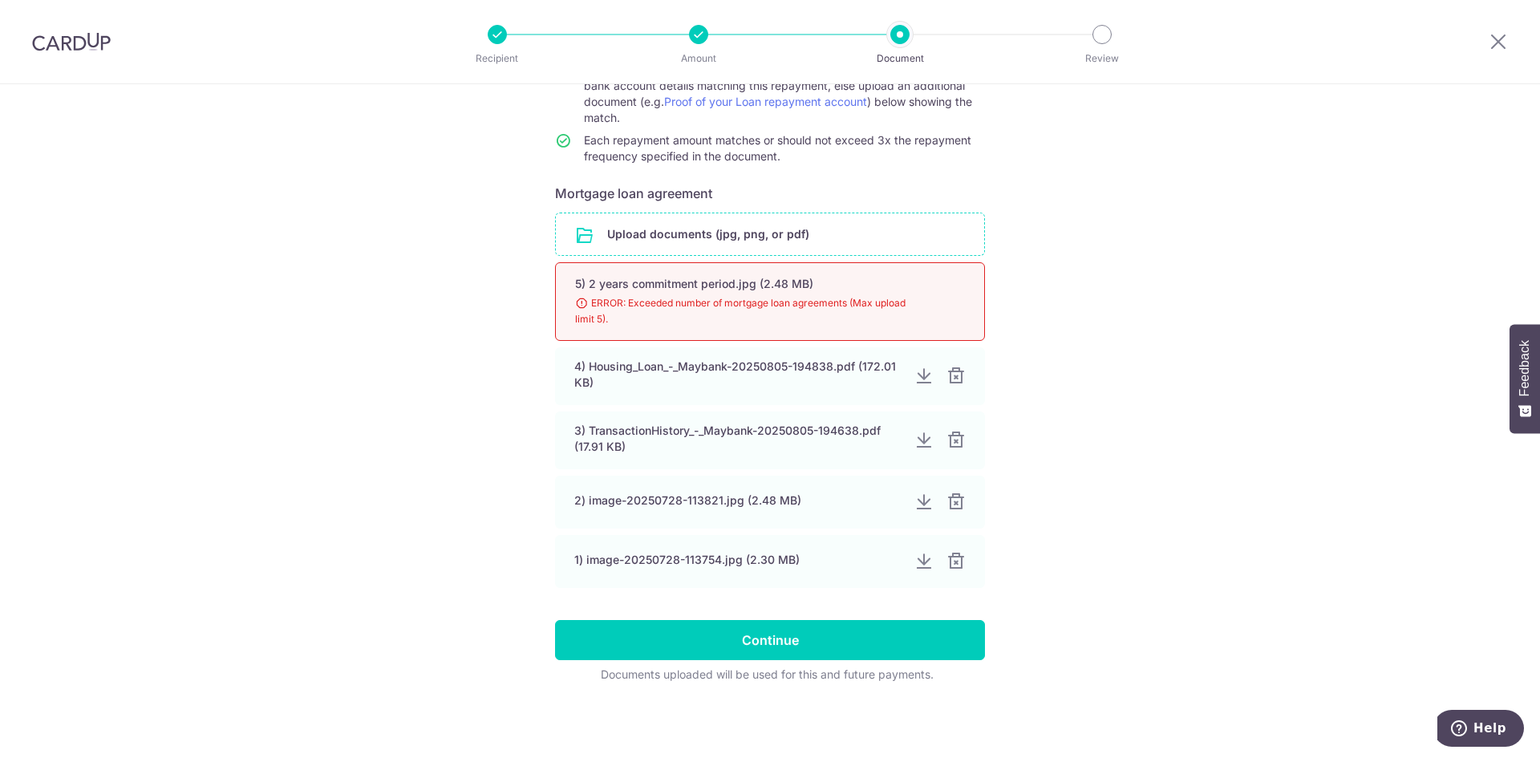
scroll to position [204, 0]
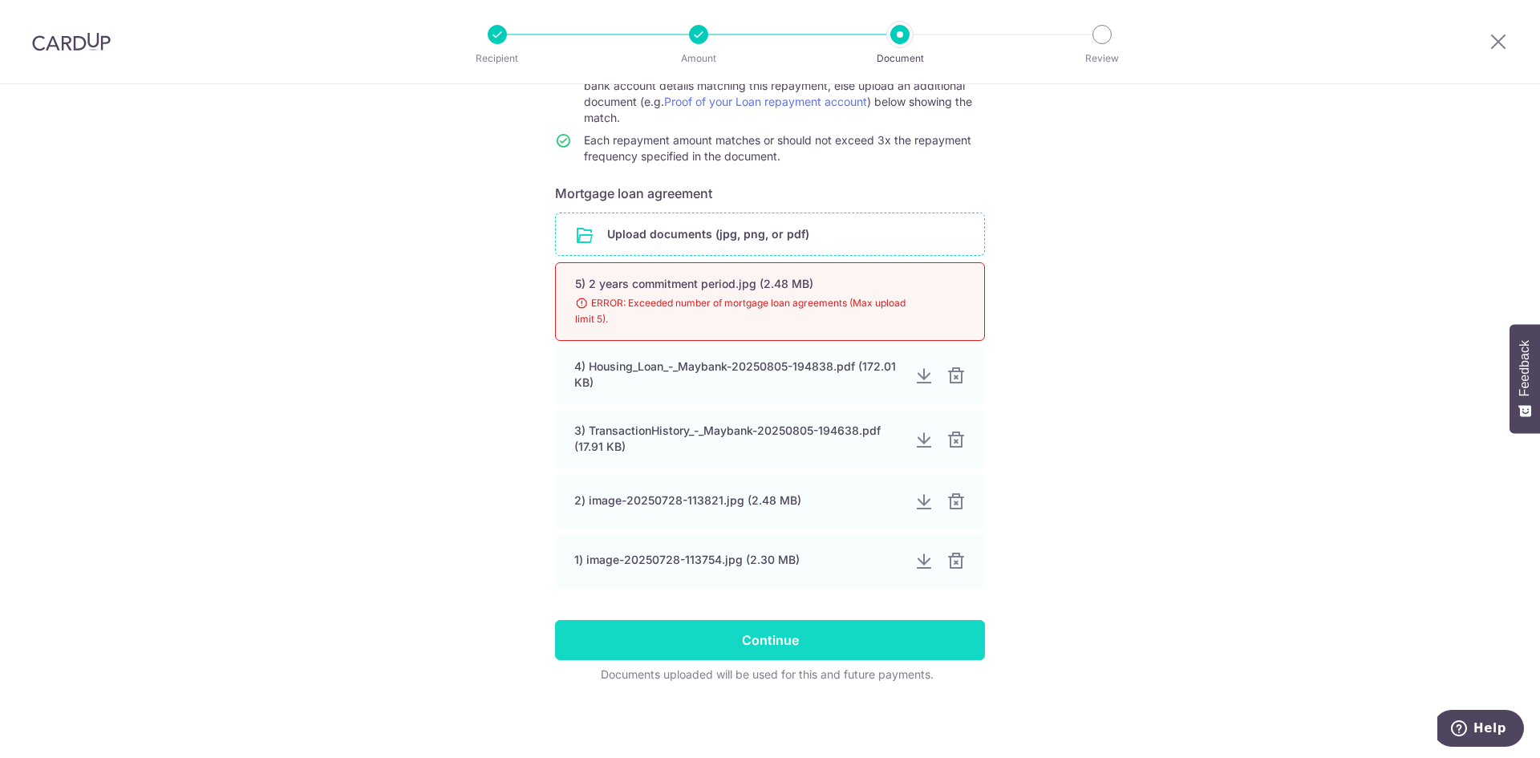
click at [812, 637] on input "Continue" at bounding box center [770, 640] width 430 height 40
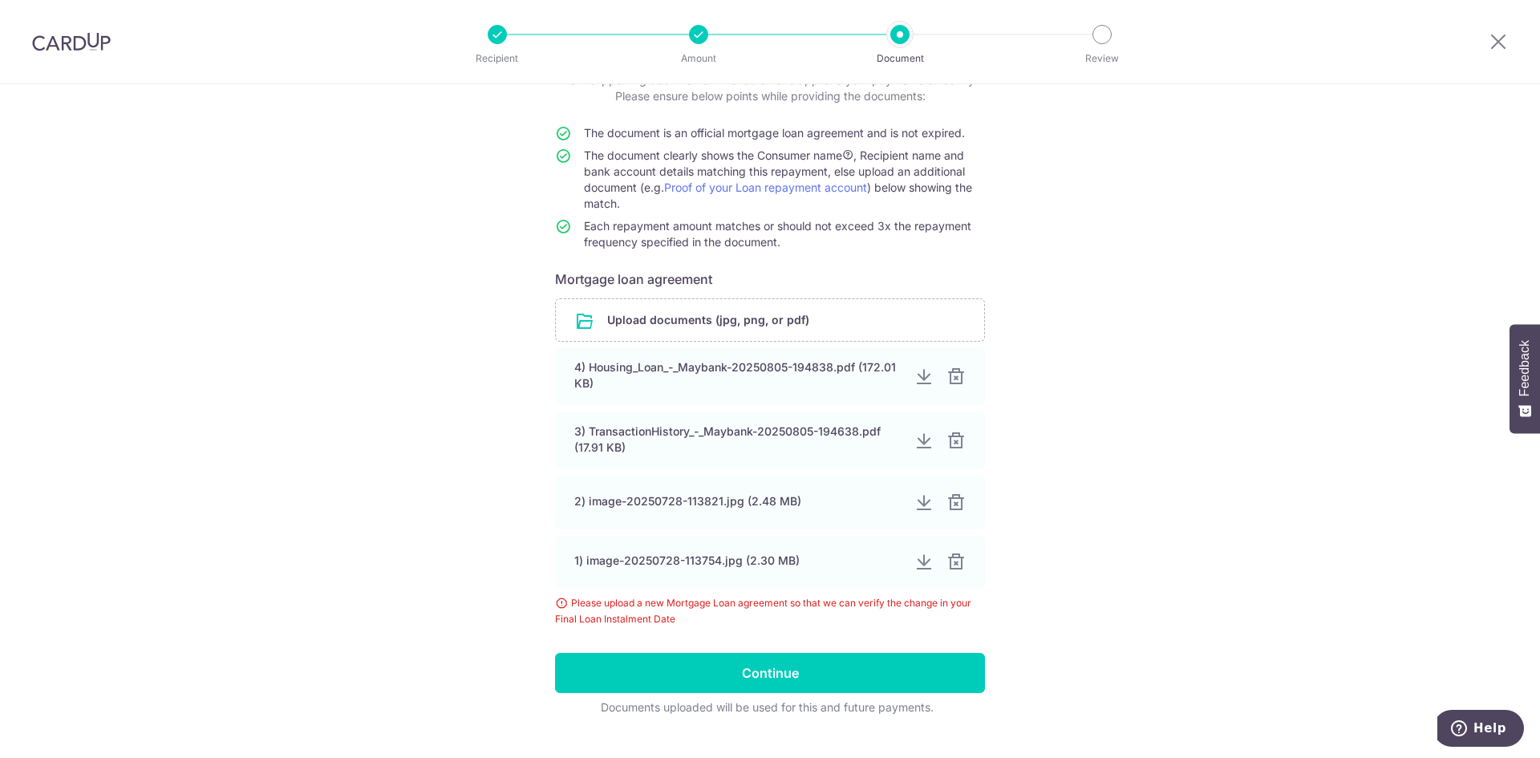
scroll to position [151, 0]
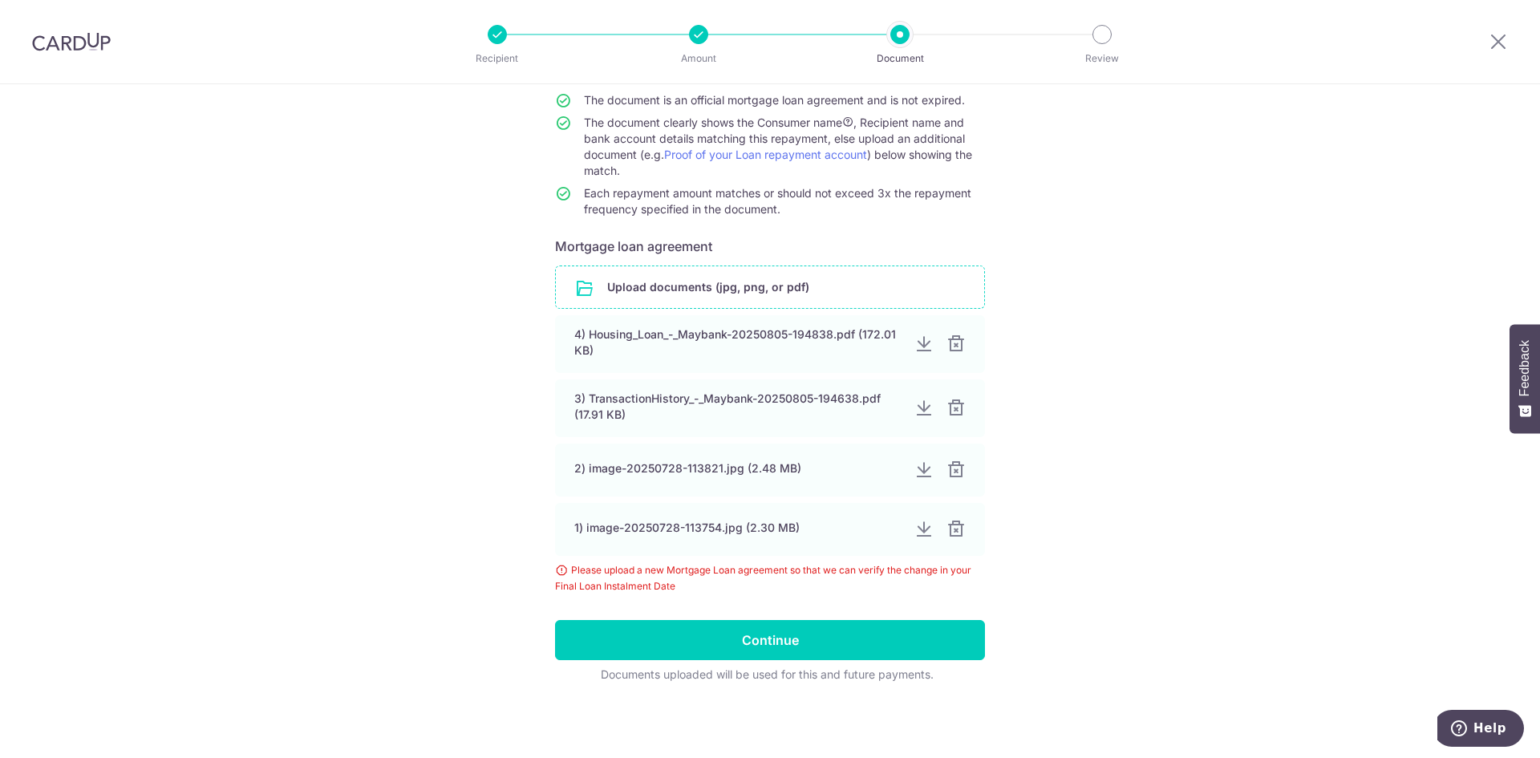
click at [636, 290] on input "file" at bounding box center [770, 287] width 428 height 42
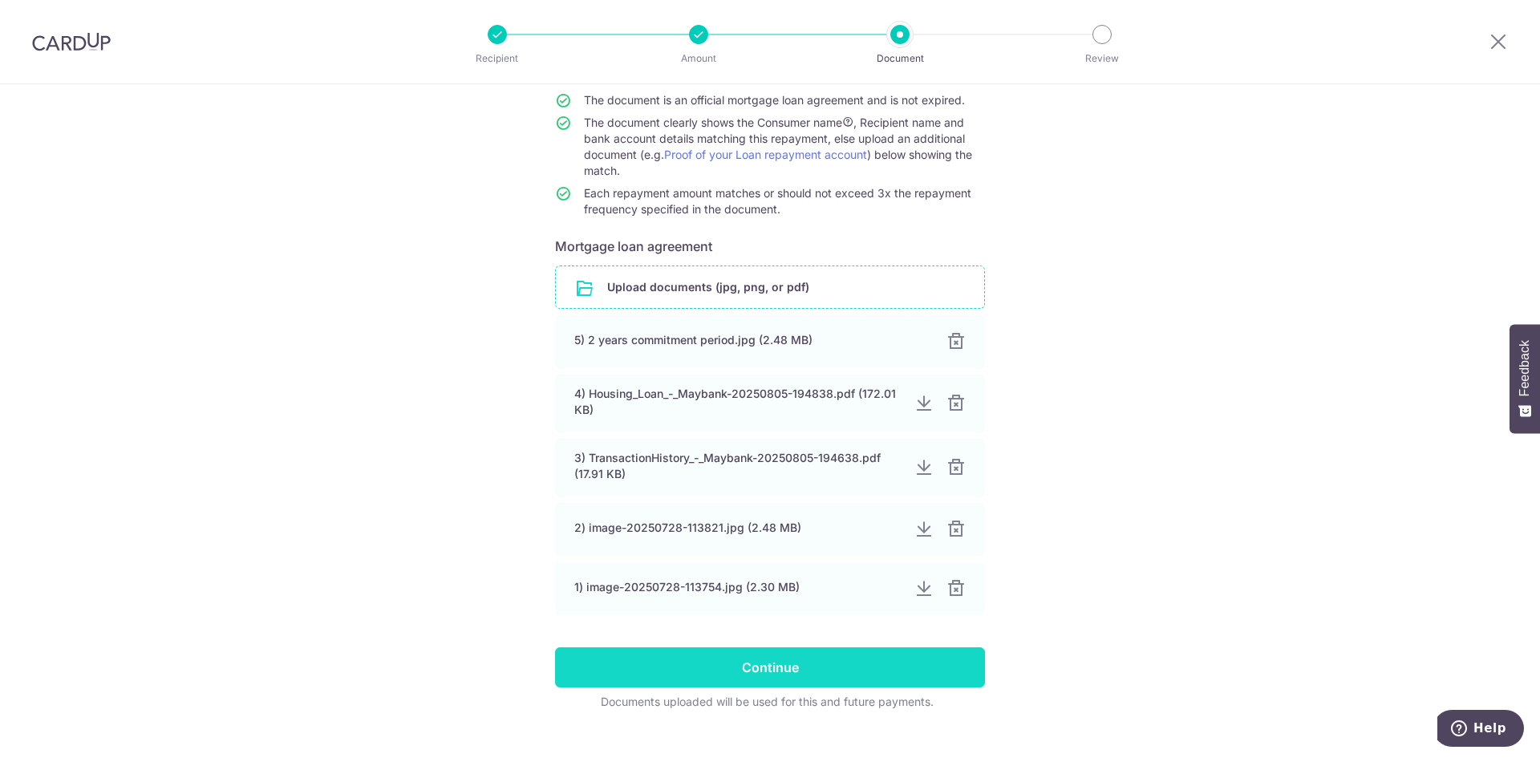
click at [765, 658] on input "Continue" at bounding box center [770, 667] width 430 height 40
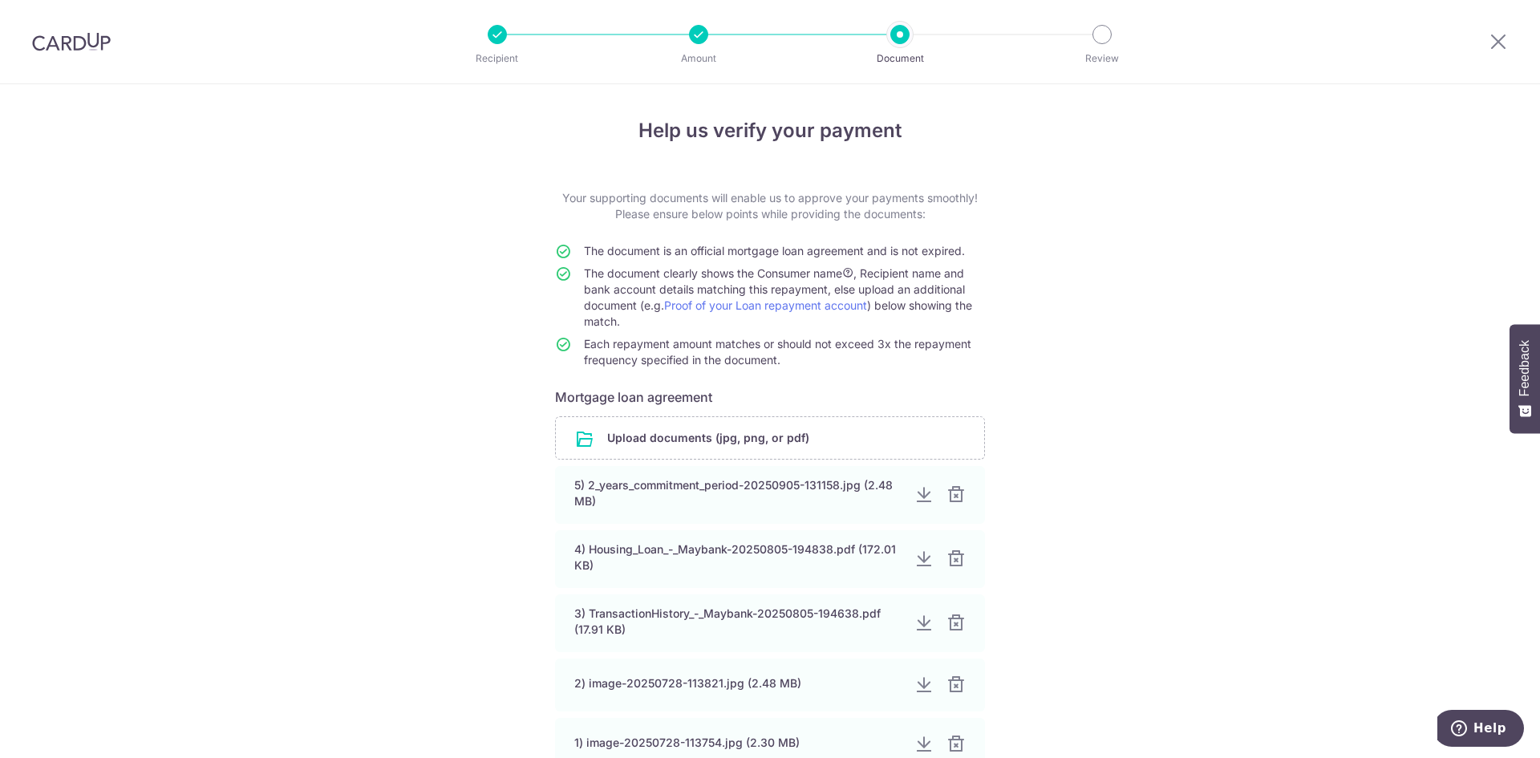
scroll to position [183, 0]
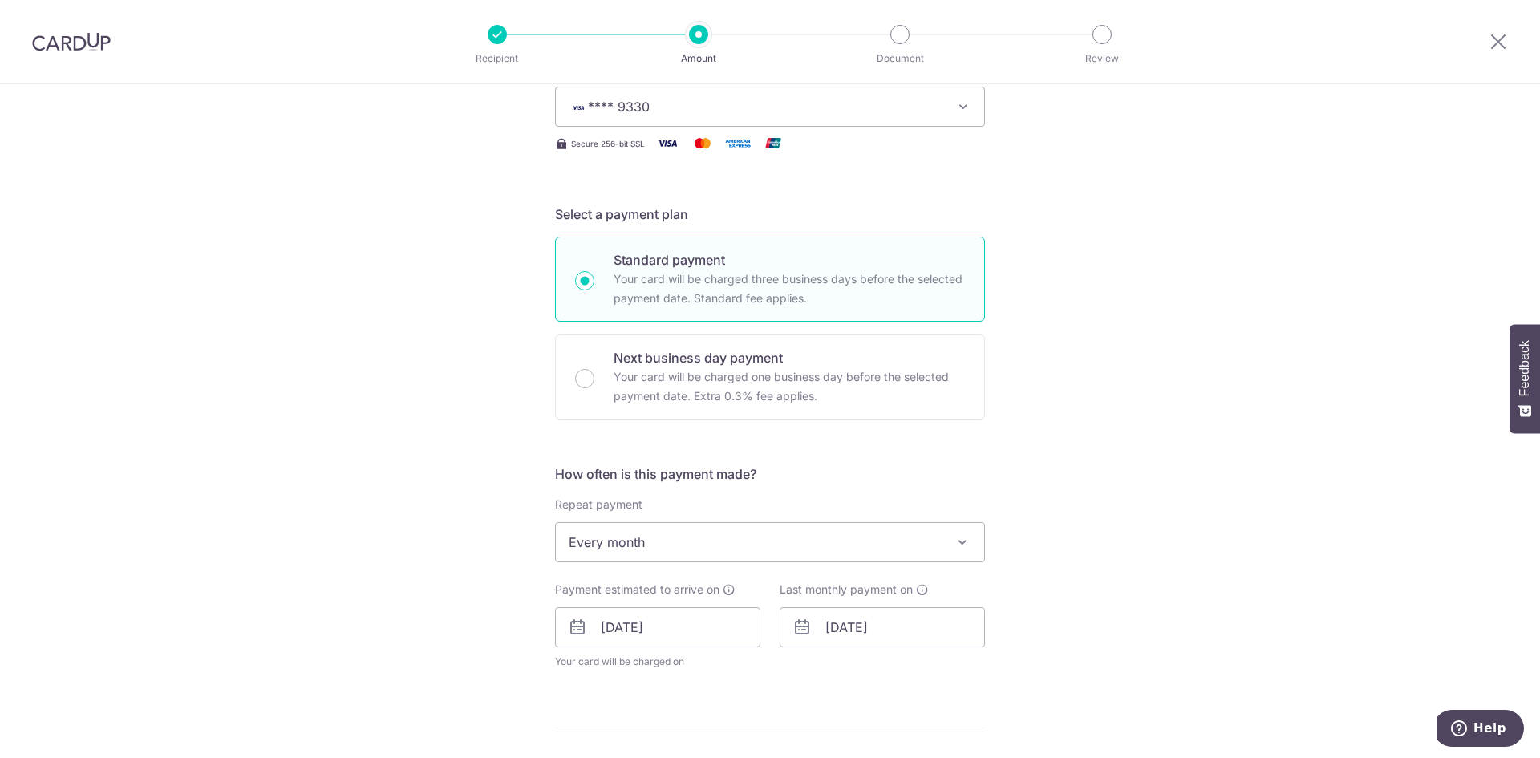
scroll to position [321, 0]
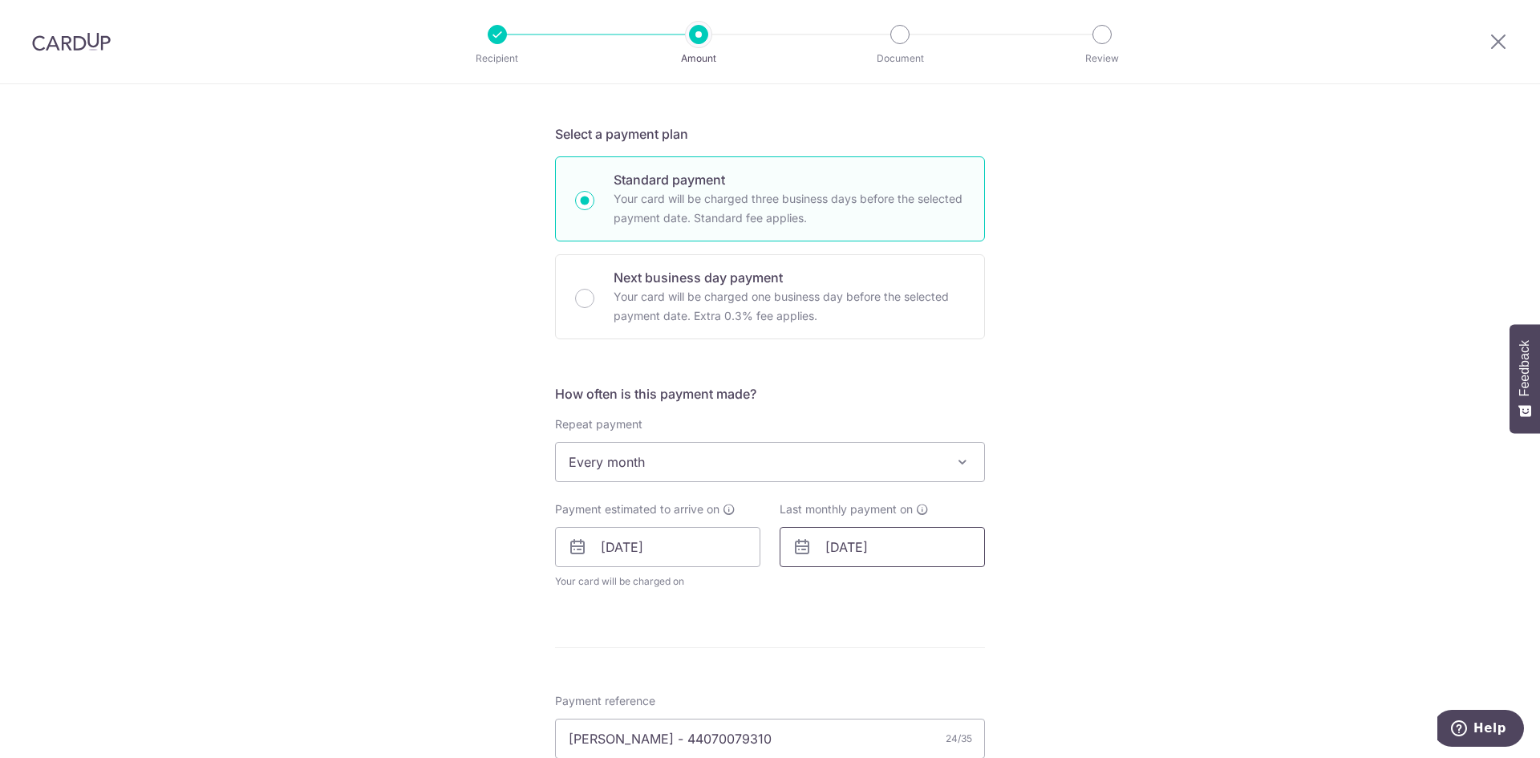
click at [947, 541] on input "29/06/2027" at bounding box center [882, 547] width 205 height 40
click at [886, 589] on select "Jan Feb Mar Apr May Jun Jul Aug Sep Oct Nov Dec" at bounding box center [870, 590] width 43 height 13
click at [954, 591] on select "2025 2026 2027 2028 2029 2030 2031 2032 2033 2034 2035" at bounding box center [945, 590] width 43 height 13
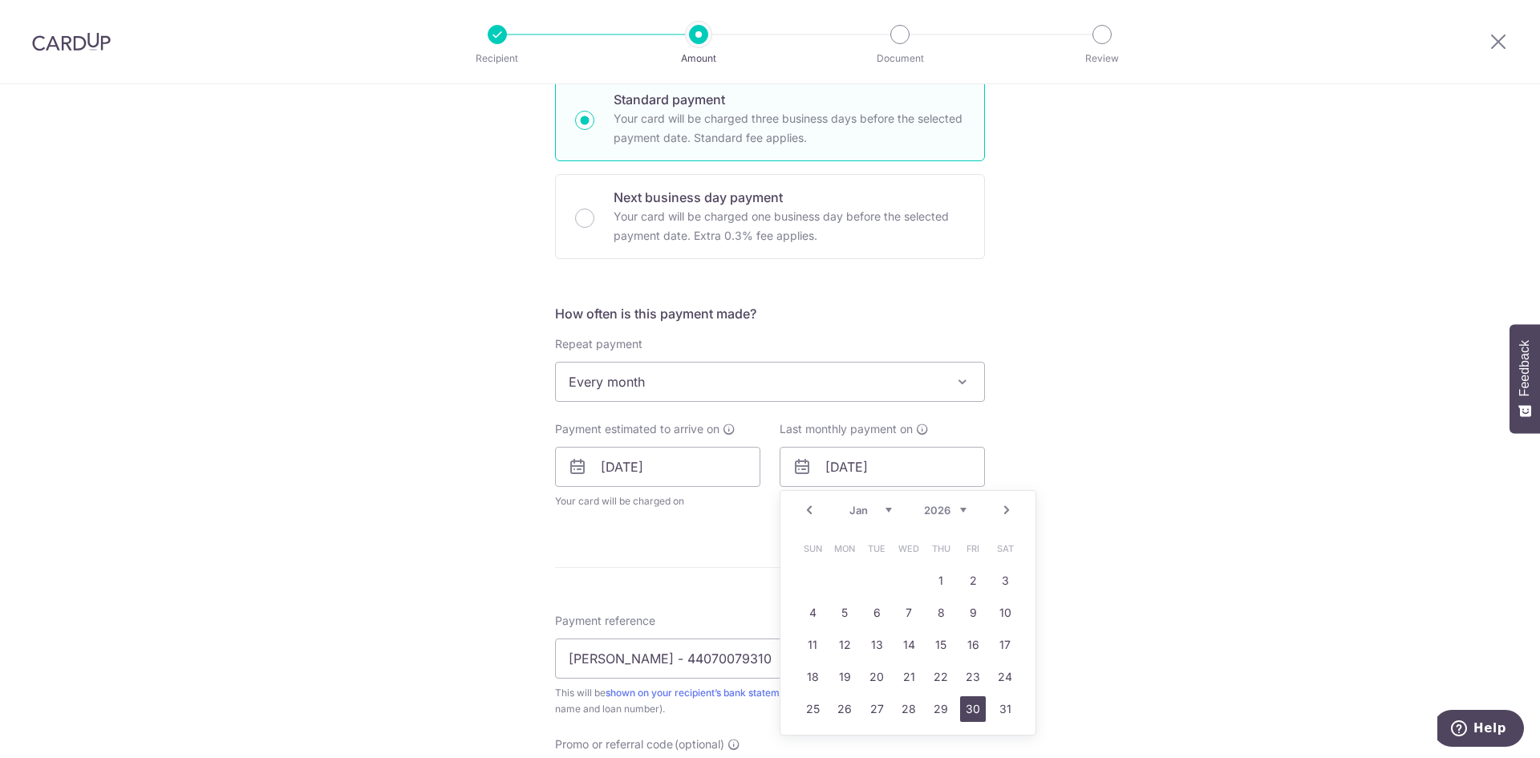
click at [966, 704] on link "30" at bounding box center [973, 709] width 26 height 26
type input "30/01/2026"
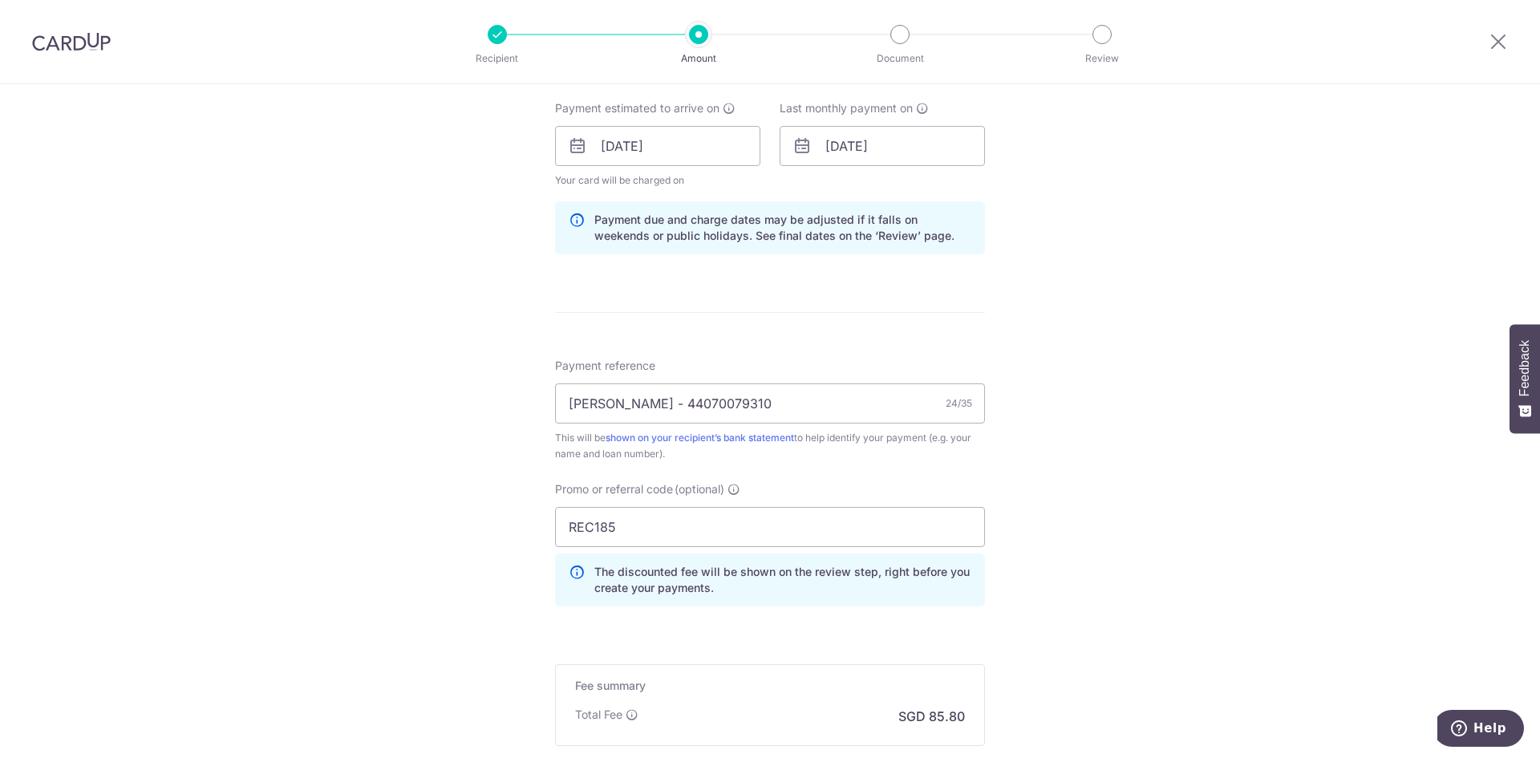
scroll to position [915, 0]
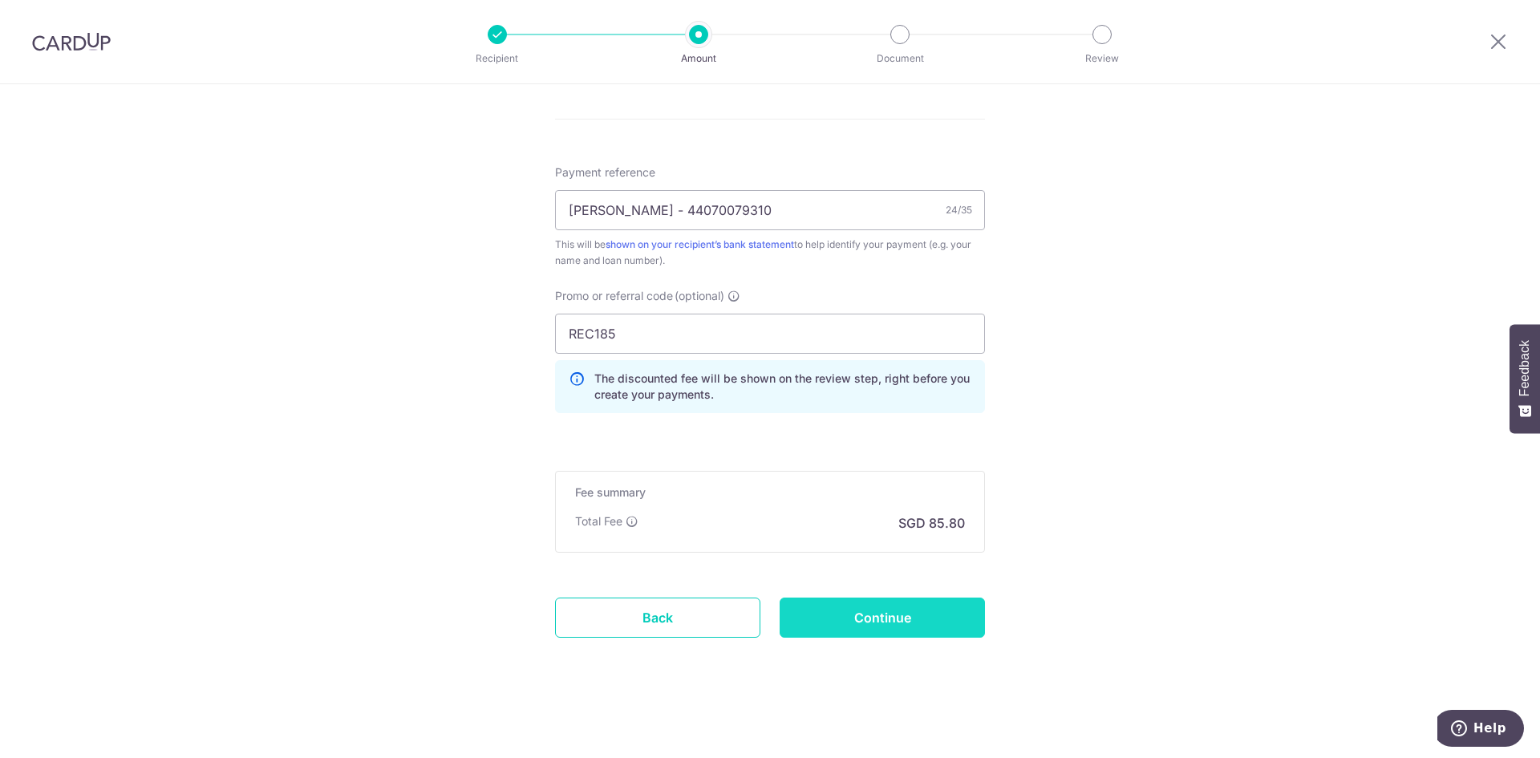
click at [940, 608] on input "Continue" at bounding box center [882, 618] width 205 height 40
type input "Update Schedule"
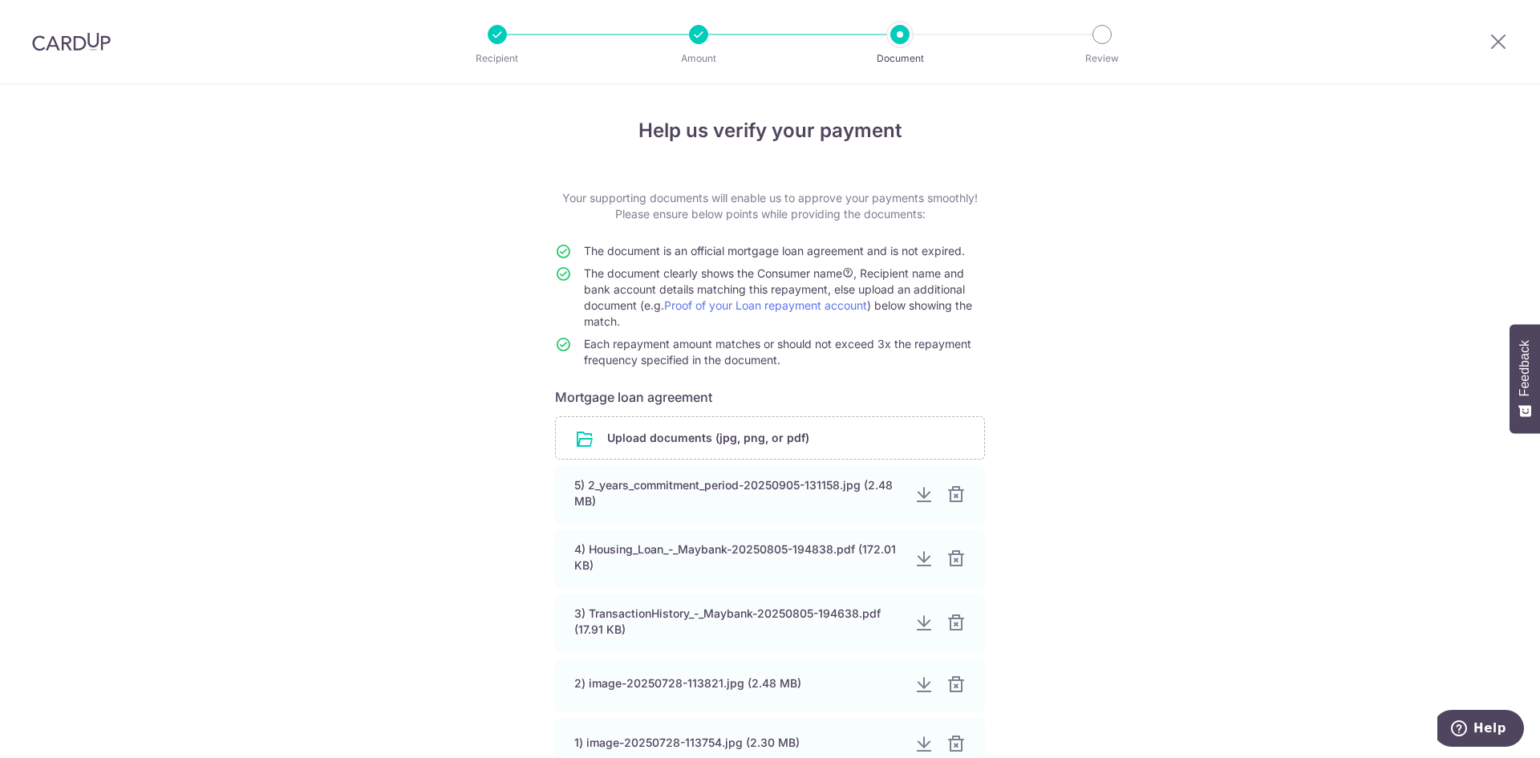
scroll to position [183, 0]
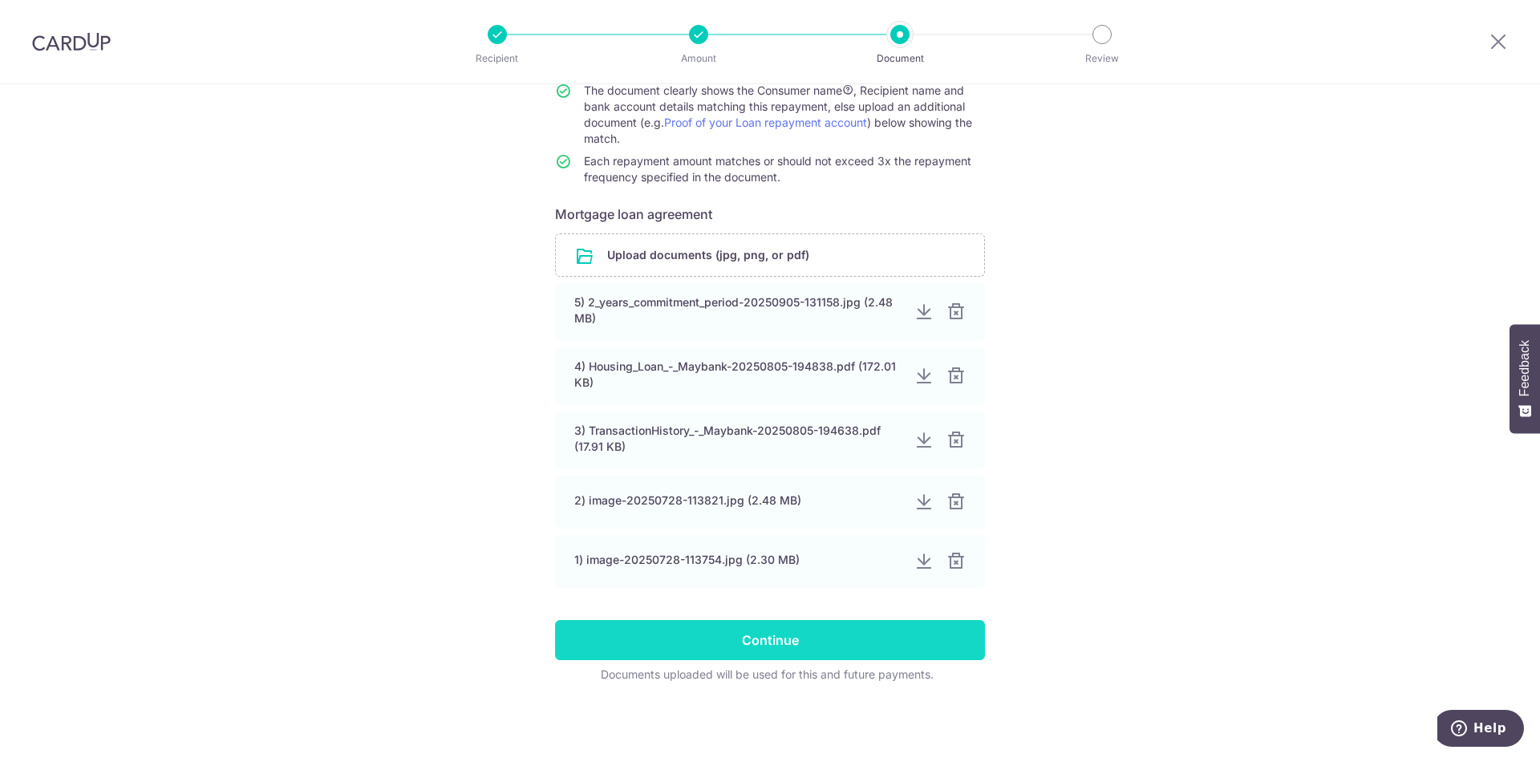
click at [849, 636] on input "Continue" at bounding box center [770, 640] width 430 height 40
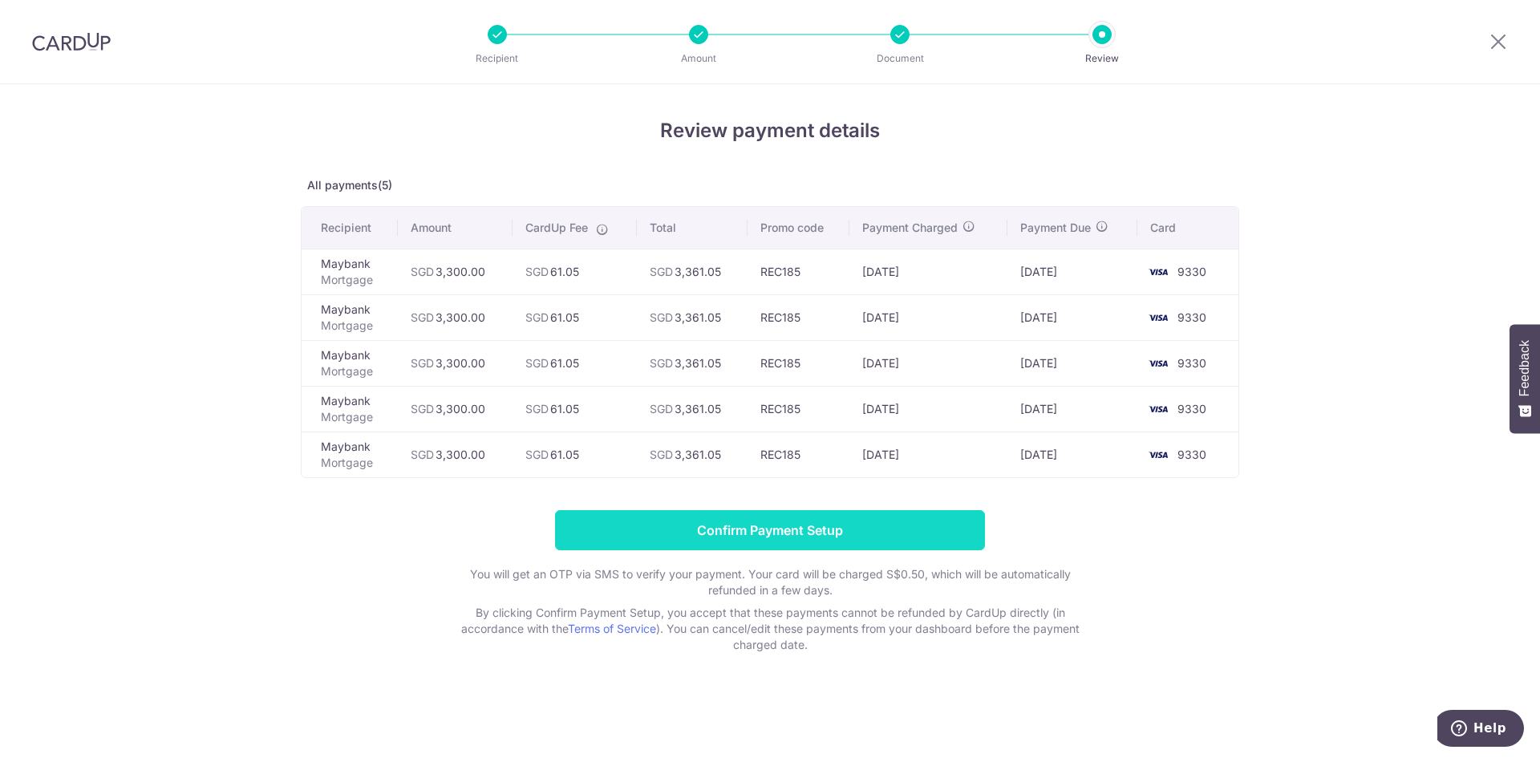
click at [808, 525] on input "Confirm Payment Setup" at bounding box center [770, 530] width 430 height 40
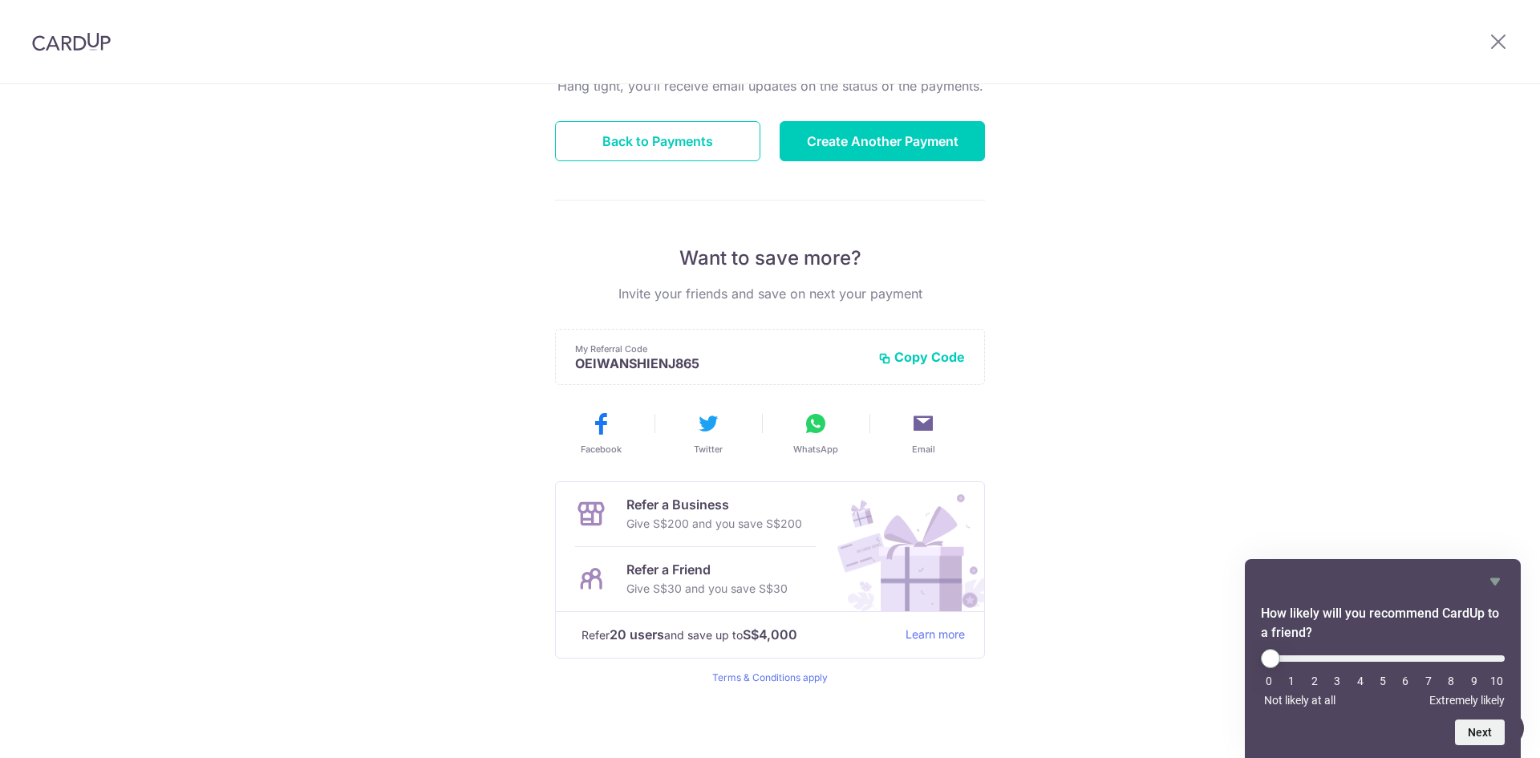
scroll to position [183, 0]
click at [900, 128] on button "Create Another Payment" at bounding box center [882, 140] width 205 height 40
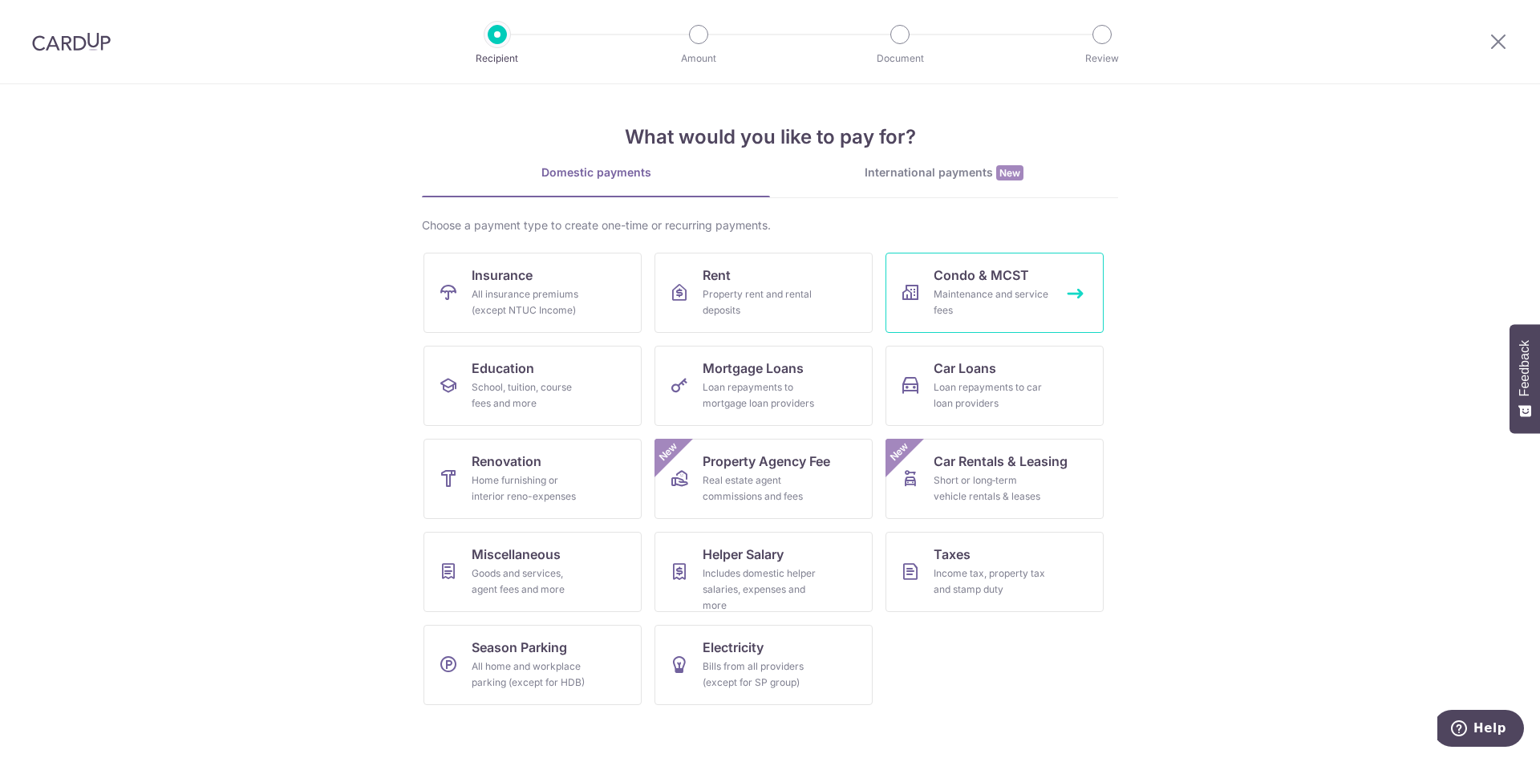
click at [995, 294] on div "Maintenance and service fees" at bounding box center [991, 302] width 115 height 32
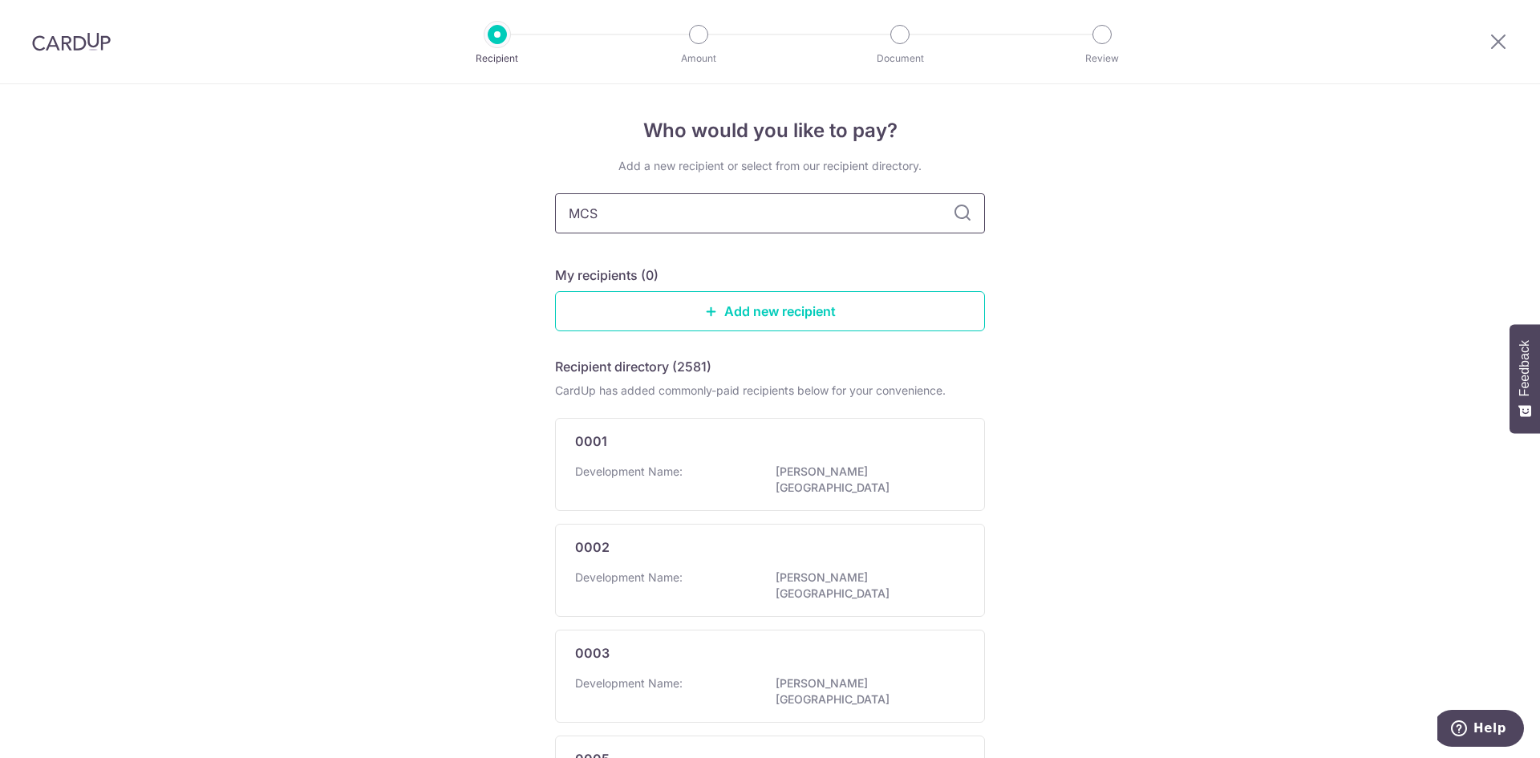
type input "MCST"
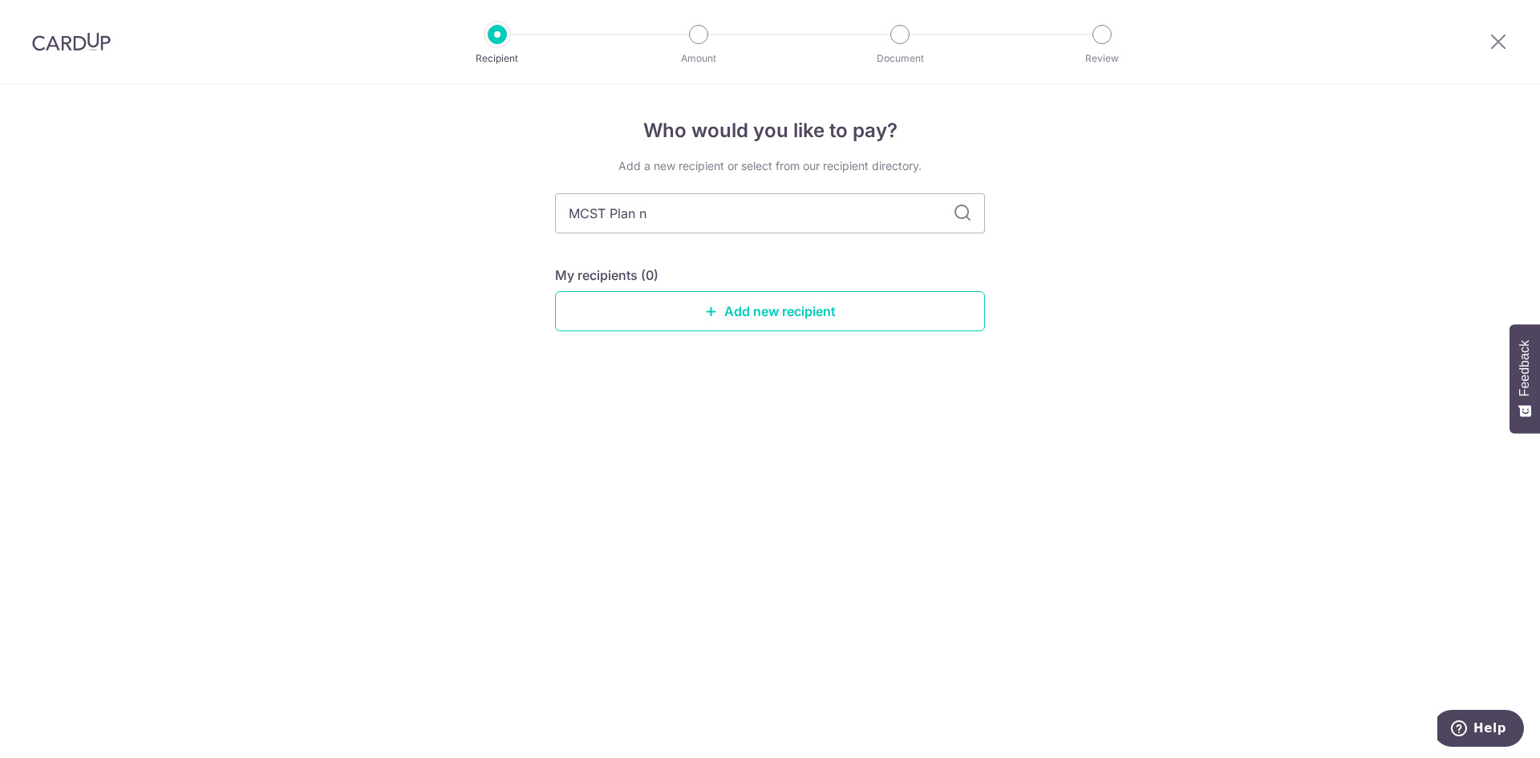
type input "MCST Plan no"
type input "MCST Plan n. 4755"
click at [581, 386] on div "Who would you like to pay? Add a new recipient or select from our recipient dir…" at bounding box center [770, 421] width 1540 height 674
click at [958, 208] on icon at bounding box center [962, 213] width 19 height 19
click at [647, 217] on input "MCST Plan n. 4755" at bounding box center [770, 213] width 430 height 40
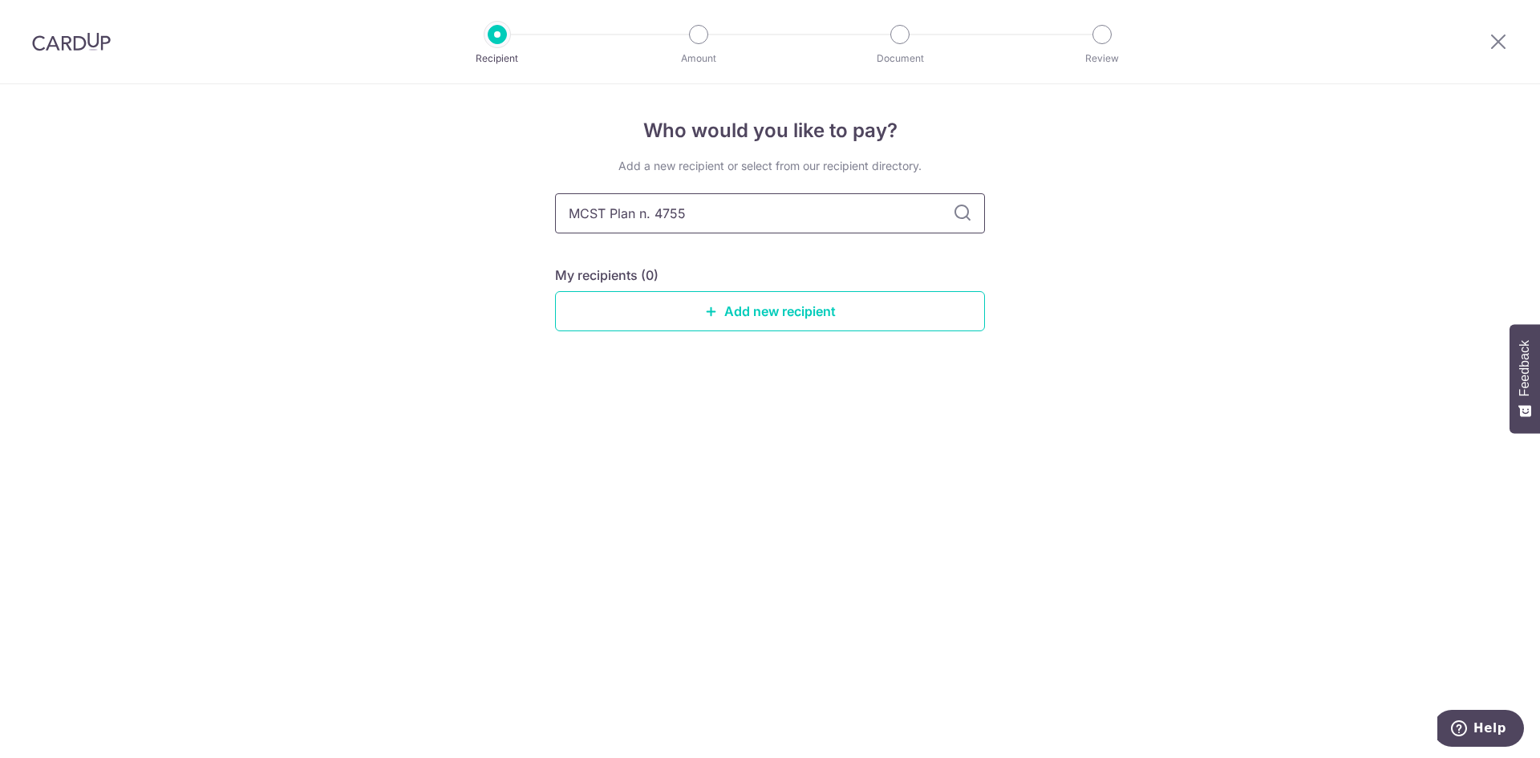
type input "MCST Plan no. 4755"
click at [961, 209] on icon at bounding box center [962, 213] width 19 height 19
click at [738, 316] on link "Add new recipient" at bounding box center [770, 311] width 430 height 40
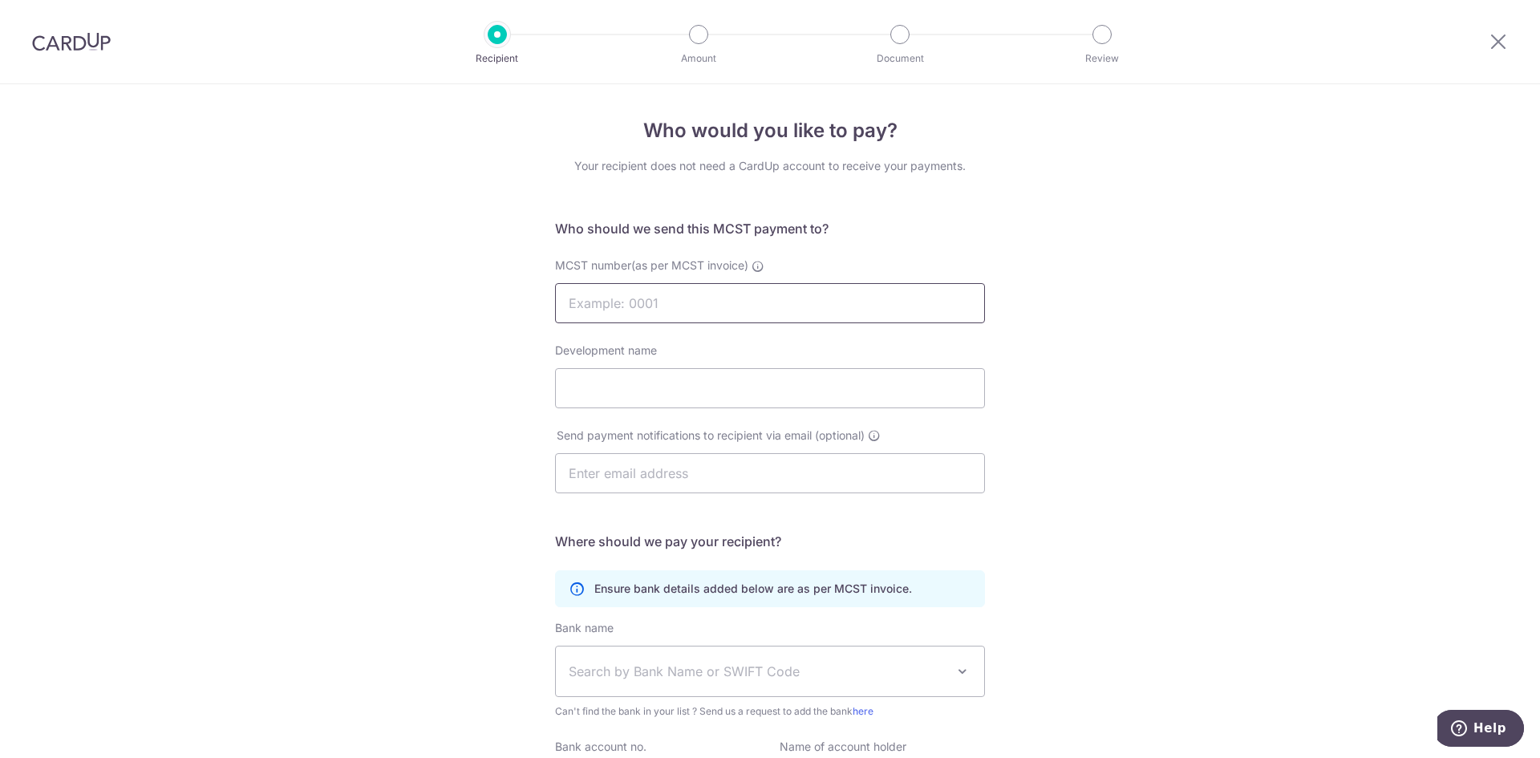
click at [677, 298] on input "MCST number(as per MCST invoice)" at bounding box center [770, 303] width 430 height 40
type input "4755"
click at [628, 388] on input "Development name" at bounding box center [770, 388] width 430 height 40
type input "Forest Woods"
click at [585, 487] on input "text" at bounding box center [770, 473] width 430 height 40
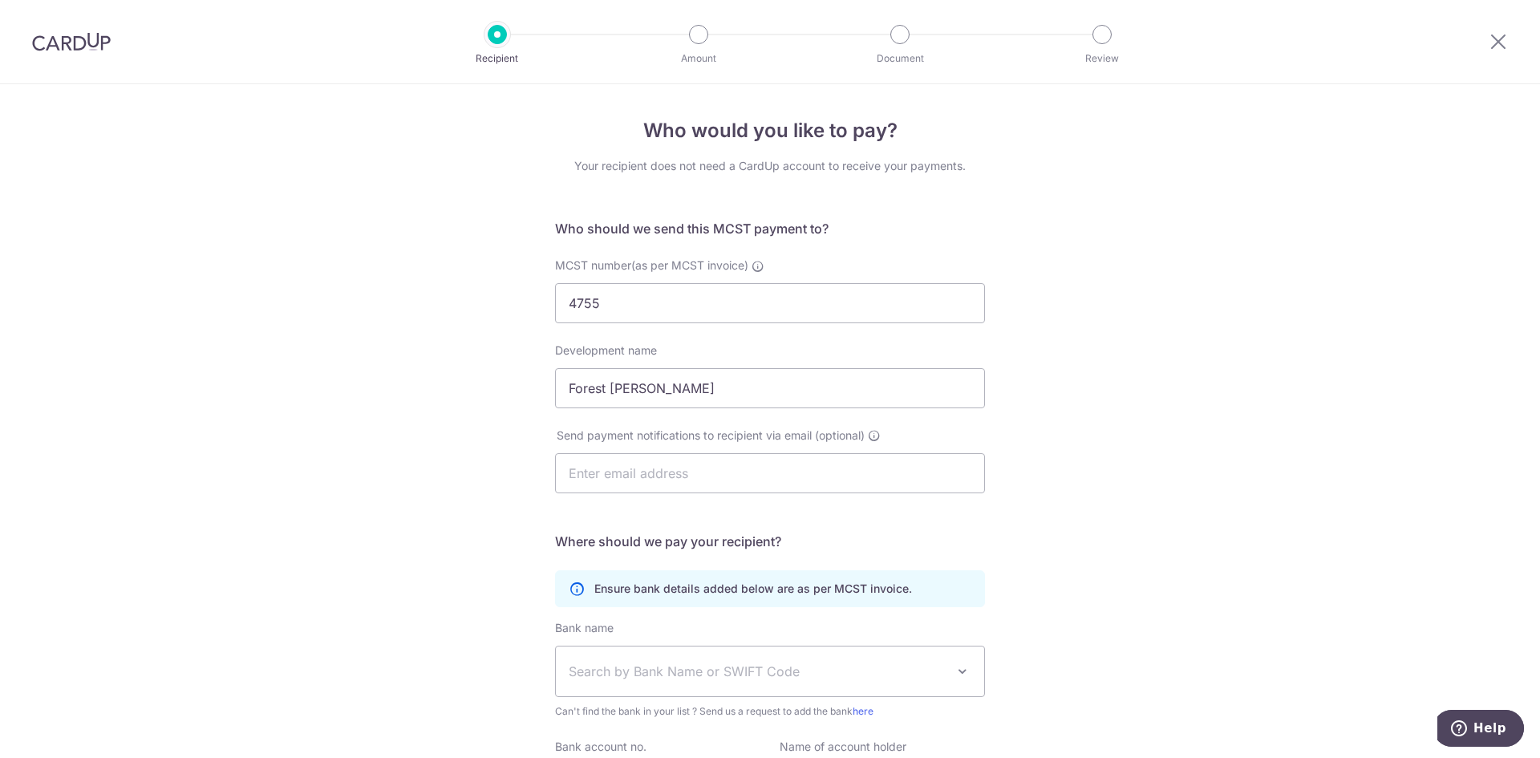
click at [911, 518] on form "Who should we send this MCST payment to? MCST number(as per MCST invoice) 4755 …" at bounding box center [770, 538] width 430 height 638
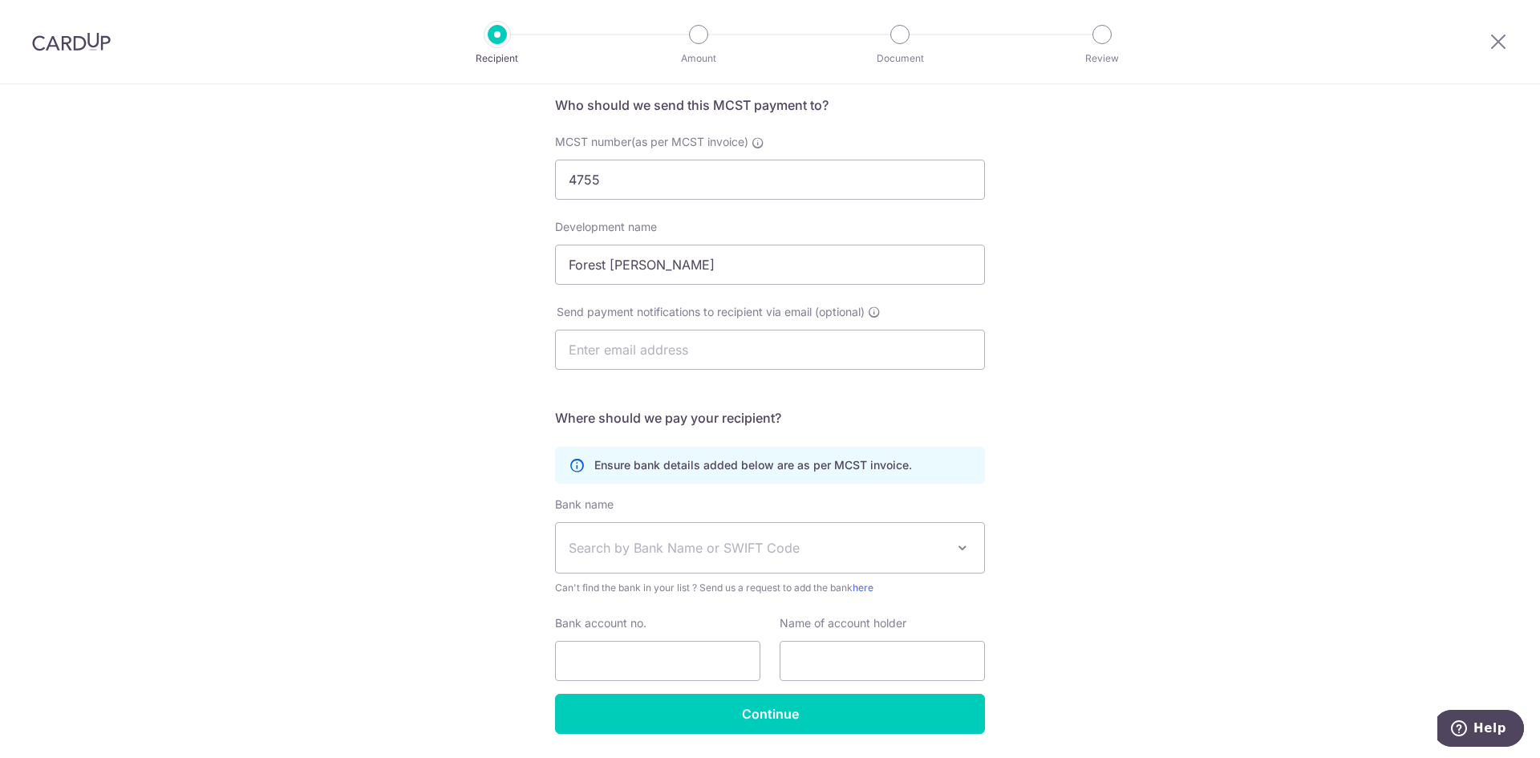
scroll to position [160, 0]
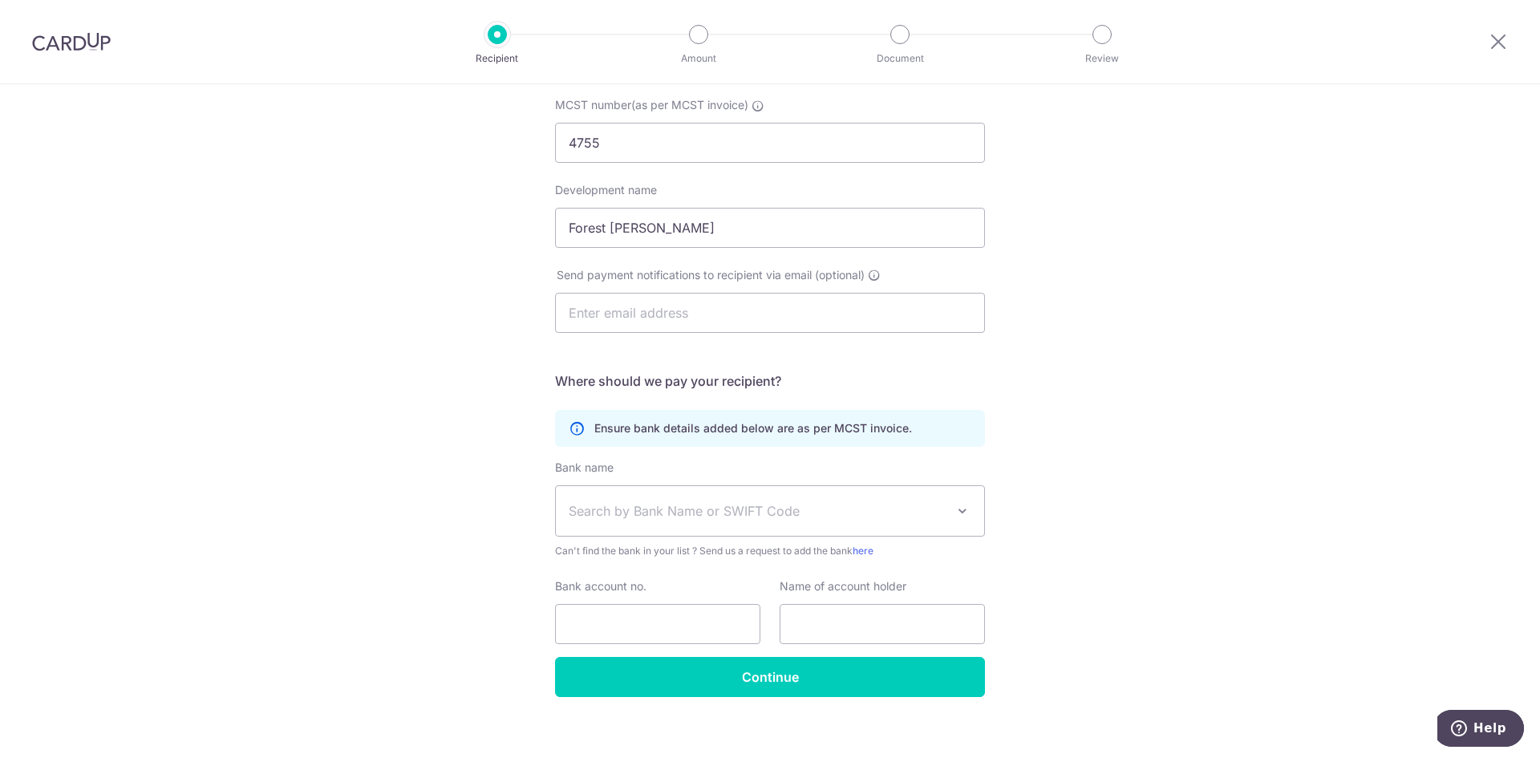
click at [736, 508] on span "Search by Bank Name or SWIFT Code" at bounding box center [757, 510] width 377 height 19
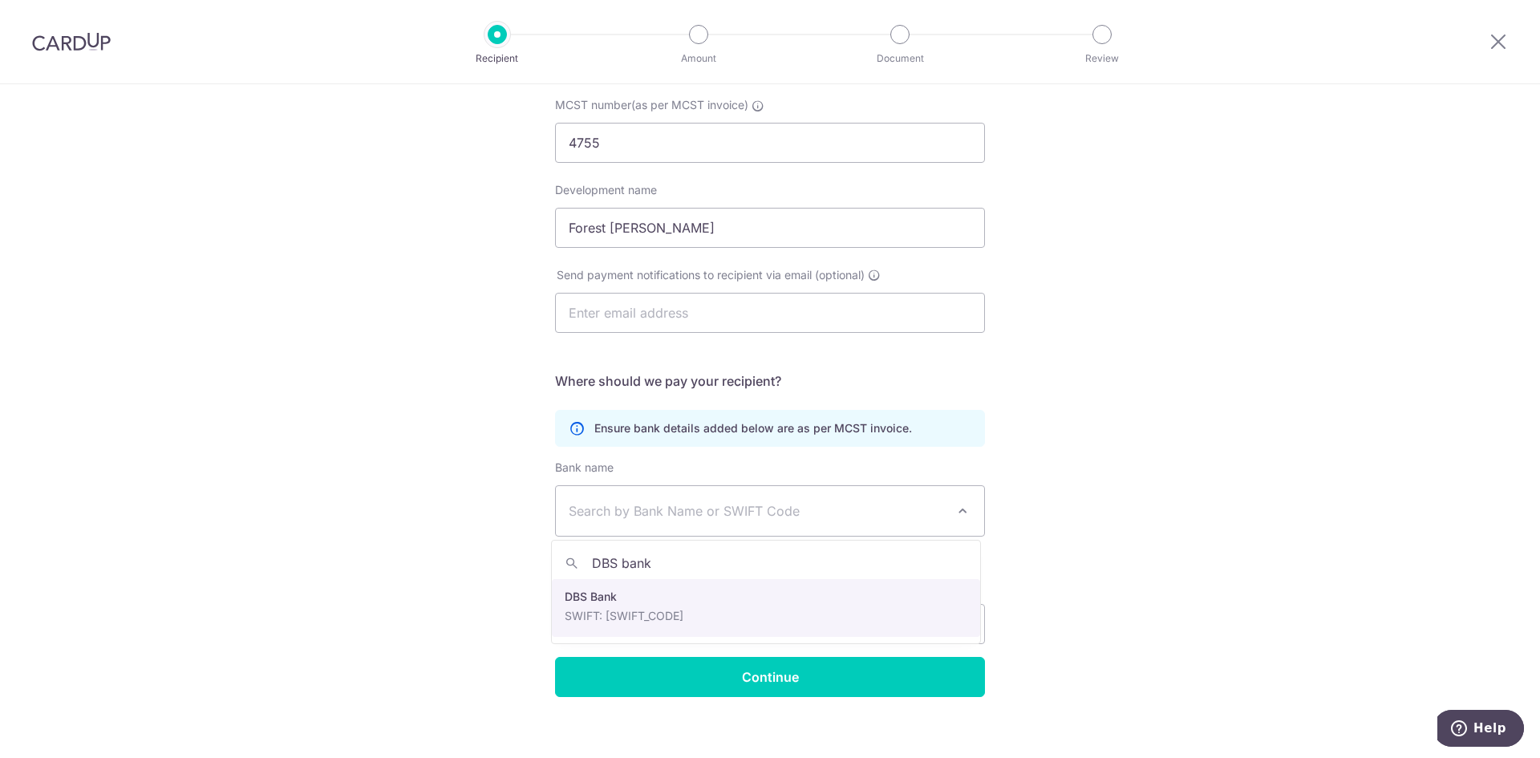
type input "DBS bank"
select select "6"
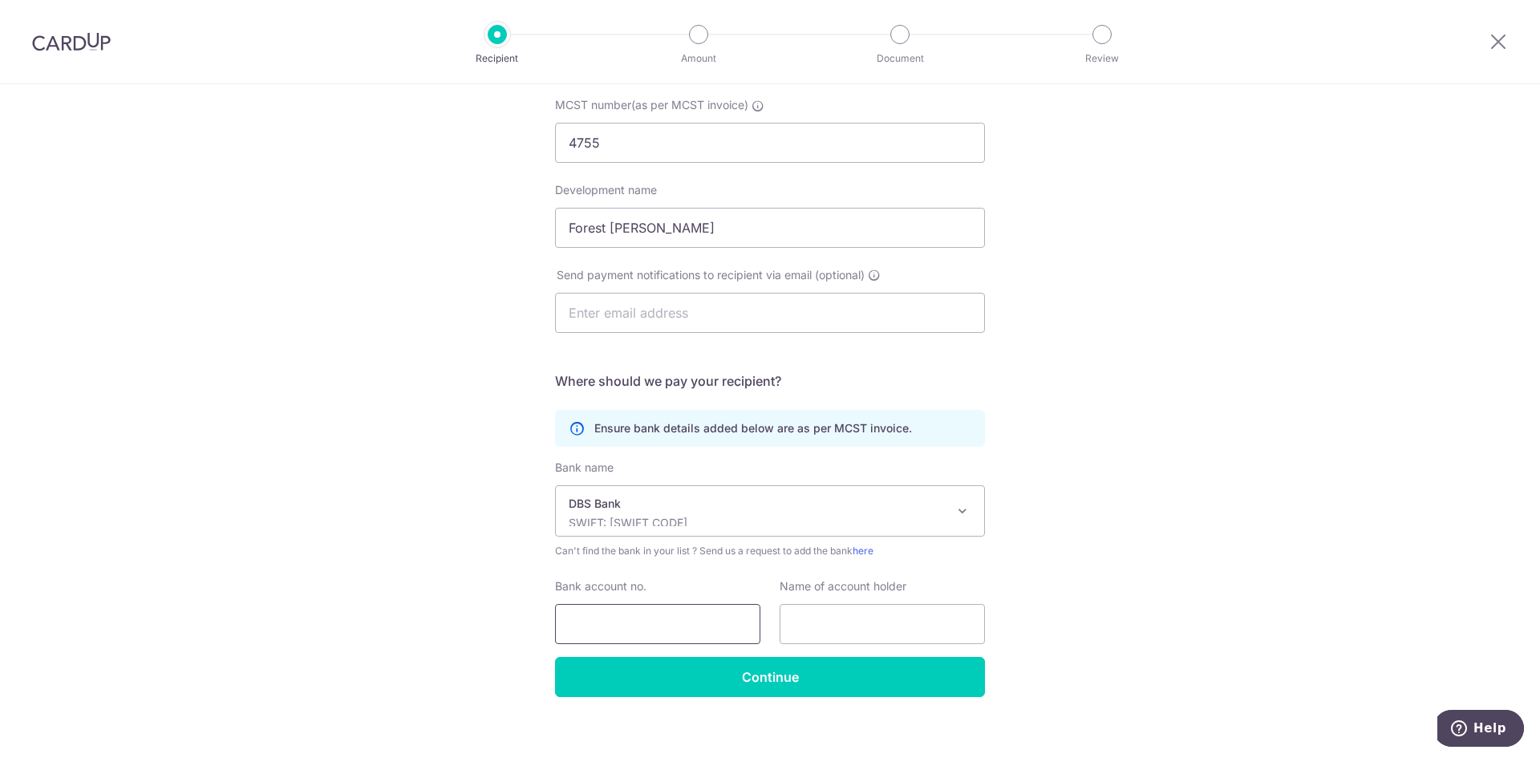
click at [615, 634] on input "Bank account no." at bounding box center [657, 624] width 205 height 40
type input "0720439430"
click at [817, 626] on input "text" at bounding box center [882, 624] width 205 height 40
type input "MCST 4755"
click at [753, 320] on input "text" at bounding box center [770, 313] width 430 height 40
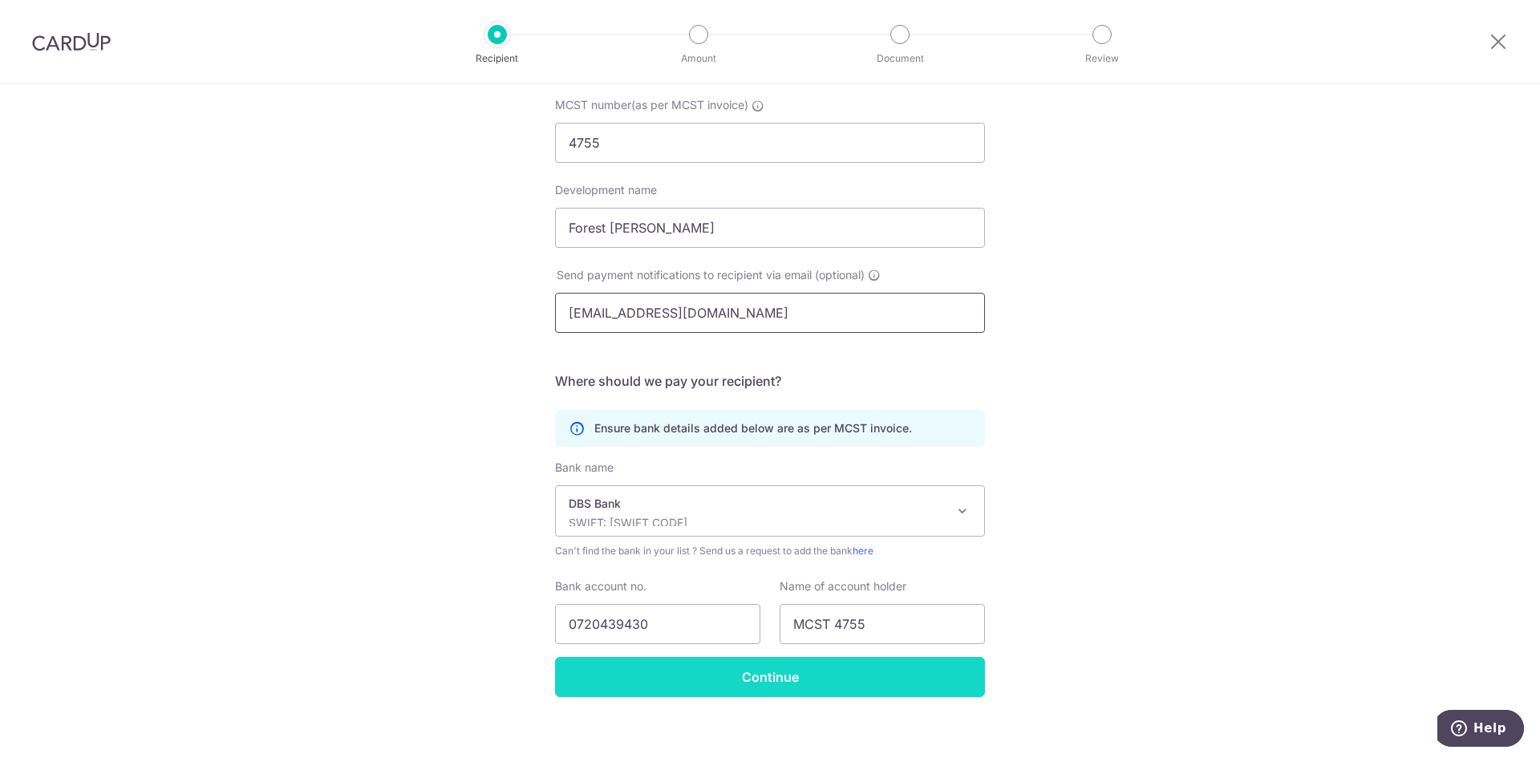
type input "management@forestwoods.sg"
click at [804, 679] on input "Continue" at bounding box center [770, 677] width 430 height 40
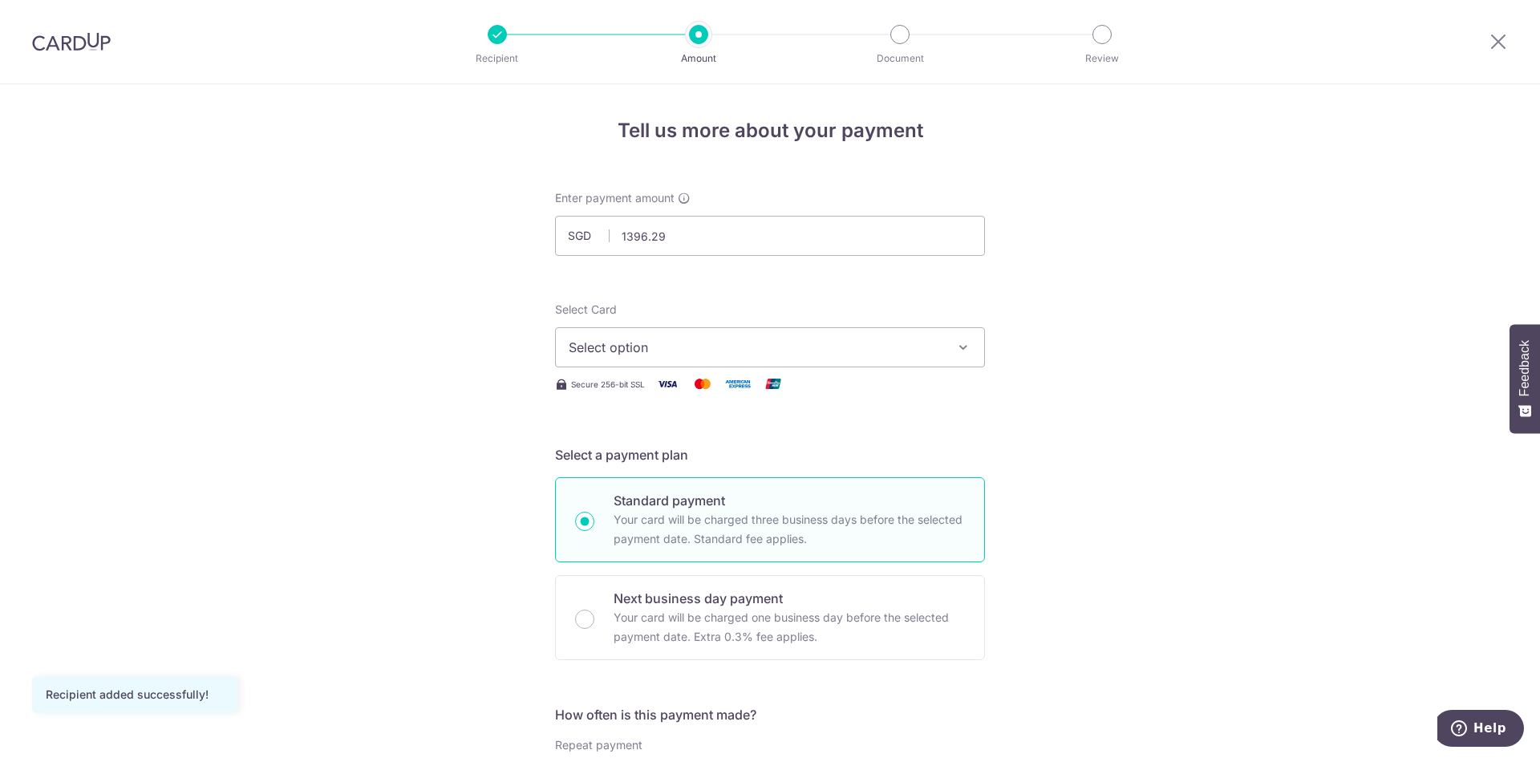
type input "1,396.29"
click at [962, 349] on icon "button" at bounding box center [963, 347] width 16 height 16
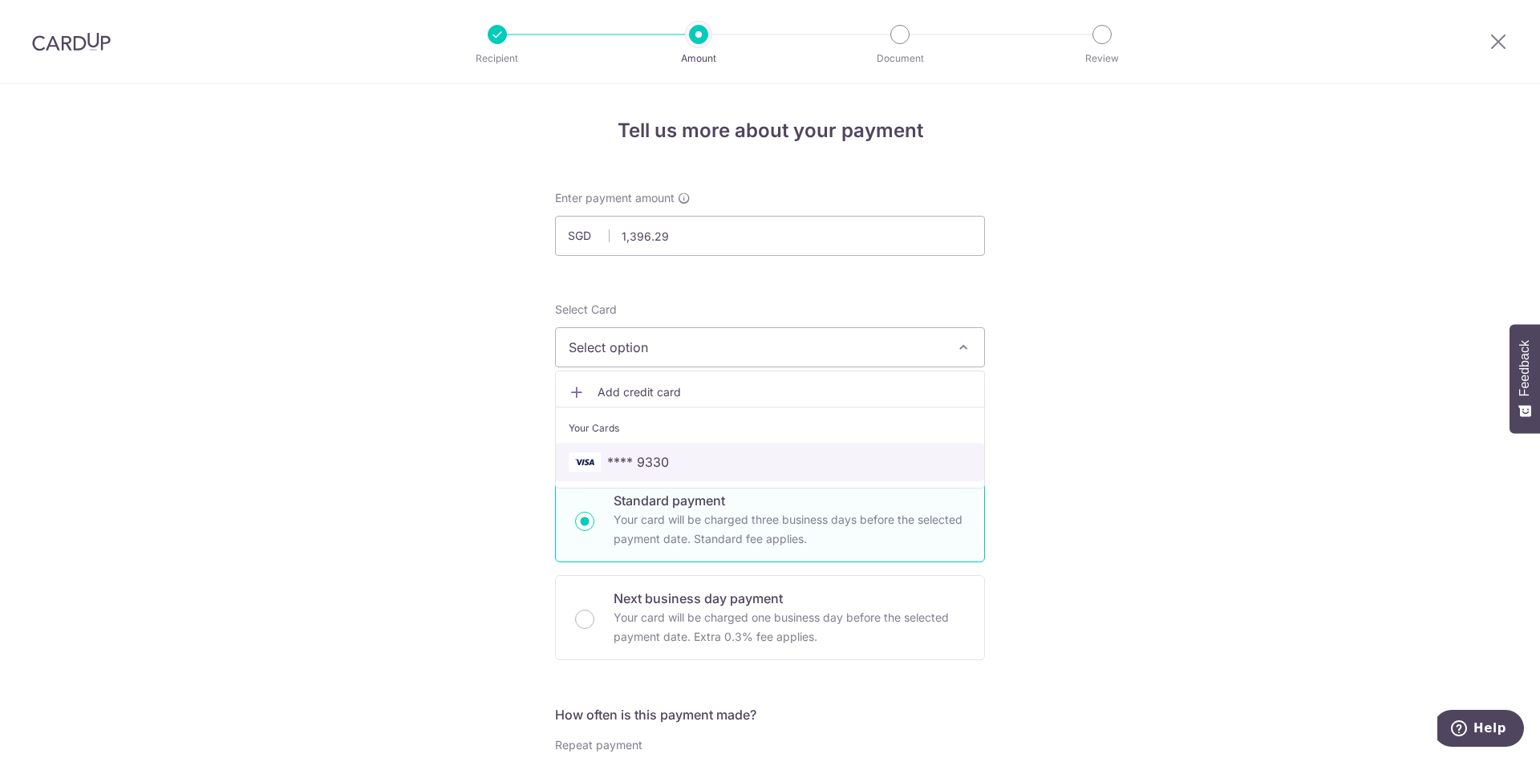
click at [745, 452] on link "**** 9330" at bounding box center [770, 462] width 428 height 38
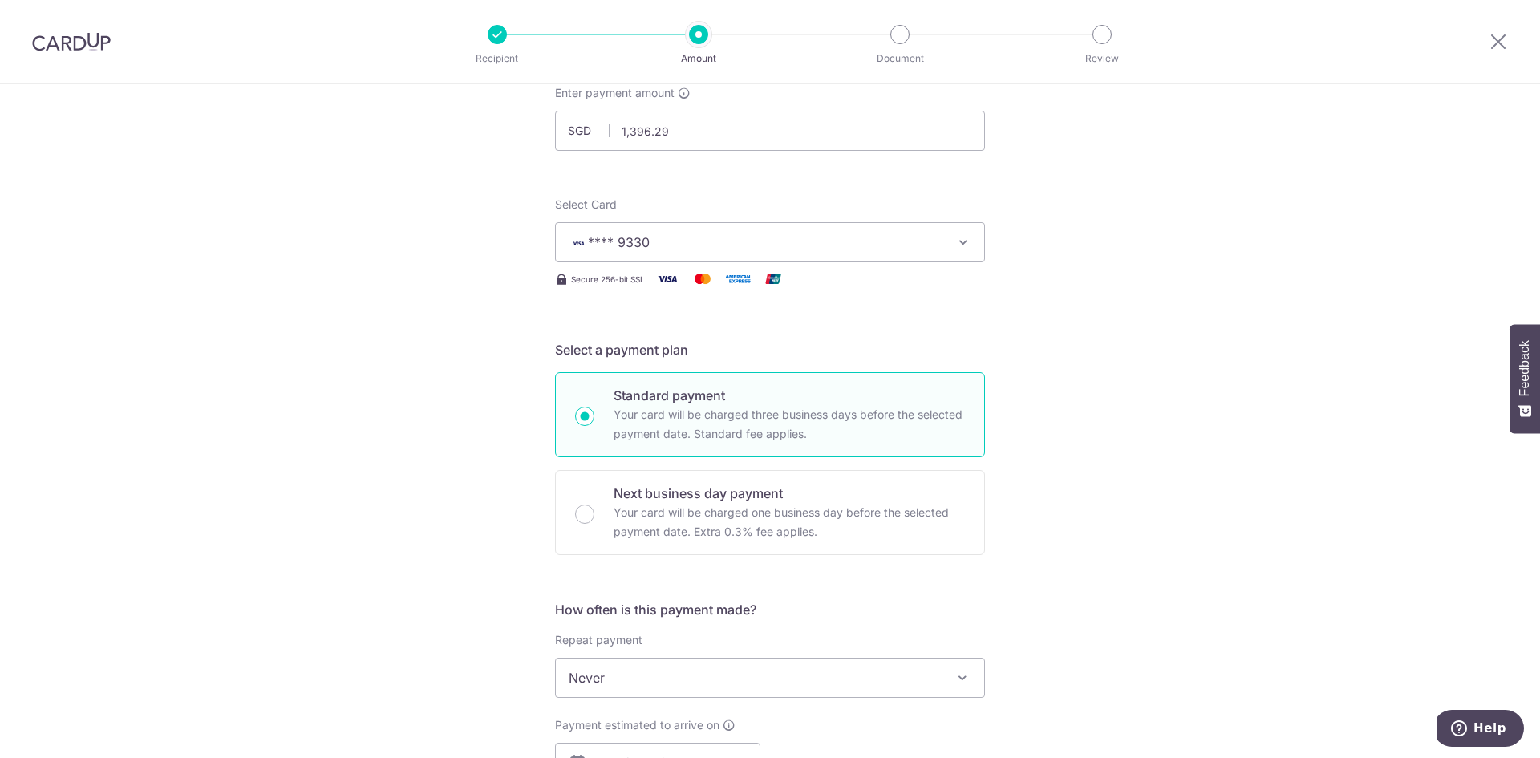
scroll to position [241, 0]
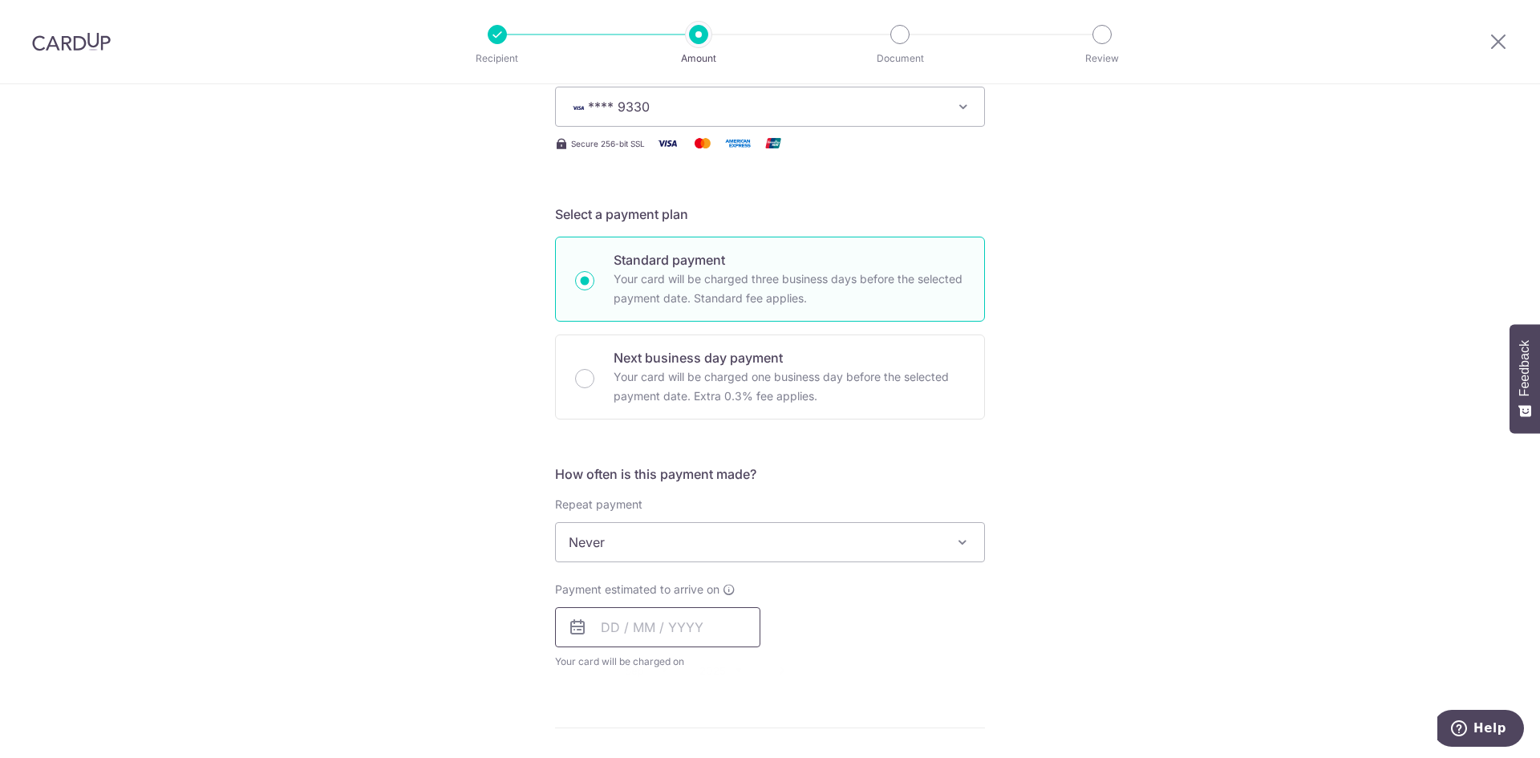
click at [602, 632] on input "text" at bounding box center [657, 627] width 205 height 40
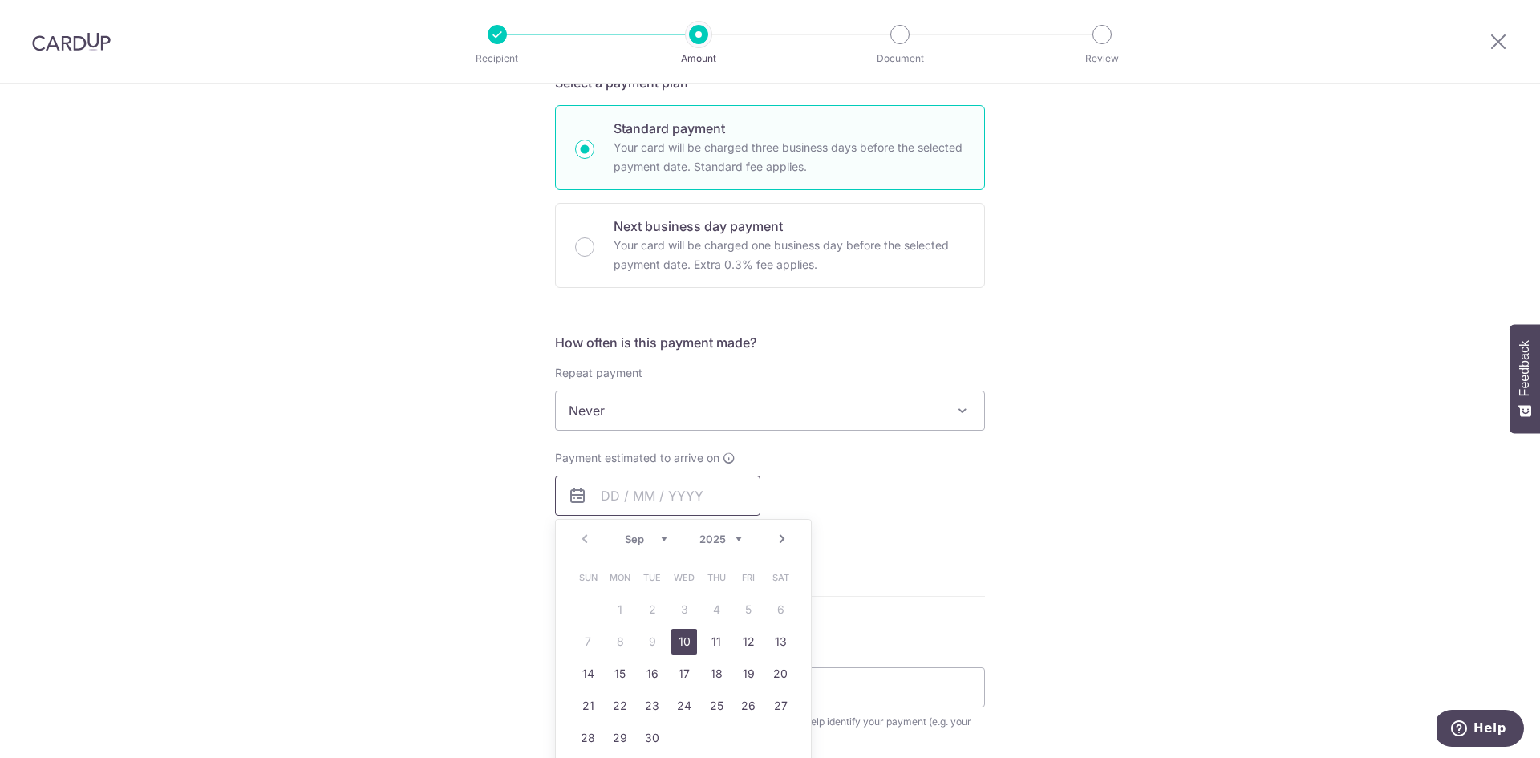
scroll to position [401, 0]
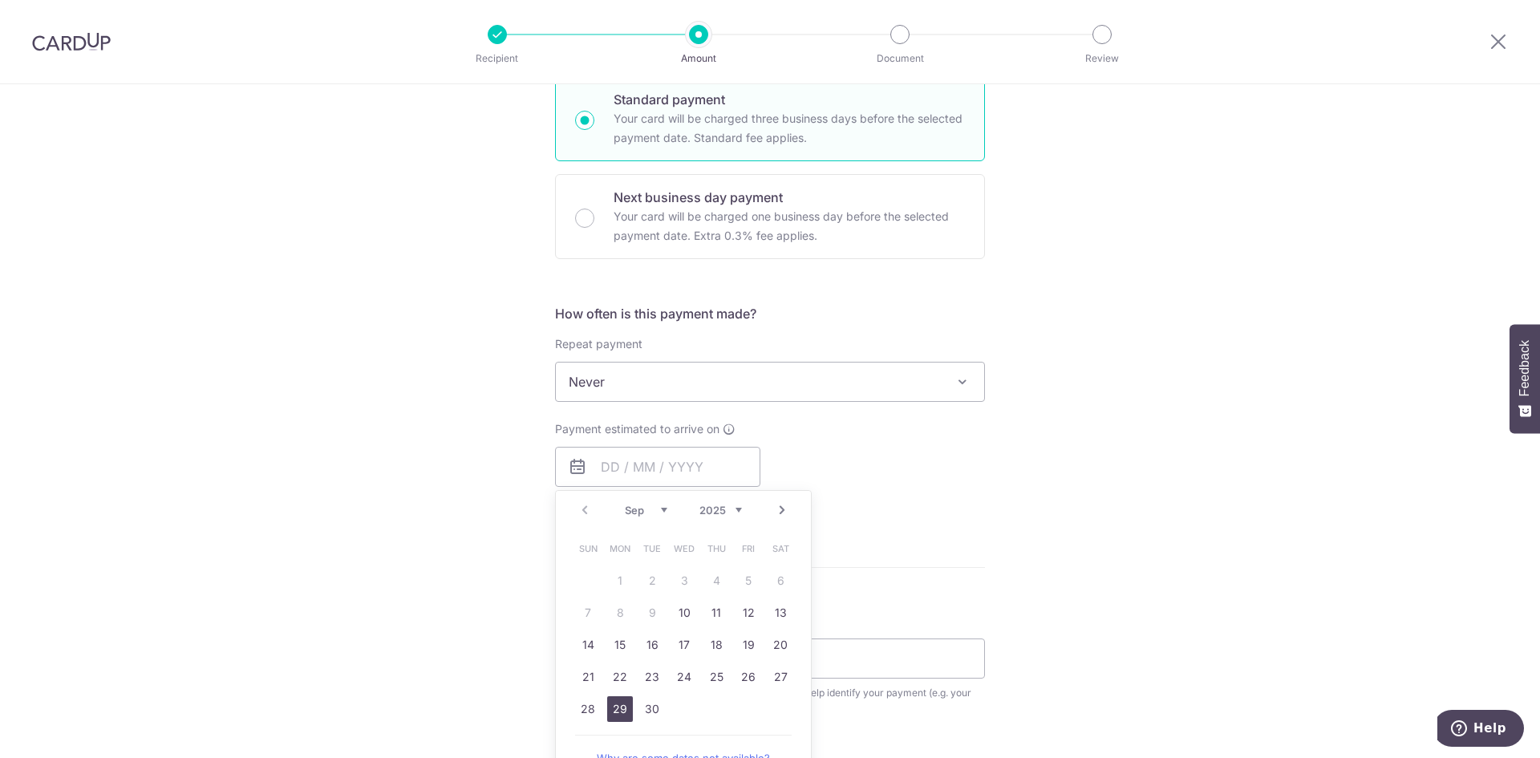
drag, startPoint x: 622, startPoint y: 713, endPoint x: 1181, endPoint y: 508, distance: 594.5
click at [622, 713] on link "29" at bounding box center [620, 709] width 26 height 26
type input "[DATE]"
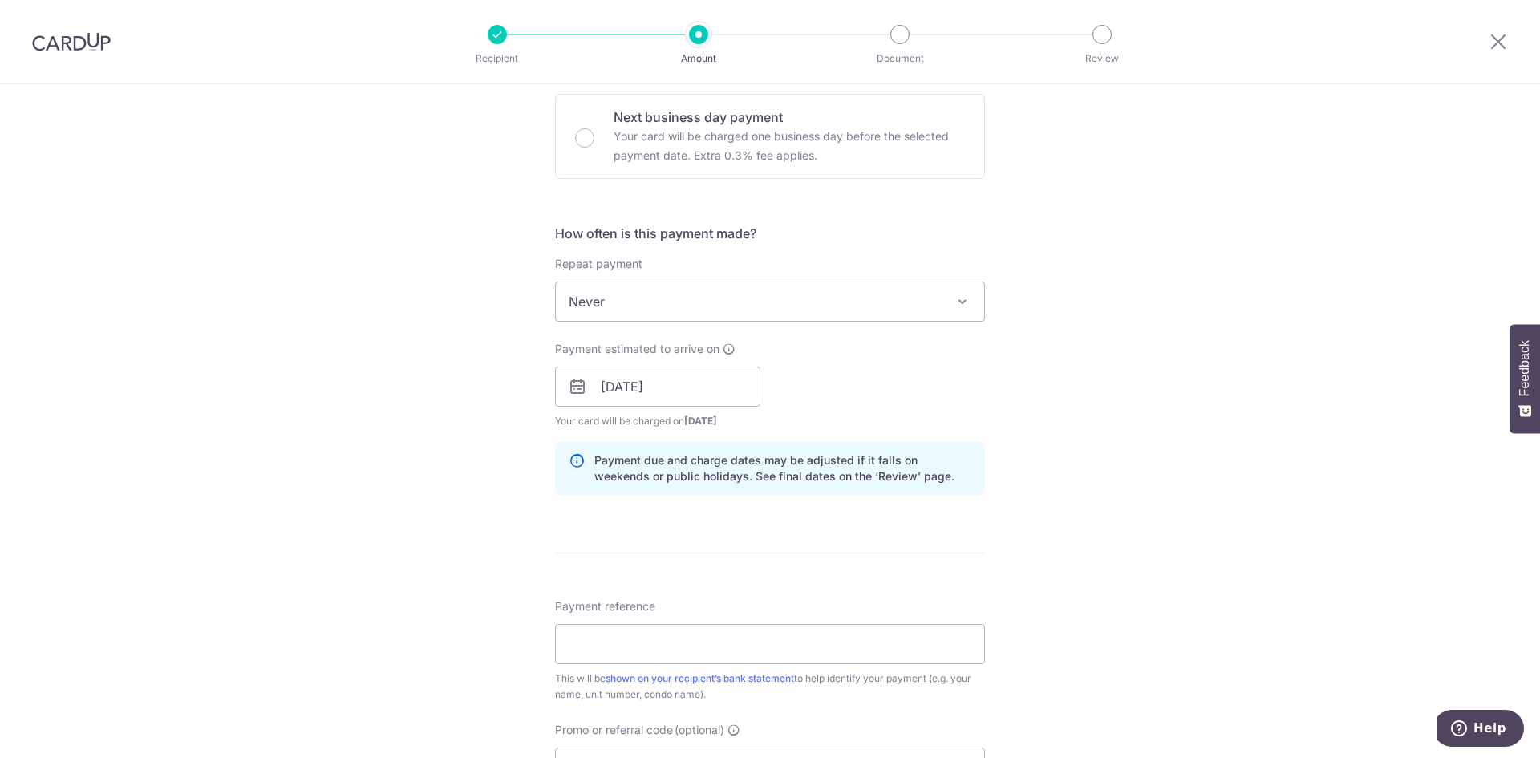
scroll to position [561, 0]
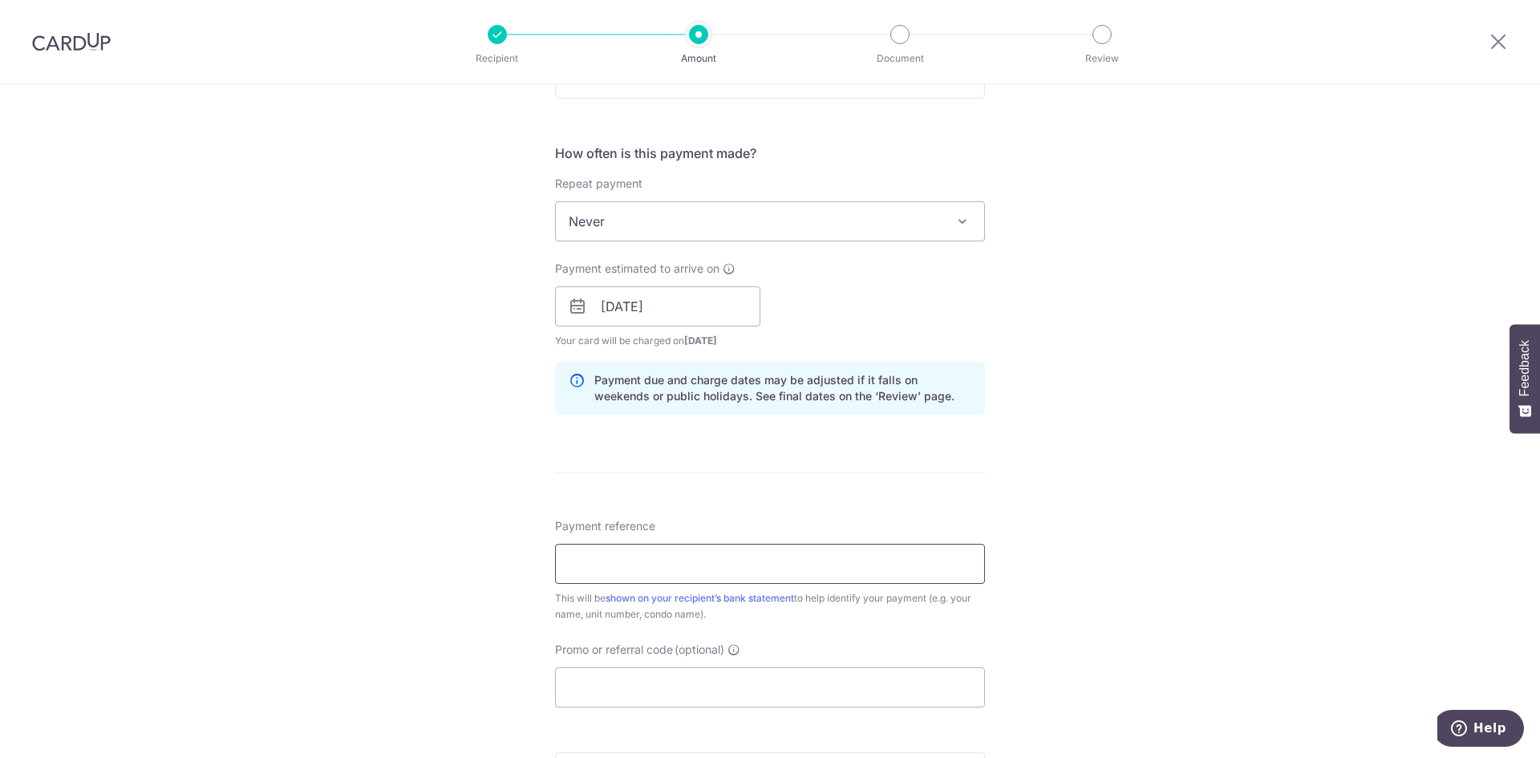
click at [748, 562] on input "Payment reference" at bounding box center [770, 564] width 430 height 40
type input "Blk17/03-34"
click at [361, 607] on div "Tell us more about your payment Enter payment amount SGD 1,396.29 1396.29 Recip…" at bounding box center [770, 281] width 1540 height 1517
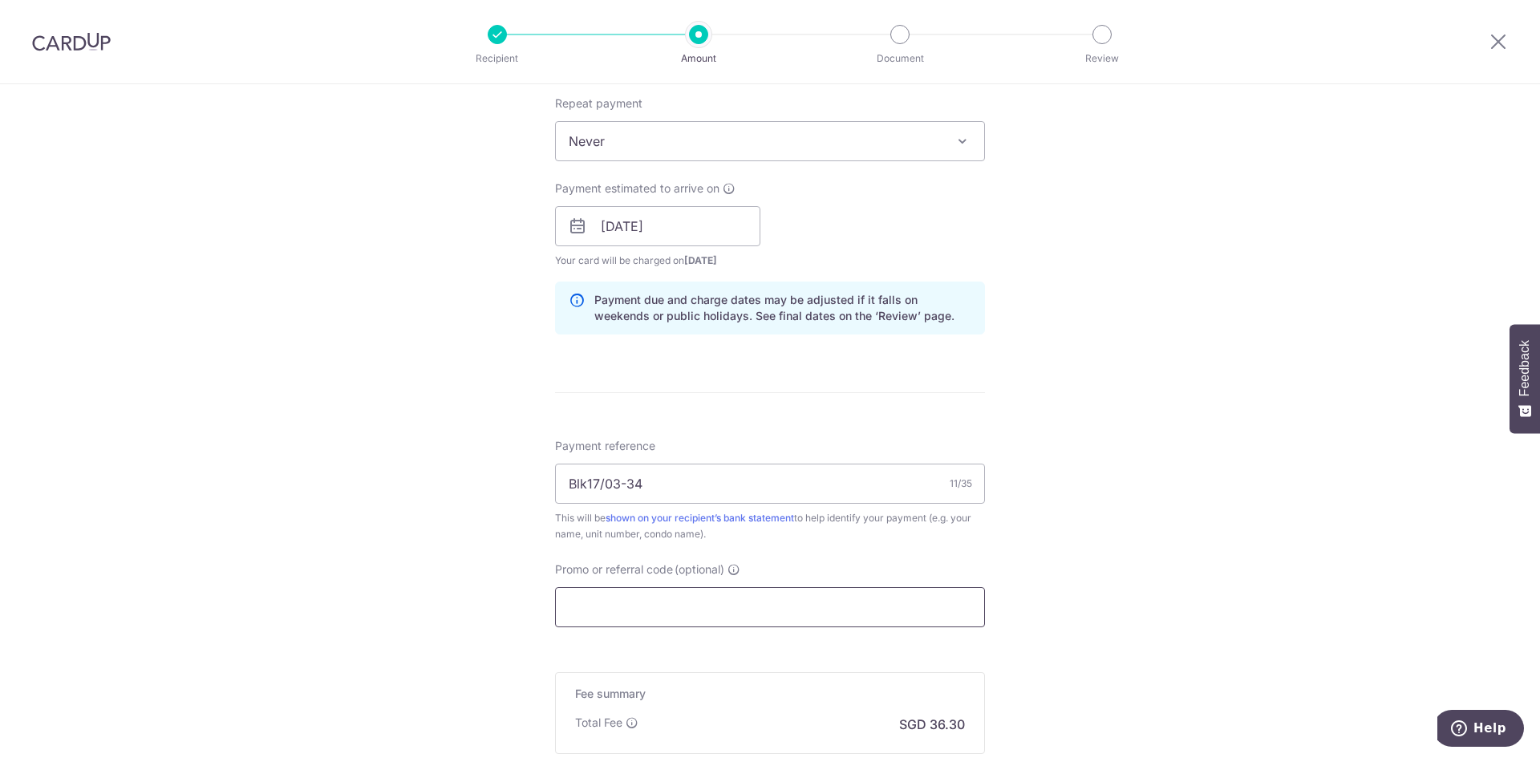
click at [588, 592] on input "Promo or referral code (optional)" at bounding box center [770, 607] width 430 height 40
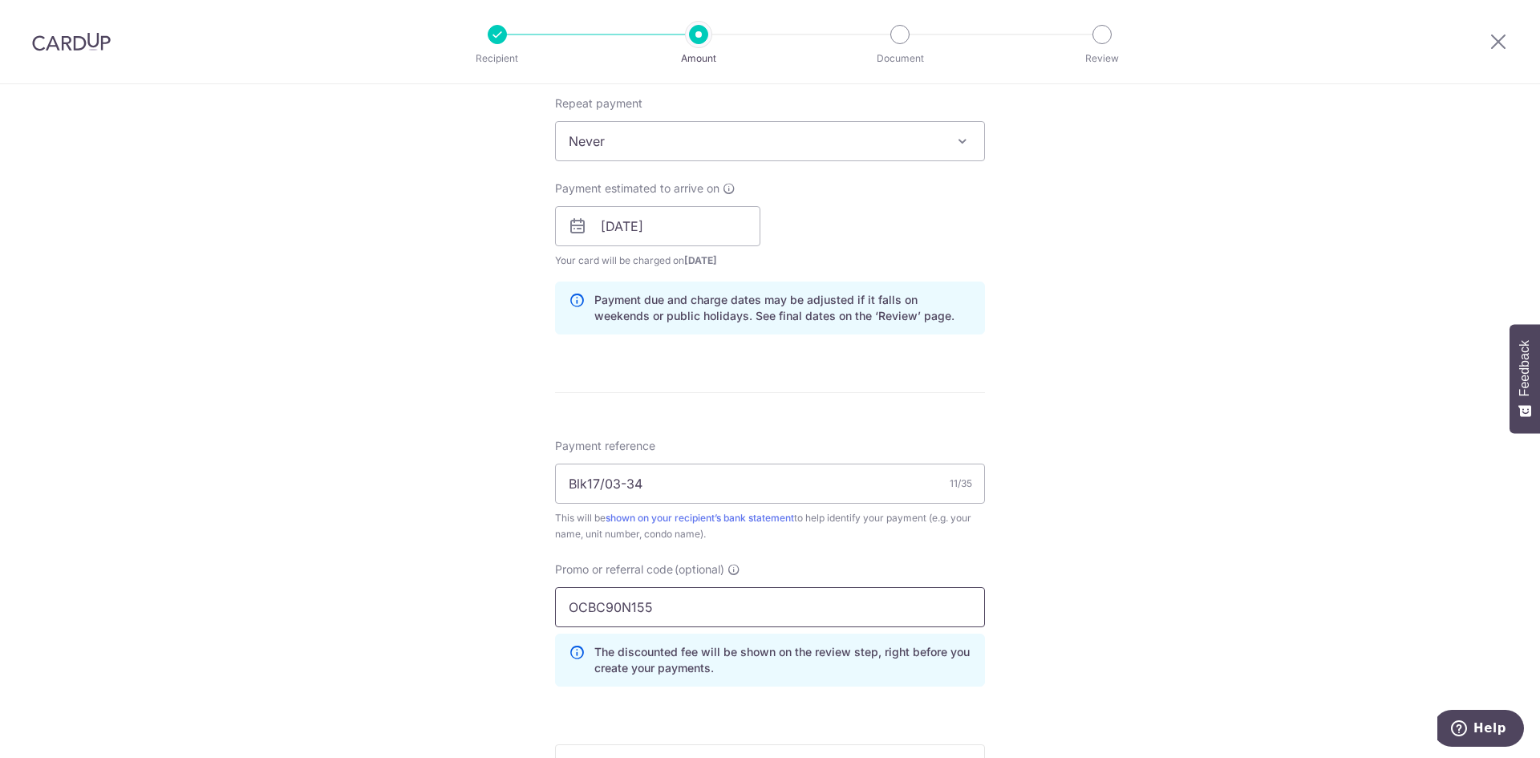
type input "OCBC90N155"
click at [1193, 527] on div "Tell us more about your payment Enter payment amount SGD 1,396.29 1396.29 Recip…" at bounding box center [770, 237] width 1540 height 1589
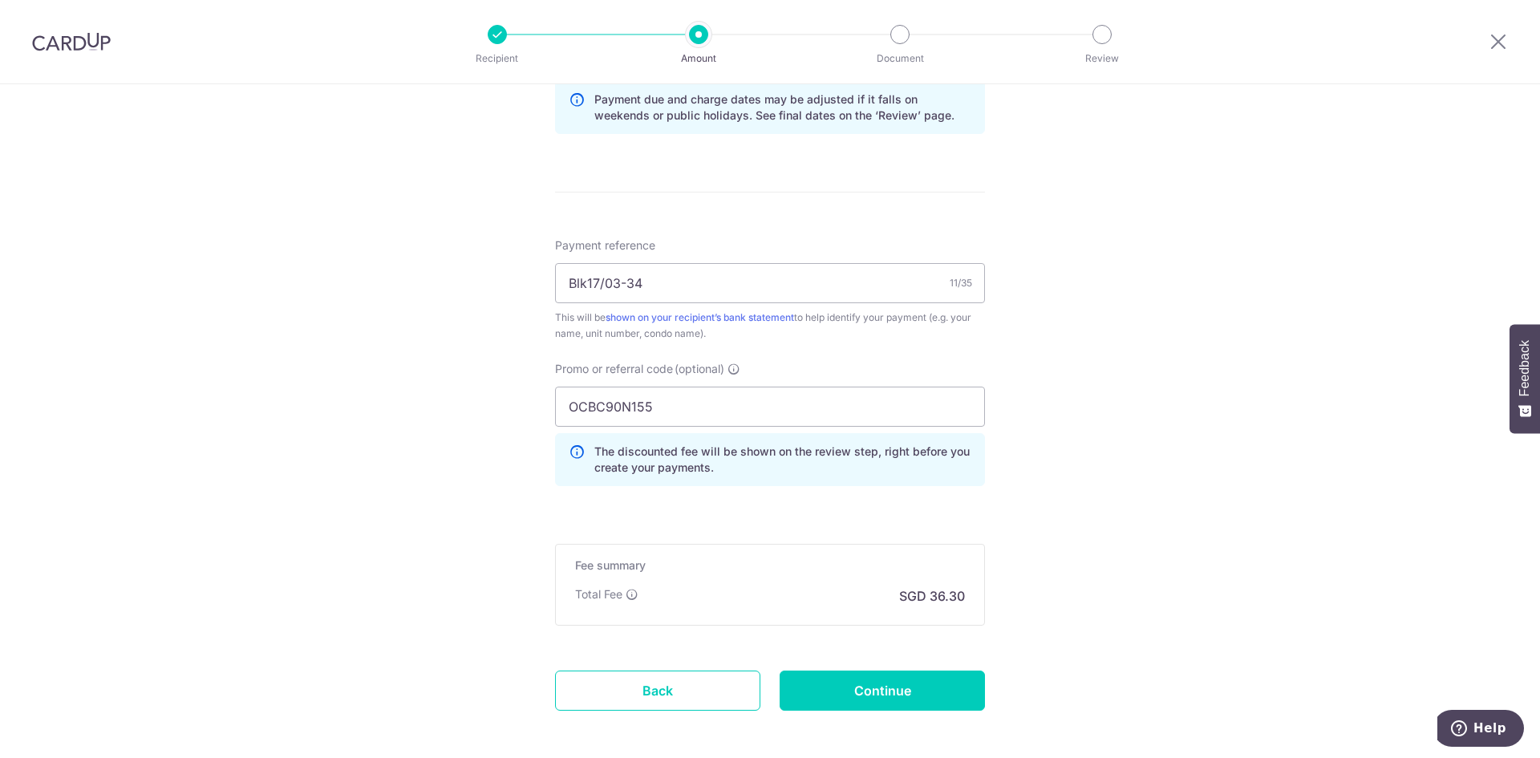
scroll to position [882, 0]
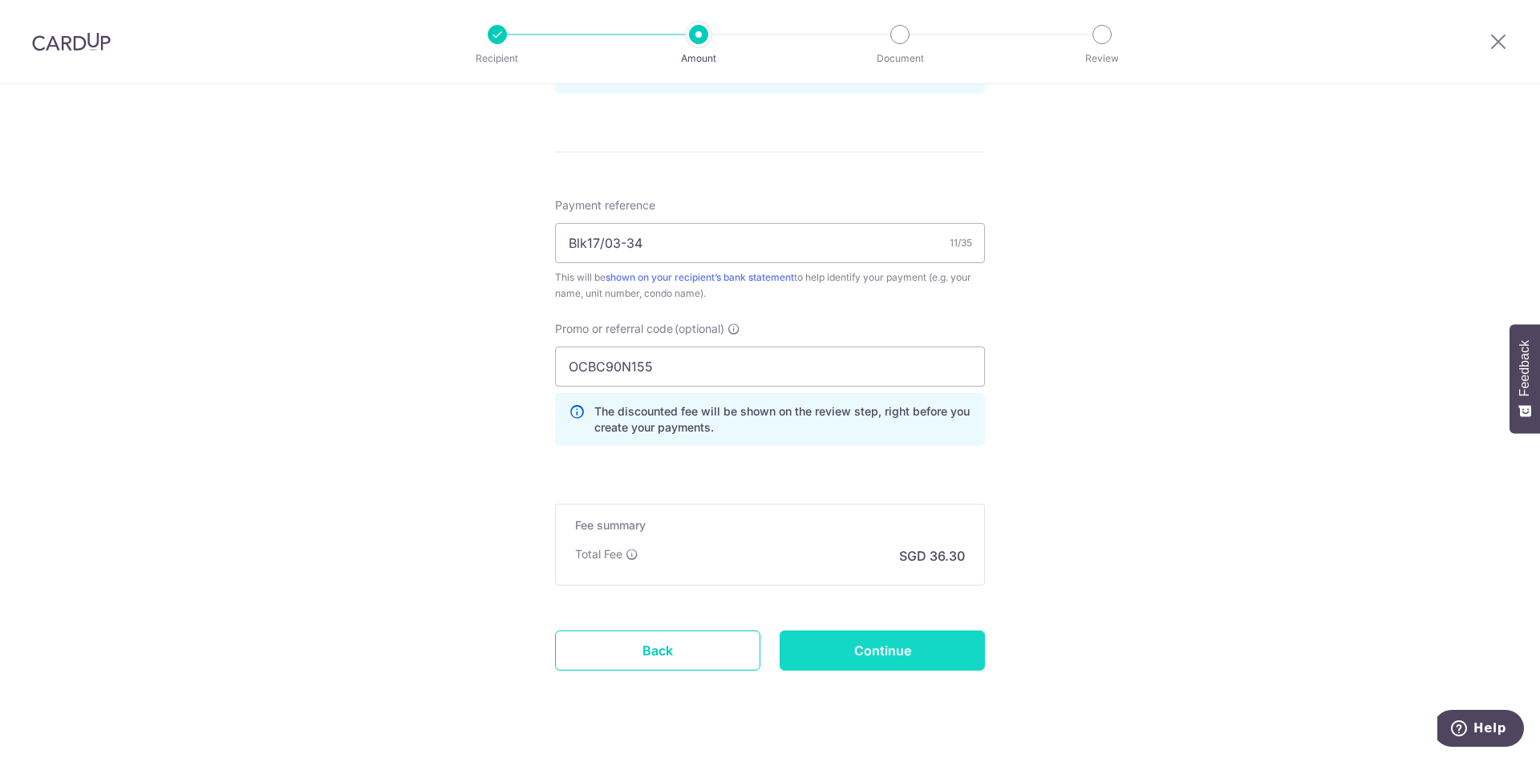
click at [895, 661] on input "Continue" at bounding box center [882, 650] width 205 height 40
type input "Create Schedule"
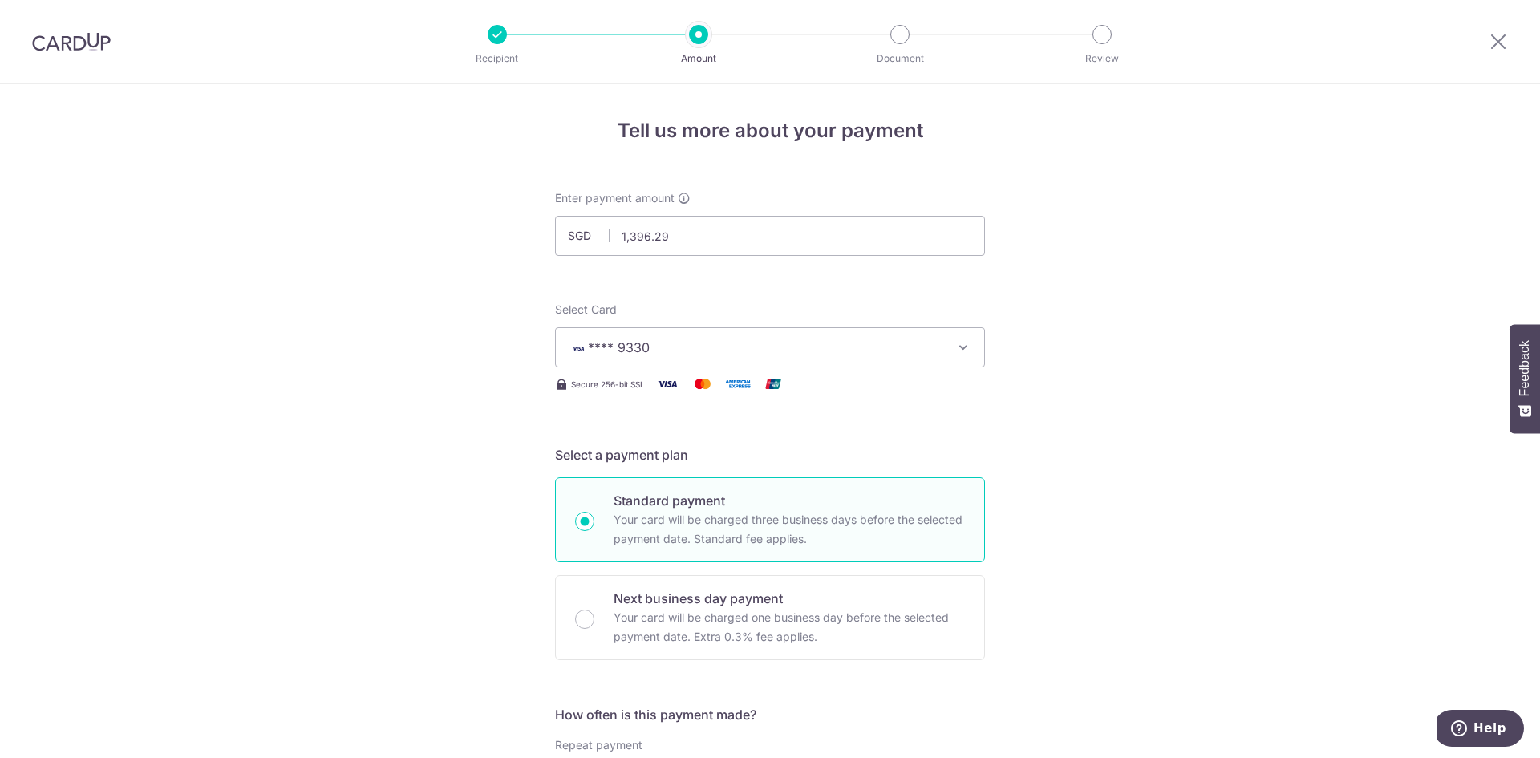
scroll to position [960, 0]
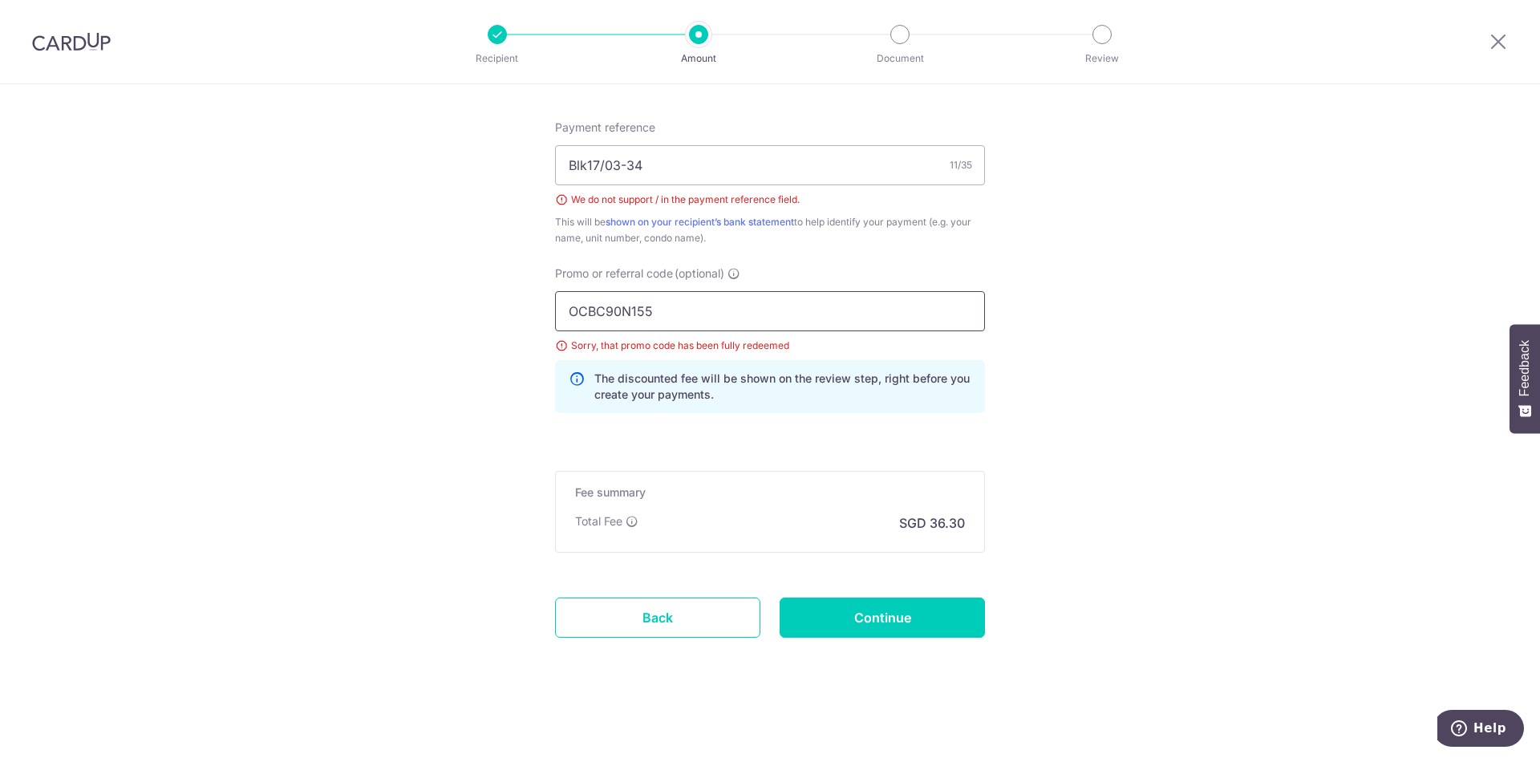
drag, startPoint x: 713, startPoint y: 307, endPoint x: 480, endPoint y: 310, distance: 232.6
type input "MILELION"
click at [925, 615] on input "Continue" at bounding box center [882, 618] width 205 height 40
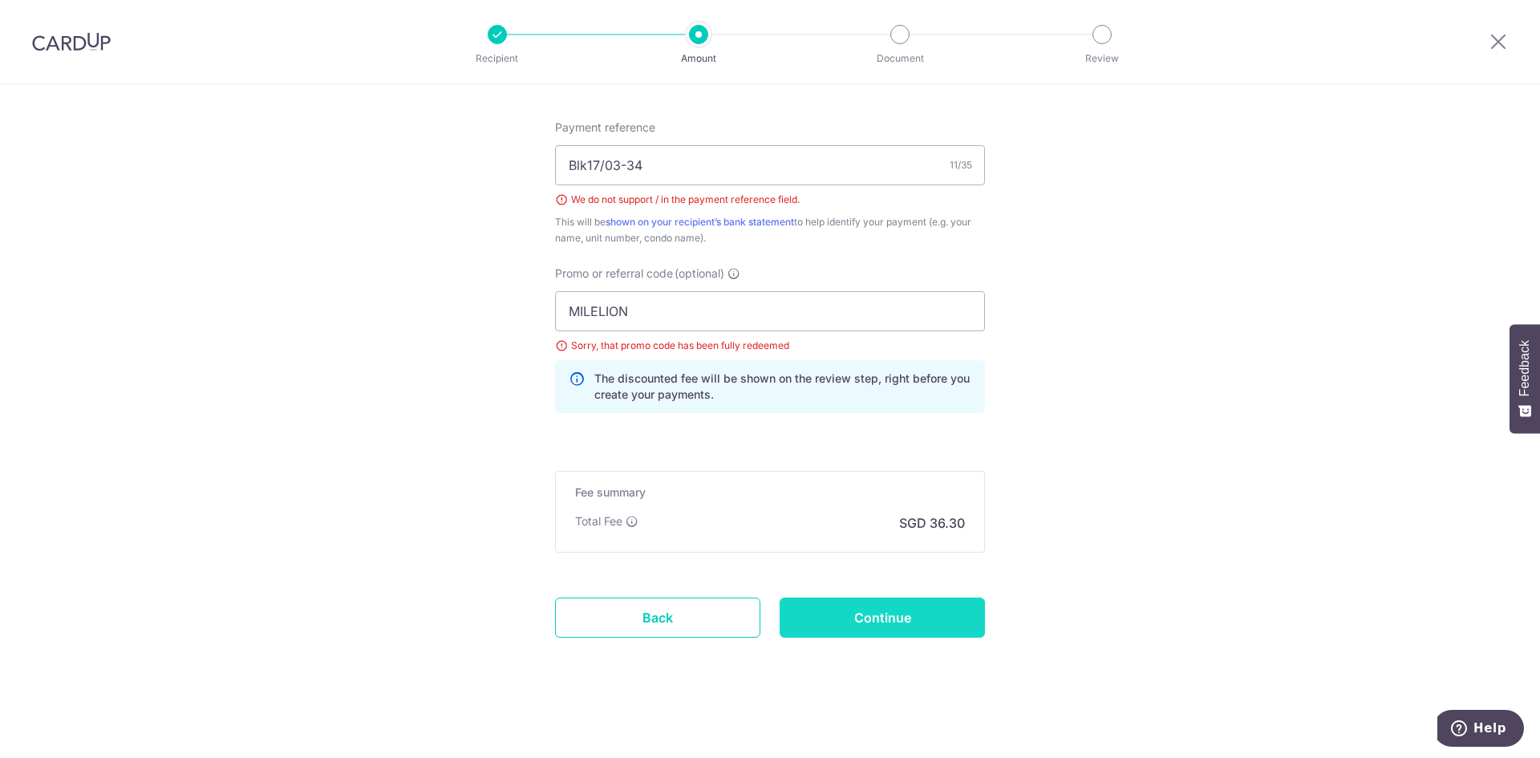
type input "Create Schedule"
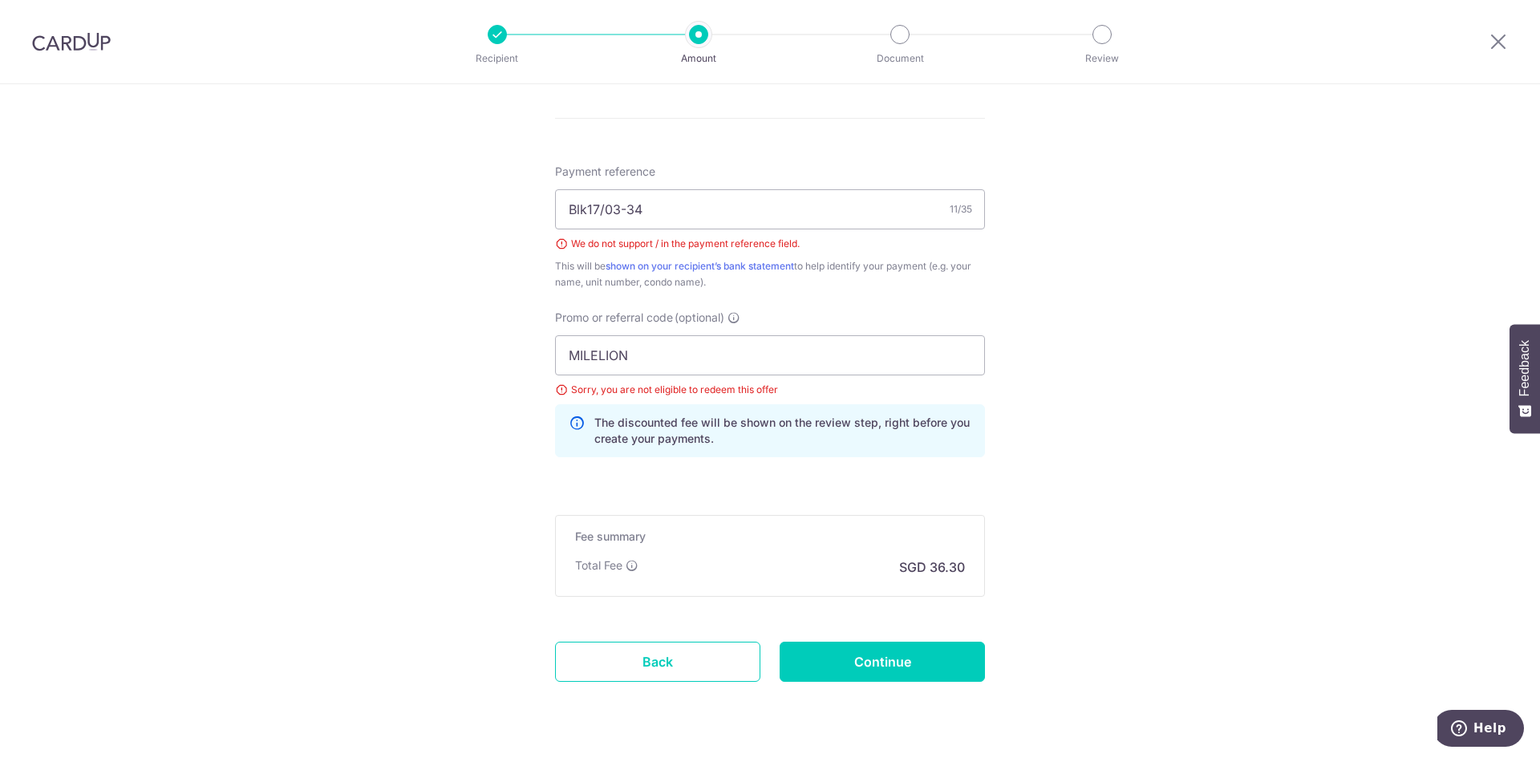
scroll to position [880, 0]
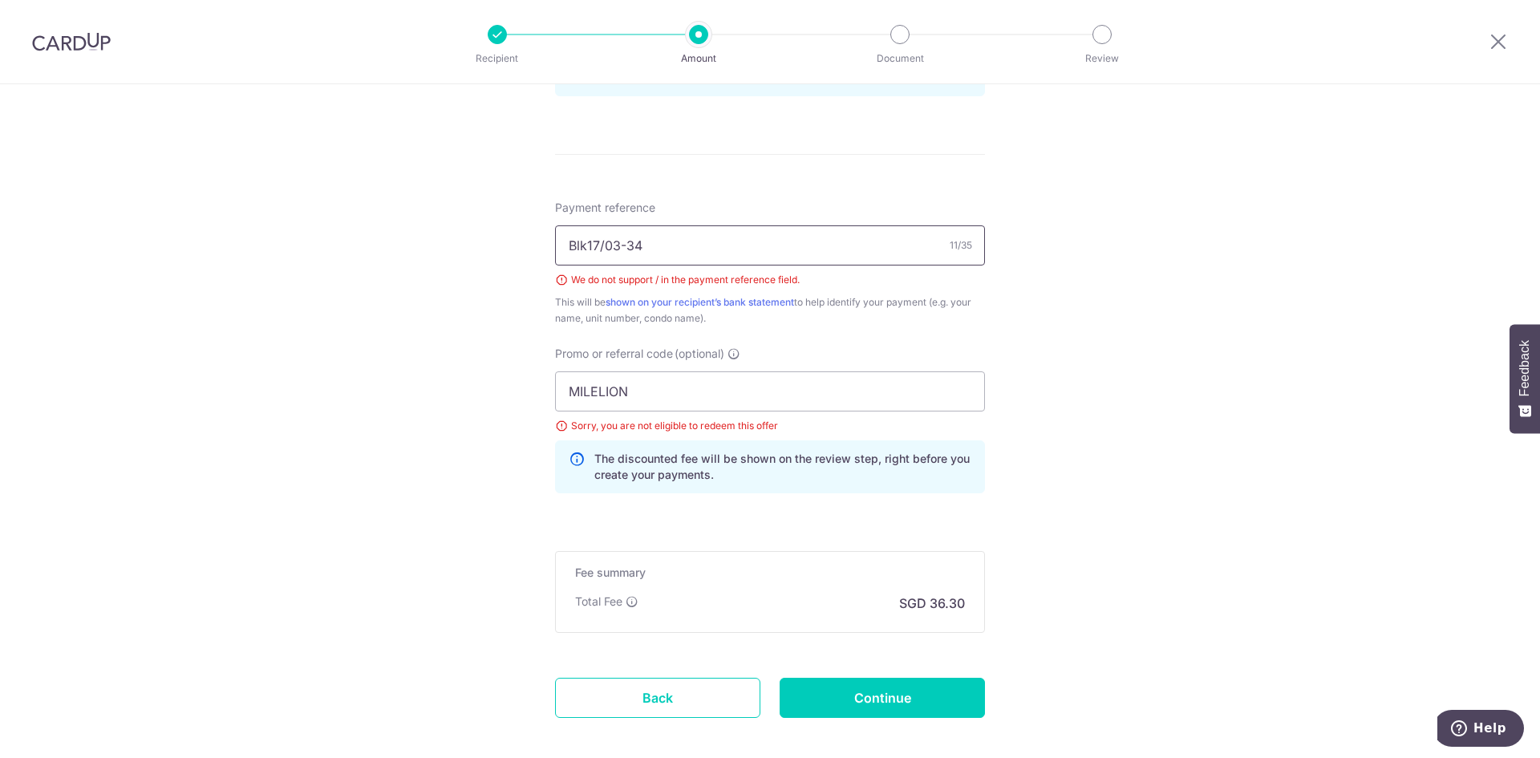
click at [602, 245] on input "Blk17/03-34" at bounding box center [770, 245] width 430 height 40
type input "Blk17-#03-34"
click at [1088, 331] on div "Tell us more about your payment Enter payment amount SGD 1,396.29 1396.29 Selec…" at bounding box center [770, 21] width 1540 height 1634
click at [752, 403] on input "MILELION" at bounding box center [770, 391] width 430 height 40
drag, startPoint x: 695, startPoint y: 387, endPoint x: 458, endPoint y: 385, distance: 236.6
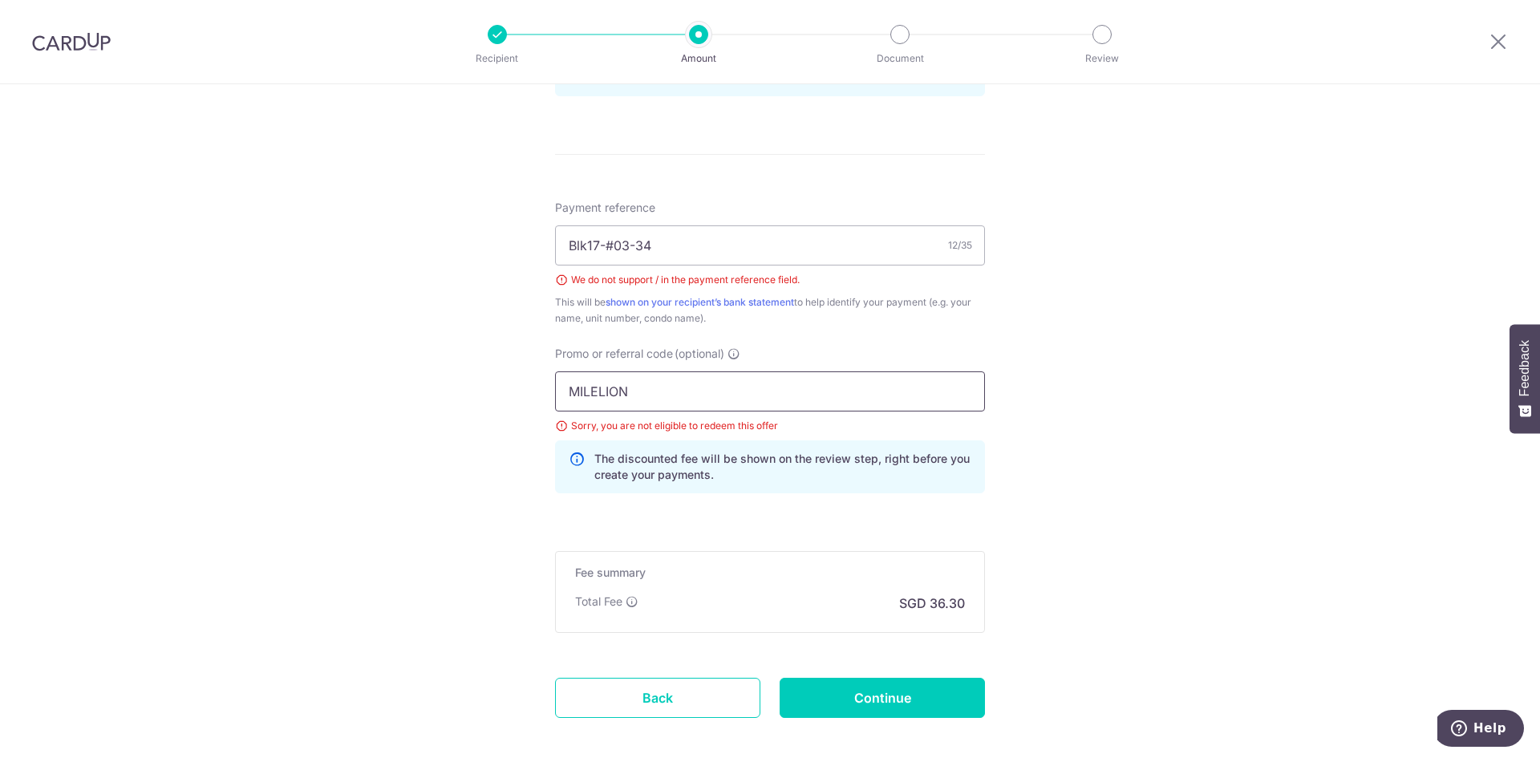
click at [458, 385] on div "Tell us more about your payment Enter payment amount SGD 1,396.29 1396.29 Selec…" at bounding box center [770, 21] width 1540 height 1634
type input "OCBC90NV"
click at [941, 697] on input "Continue" at bounding box center [882, 698] width 205 height 40
type input "Create Schedule"
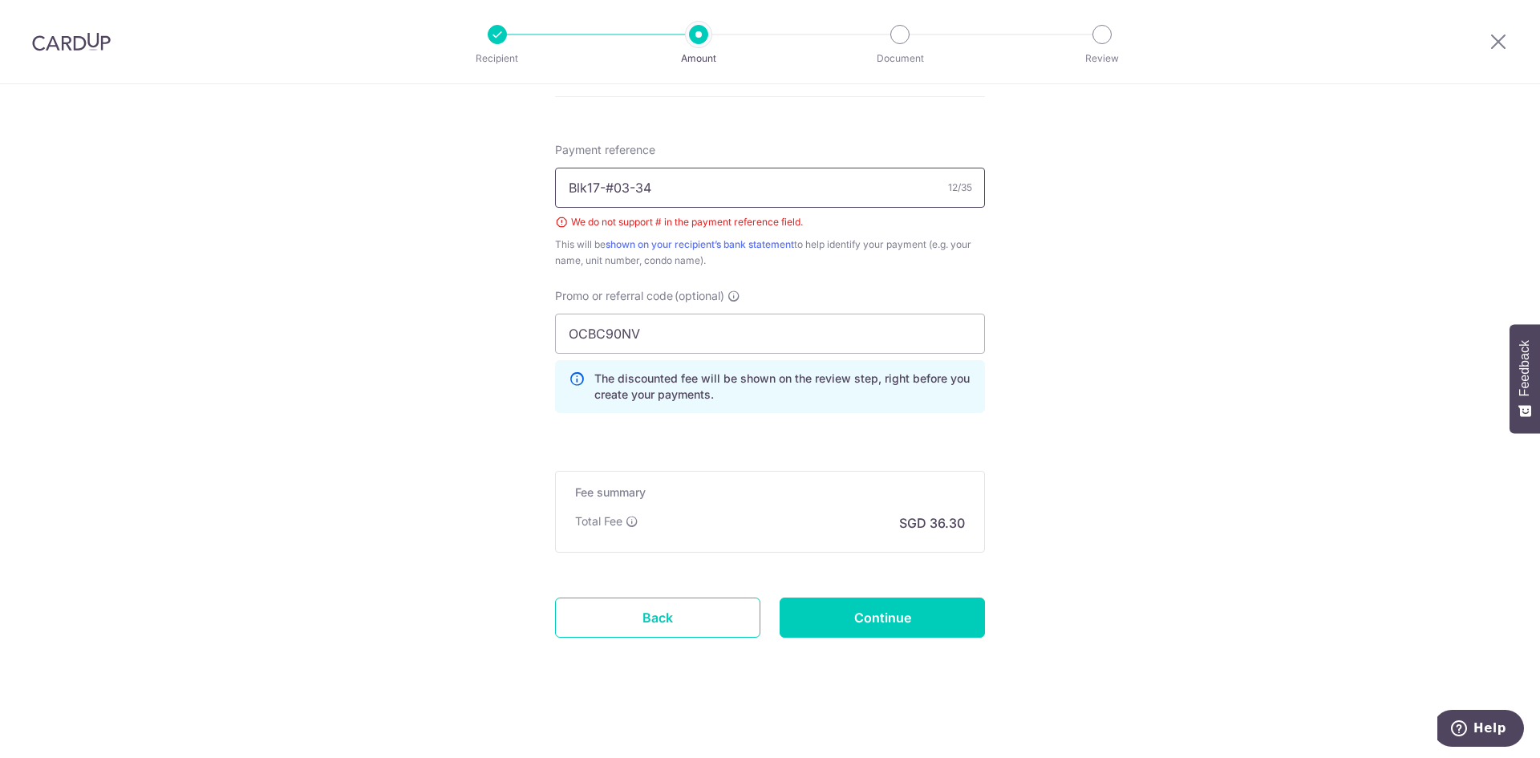
click at [613, 185] on input "Blk17-#03-34" at bounding box center [770, 188] width 430 height 40
click at [603, 186] on input "Blk17-Unit 03-34" at bounding box center [770, 188] width 430 height 40
type input "Blk17- Unit 03-34"
click at [902, 614] on input "Continue" at bounding box center [882, 618] width 205 height 40
type input "Create Schedule"
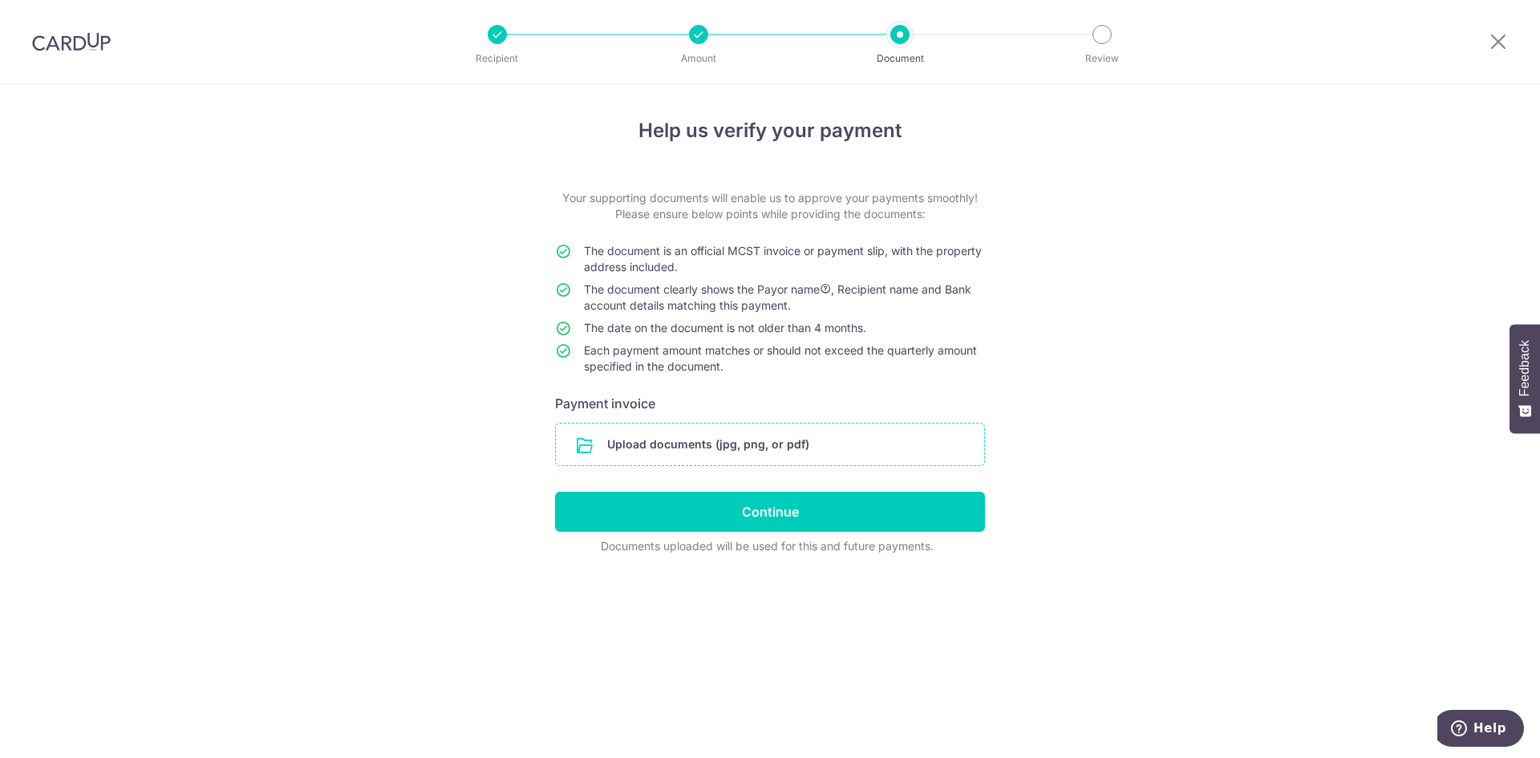
click at [707, 445] on input "file" at bounding box center [770, 444] width 428 height 42
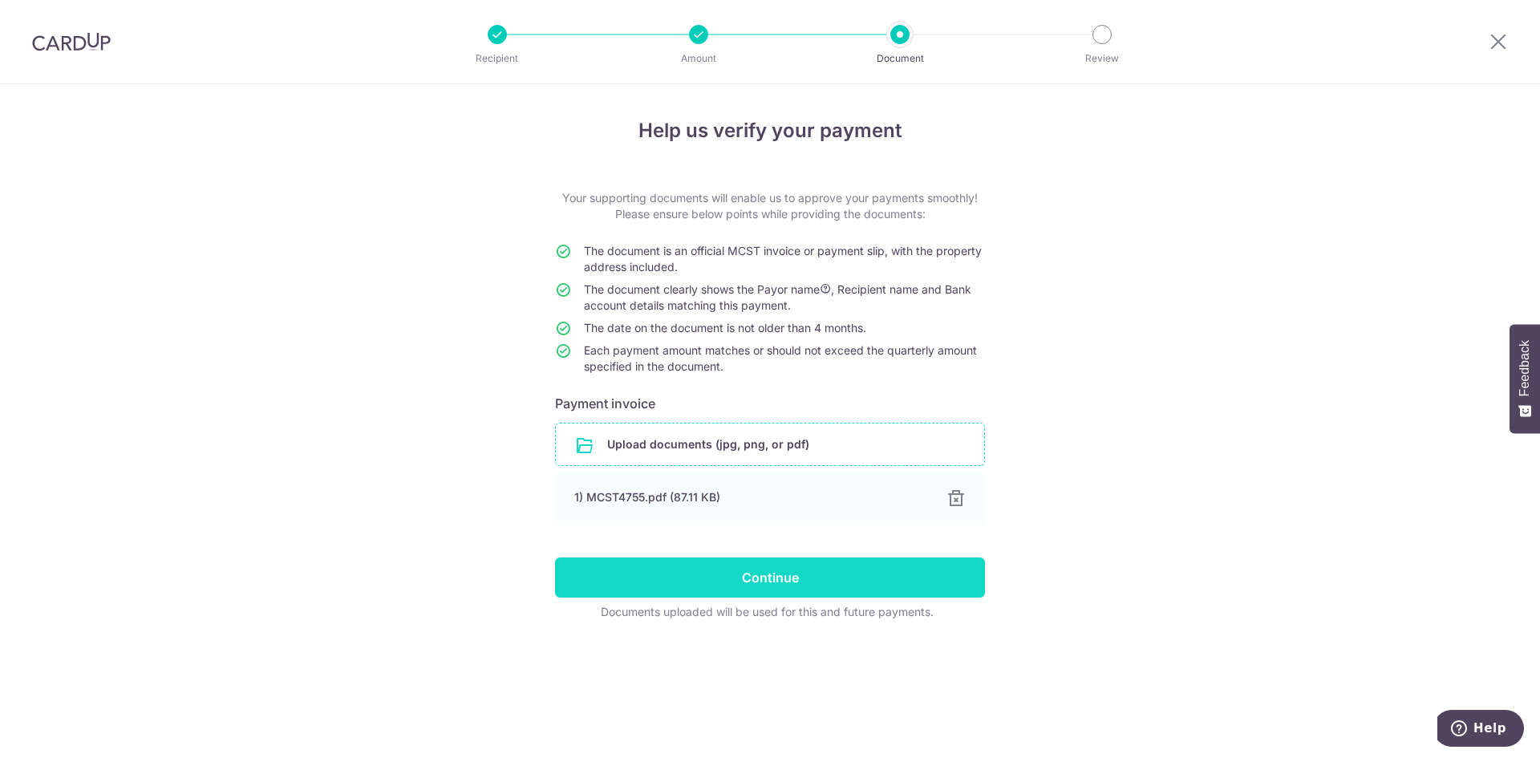
click at [764, 579] on input "Continue" at bounding box center [770, 577] width 430 height 40
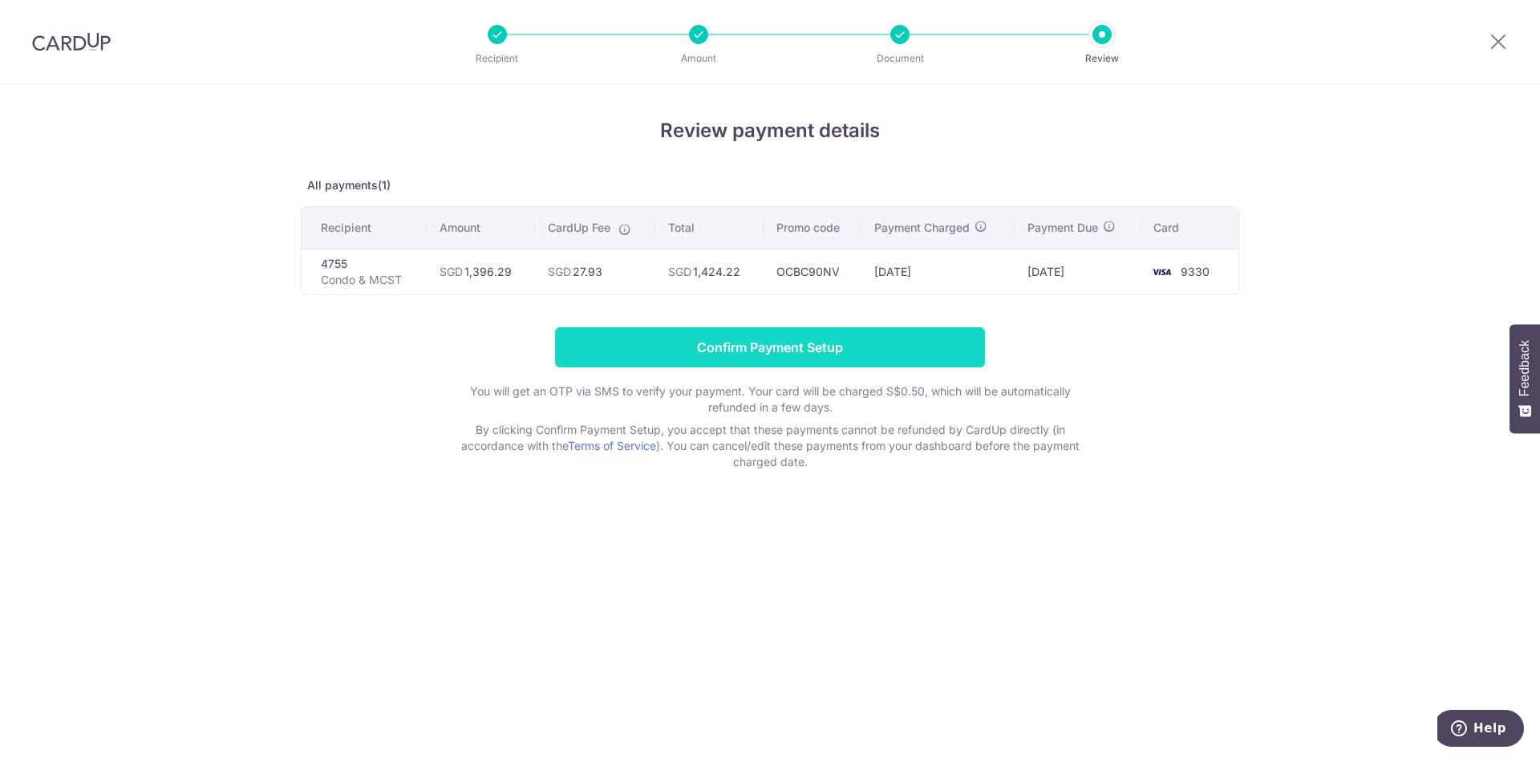
click at [768, 339] on input "Confirm Payment Setup" at bounding box center [770, 347] width 430 height 40
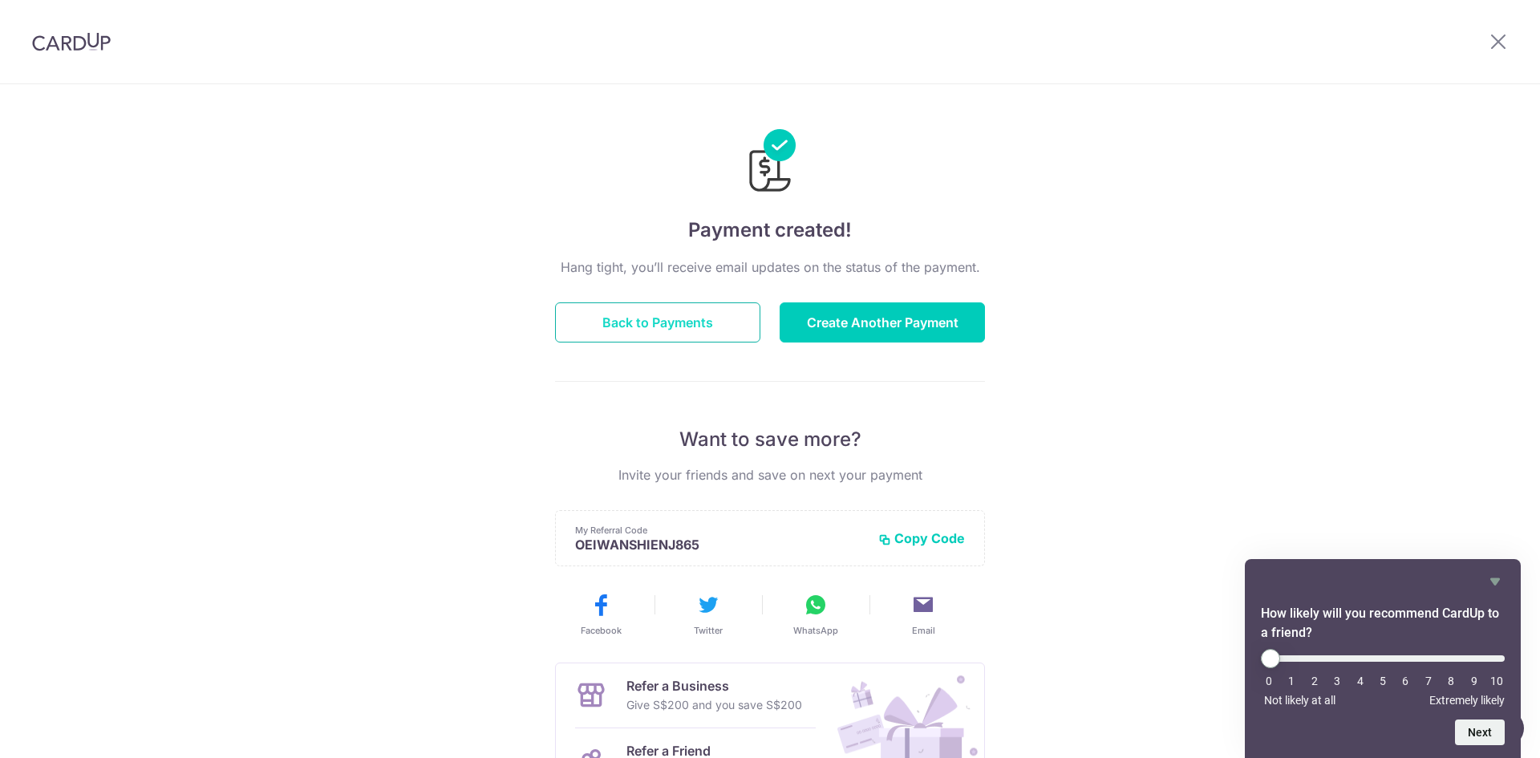
click at [610, 329] on button "Back to Payments" at bounding box center [657, 322] width 205 height 40
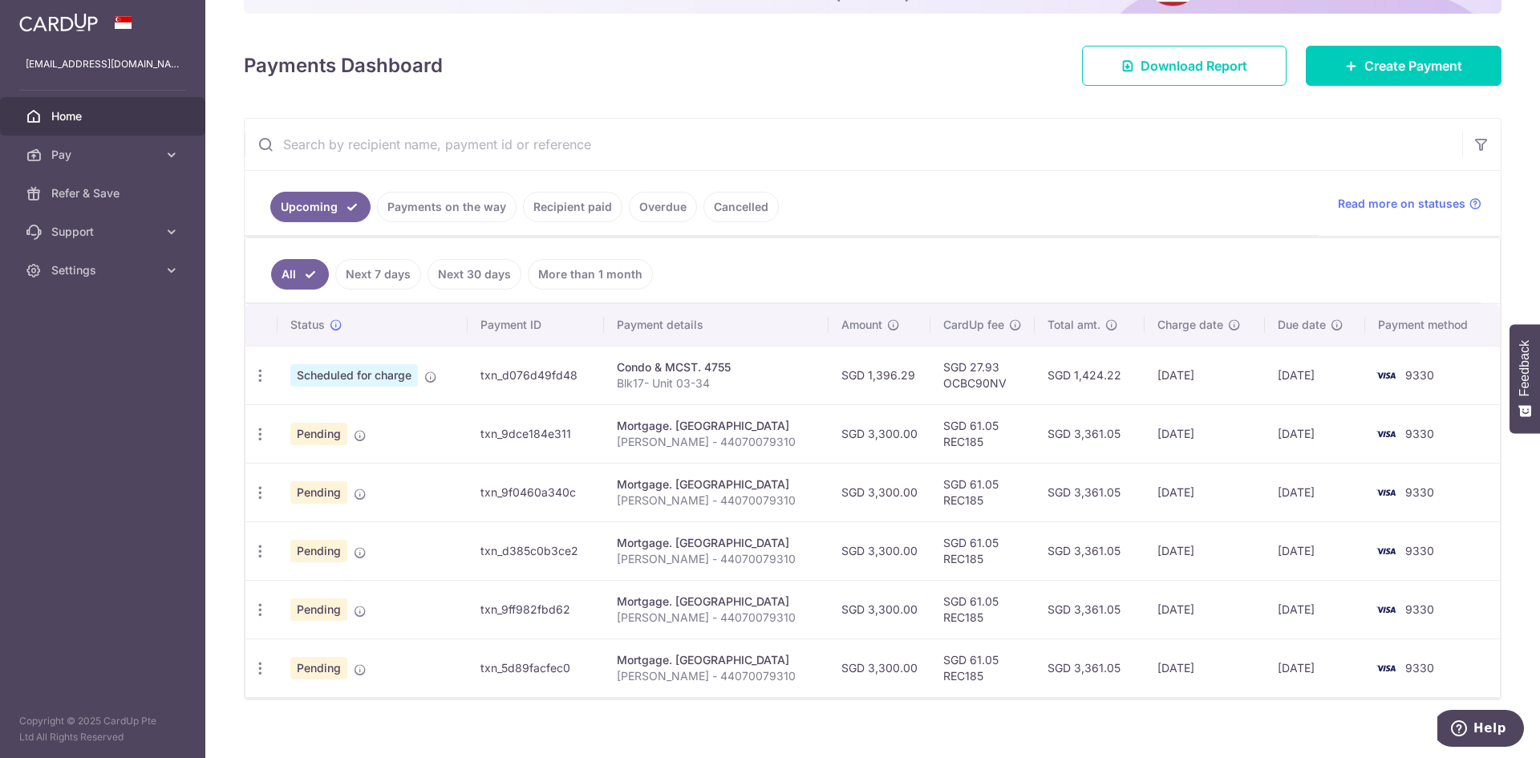
scroll to position [209, 0]
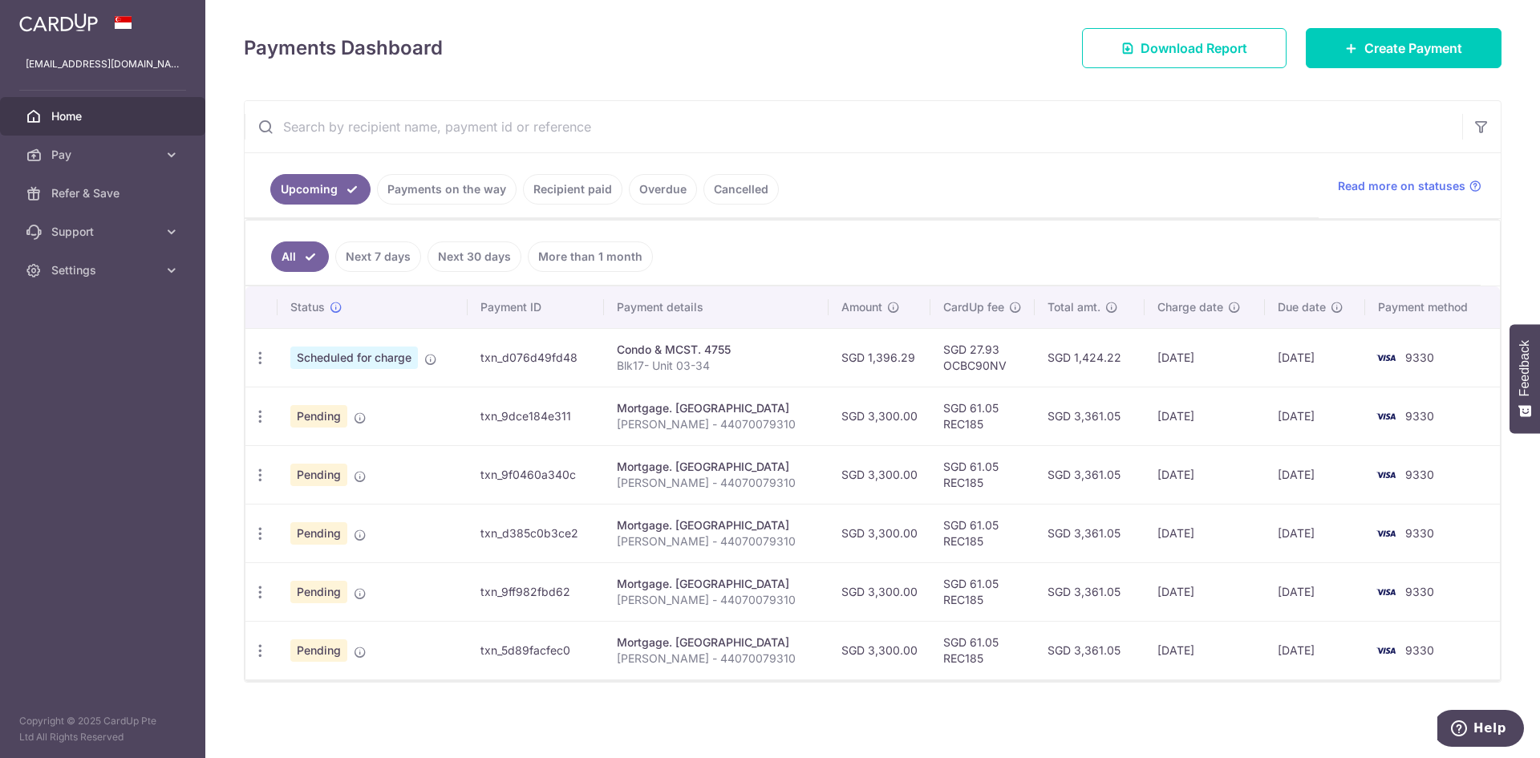
click at [585, 188] on link "Recipient paid" at bounding box center [572, 189] width 99 height 30
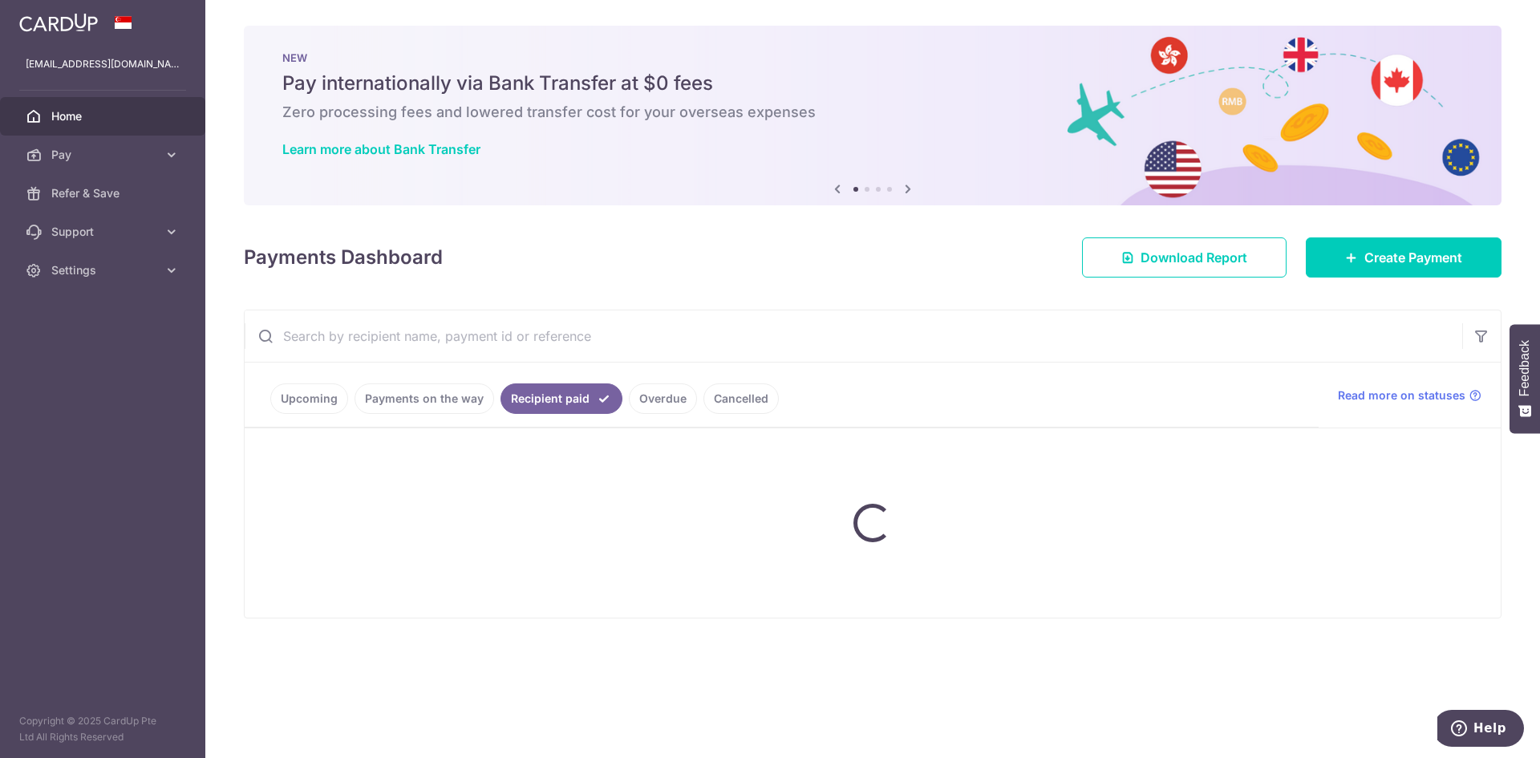
scroll to position [0, 0]
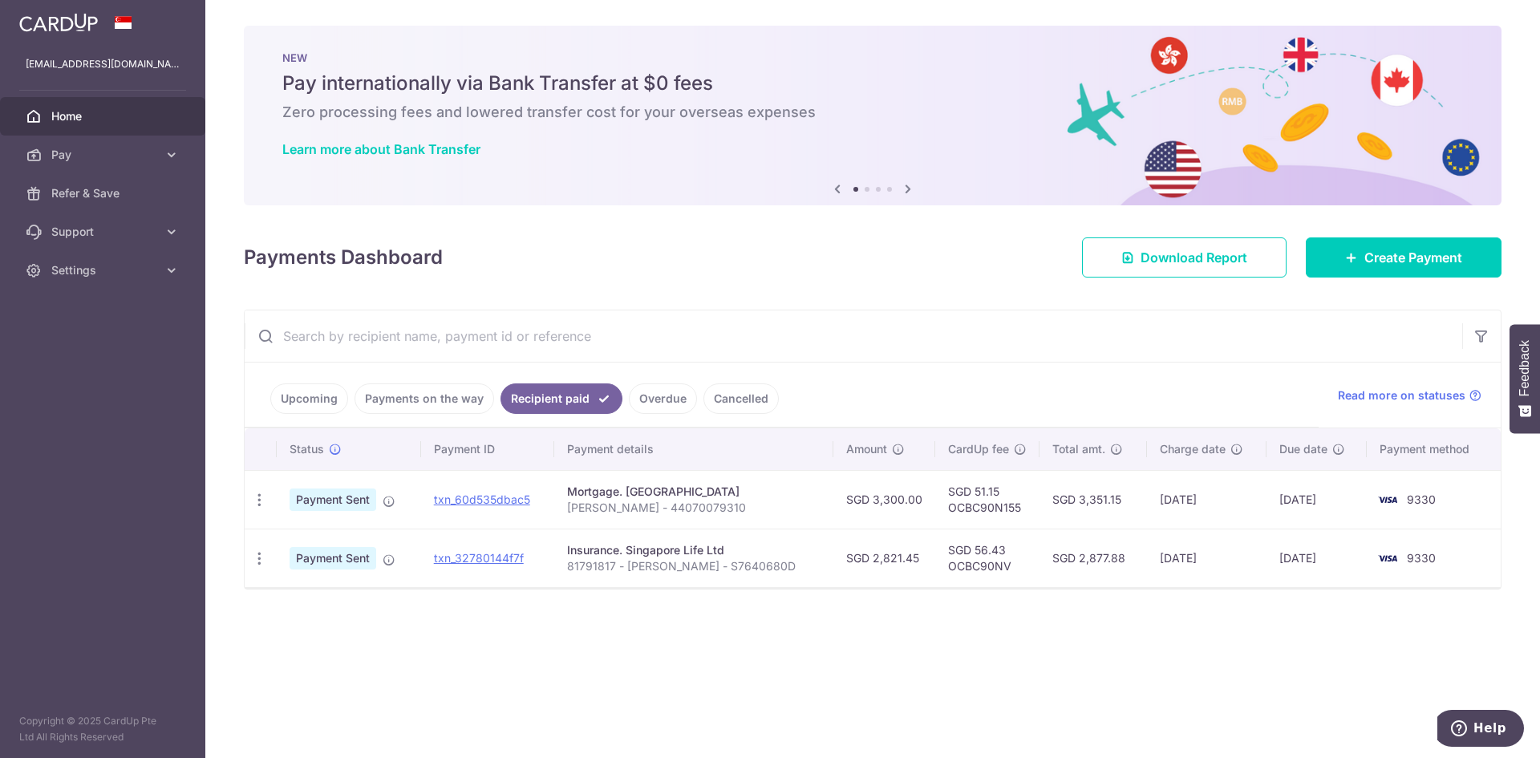
click at [63, 26] on img at bounding box center [58, 22] width 79 height 19
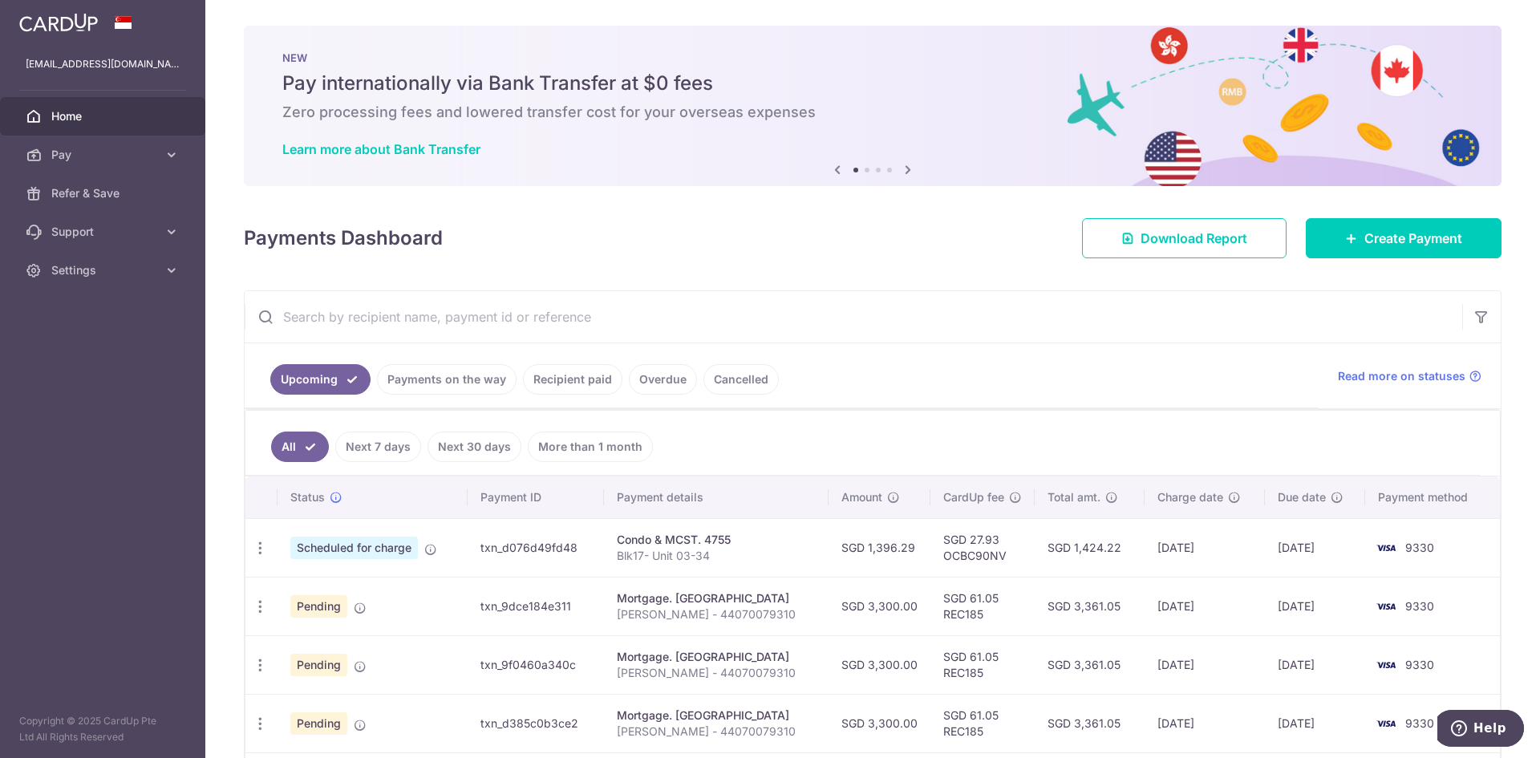
scroll to position [190, 0]
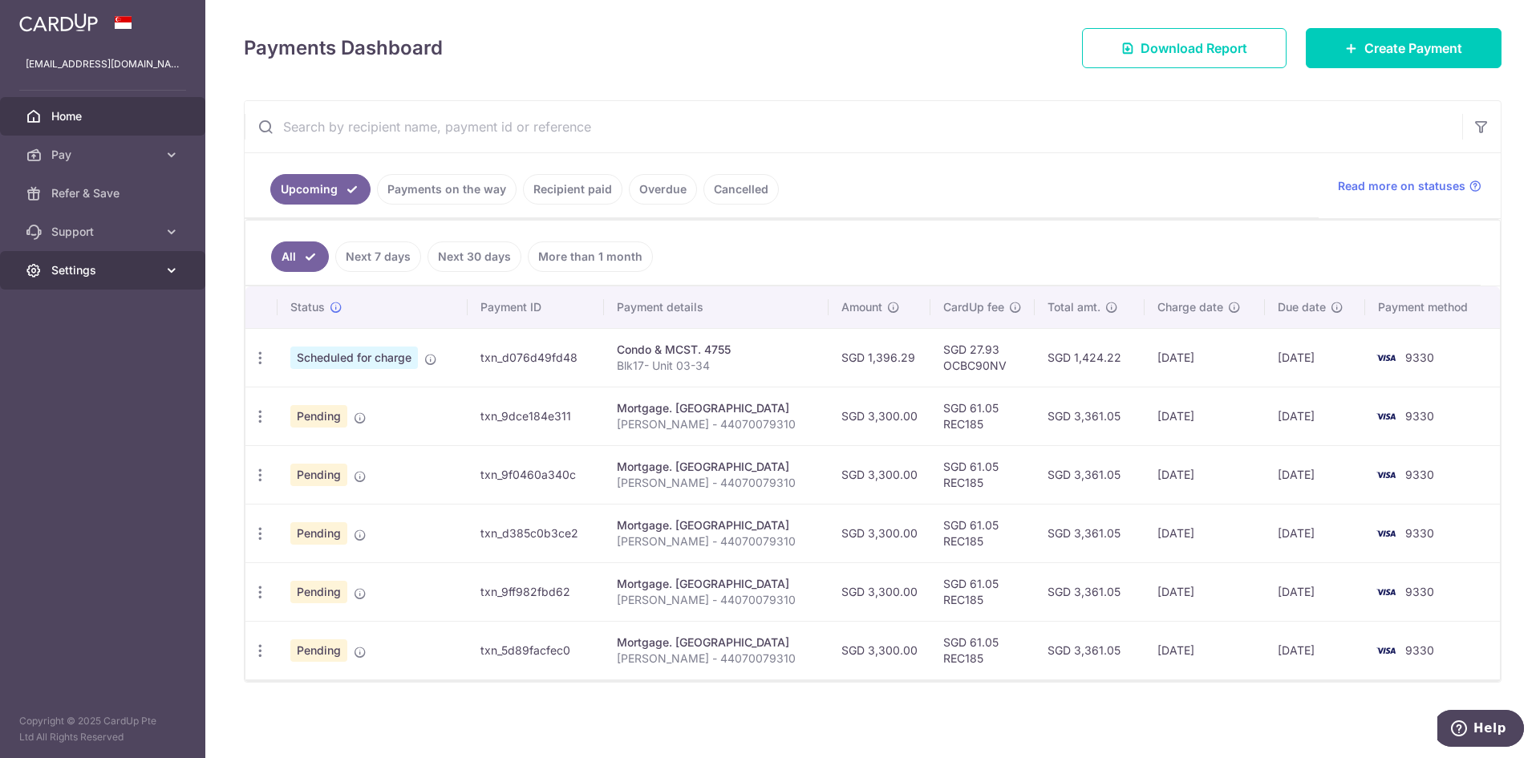
click at [164, 273] on icon at bounding box center [172, 270] width 16 height 16
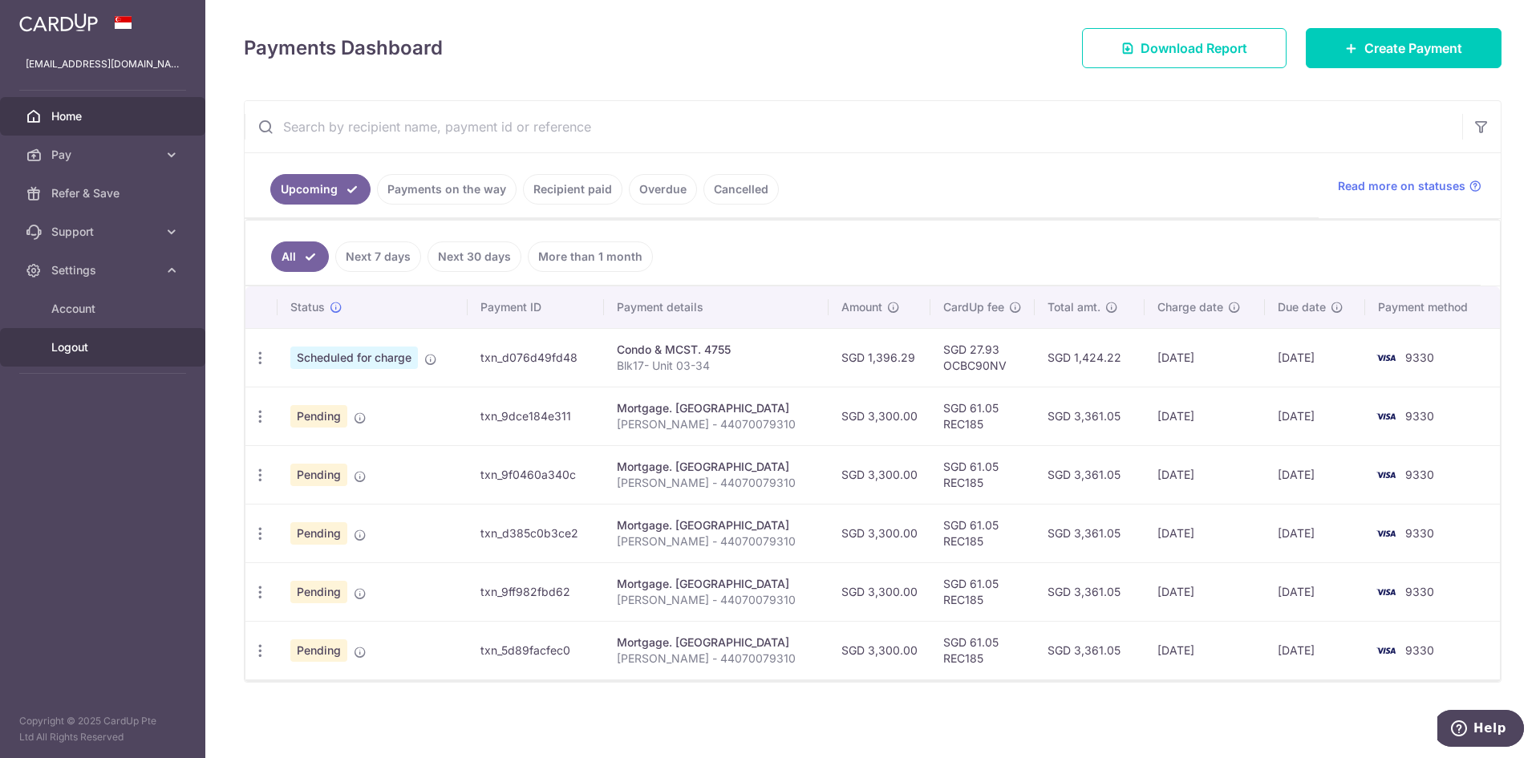
click at [75, 346] on span "Logout" at bounding box center [104, 347] width 106 height 16
